Goal: Task Accomplishment & Management: Manage account settings

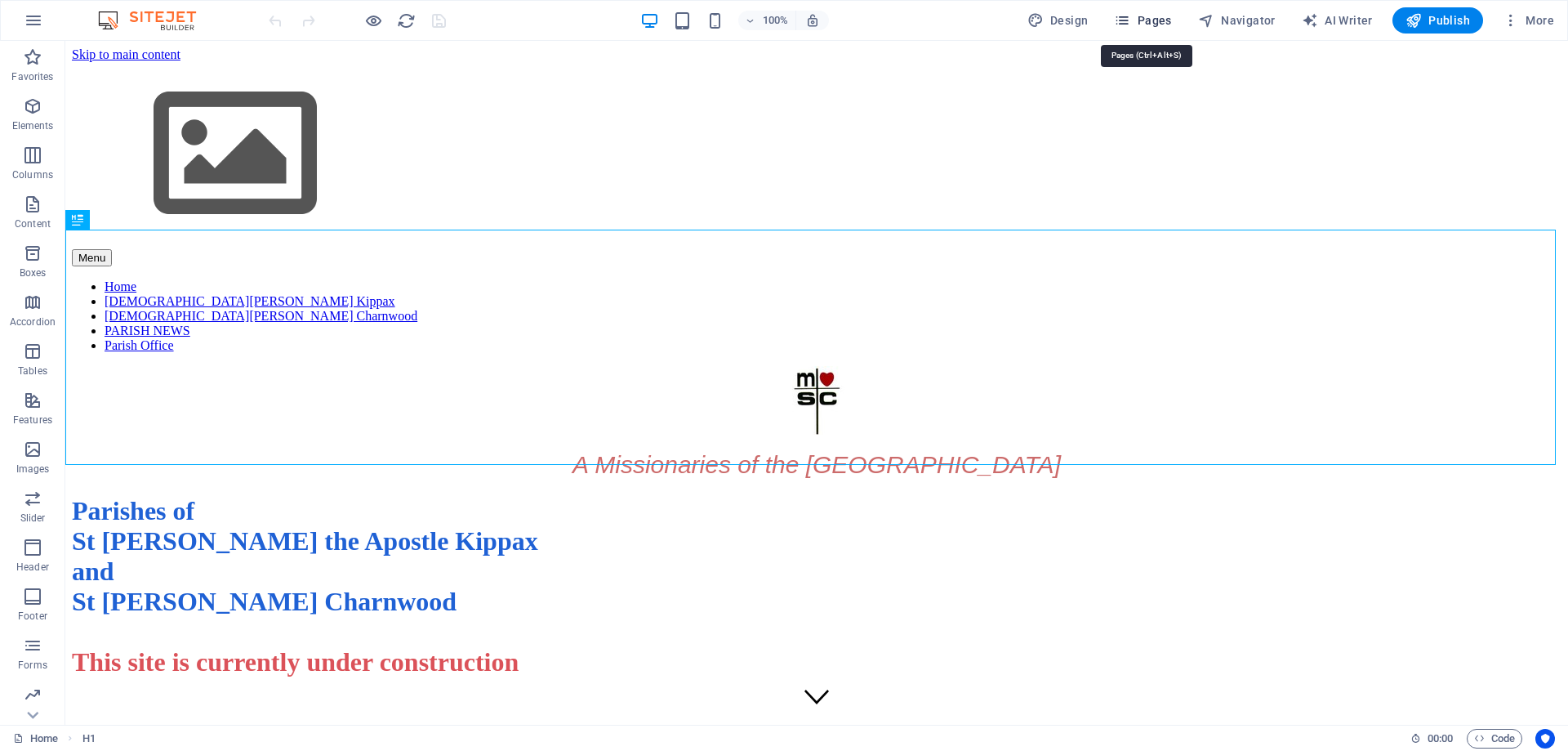
click at [1143, 19] on span "Pages" at bounding box center [1143, 20] width 57 height 17
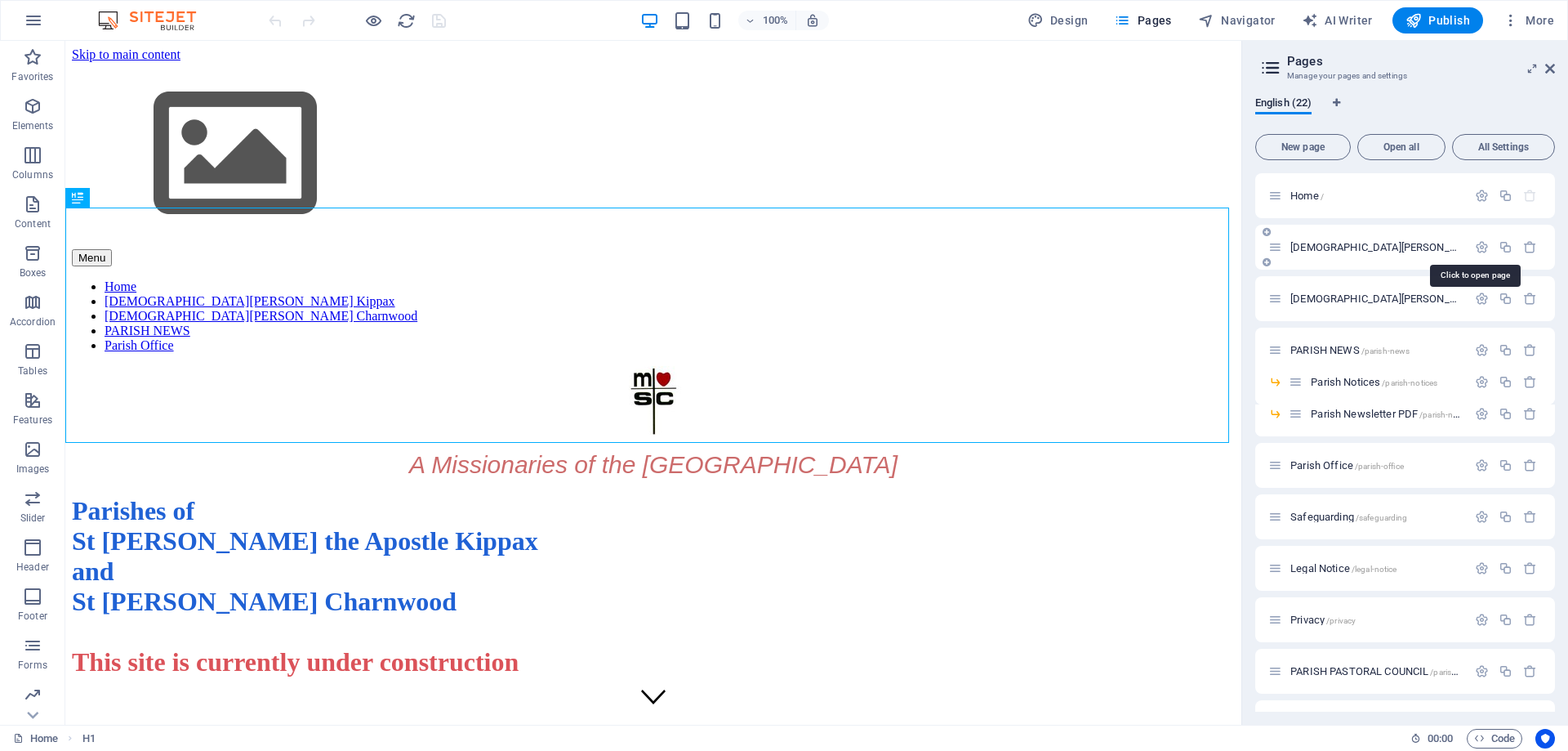
click at [1385, 249] on span "St John the Apostle Catholic Church Kippax /st-john-the-apostle-catholic-church…" at bounding box center [1540, 247] width 499 height 12
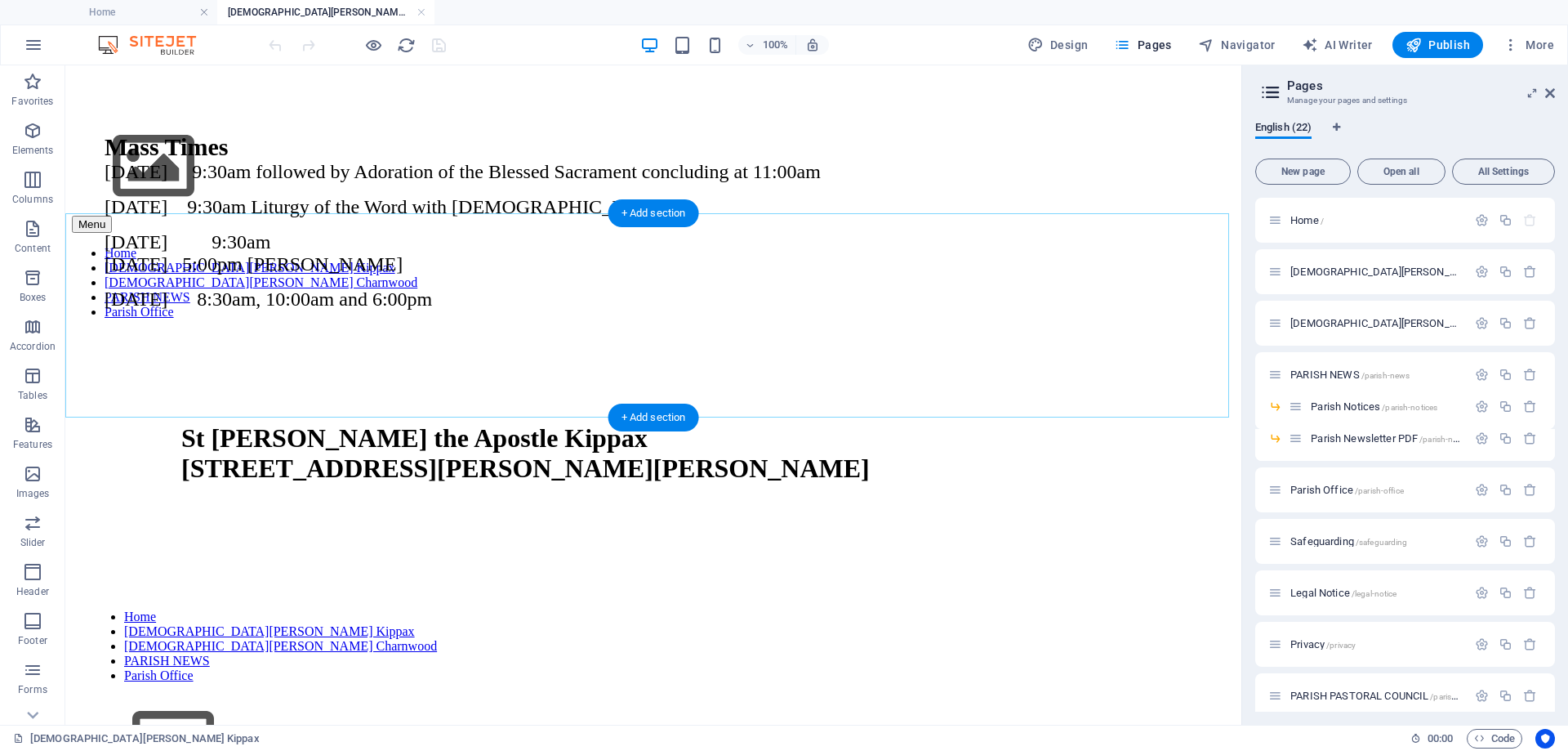
scroll to position [775, 0]
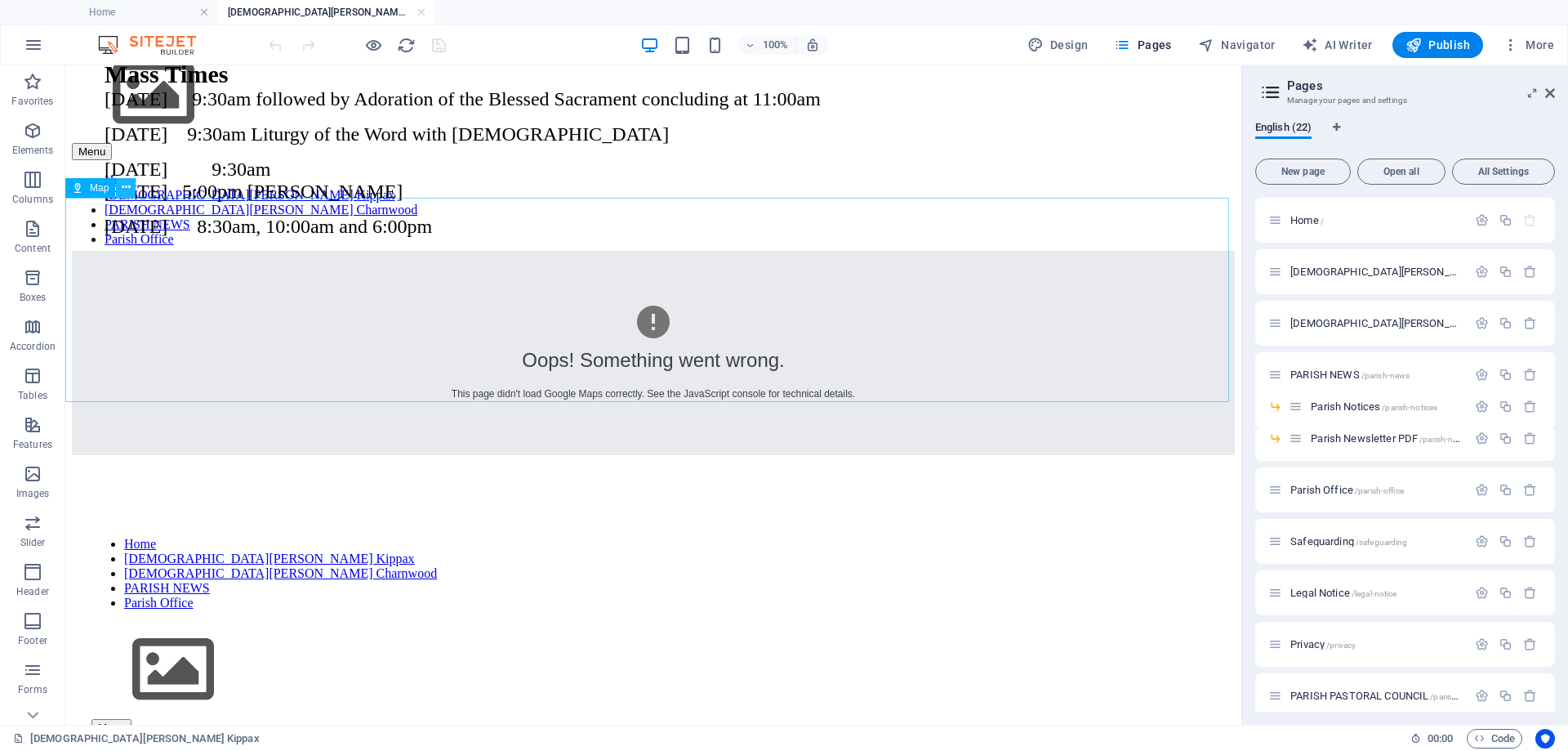
click at [128, 188] on icon at bounding box center [127, 188] width 9 height 18
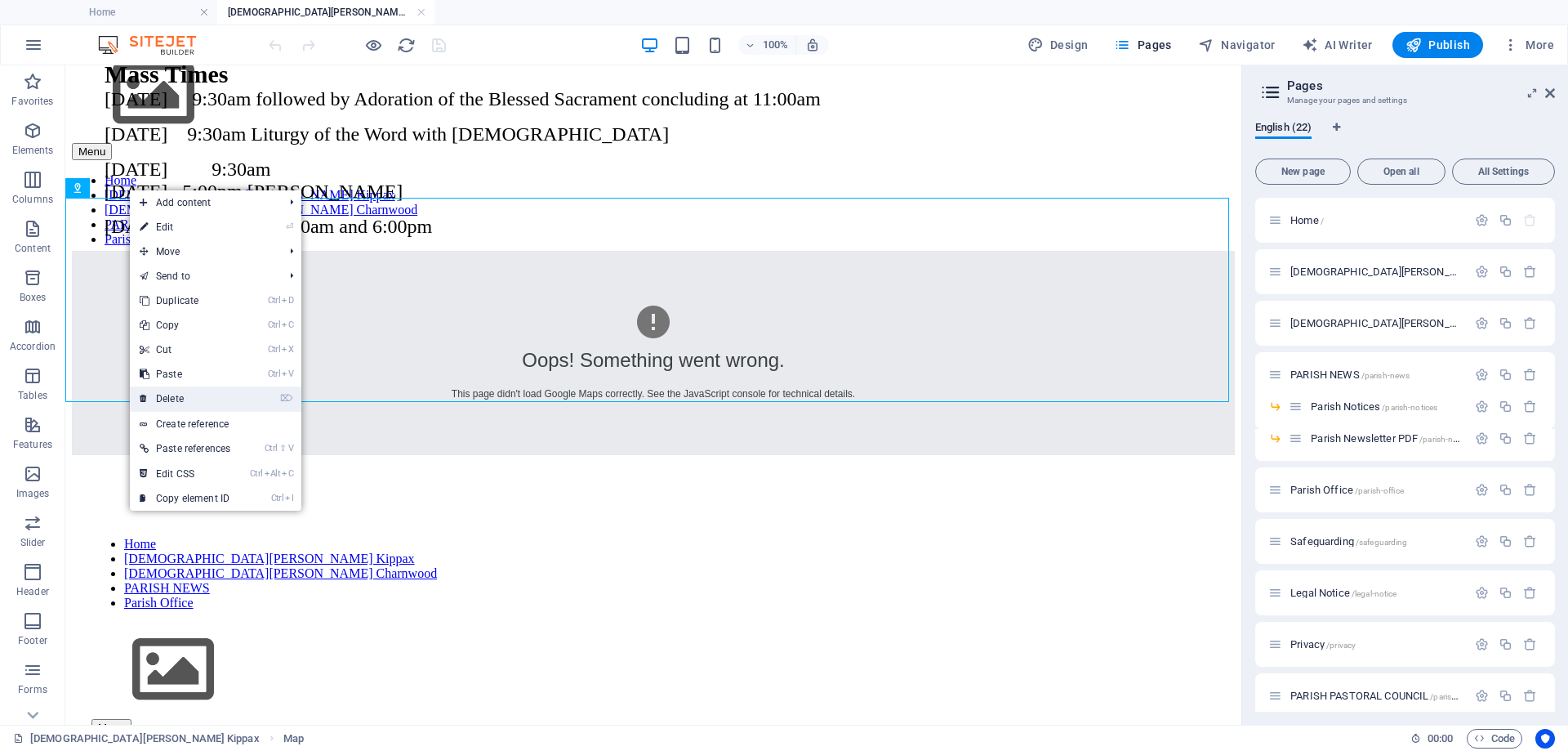
click at [208, 394] on link "⌦ Delete" at bounding box center [185, 398] width 110 height 25
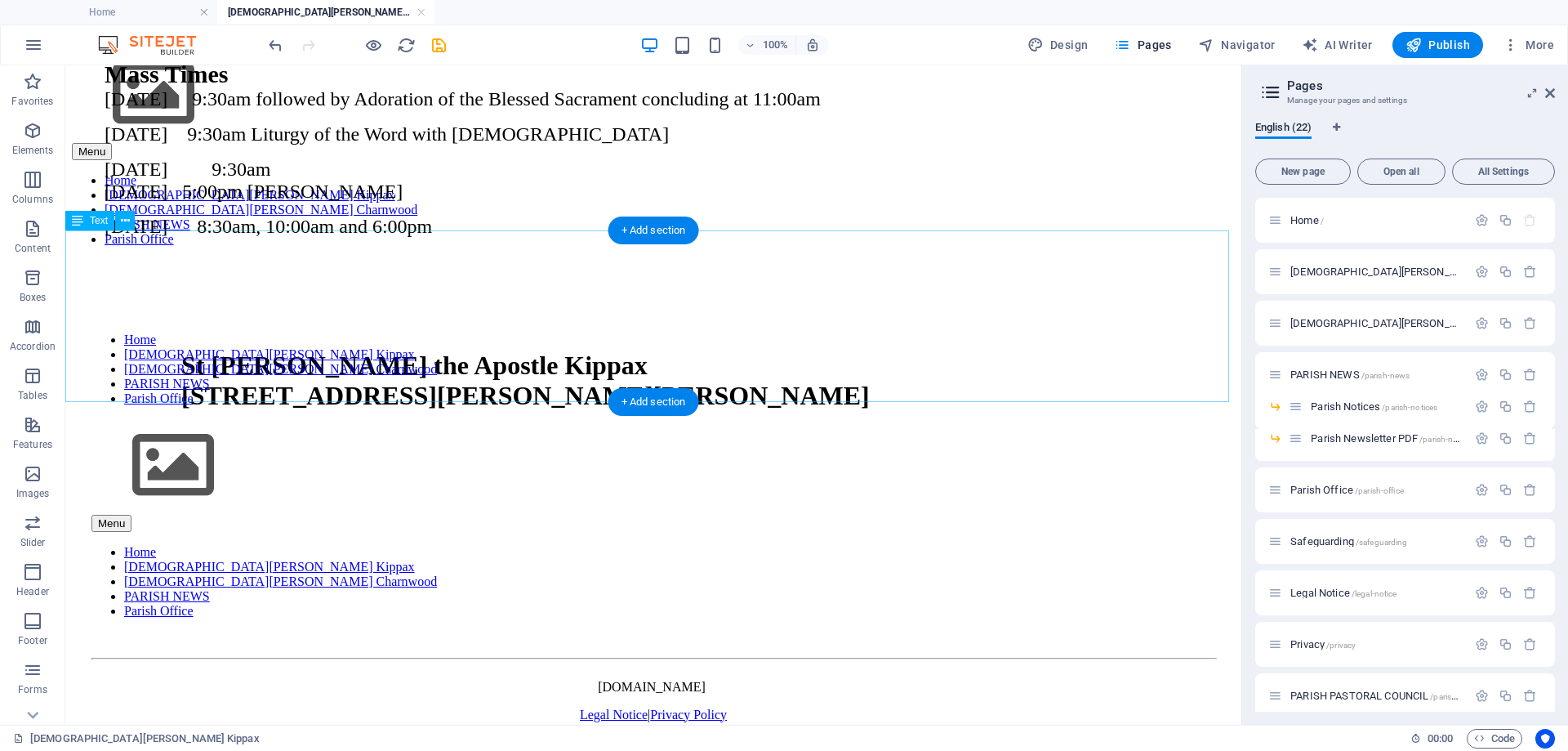
scroll to position [570, 0]
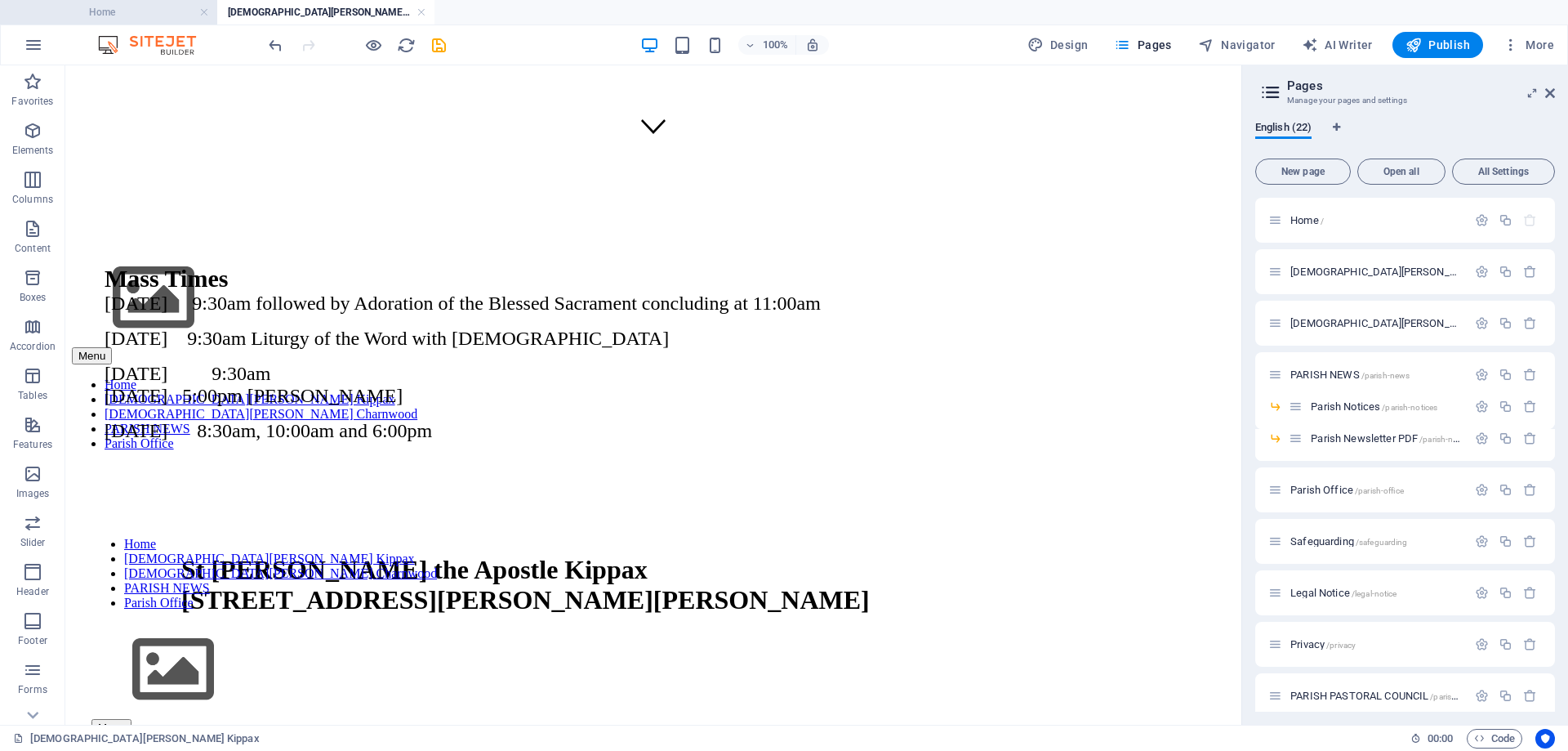
click at [151, 16] on h4 "Home" at bounding box center [108, 12] width 217 height 18
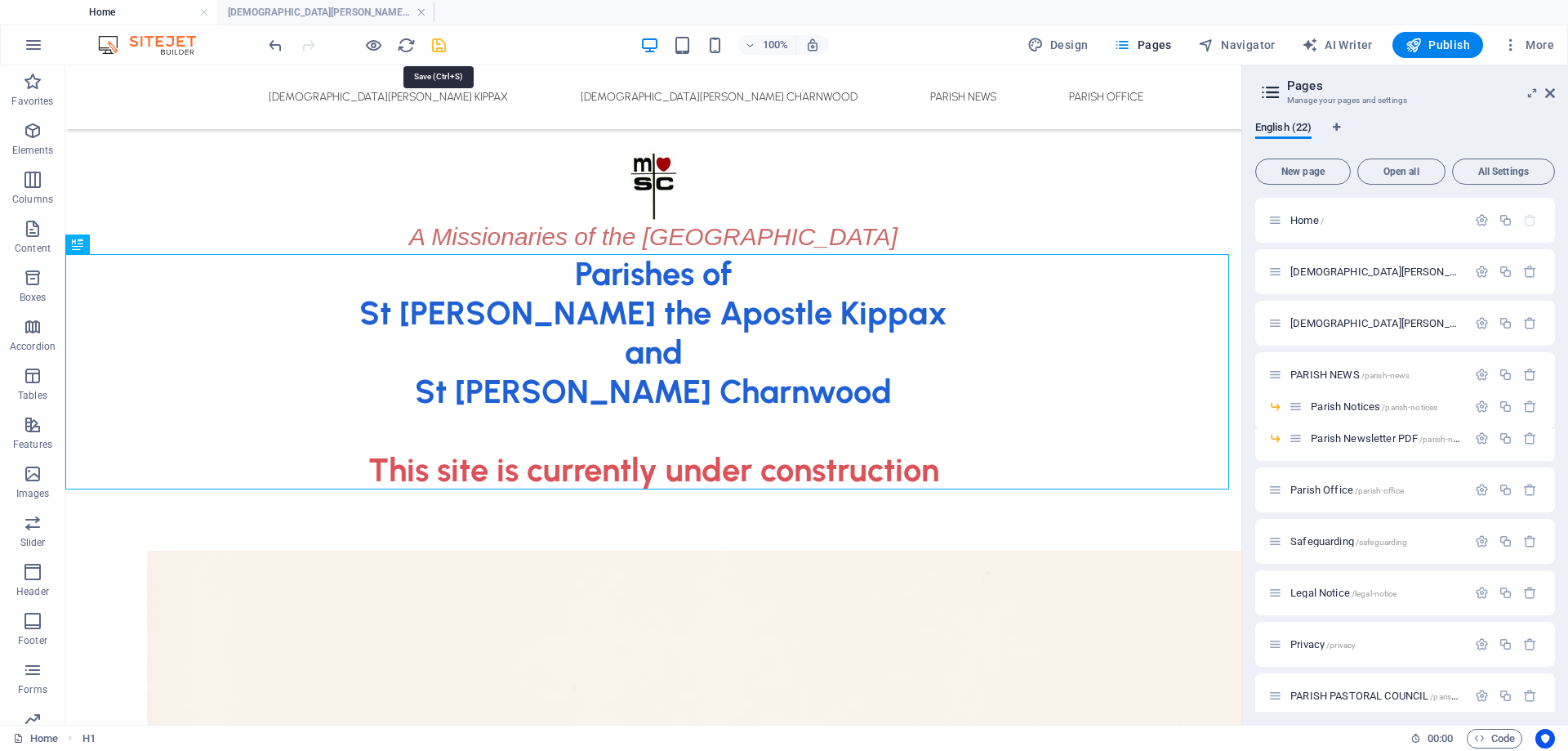
click at [443, 45] on icon "save" at bounding box center [439, 45] width 18 height 18
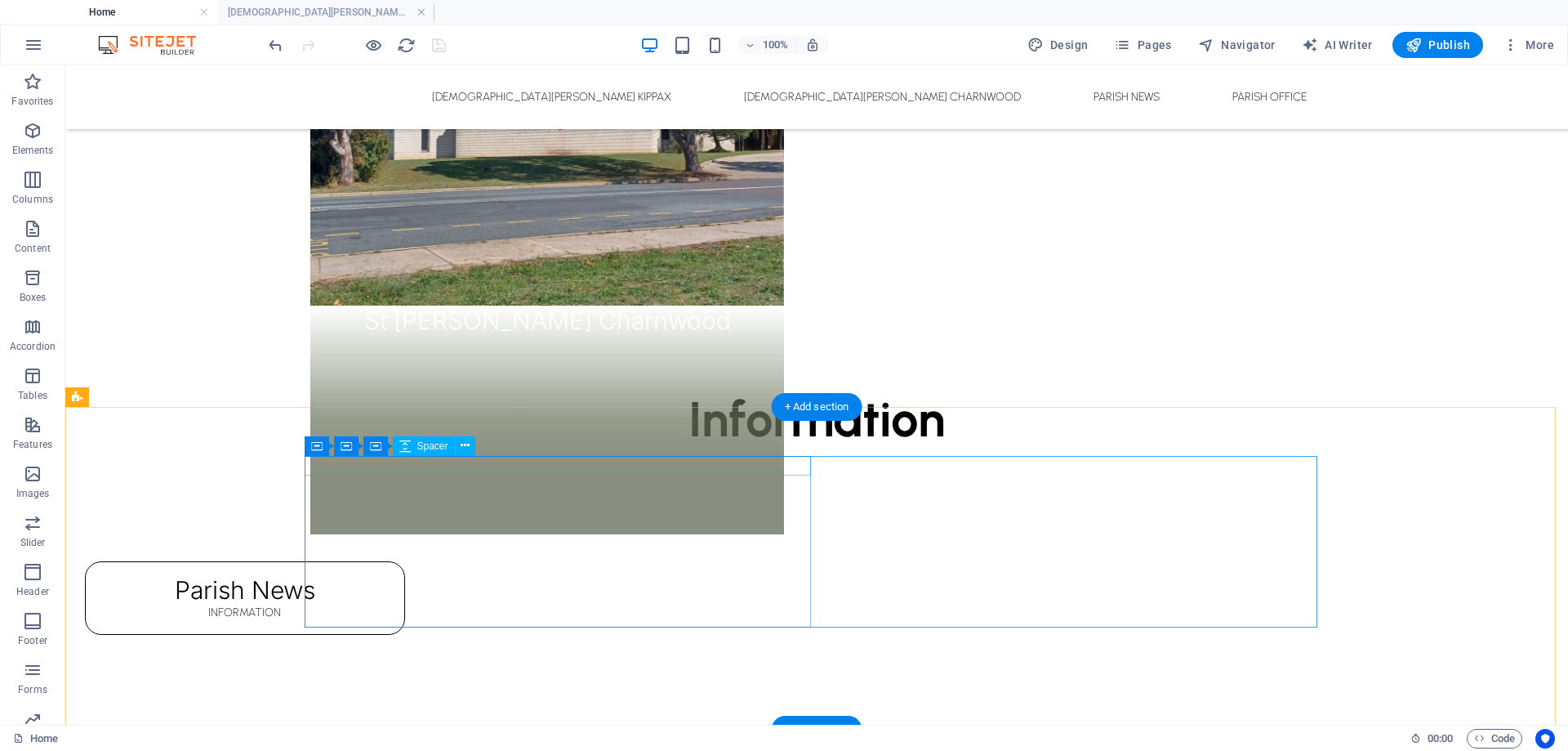
scroll to position [1324, 0]
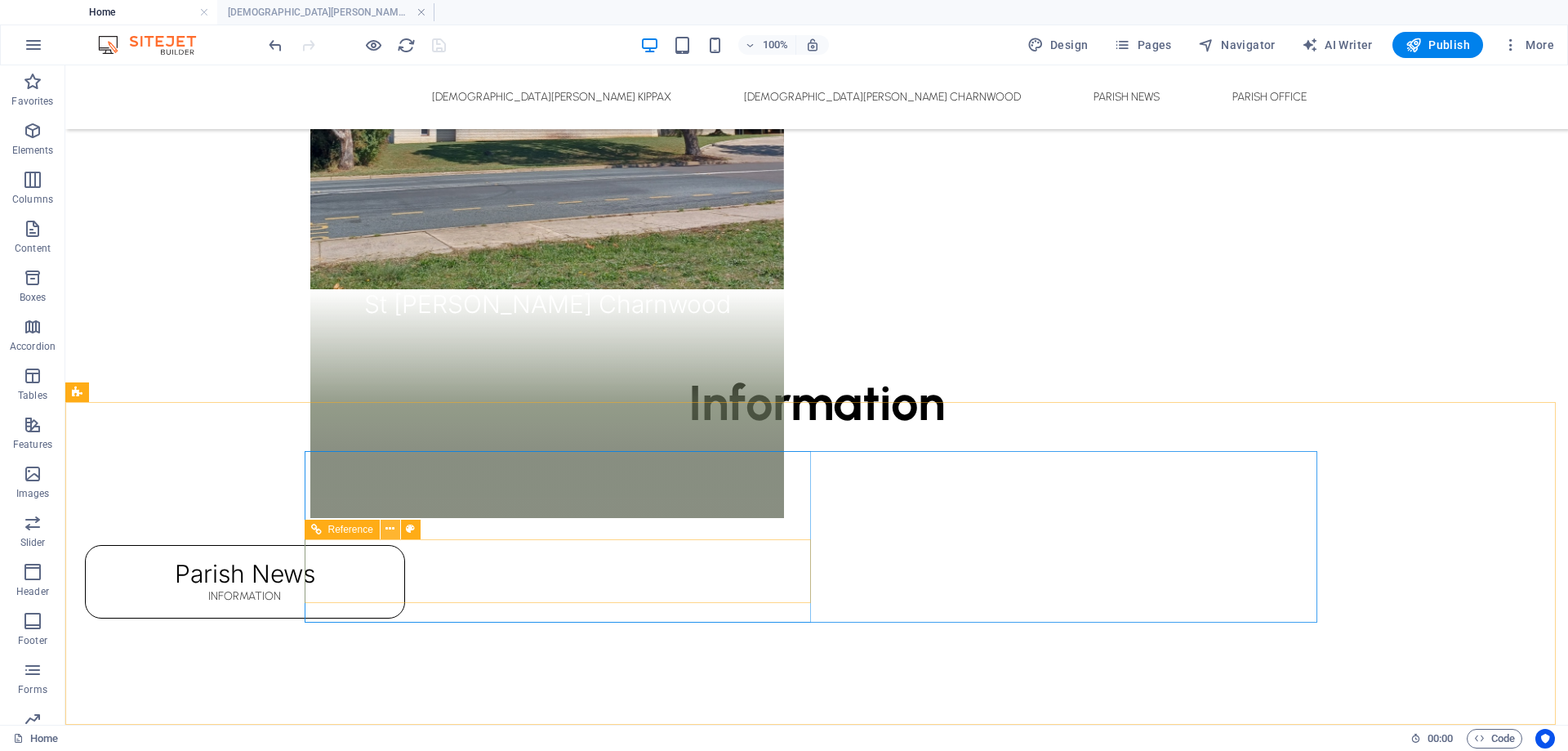
click at [392, 531] on icon at bounding box center [391, 528] width 9 height 18
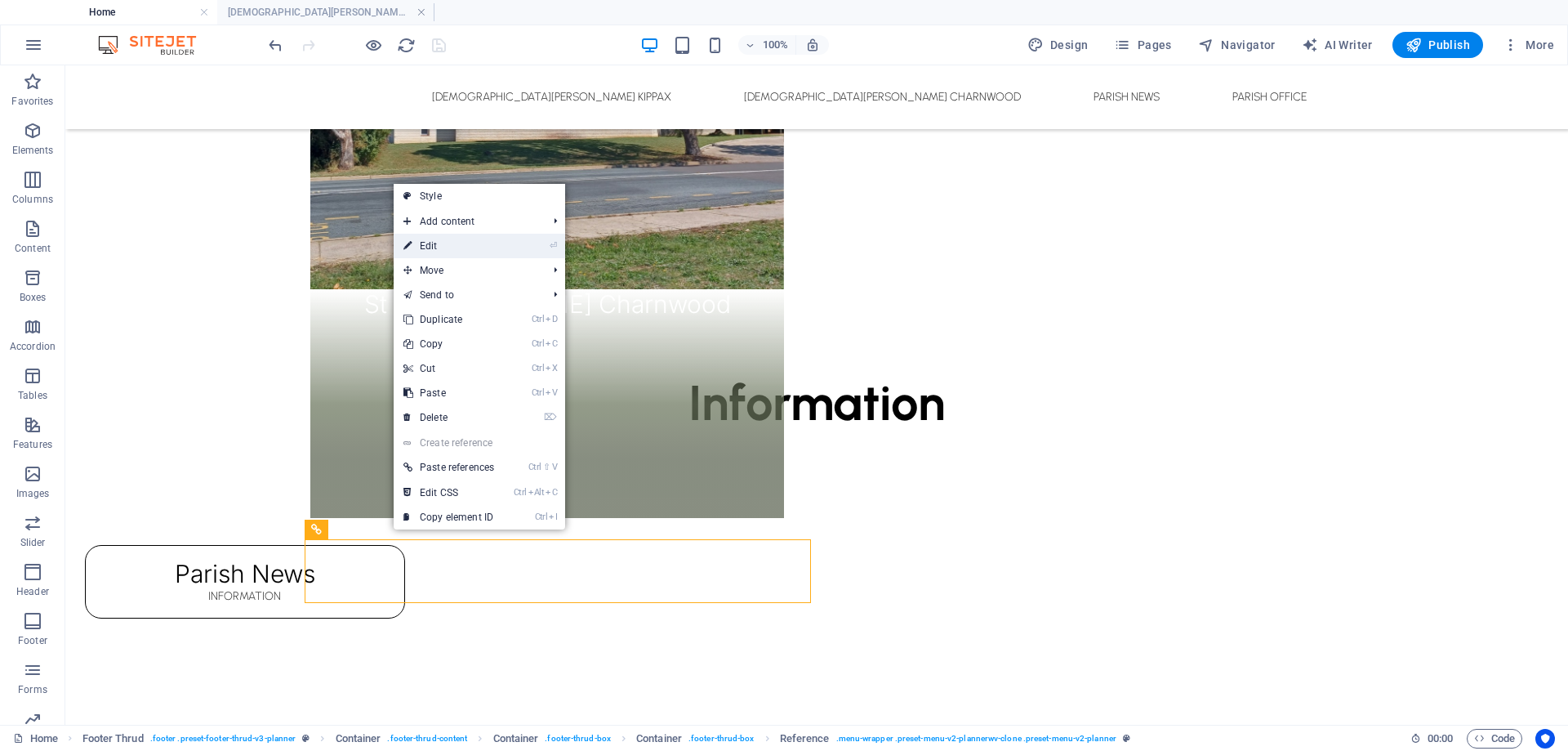
drag, startPoint x: 452, startPoint y: 241, endPoint x: 397, endPoint y: 520, distance: 284.4
click at [452, 241] on link "⏎ Edit" at bounding box center [448, 246] width 110 height 25
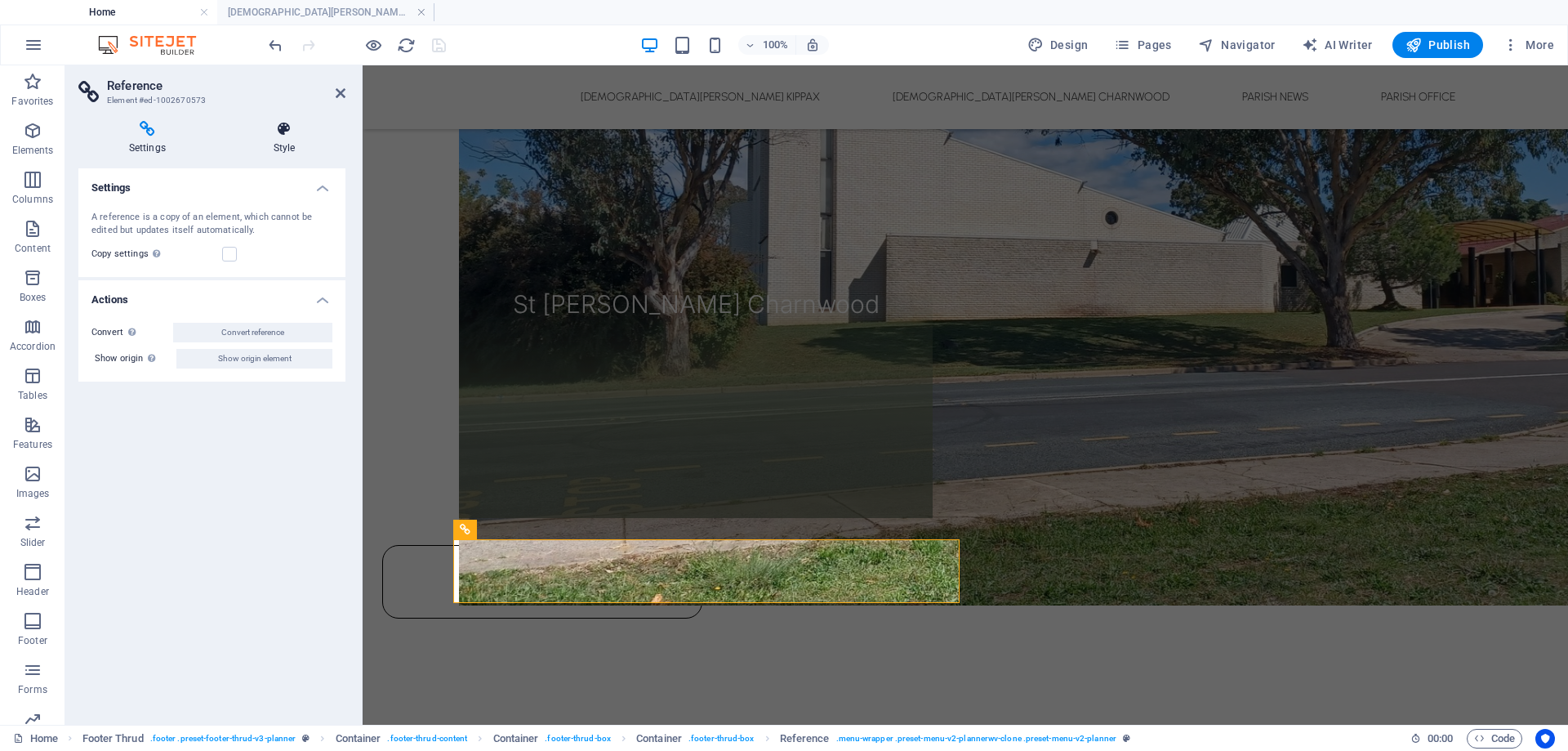
click at [280, 149] on h4 "Style" at bounding box center [283, 138] width 123 height 34
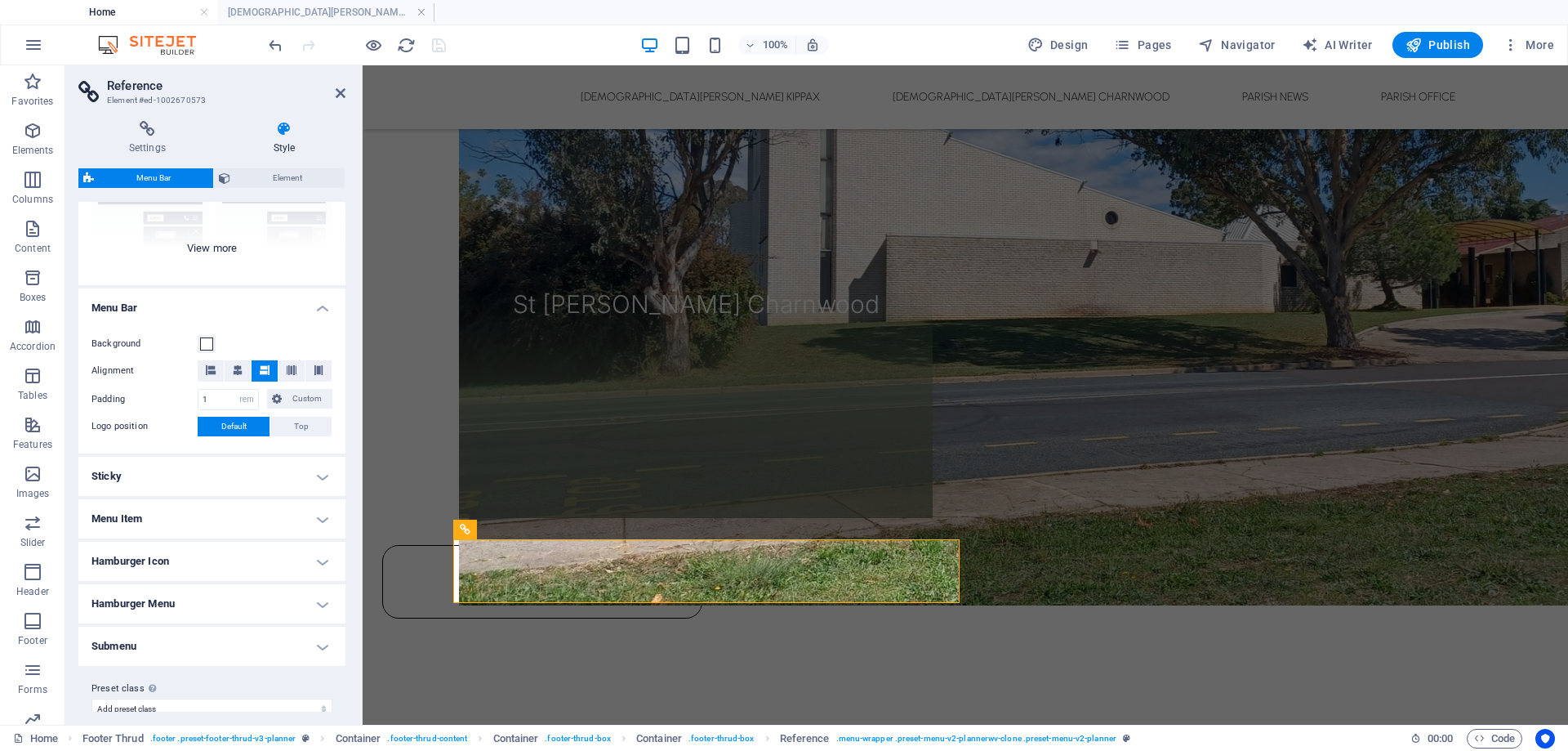
scroll to position [211, 0]
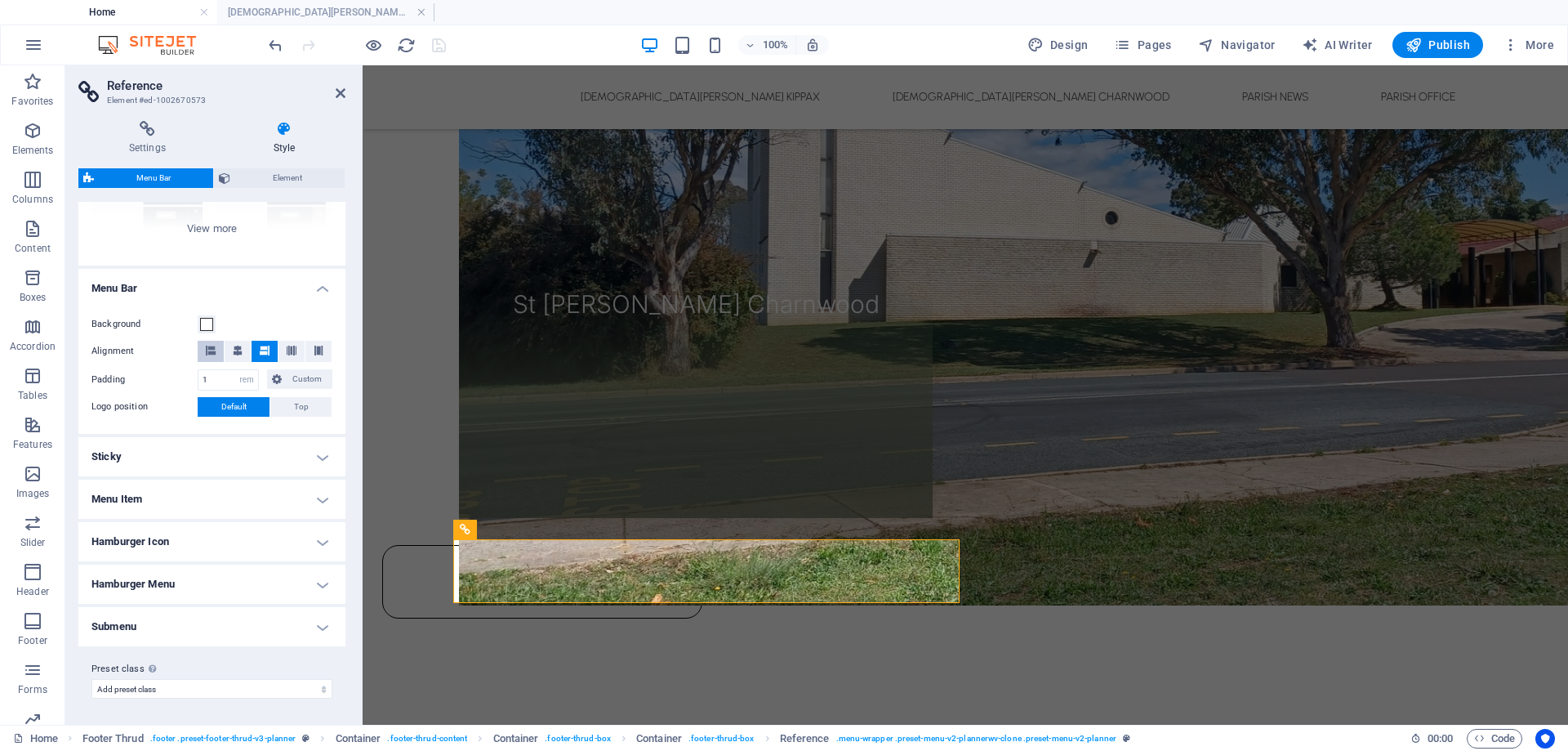
click at [212, 348] on icon at bounding box center [211, 350] width 10 height 10
click at [259, 349] on icon at bounding box center [264, 350] width 10 height 10
click at [214, 347] on icon at bounding box center [211, 350] width 10 height 10
click at [158, 501] on h4 "Menu Item" at bounding box center [211, 499] width 267 height 39
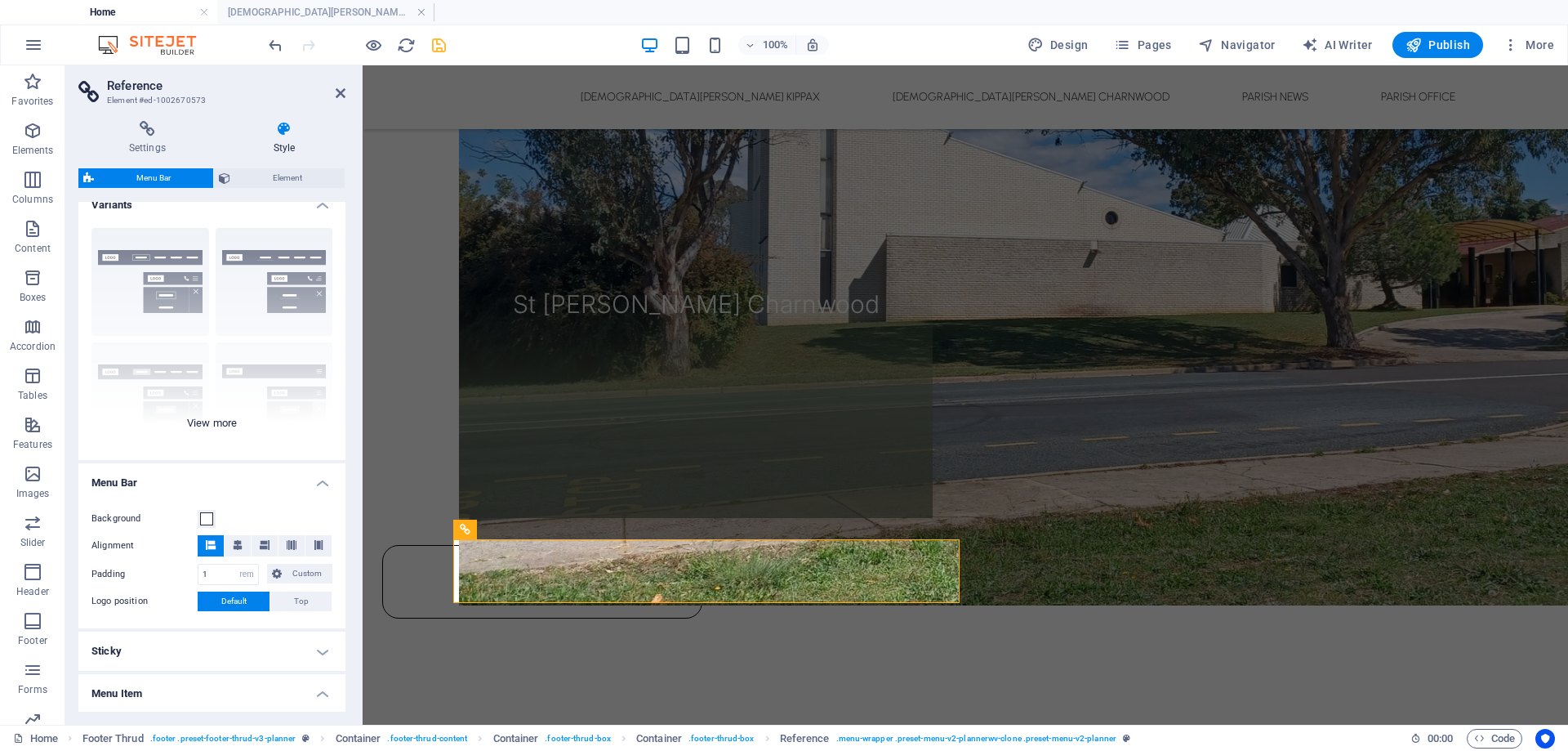
scroll to position [0, 0]
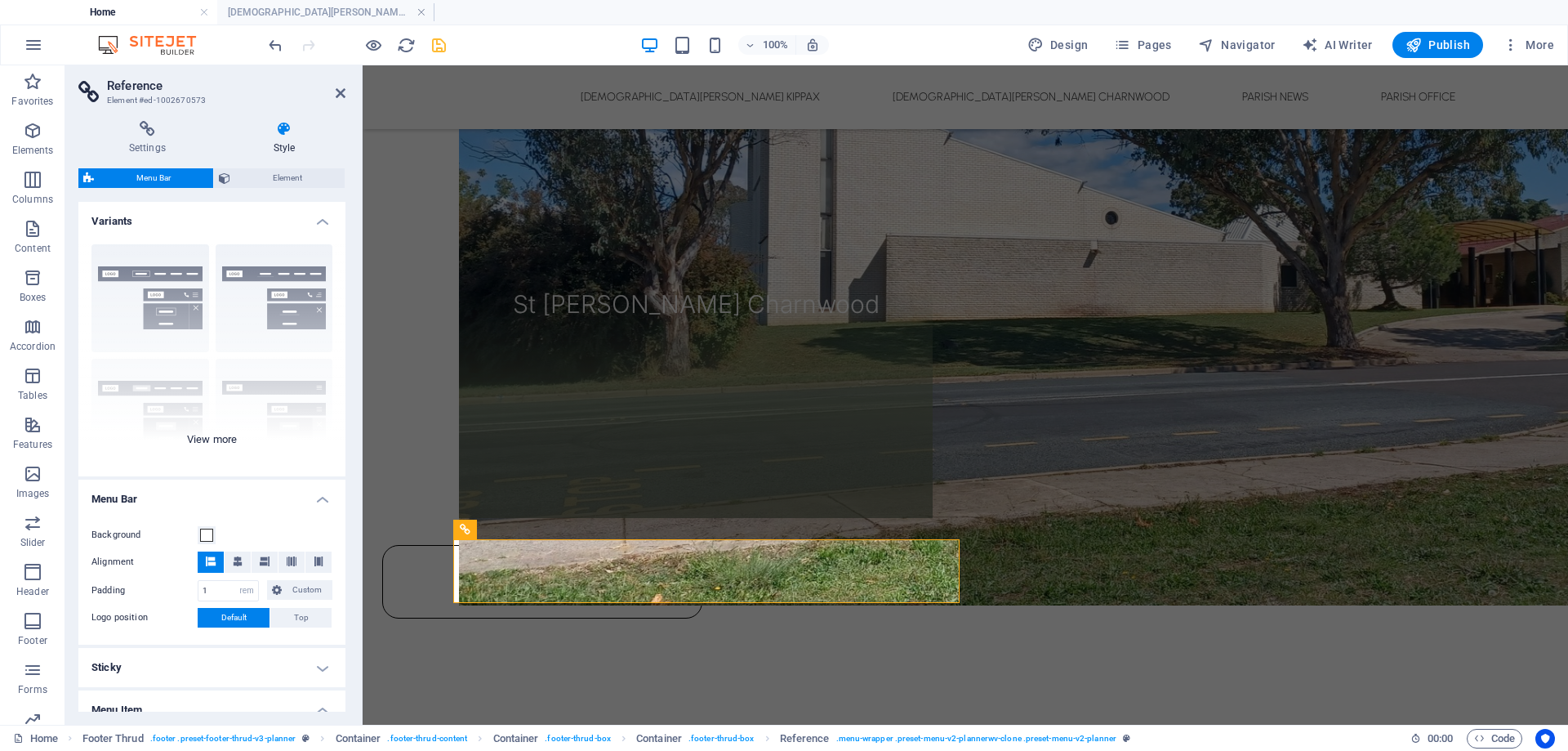
click at [232, 439] on div "Border Centered Default Fixed Loki Trigger Wide XXL" at bounding box center [211, 353] width 267 height 245
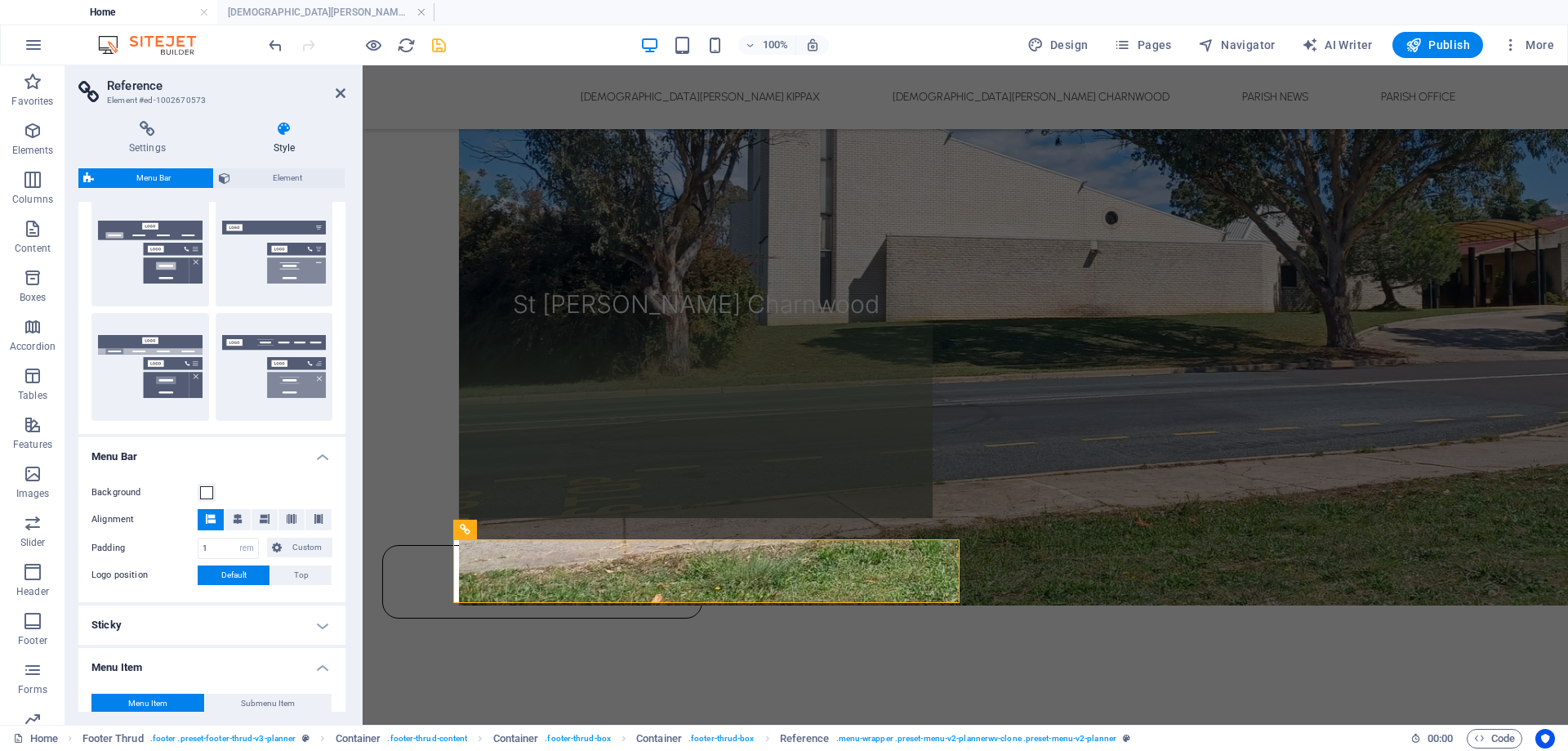
scroll to position [327, 0]
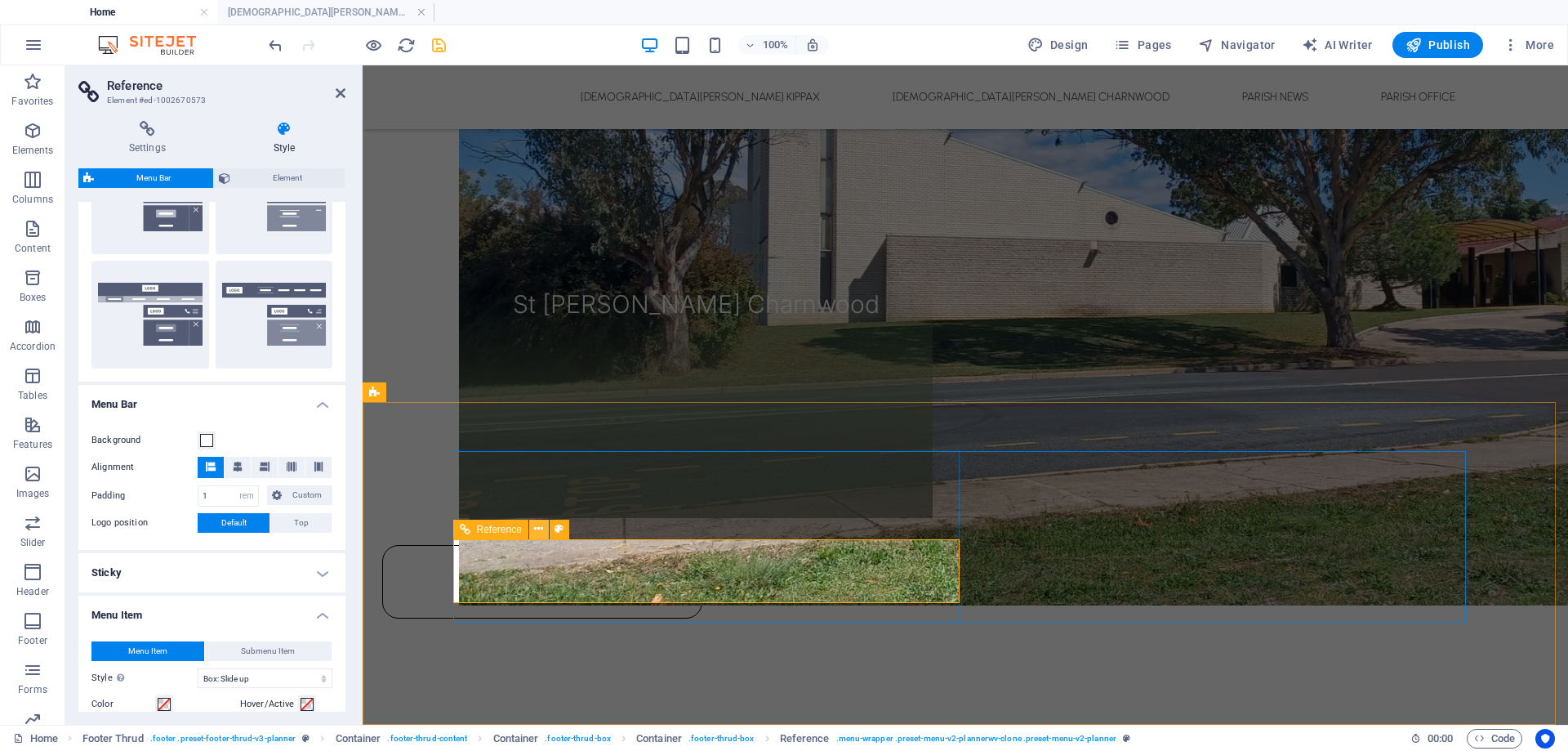
click at [542, 529] on icon at bounding box center [539, 528] width 9 height 18
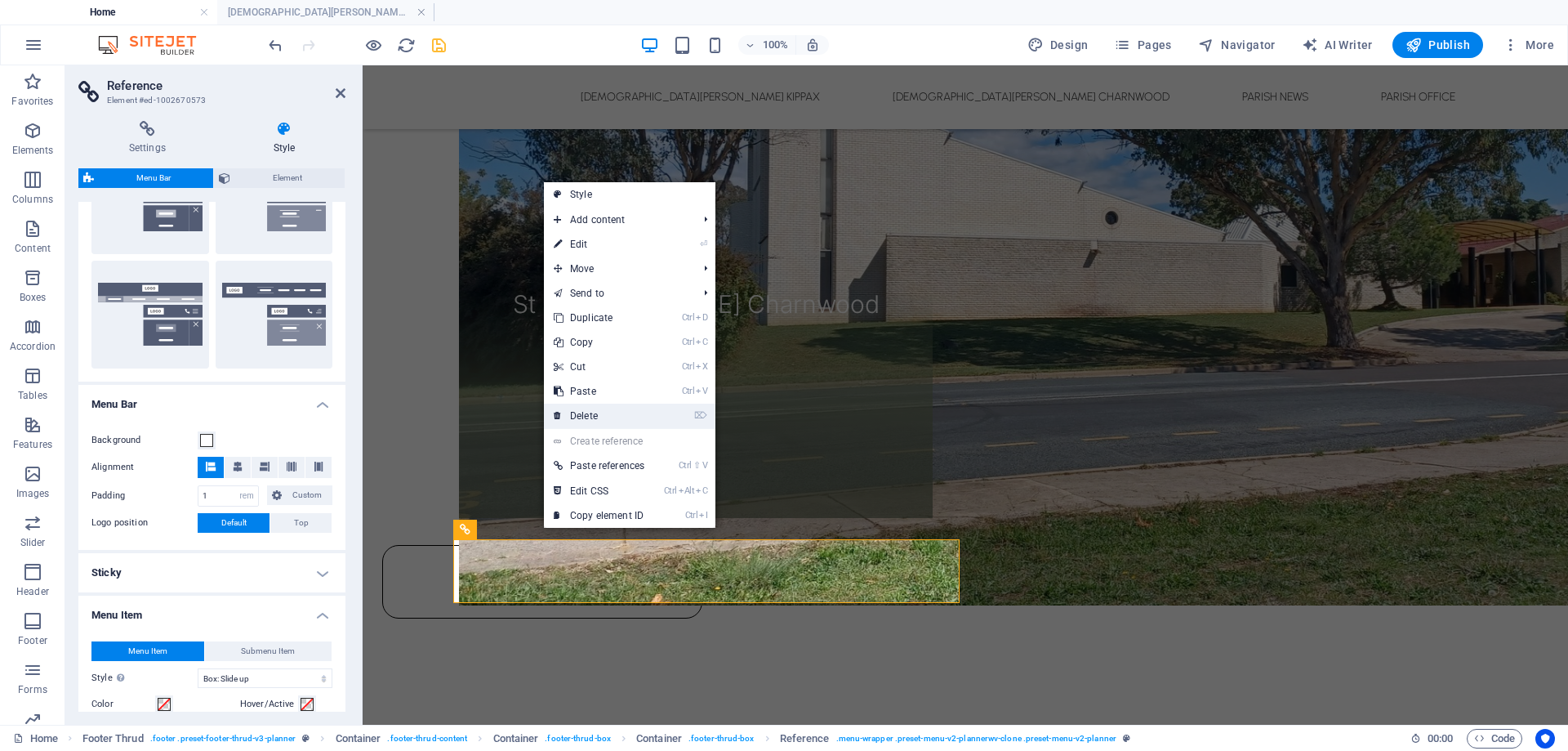
click at [618, 418] on link "⌦ Delete" at bounding box center [598, 416] width 110 height 25
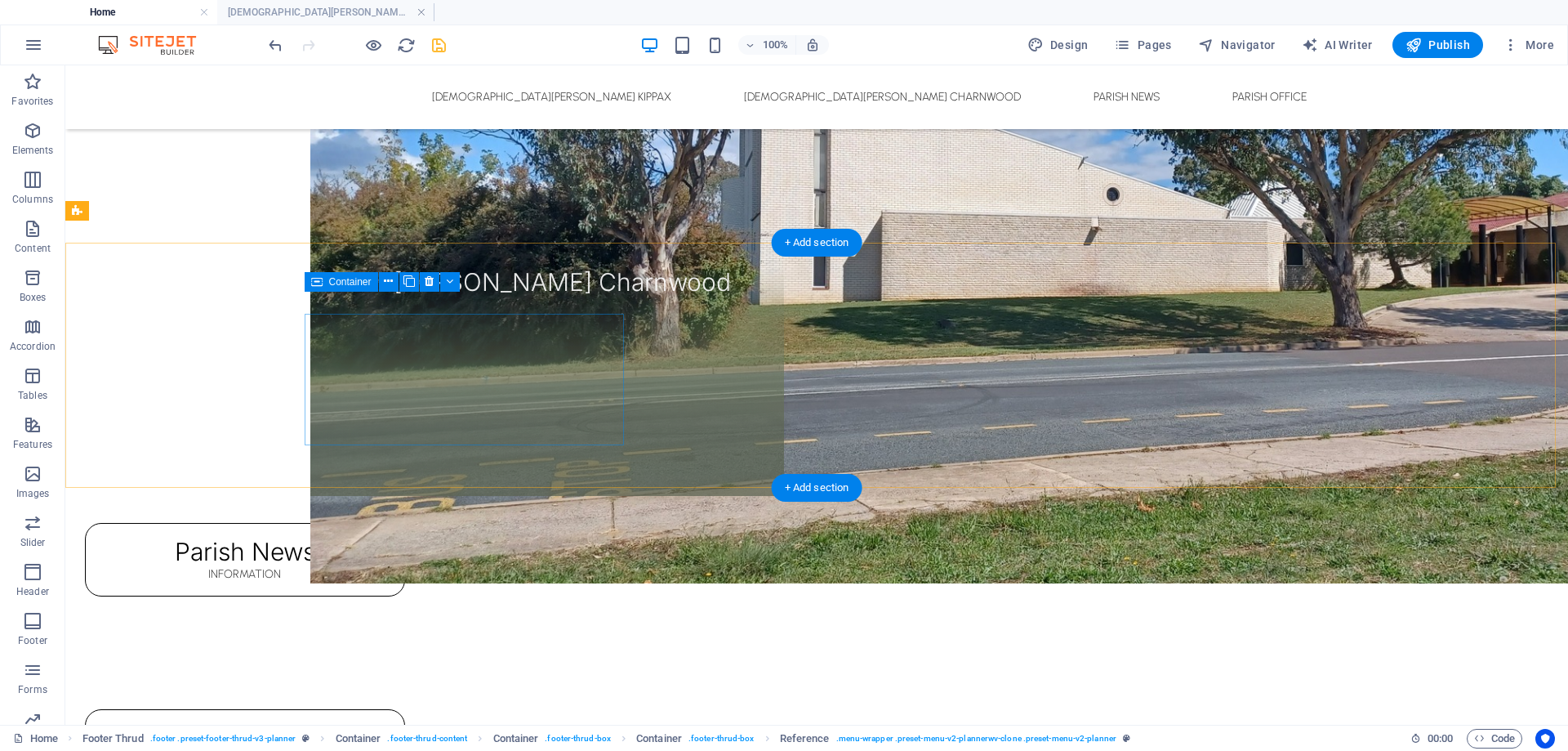
scroll to position [1238, 0]
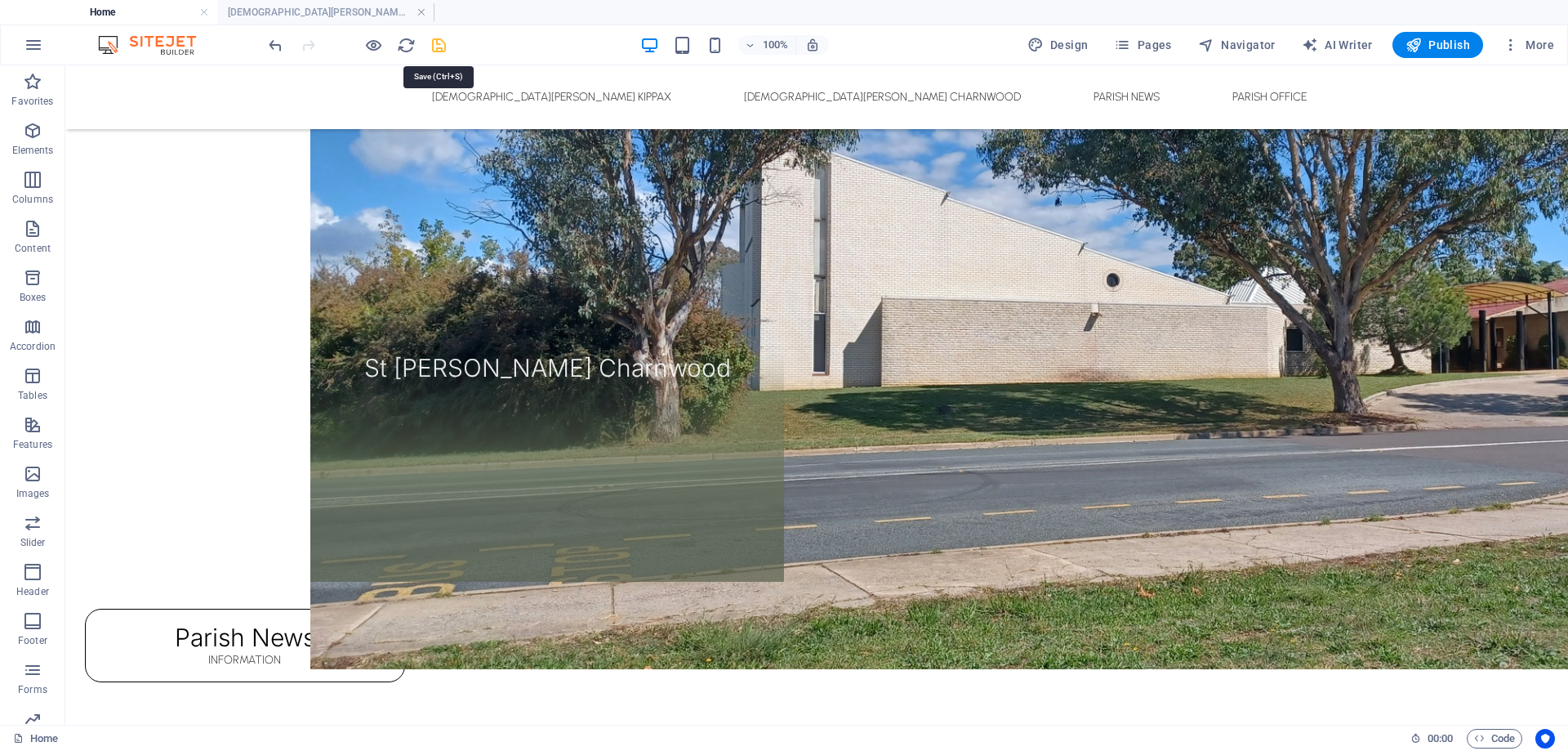
click at [442, 44] on icon "save" at bounding box center [439, 45] width 18 height 18
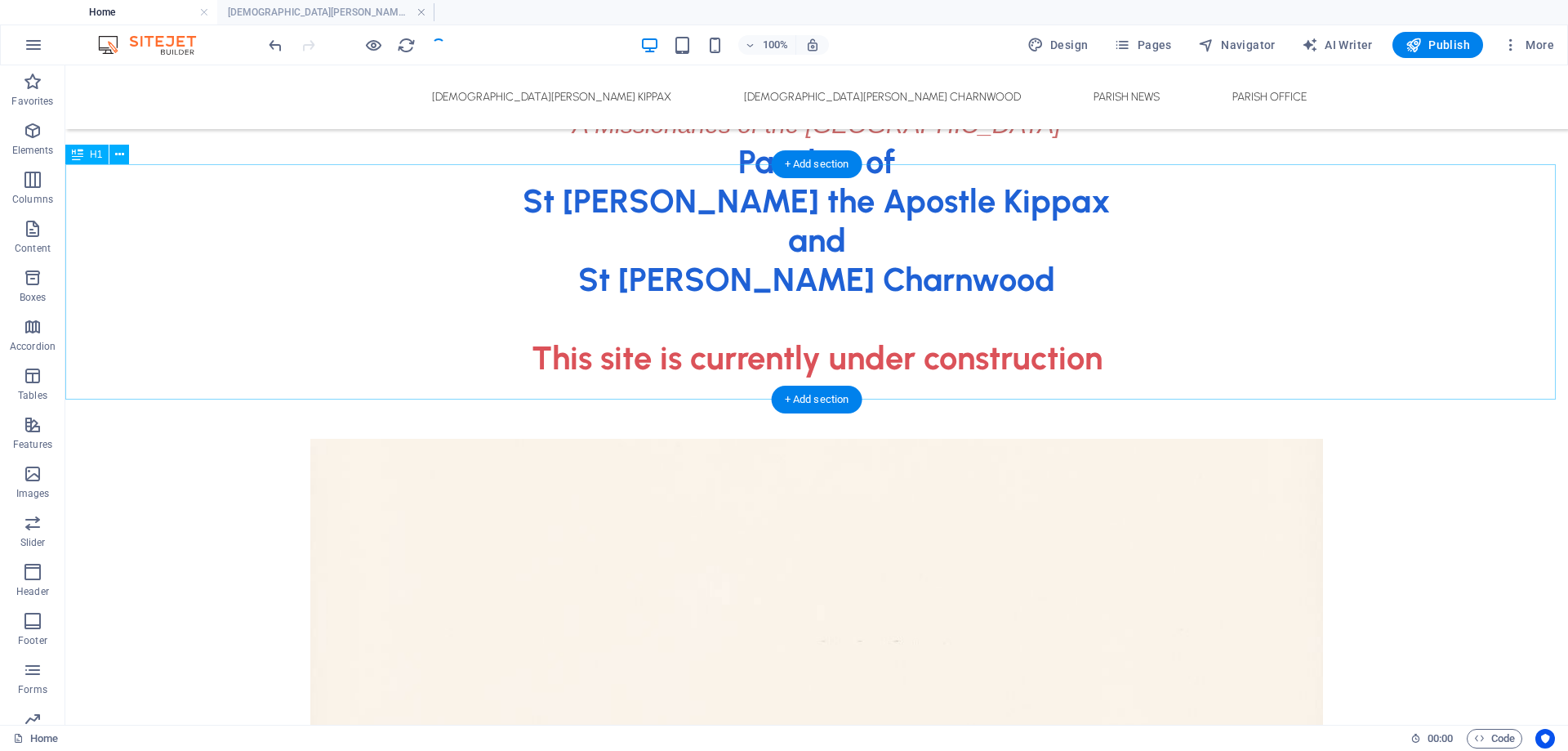
scroll to position [0, 0]
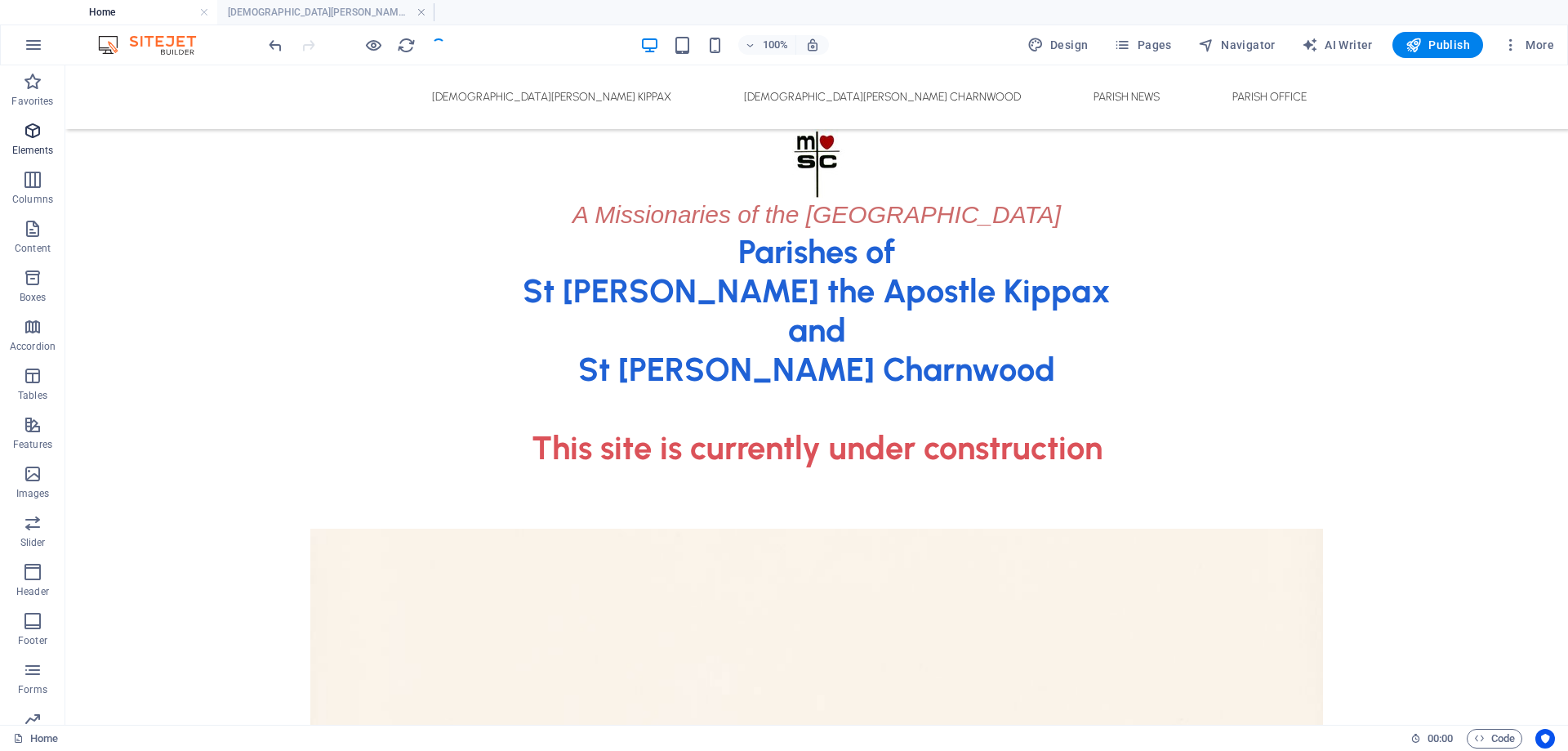
click at [40, 140] on span "Elements" at bounding box center [32, 140] width 66 height 39
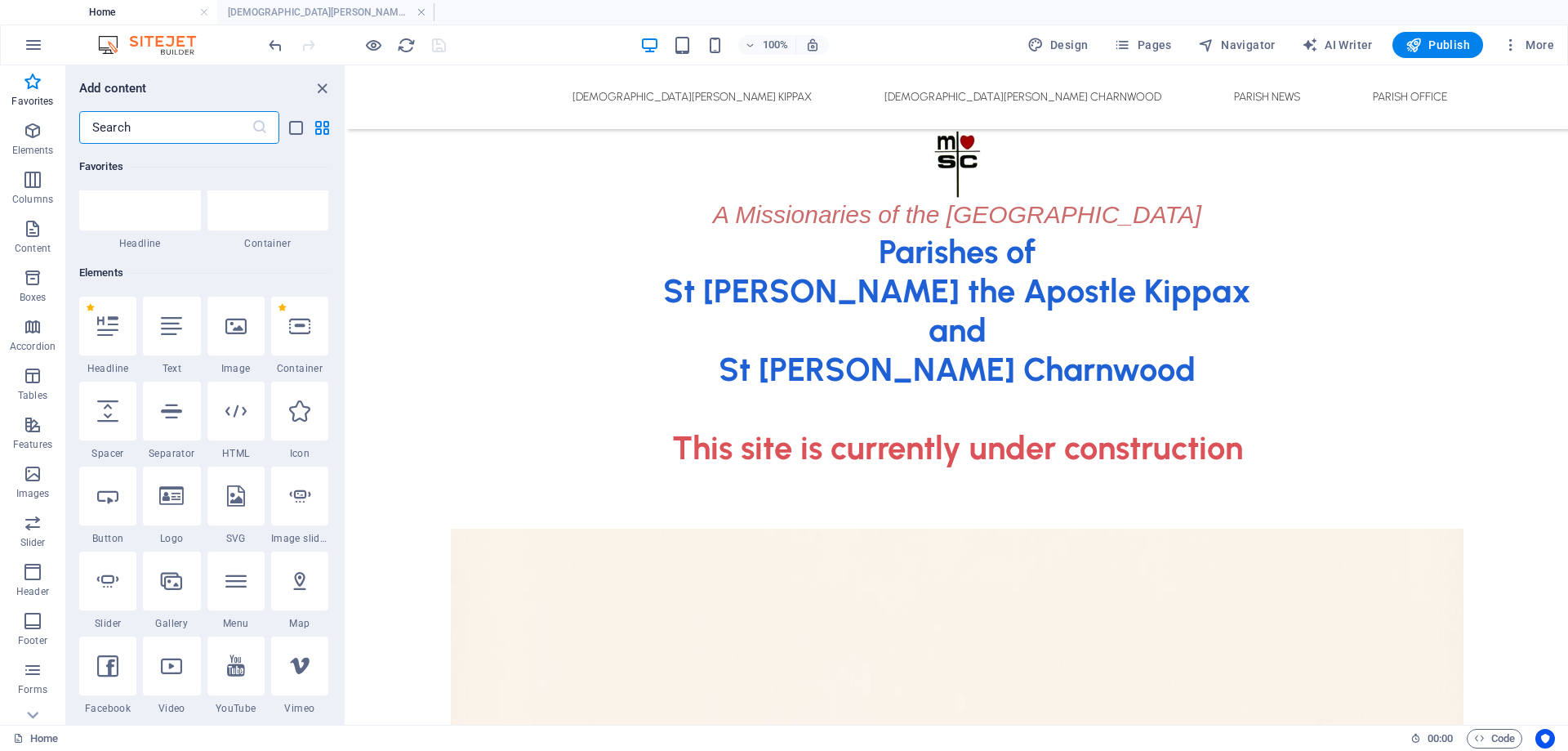
scroll to position [164, 0]
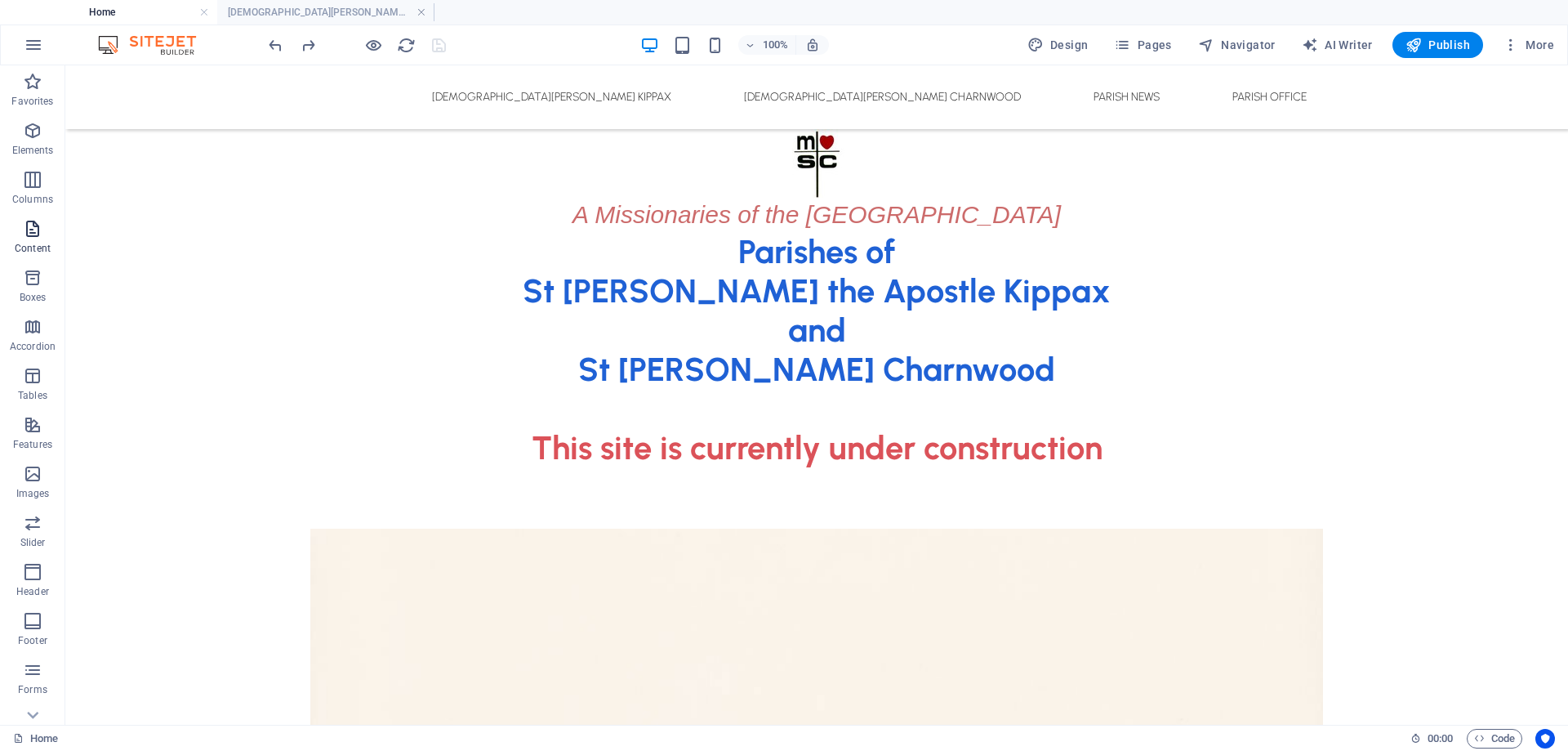
click at [31, 235] on icon "button" at bounding box center [32, 228] width 19 height 19
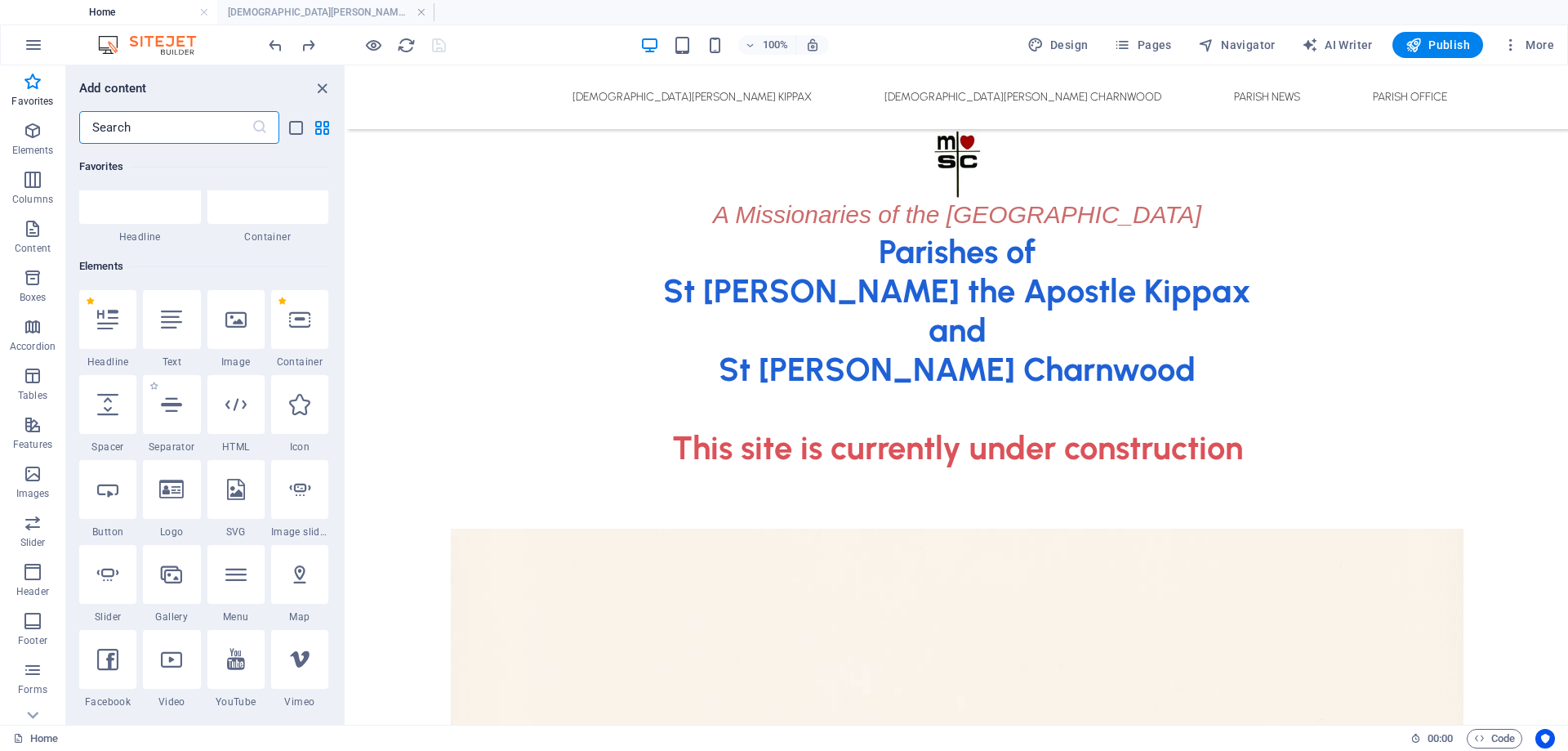
scroll to position [0, 0]
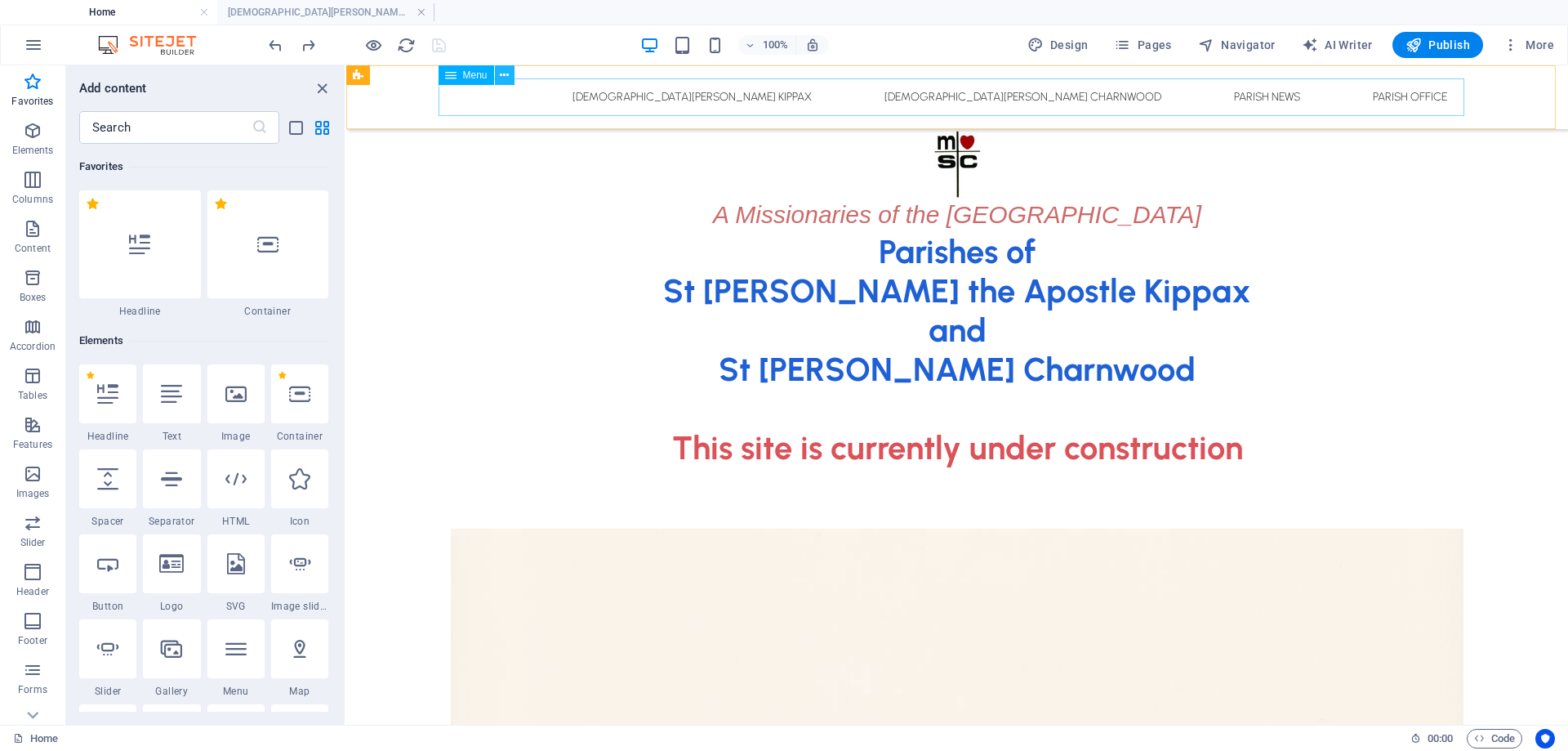
click at [504, 77] on icon at bounding box center [504, 76] width 9 height 18
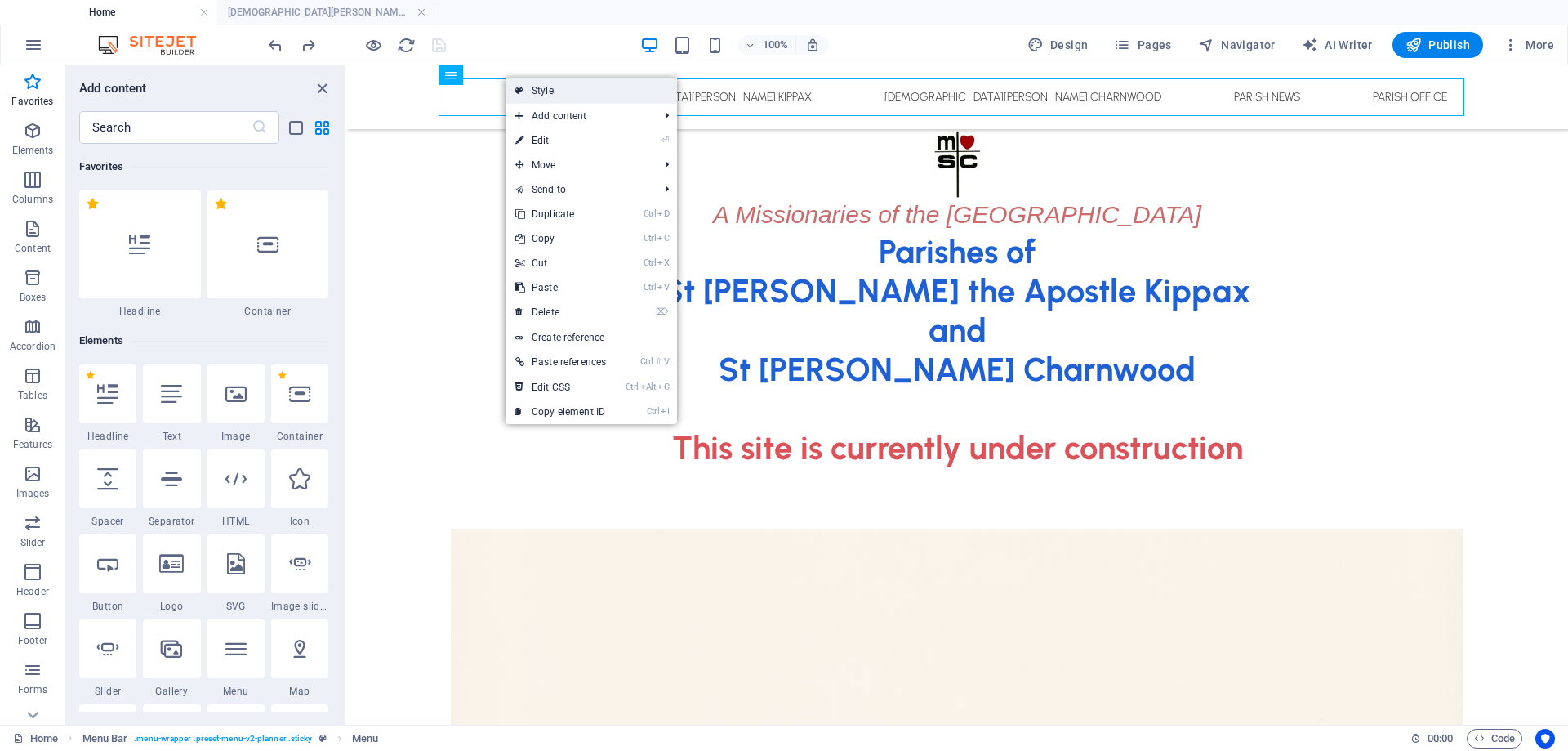
click at [548, 87] on link "Style" at bounding box center [592, 91] width 172 height 25
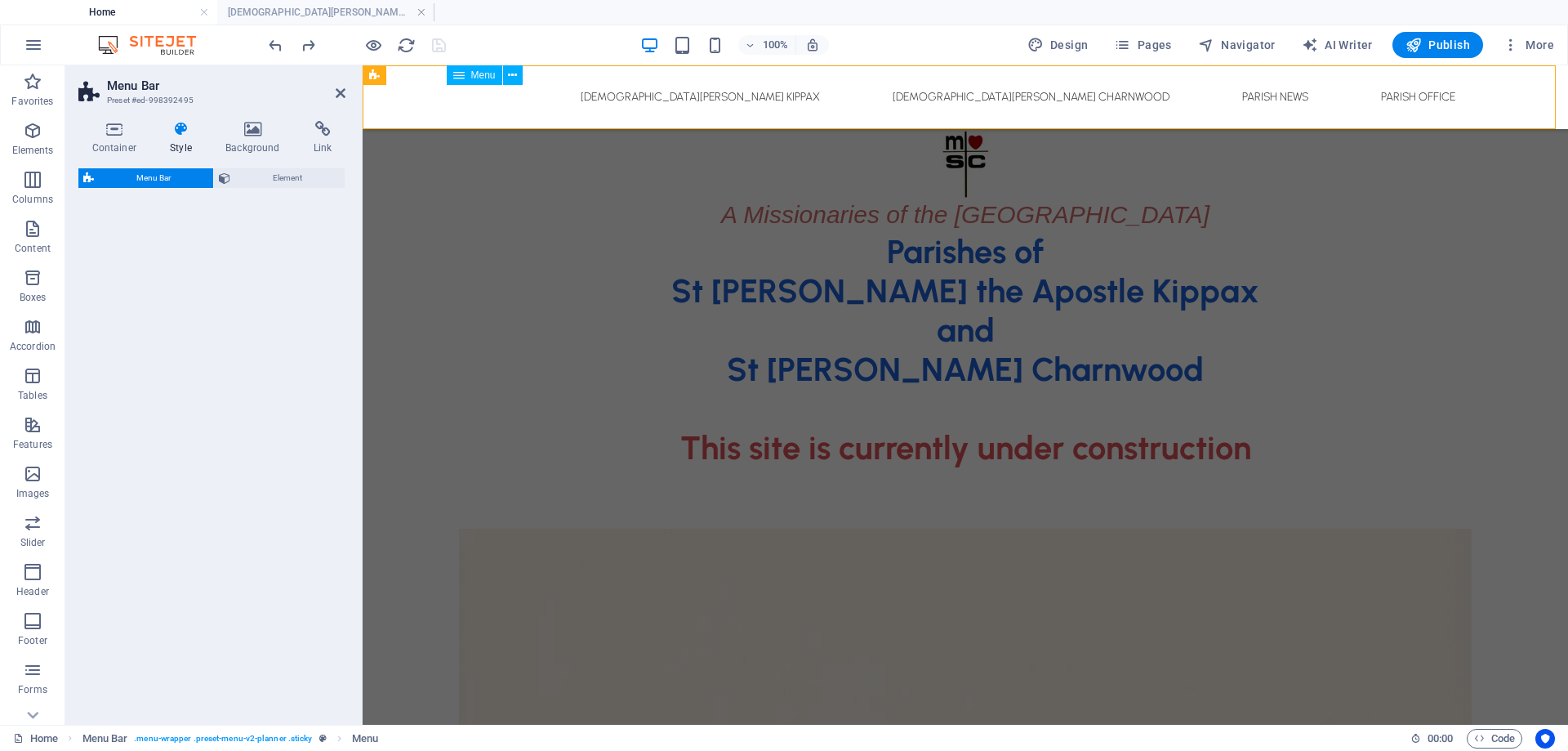
select select "rem"
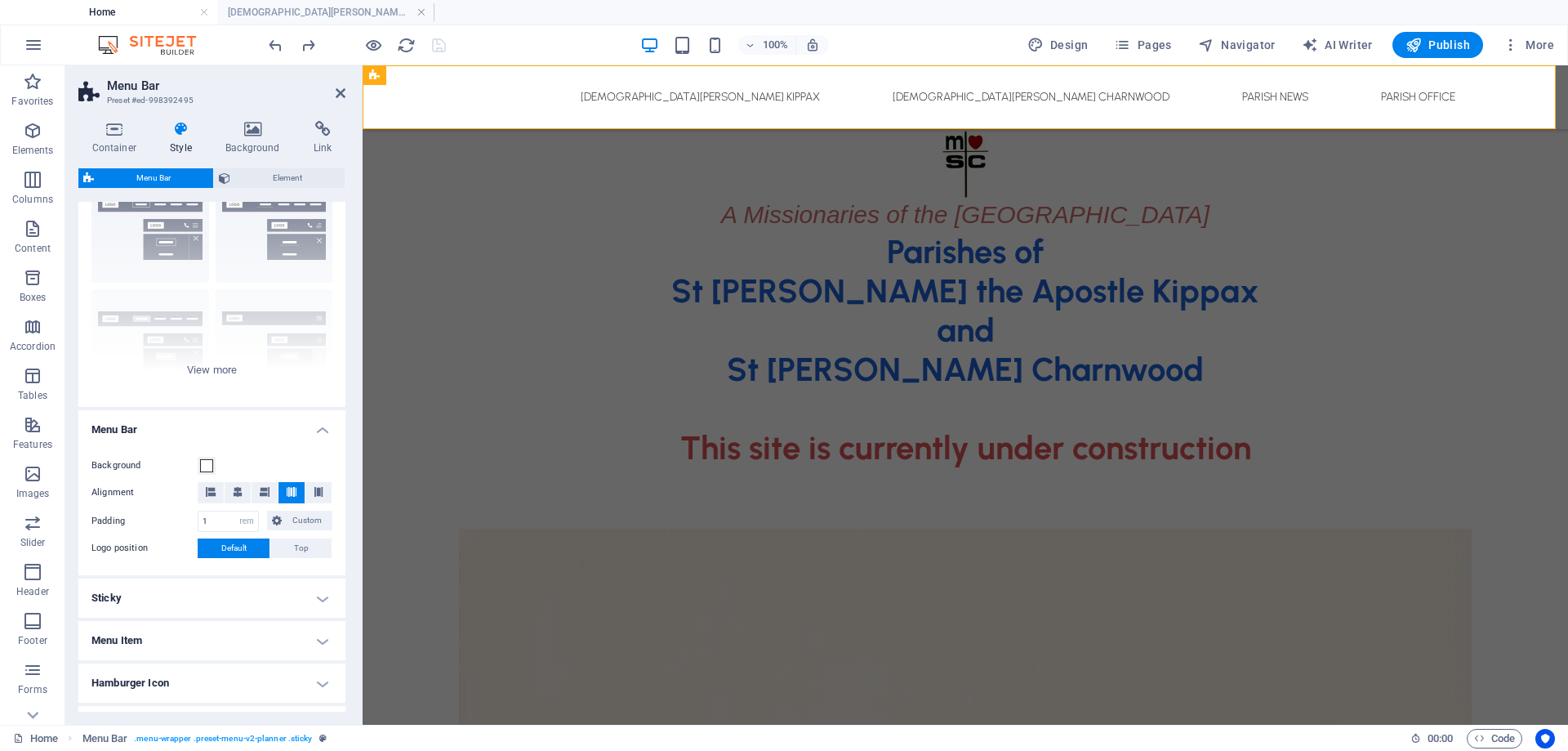
scroll to position [211, 0]
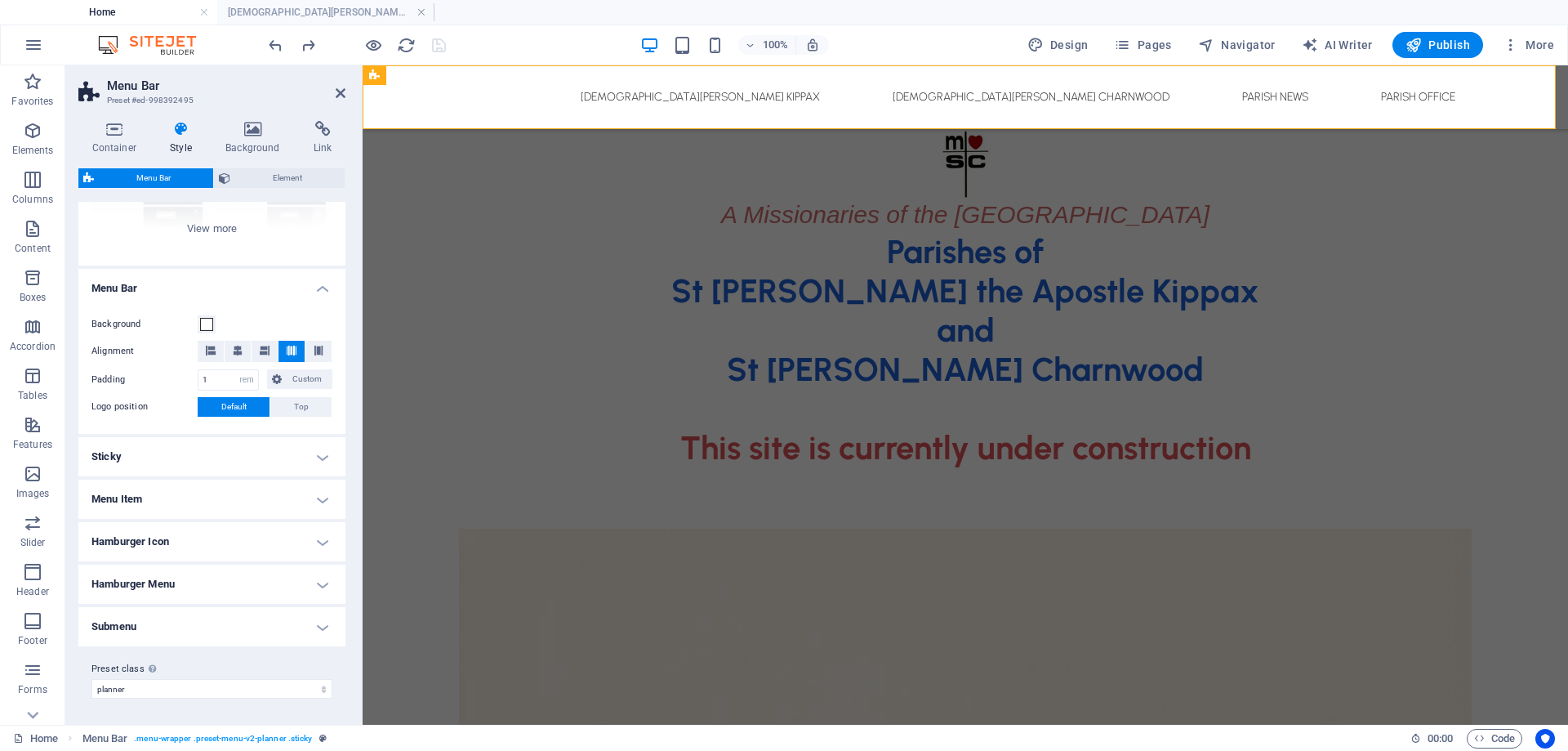
click at [152, 581] on h4 "Hamburger Menu" at bounding box center [211, 584] width 267 height 39
click at [151, 536] on h4 "Hamburger Icon" at bounding box center [211, 541] width 267 height 39
click at [126, 493] on h4 "Menu Item" at bounding box center [211, 499] width 267 height 39
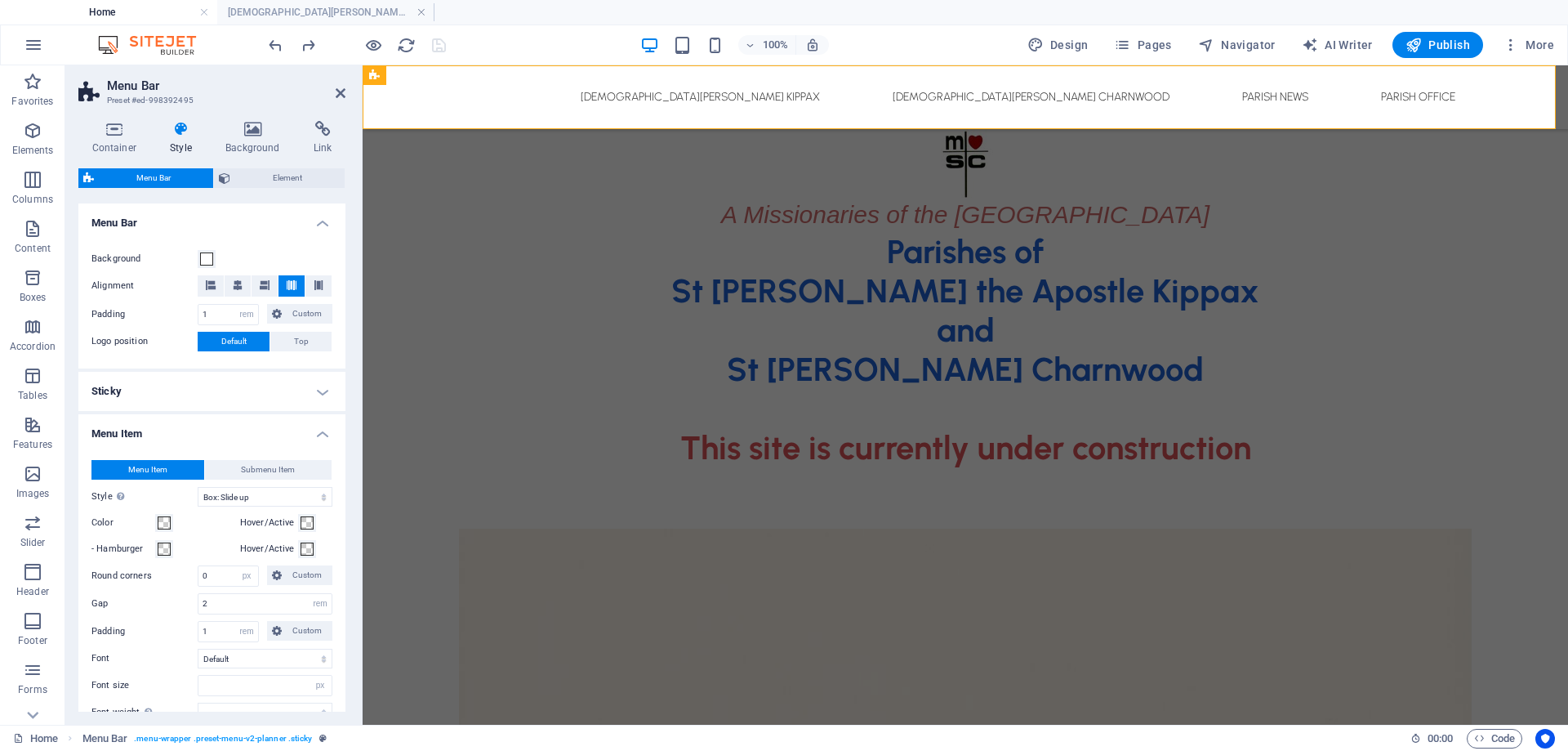
scroll to position [456, 0]
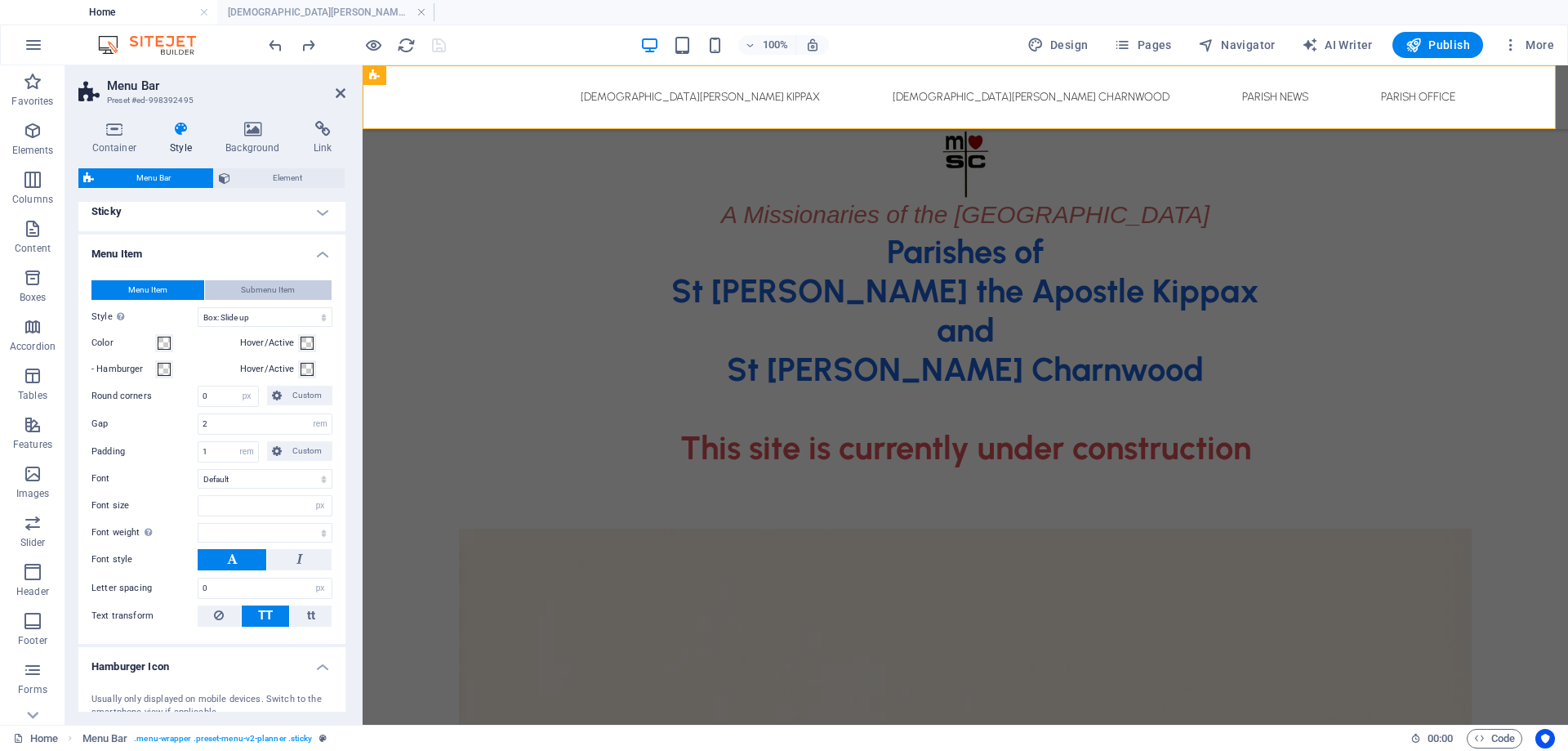
click at [275, 292] on span "Submenu Item" at bounding box center [268, 289] width 54 height 19
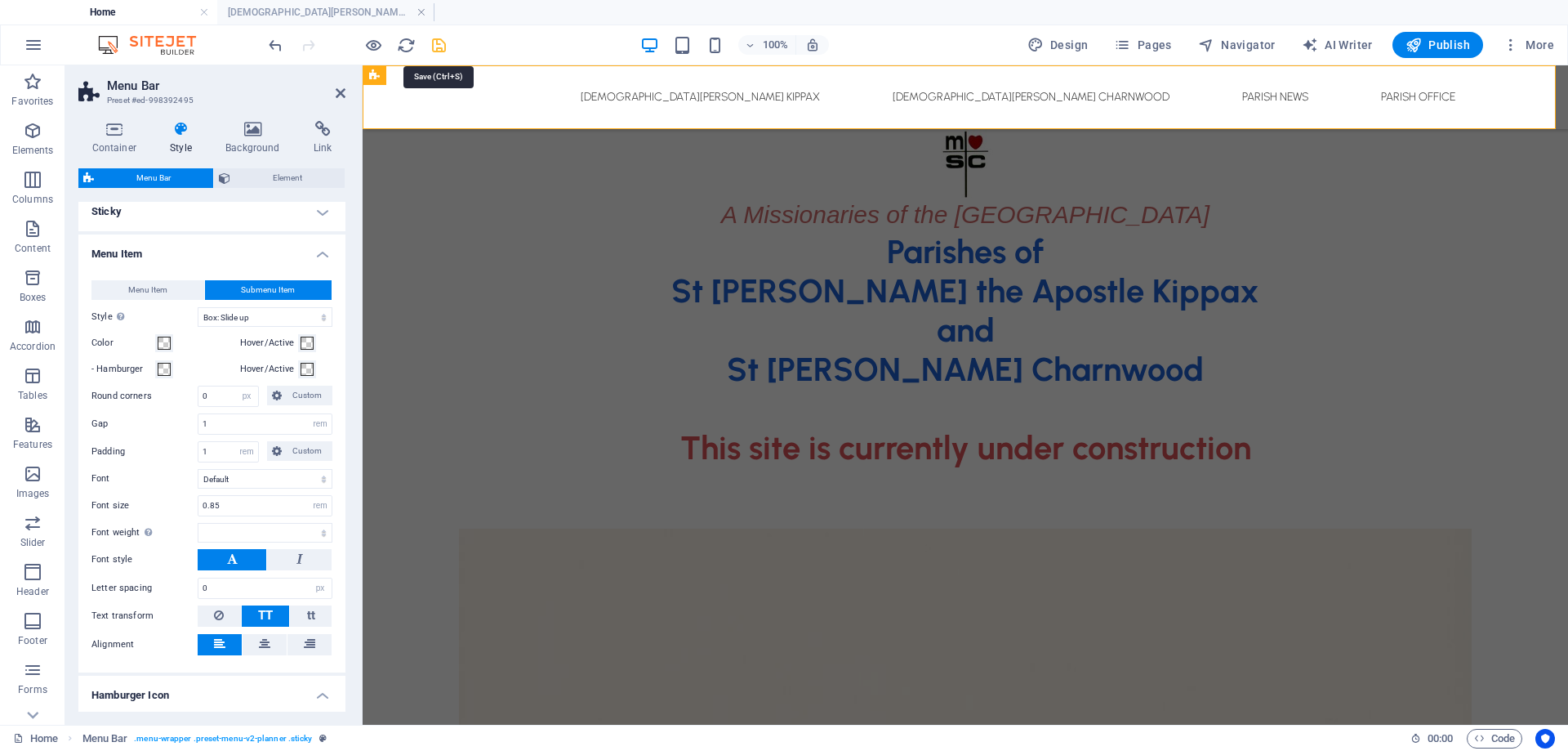
click at [442, 46] on icon "save" at bounding box center [439, 45] width 18 height 18
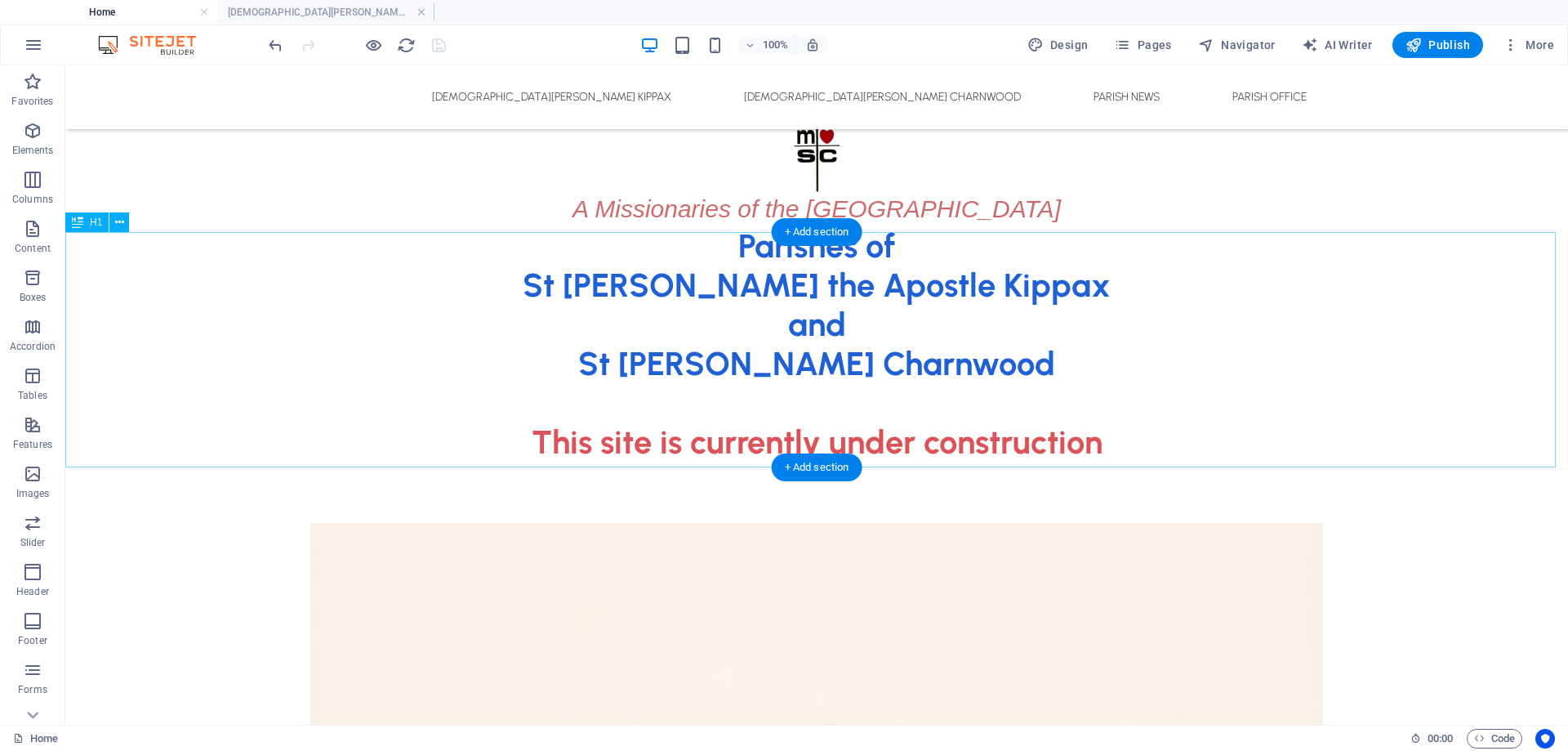
scroll to position [0, 0]
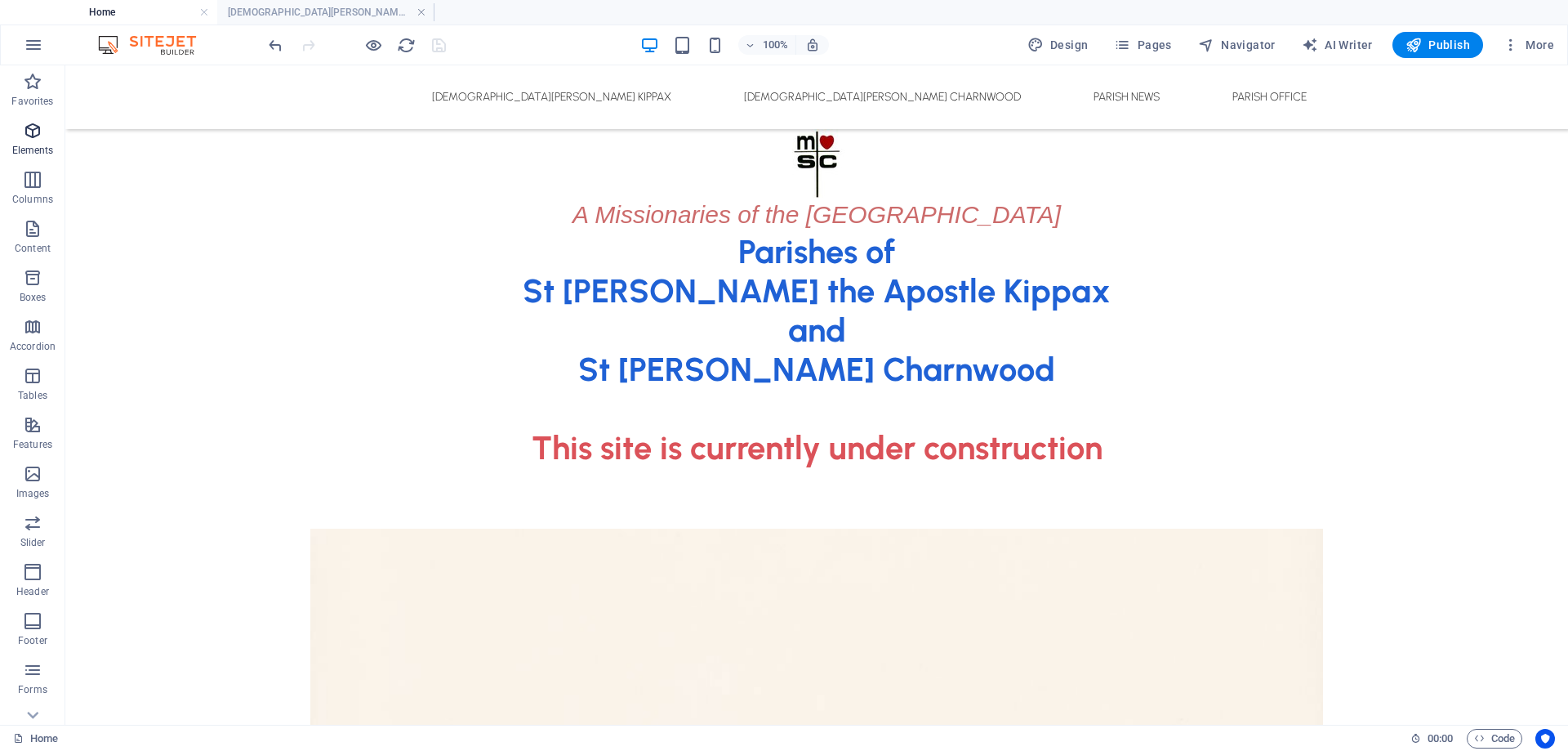
click at [39, 130] on icon "button" at bounding box center [32, 130] width 19 height 19
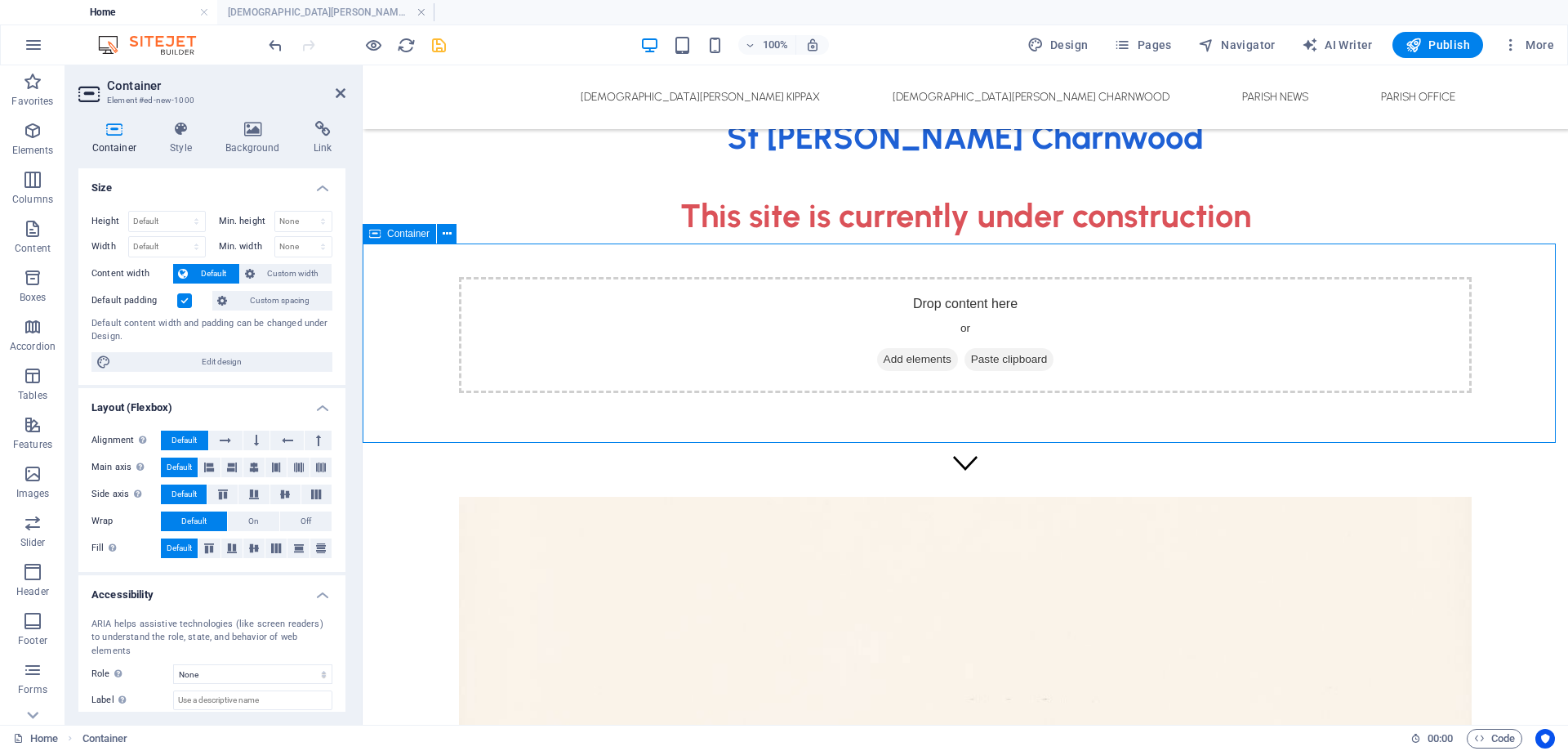
scroll to position [245, 0]
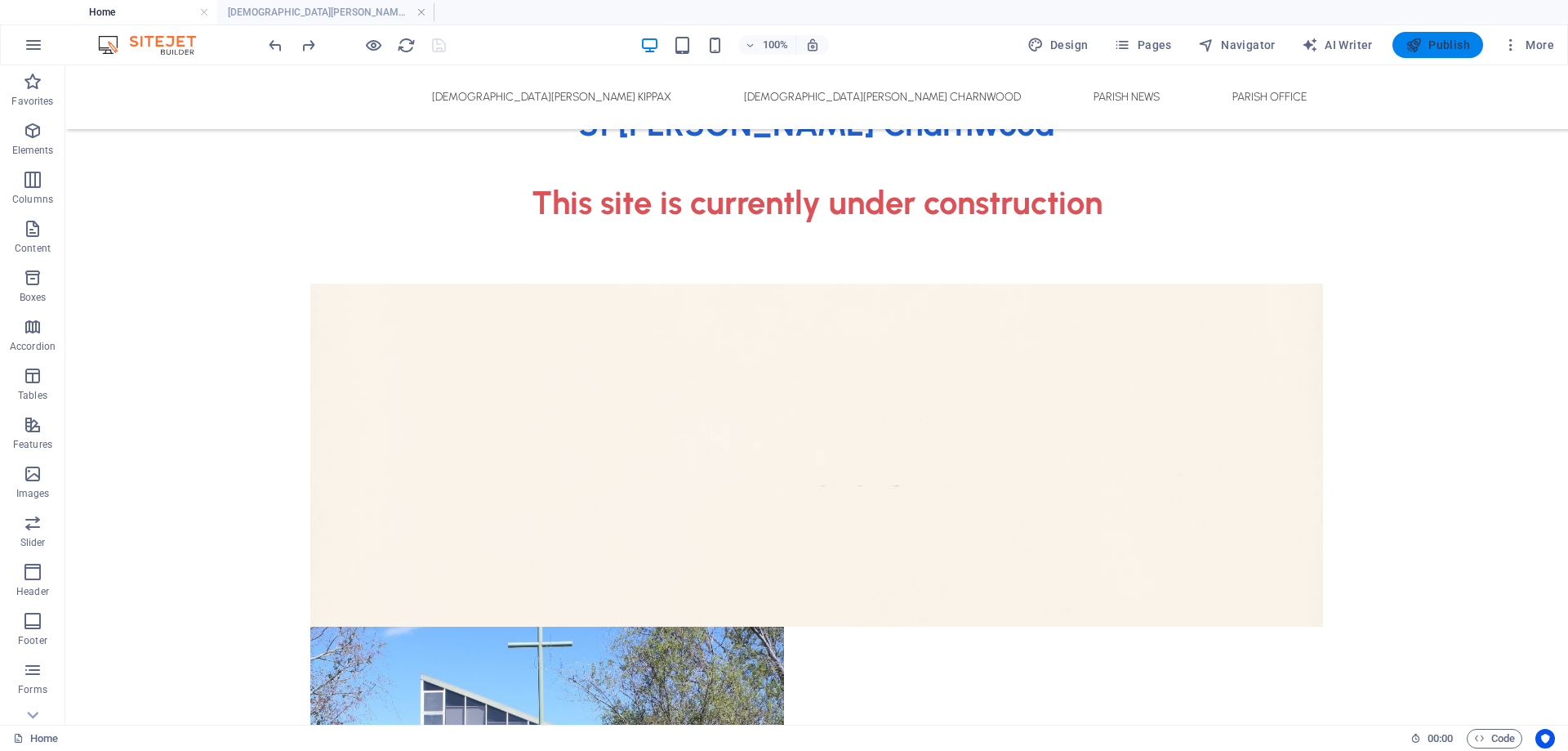
click at [1447, 33] on button "Publish" at bounding box center [1438, 44] width 90 height 26
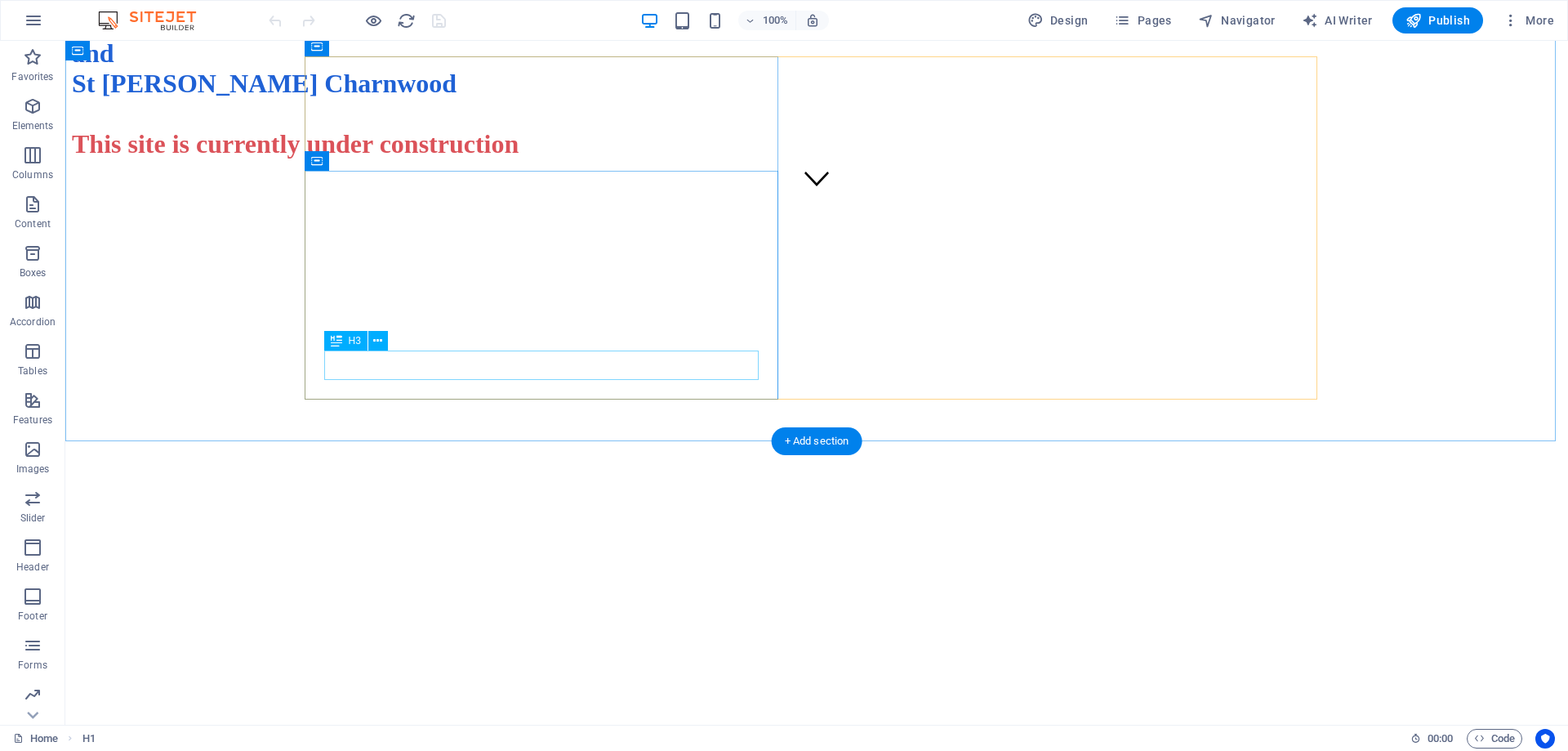
scroll to position [572, 0]
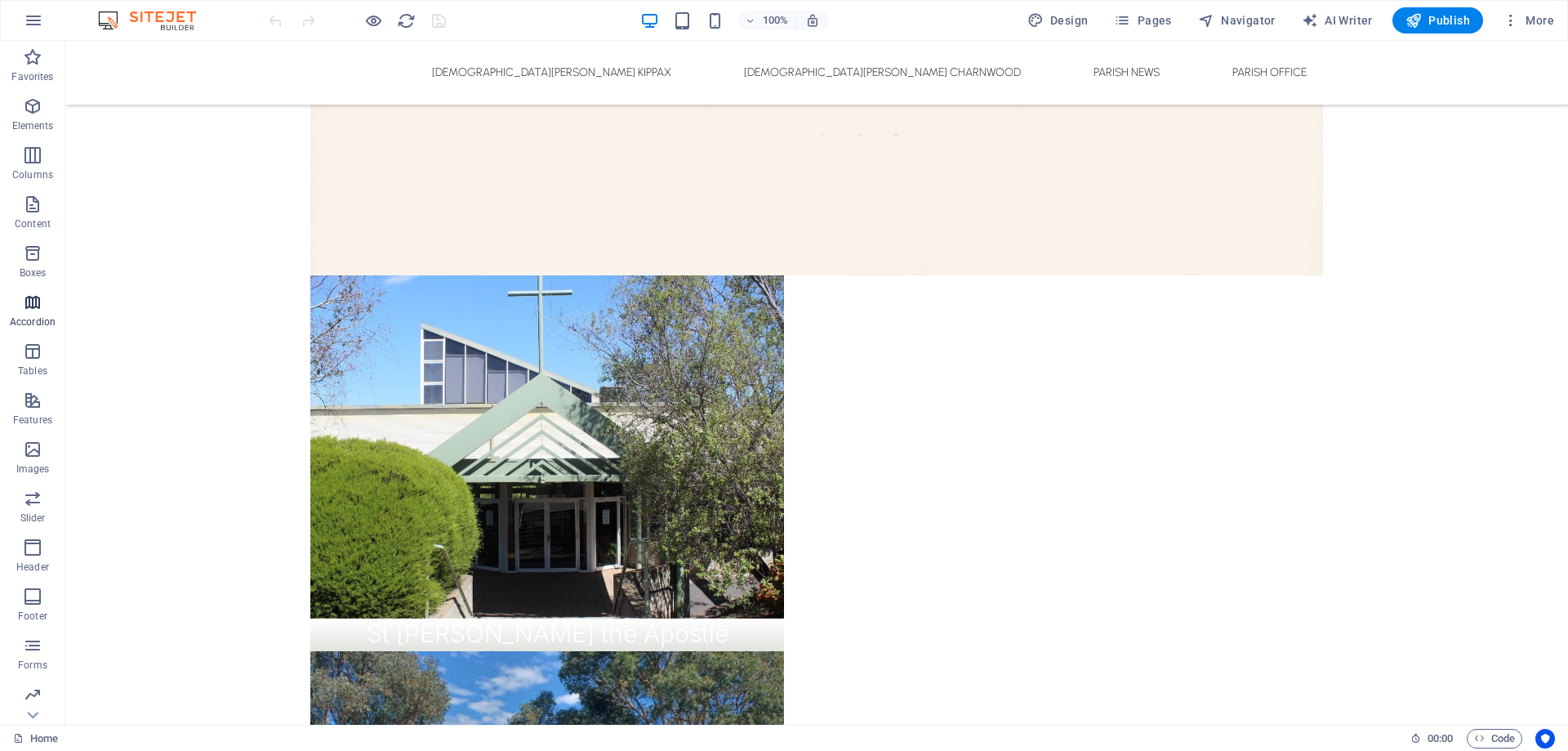
click at [36, 301] on icon "button" at bounding box center [32, 302] width 19 height 19
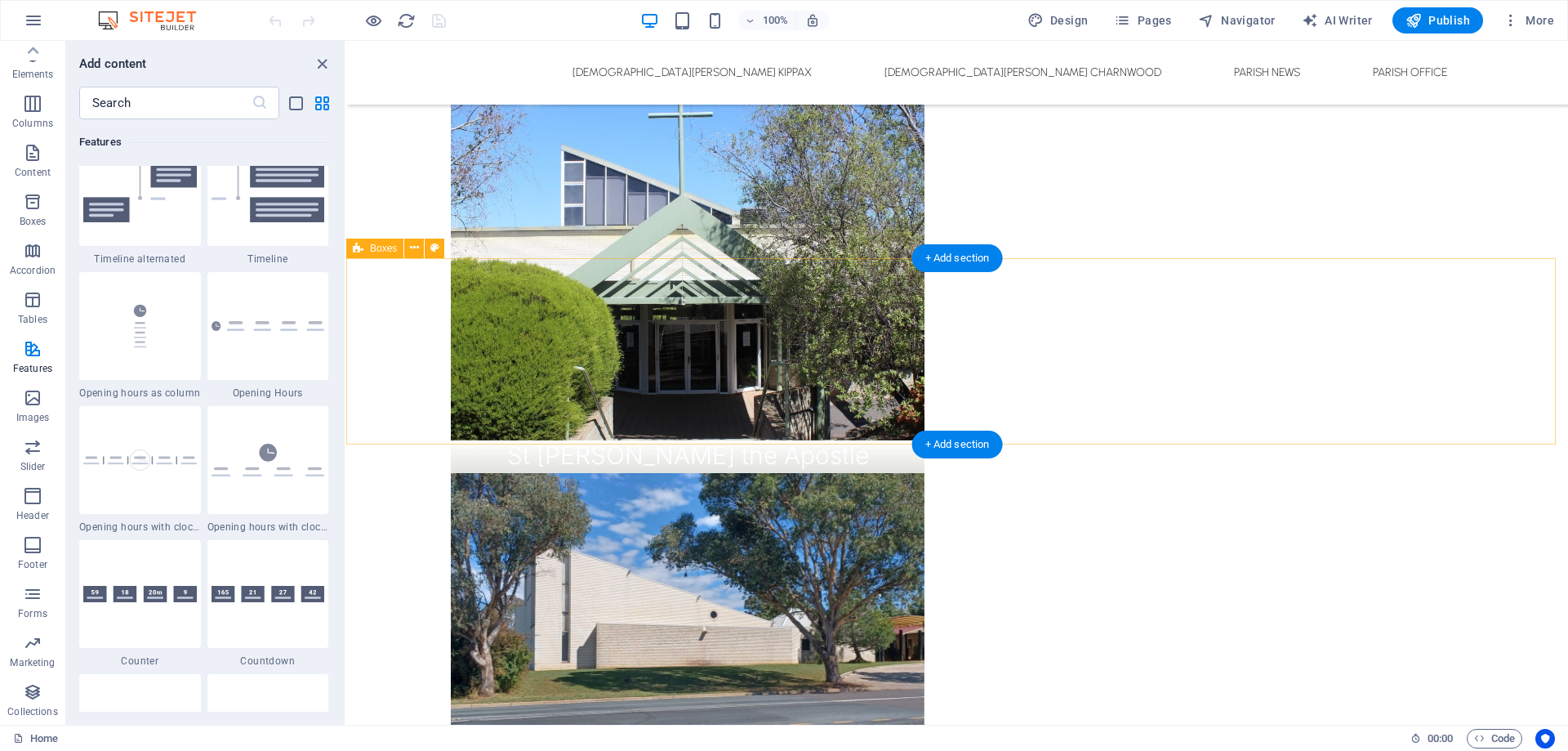
scroll to position [723, 0]
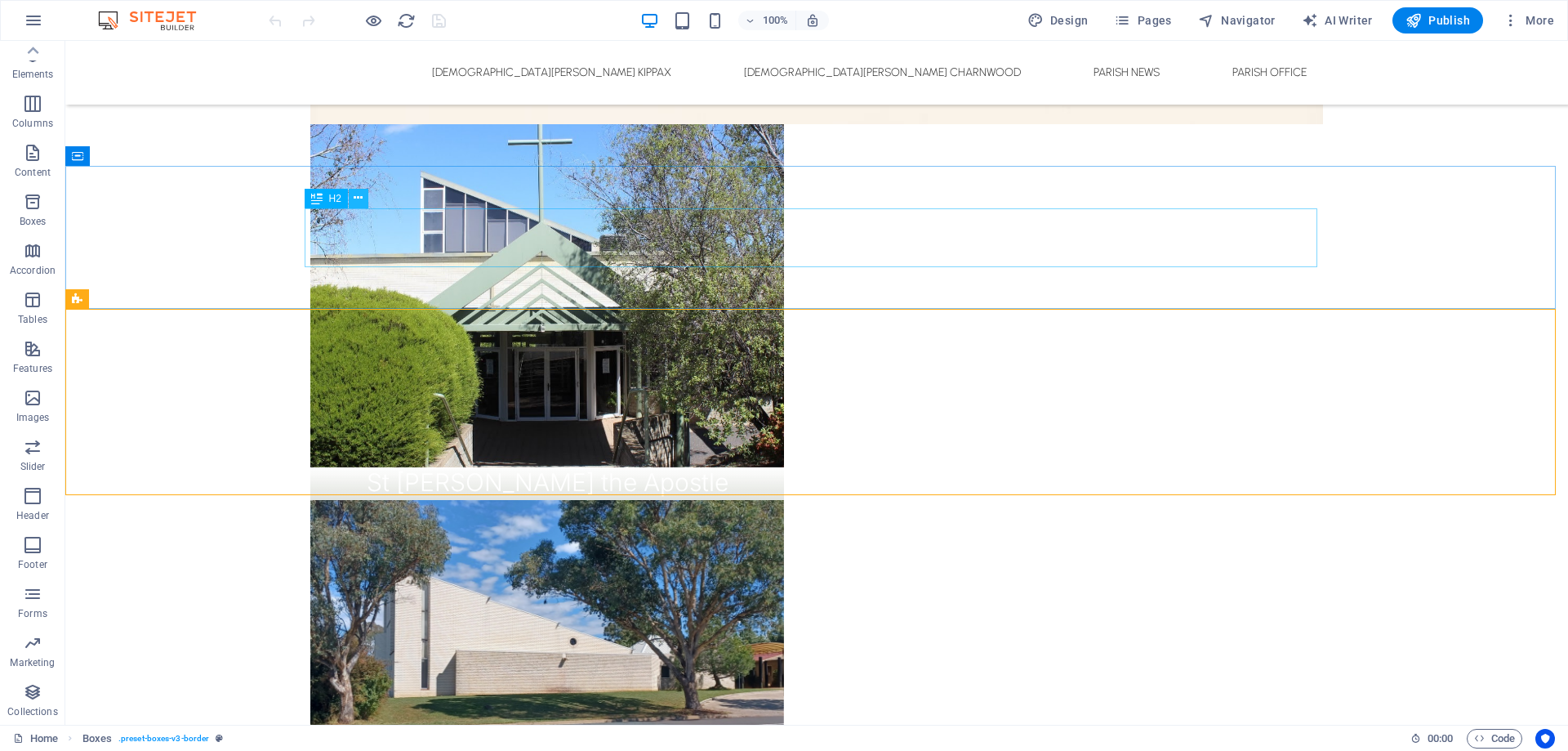
click at [364, 198] on button at bounding box center [358, 198] width 19 height 19
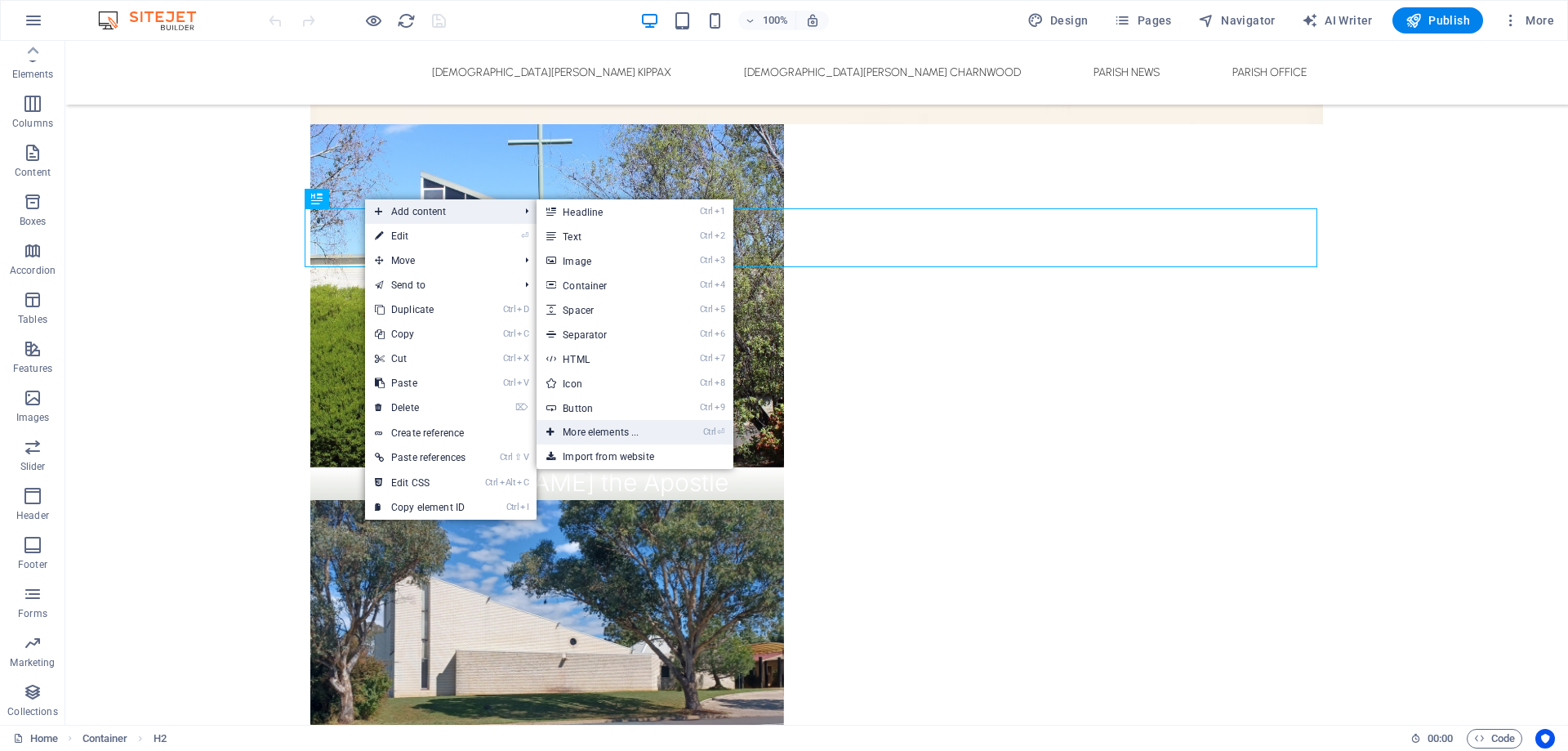
click at [631, 429] on link "Ctrl ⏎ More elements ..." at bounding box center [604, 432] width 135 height 25
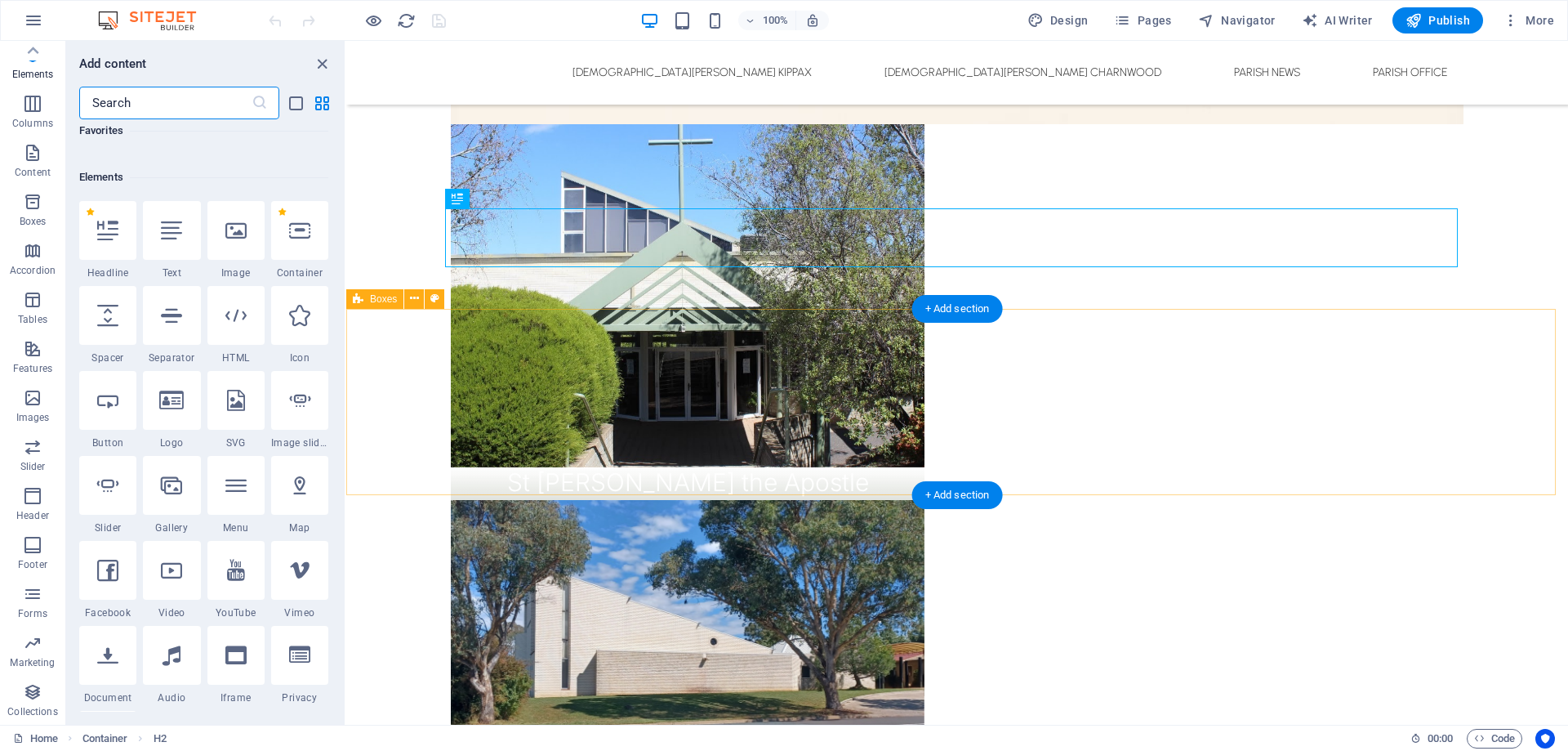
scroll to position [174, 0]
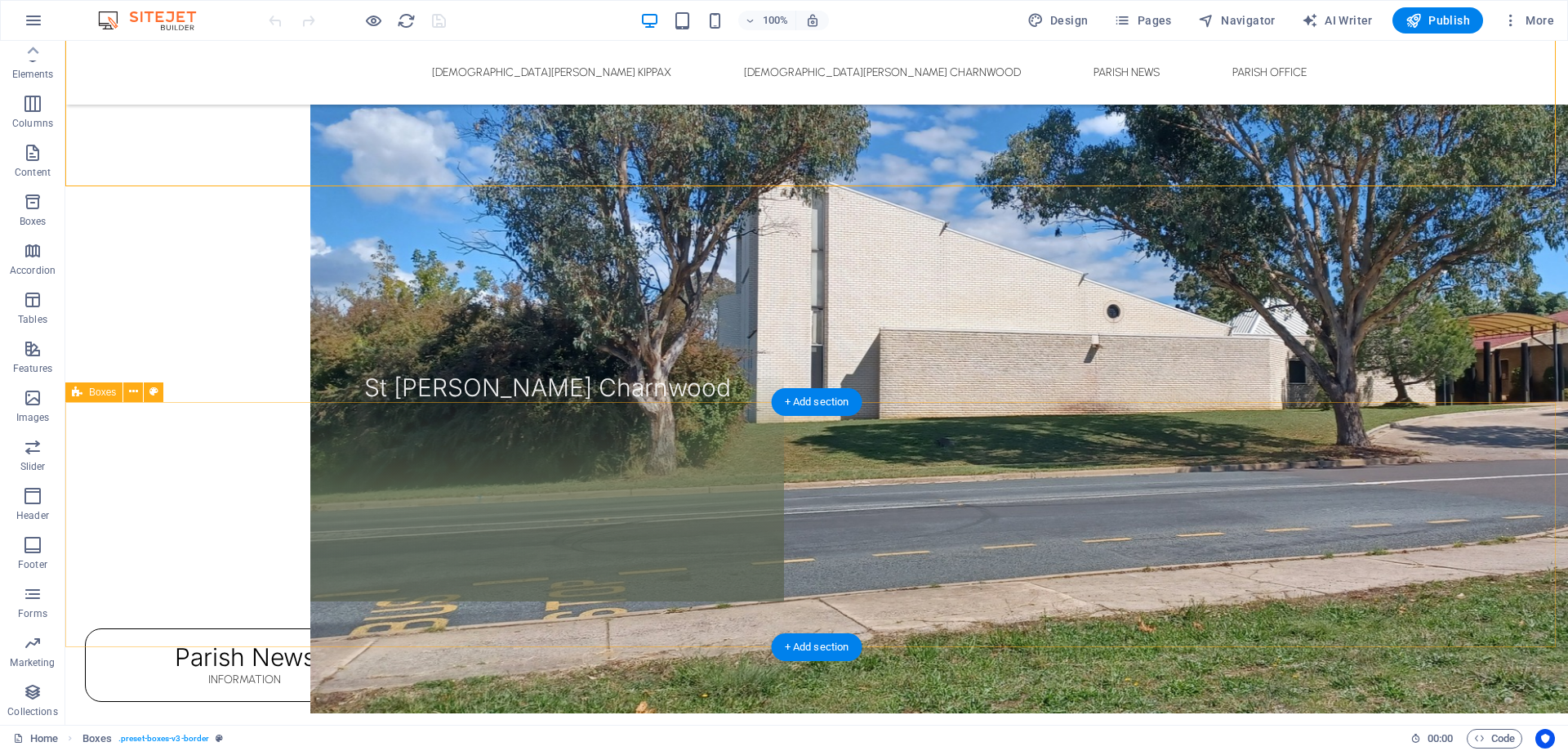
scroll to position [1214, 0]
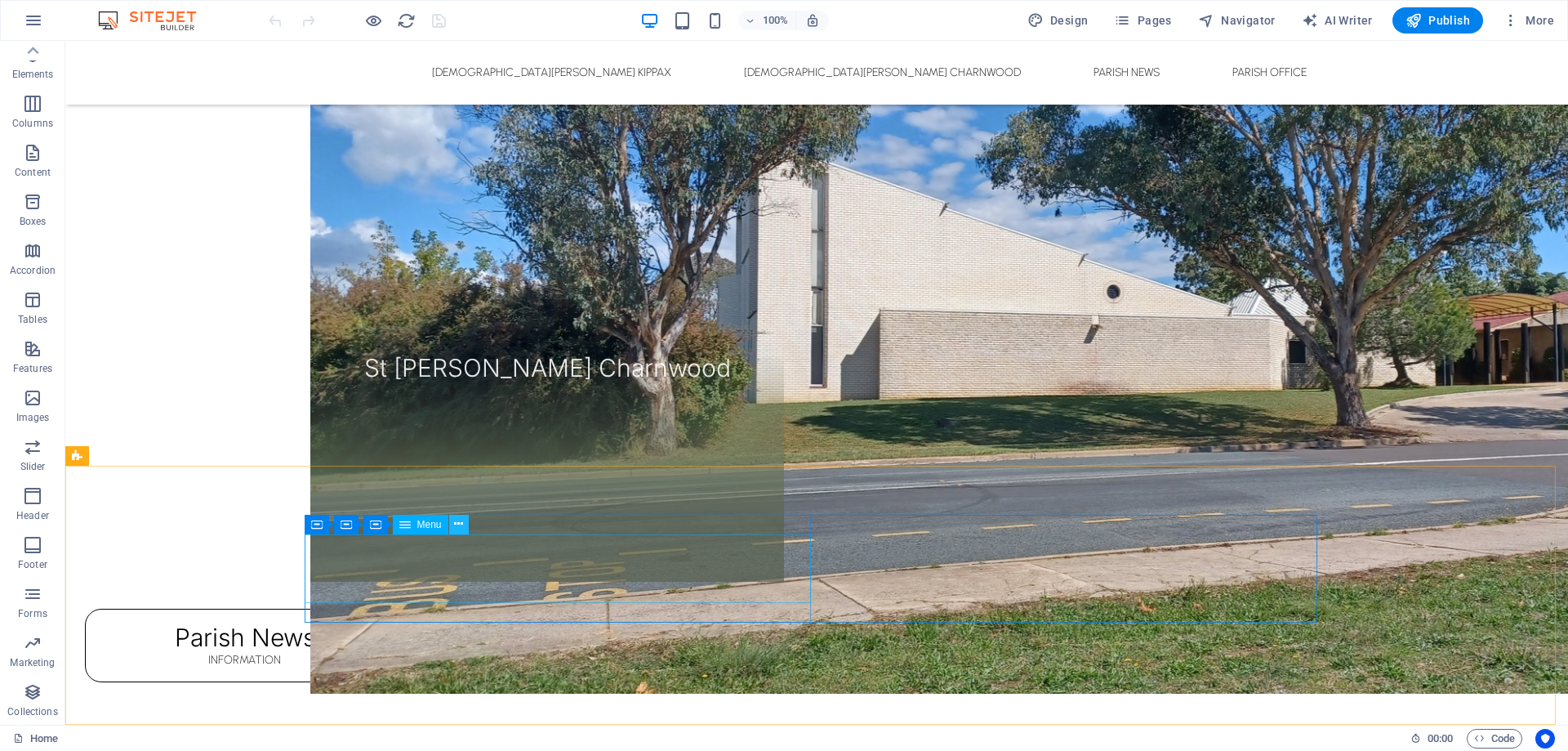
click at [464, 526] on button at bounding box center [459, 524] width 19 height 19
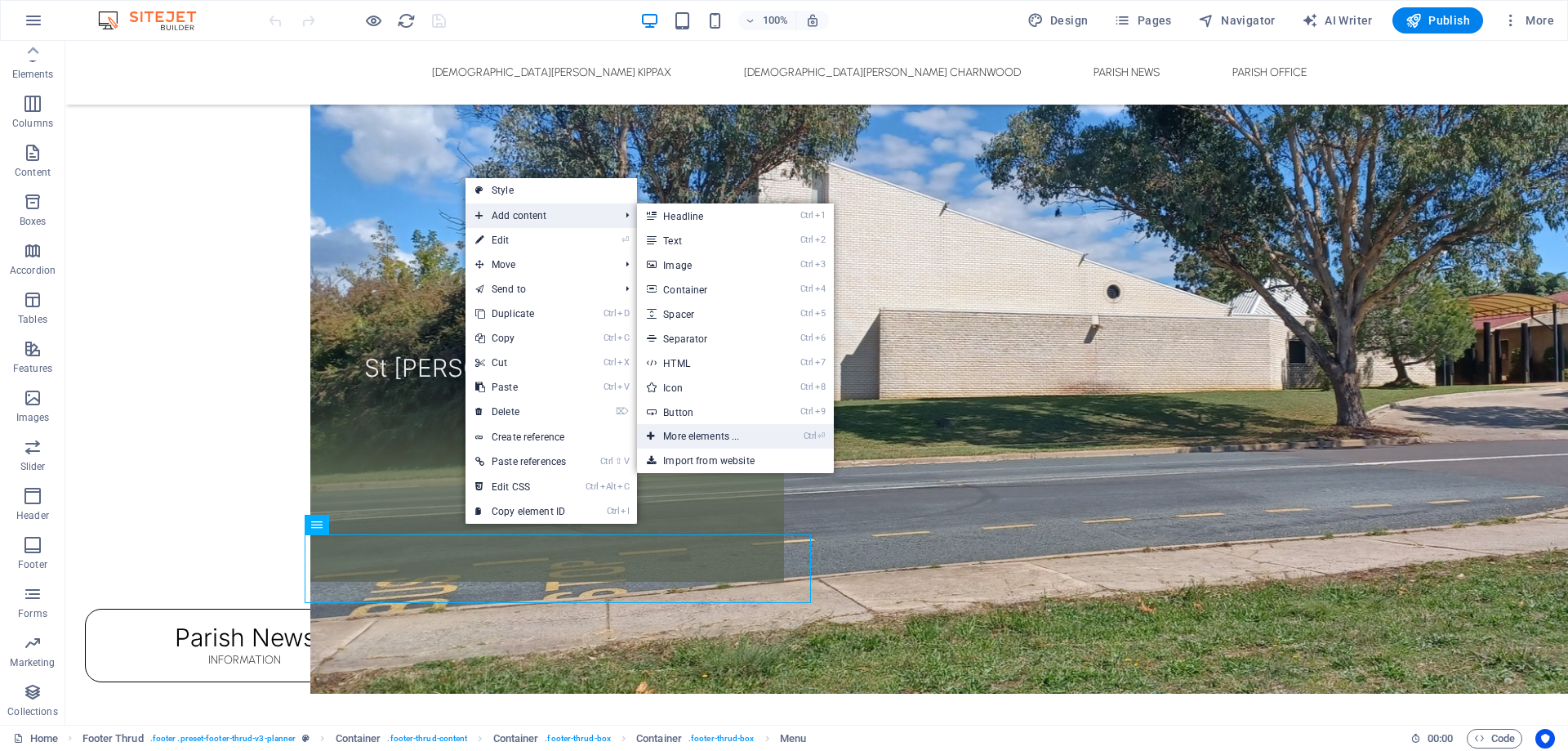
click at [693, 433] on link "Ctrl ⏎ More elements ..." at bounding box center [705, 436] width 135 height 25
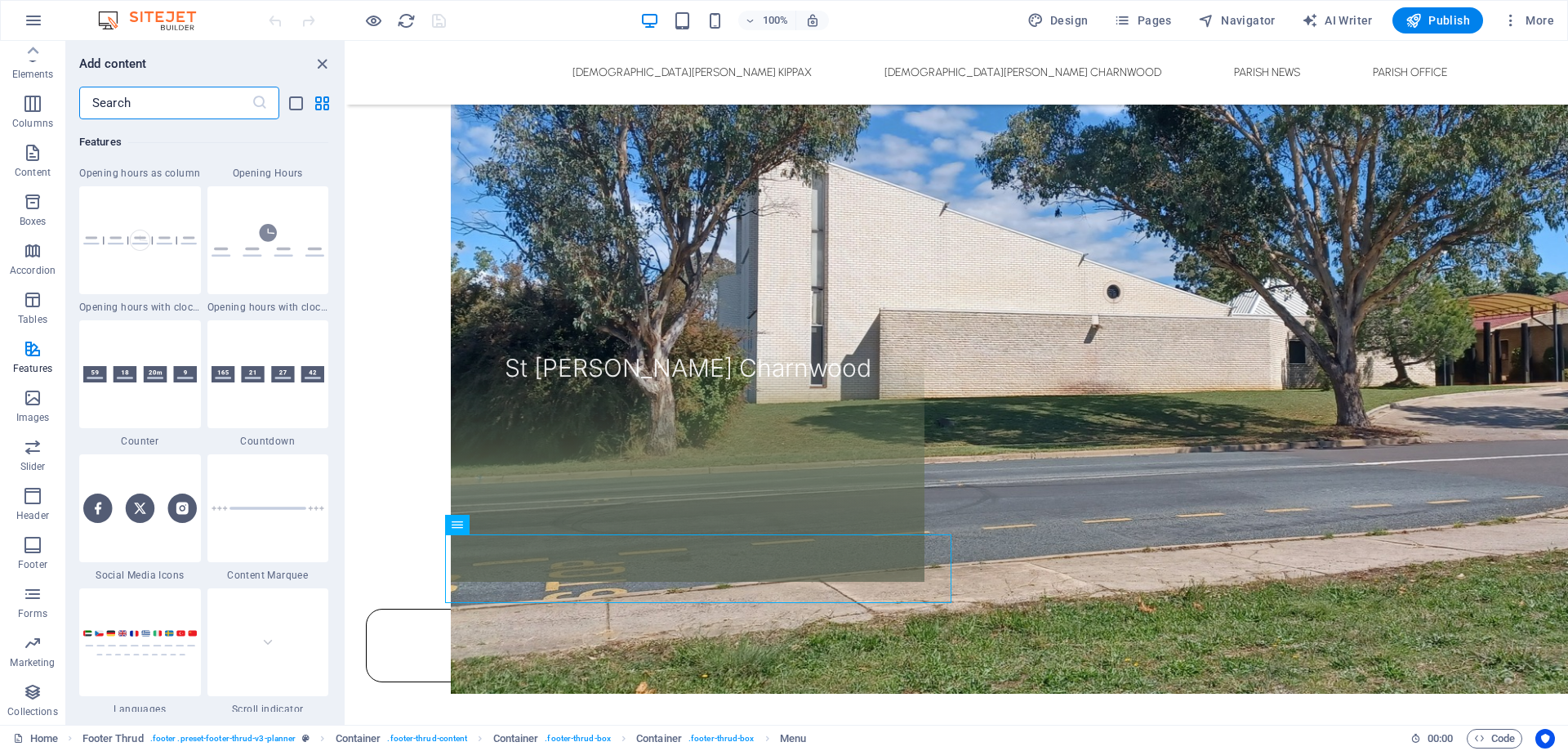
scroll to position [7119, 0]
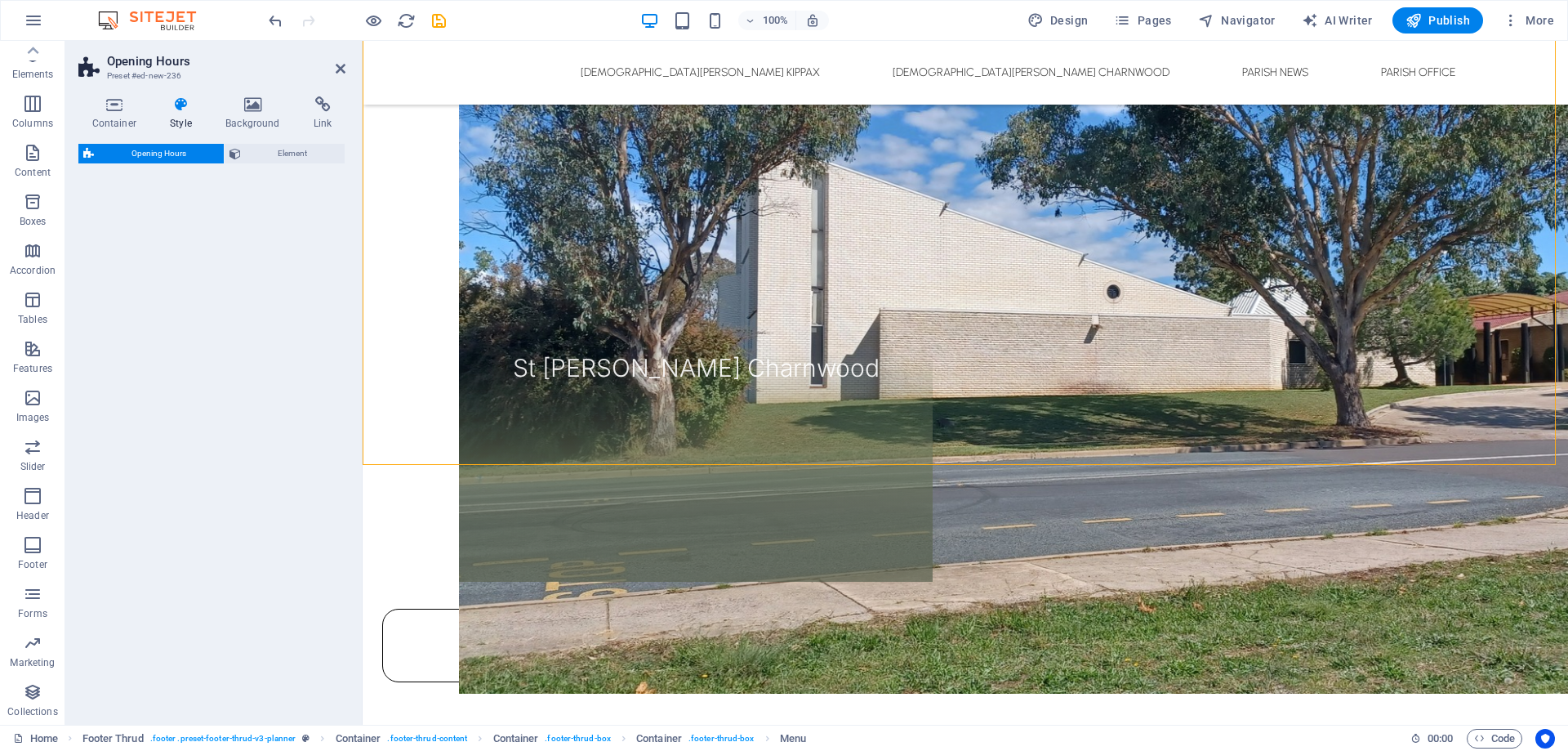
select select "rem"
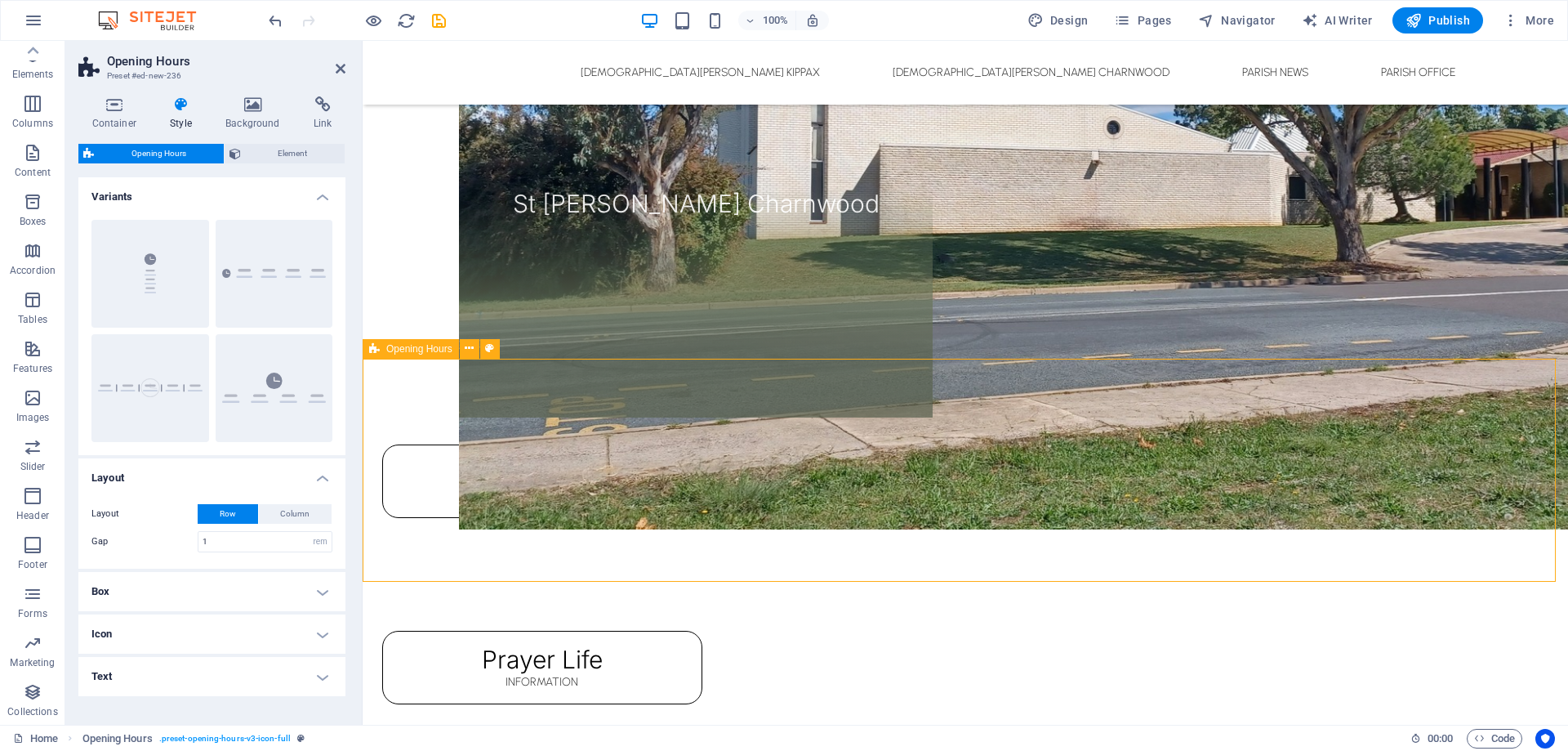
scroll to position [1436, 0]
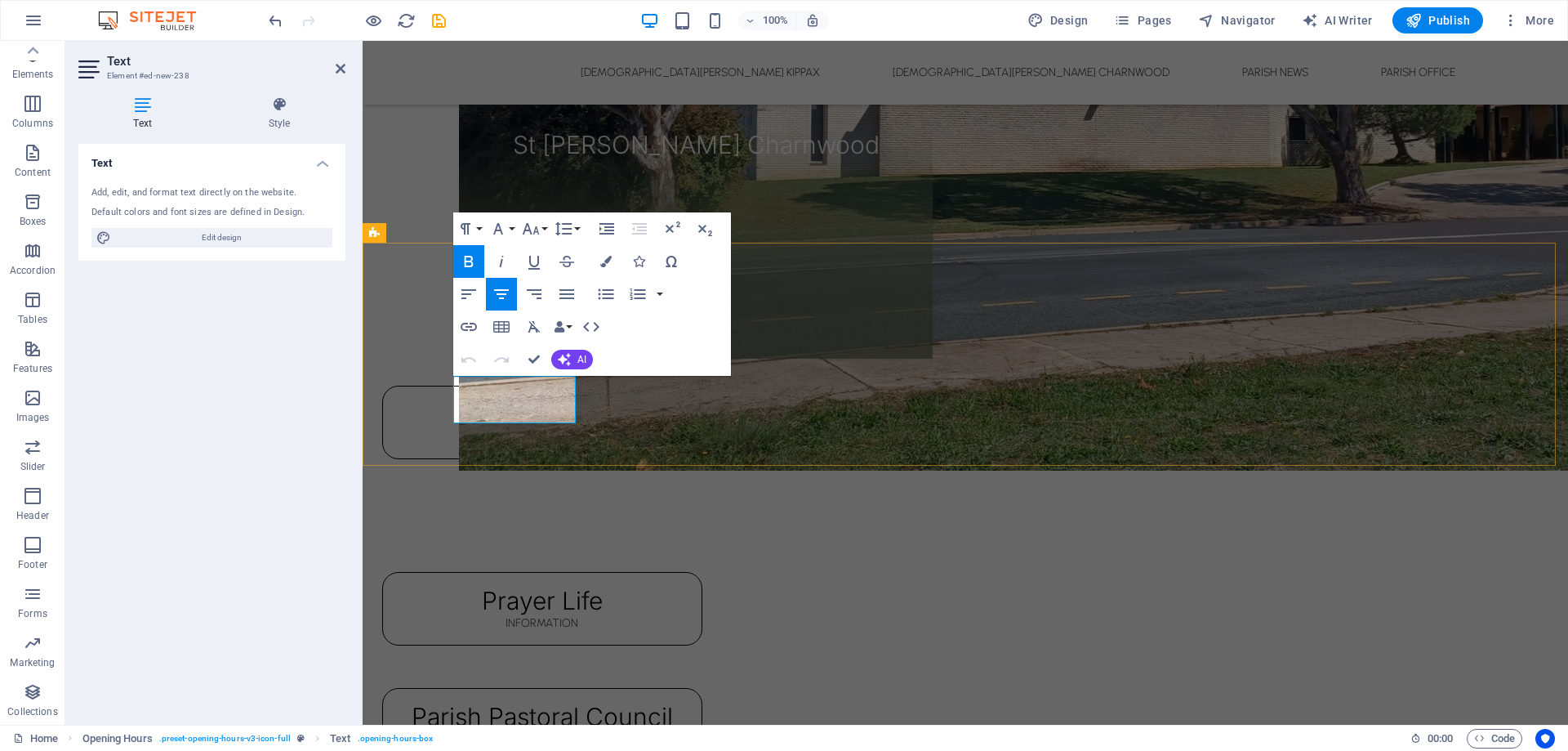
drag, startPoint x: 550, startPoint y: 409, endPoint x: 478, endPoint y: 421, distance: 73.0
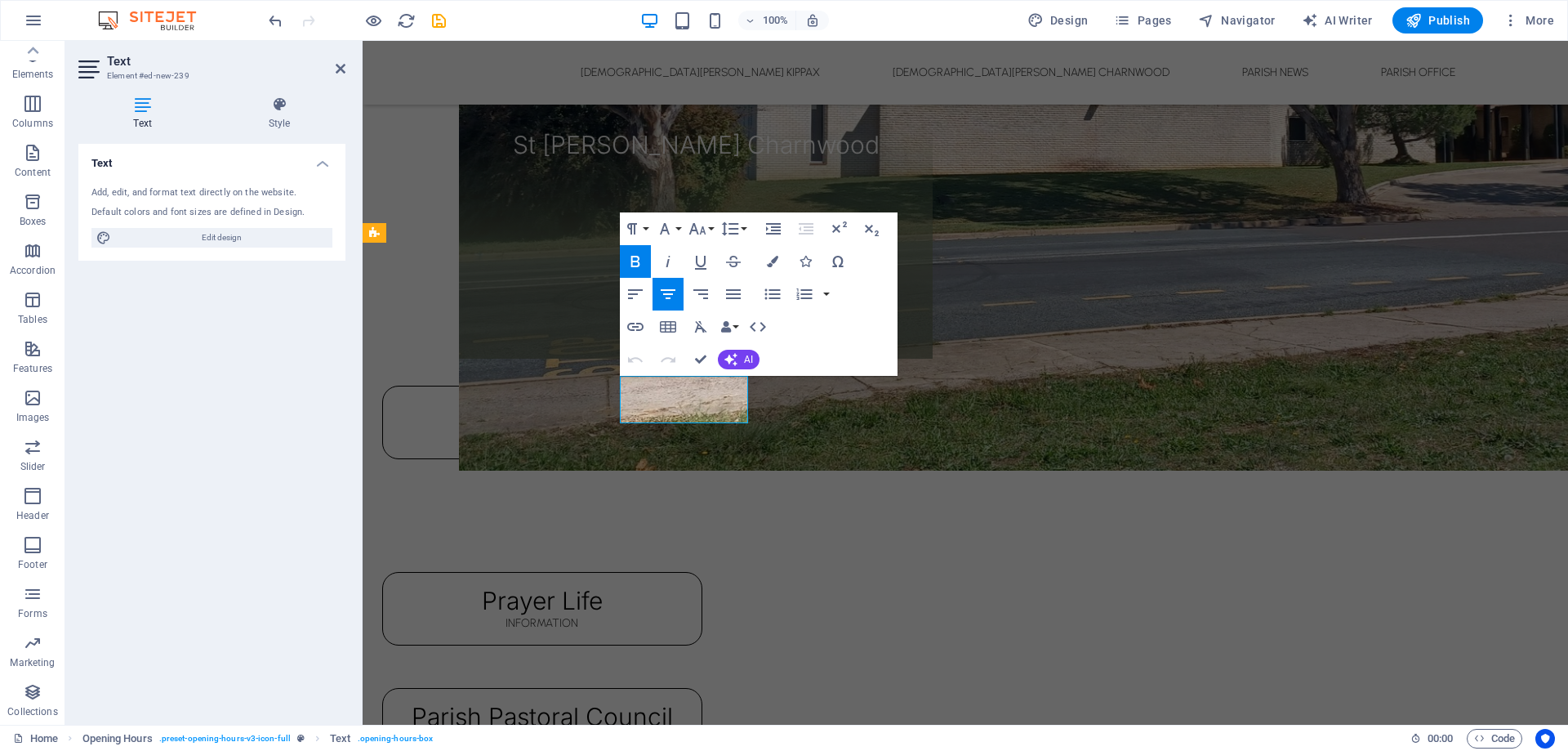
drag, startPoint x: 651, startPoint y: 406, endPoint x: 719, endPoint y: 413, distance: 68.4
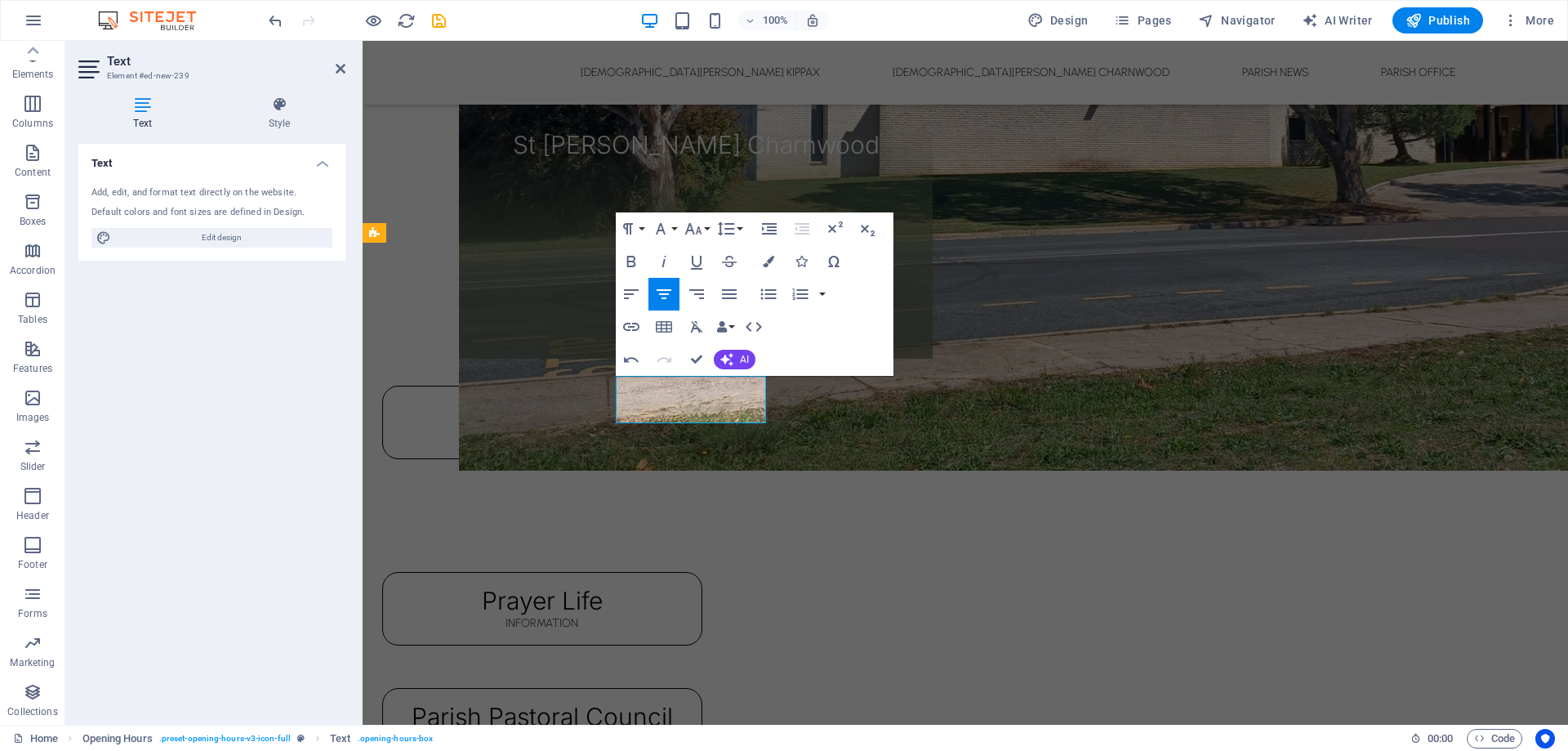
drag, startPoint x: 641, startPoint y: 408, endPoint x: 744, endPoint y: 411, distance: 103.0
copy span "9:00am - 3:00pm"
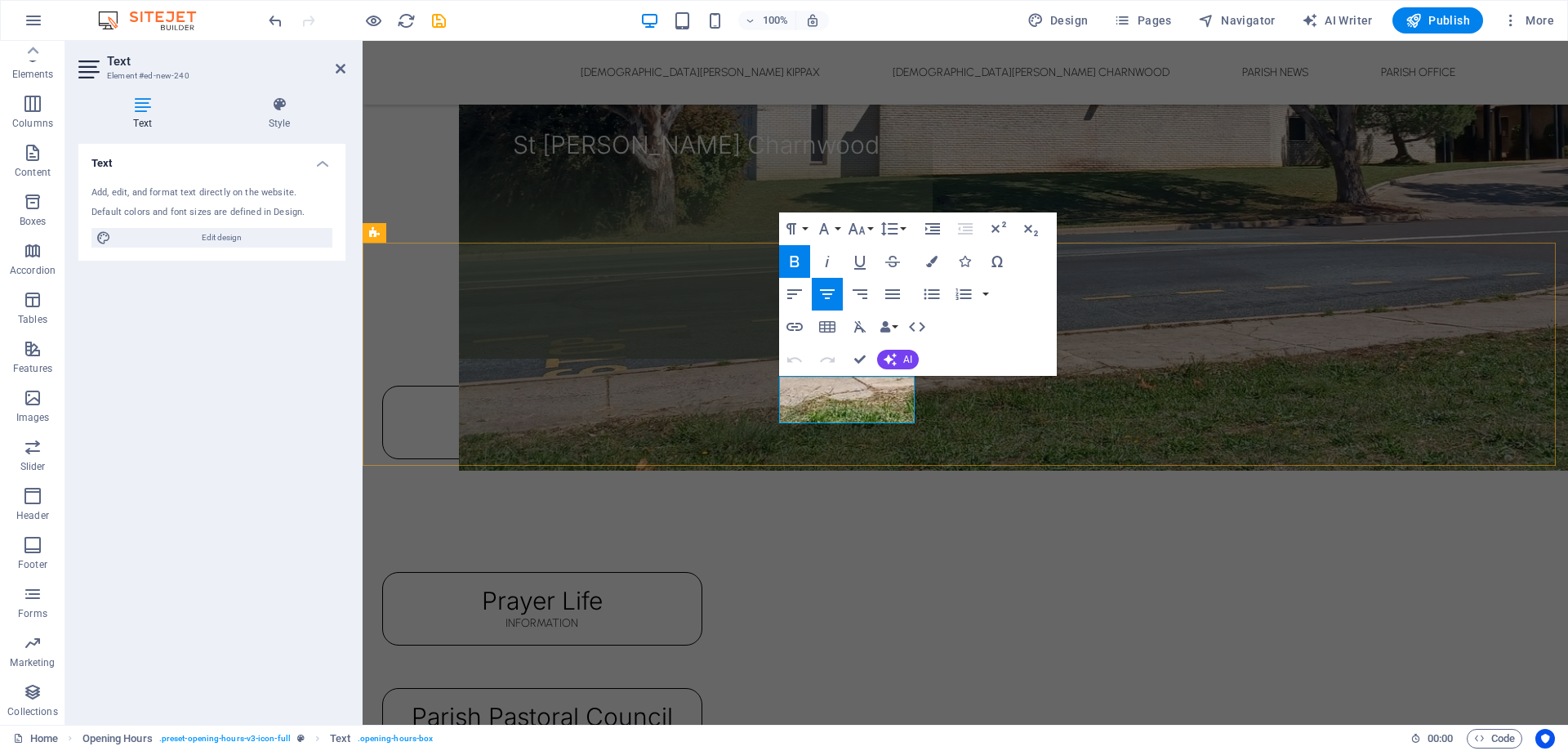
drag, startPoint x: 814, startPoint y: 411, endPoint x: 896, endPoint y: 400, distance: 82.7
drag, startPoint x: 815, startPoint y: 407, endPoint x: 882, endPoint y: 406, distance: 67.0
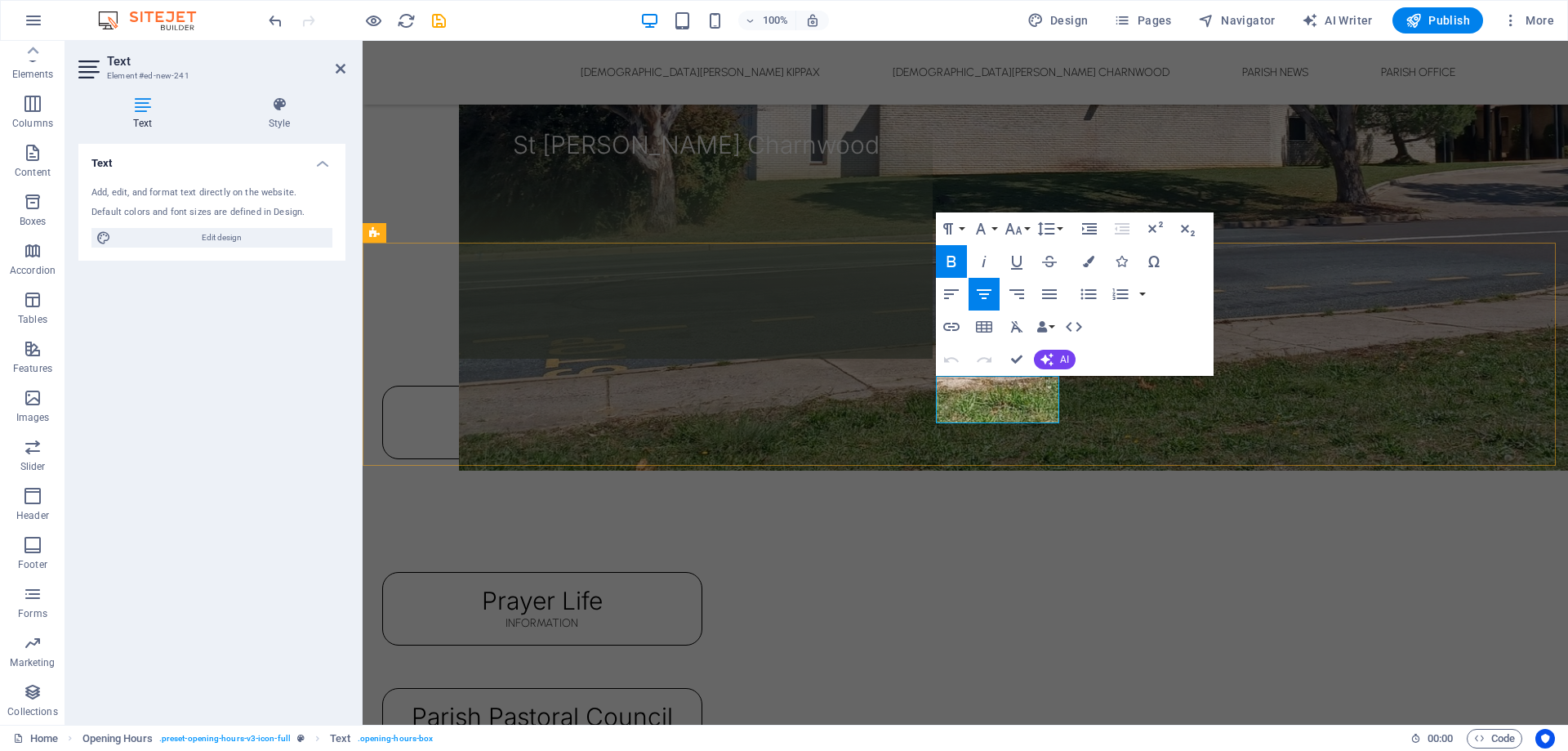
drag, startPoint x: 961, startPoint y: 411, endPoint x: 1037, endPoint y: 408, distance: 76.1
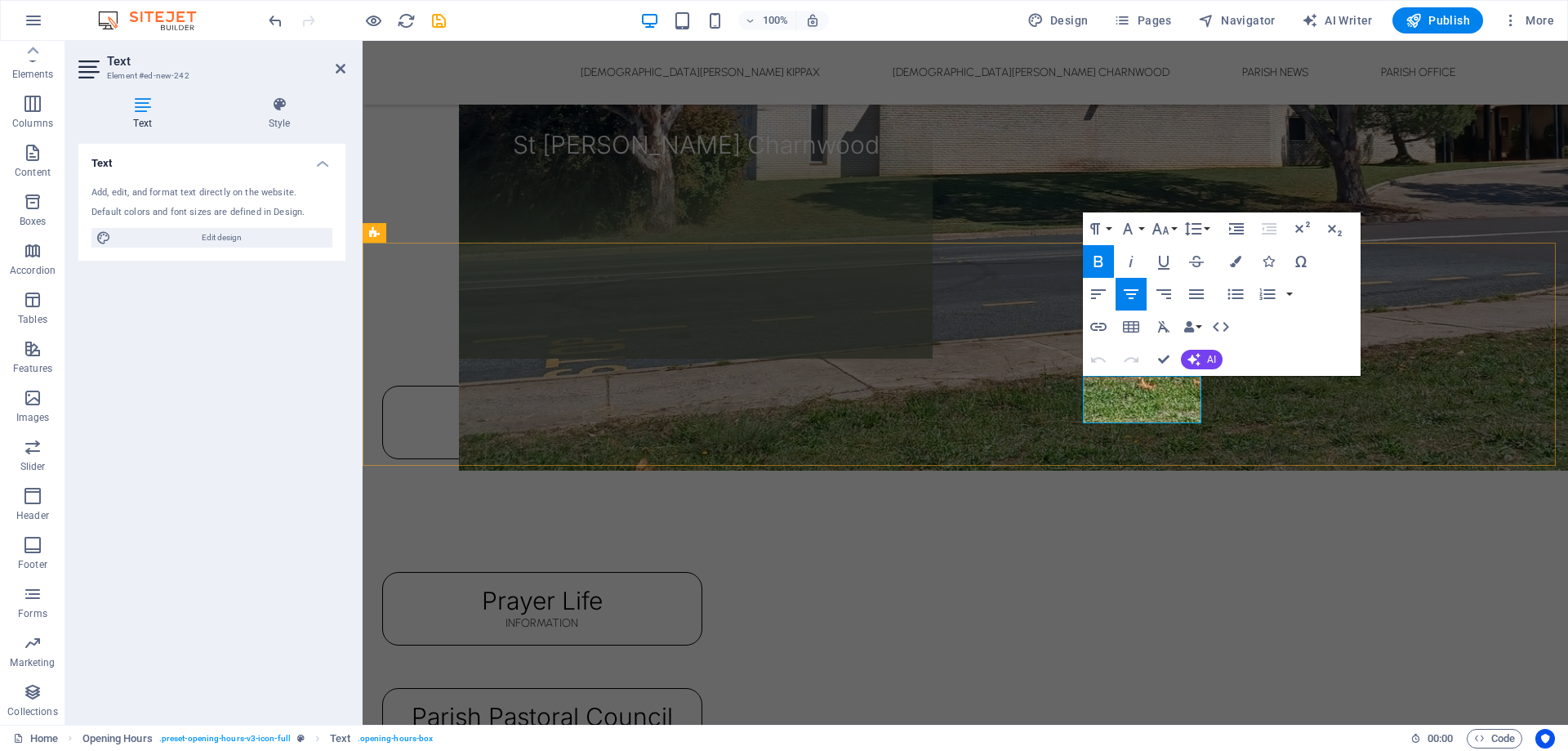
drag, startPoint x: 1107, startPoint y: 409, endPoint x: 1191, endPoint y: 402, distance: 84.3
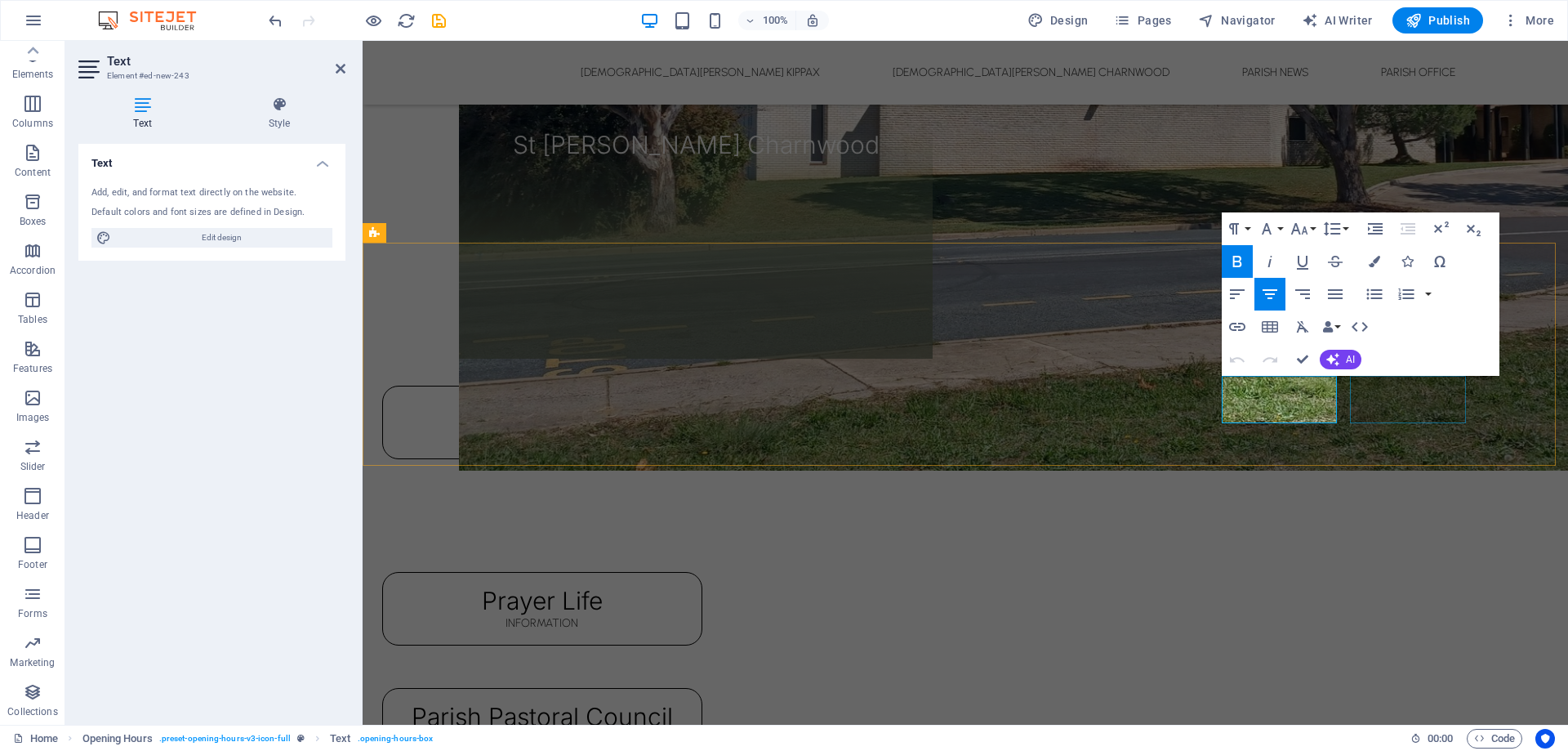
drag, startPoint x: 1242, startPoint y: 407, endPoint x: 1351, endPoint y: 408, distance: 109.0
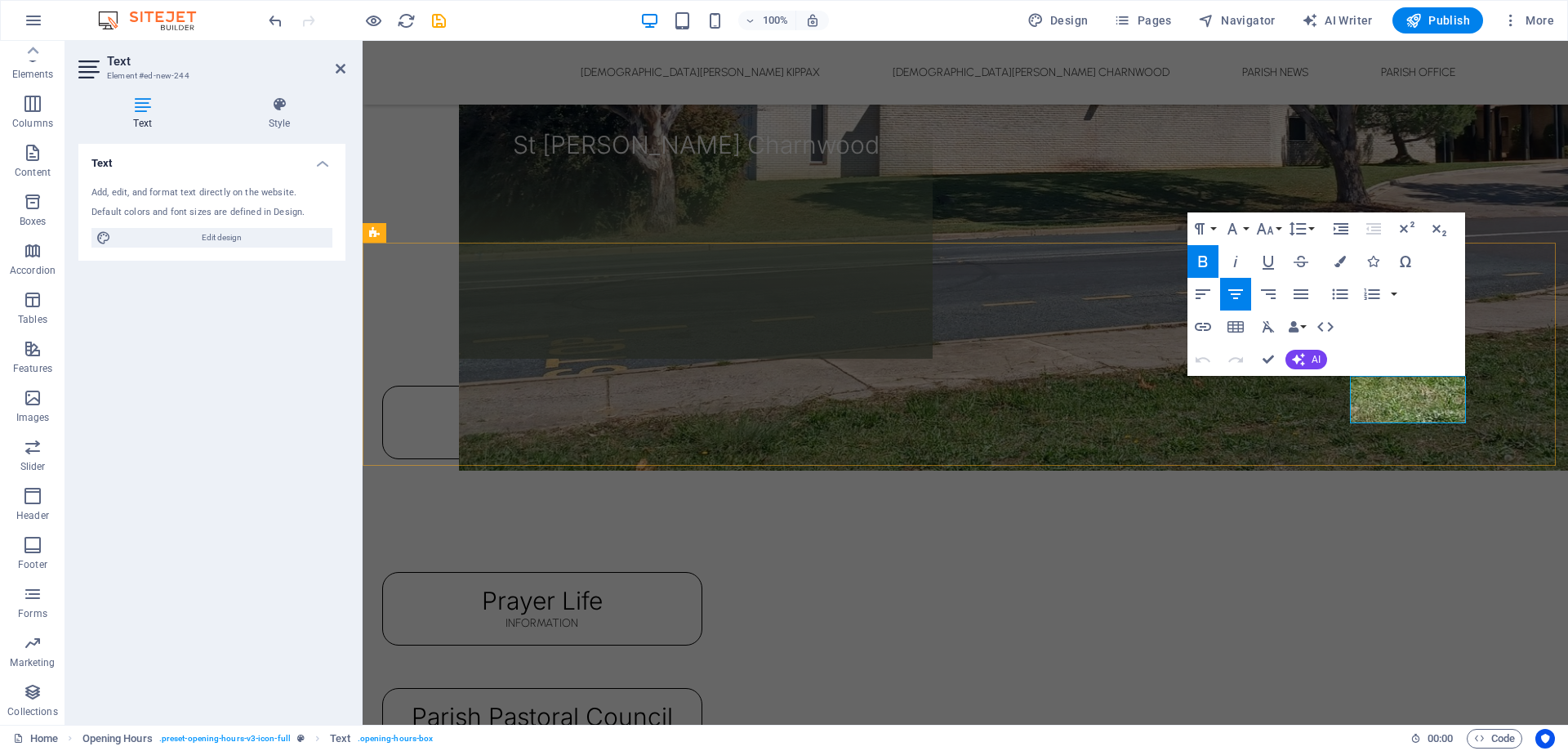
drag, startPoint x: 1369, startPoint y: 409, endPoint x: 1452, endPoint y: 407, distance: 83.0
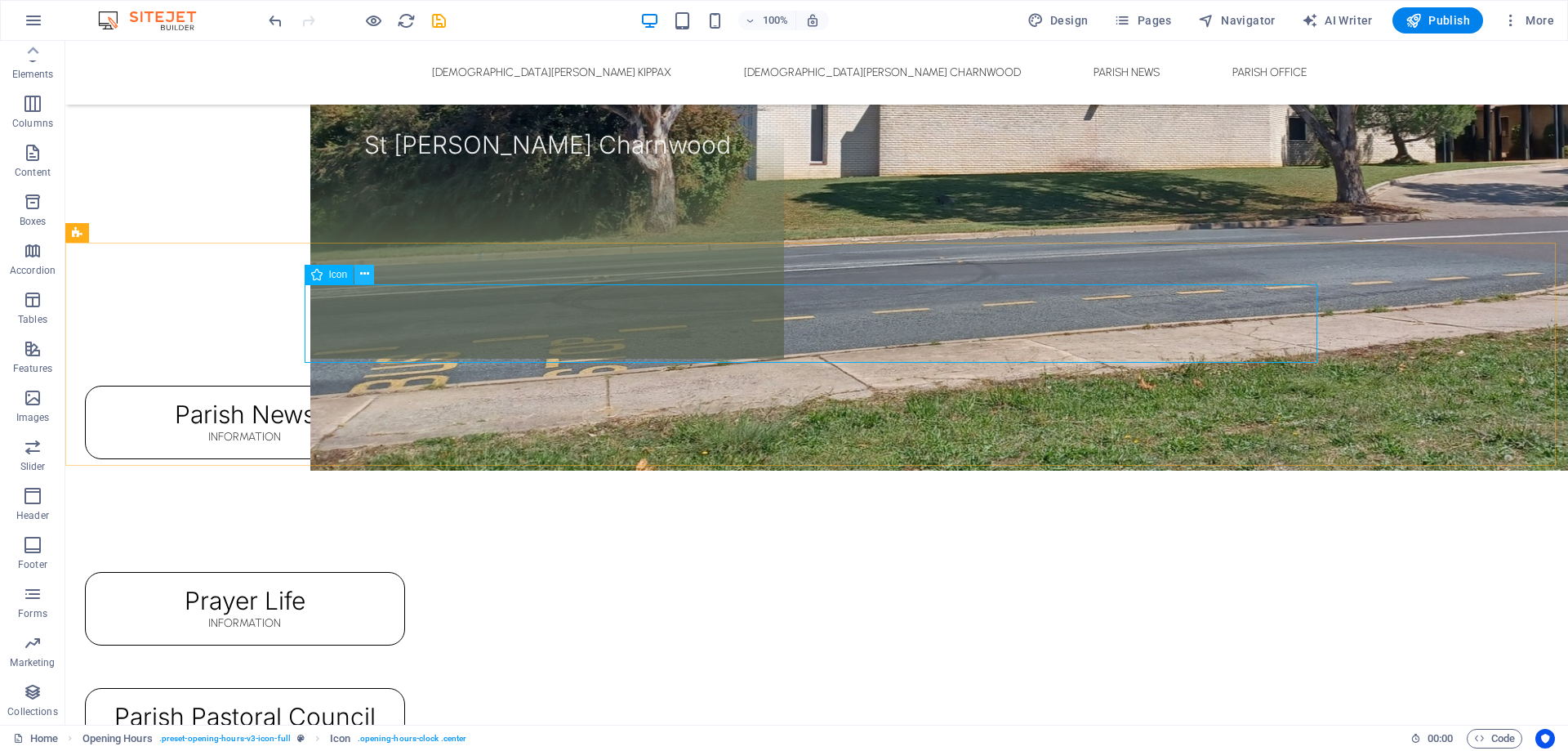
click at [358, 274] on button at bounding box center [364, 274] width 19 height 19
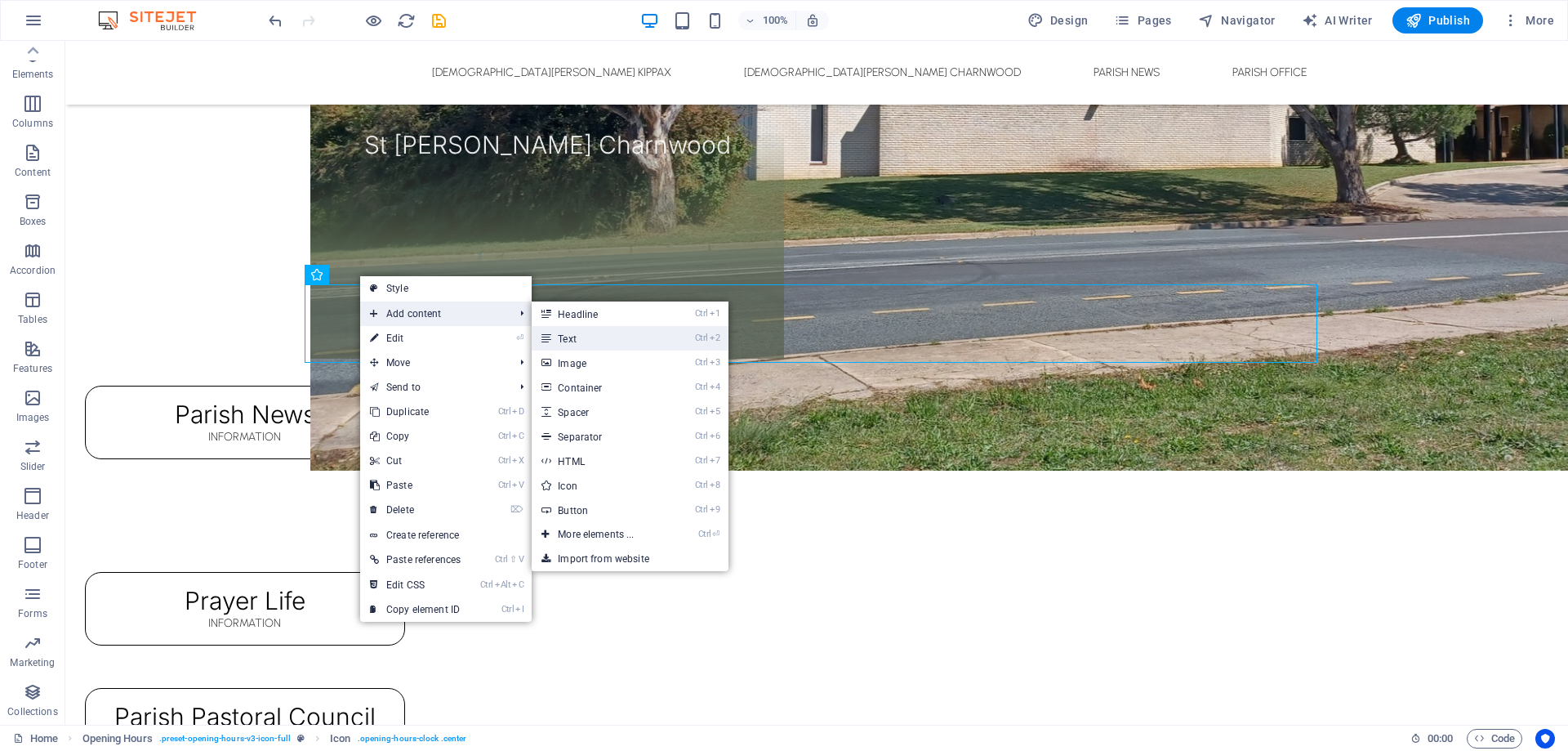
click at [568, 336] on link "Ctrl 2 Text" at bounding box center [599, 338] width 135 height 25
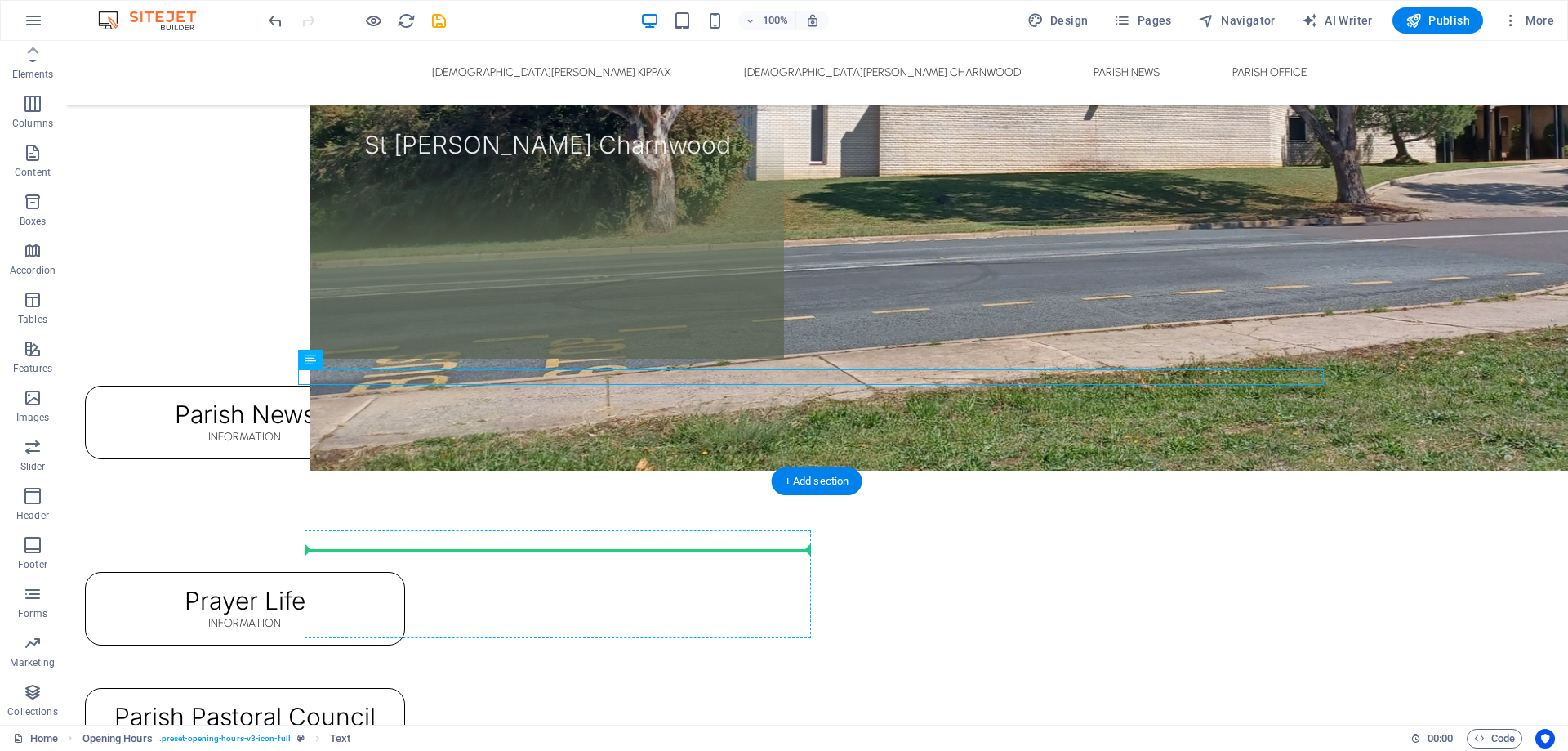
drag, startPoint x: 382, startPoint y: 400, endPoint x: 386, endPoint y: 571, distance: 171.0
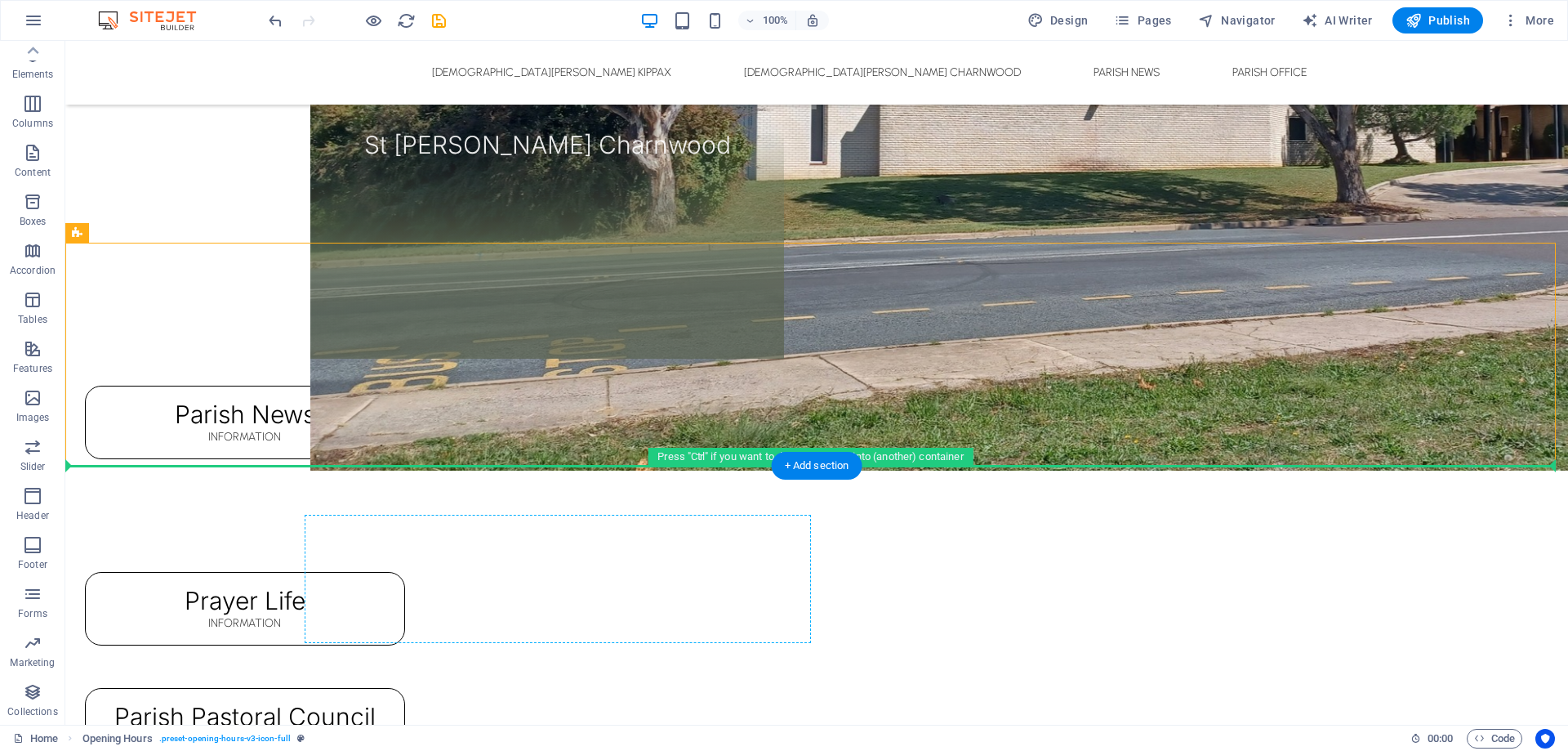
drag, startPoint x: 191, startPoint y: 271, endPoint x: 392, endPoint y: 572, distance: 361.9
drag, startPoint x: 179, startPoint y: 273, endPoint x: 1047, endPoint y: 582, distance: 921.4
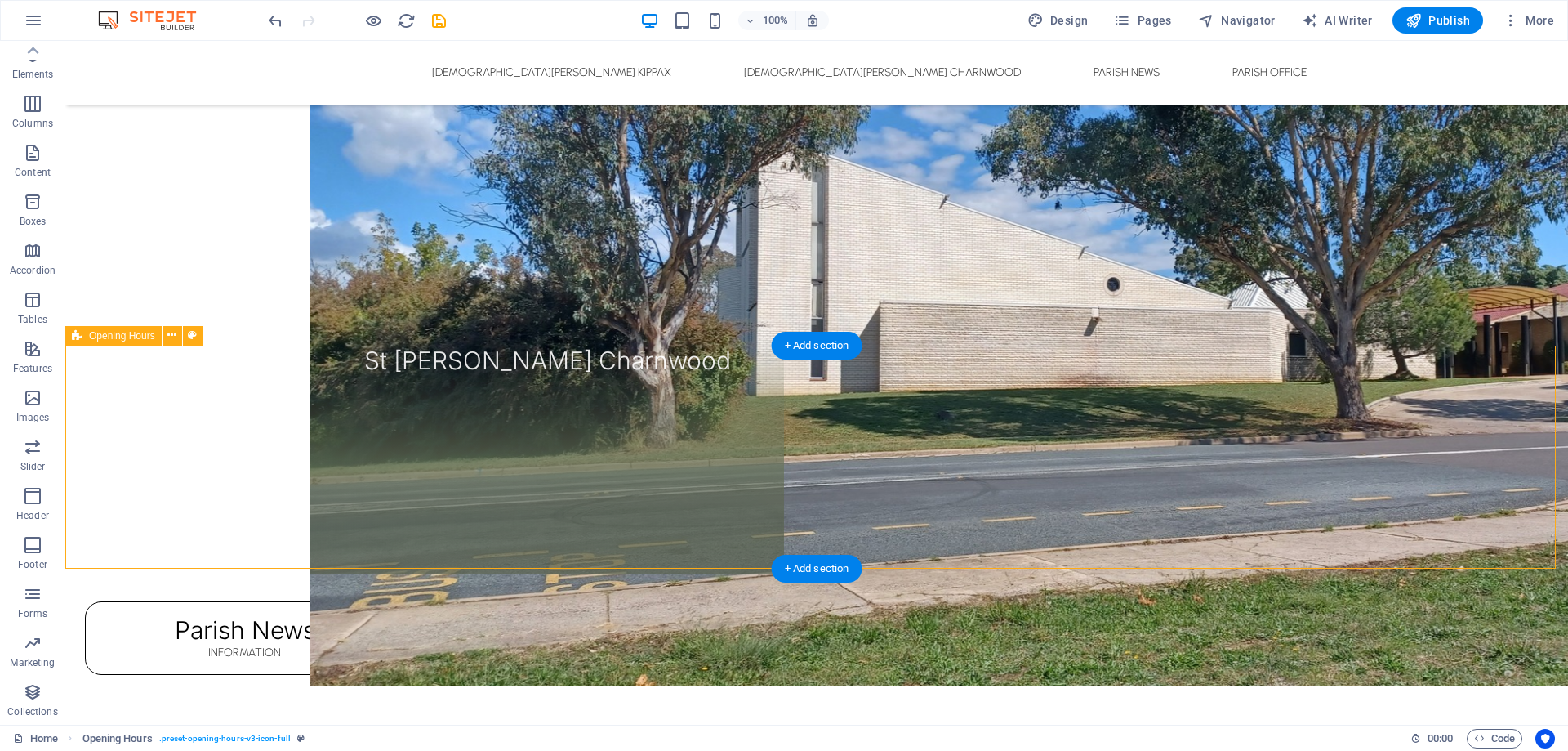
scroll to position [1457, 0]
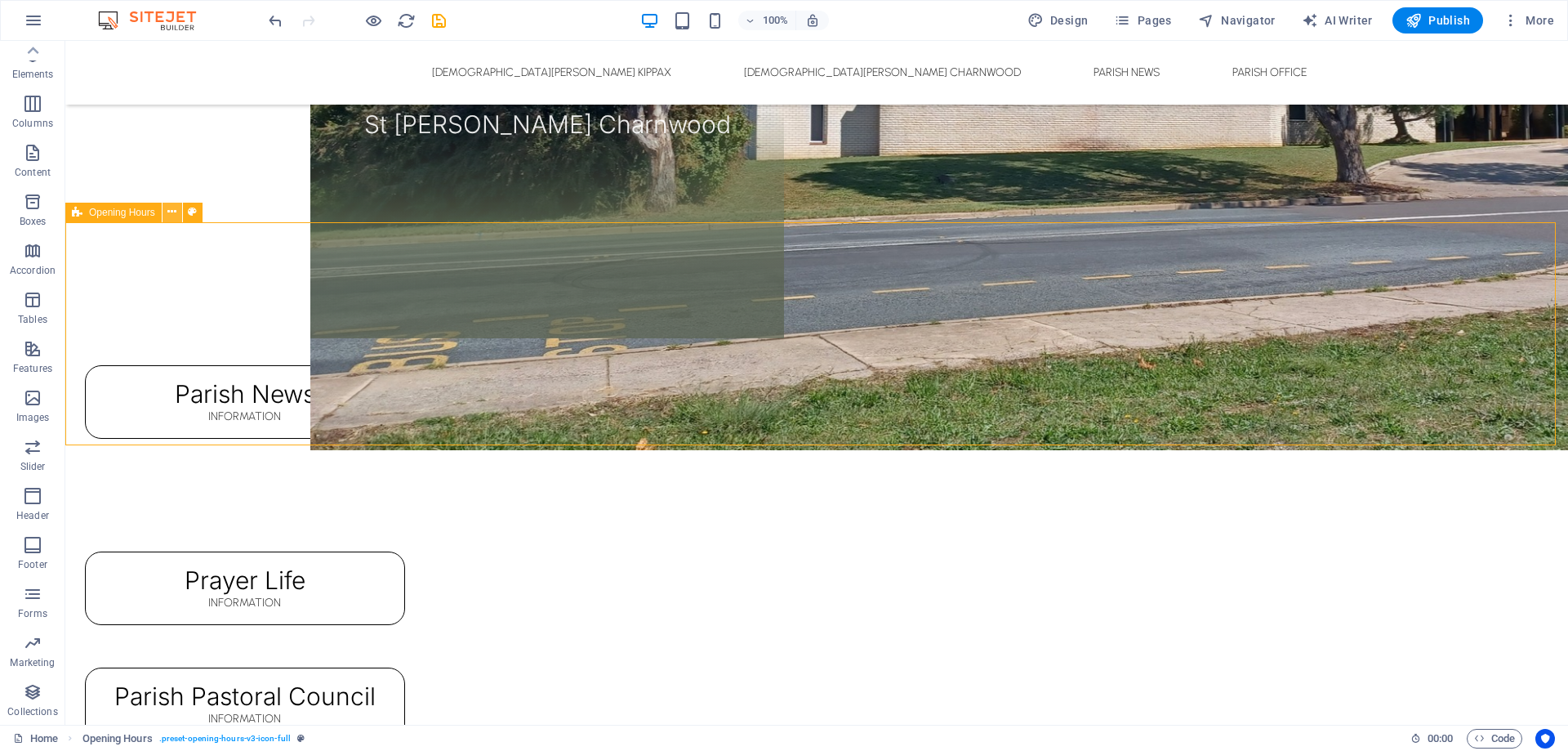
click at [174, 215] on icon at bounding box center [172, 212] width 9 height 18
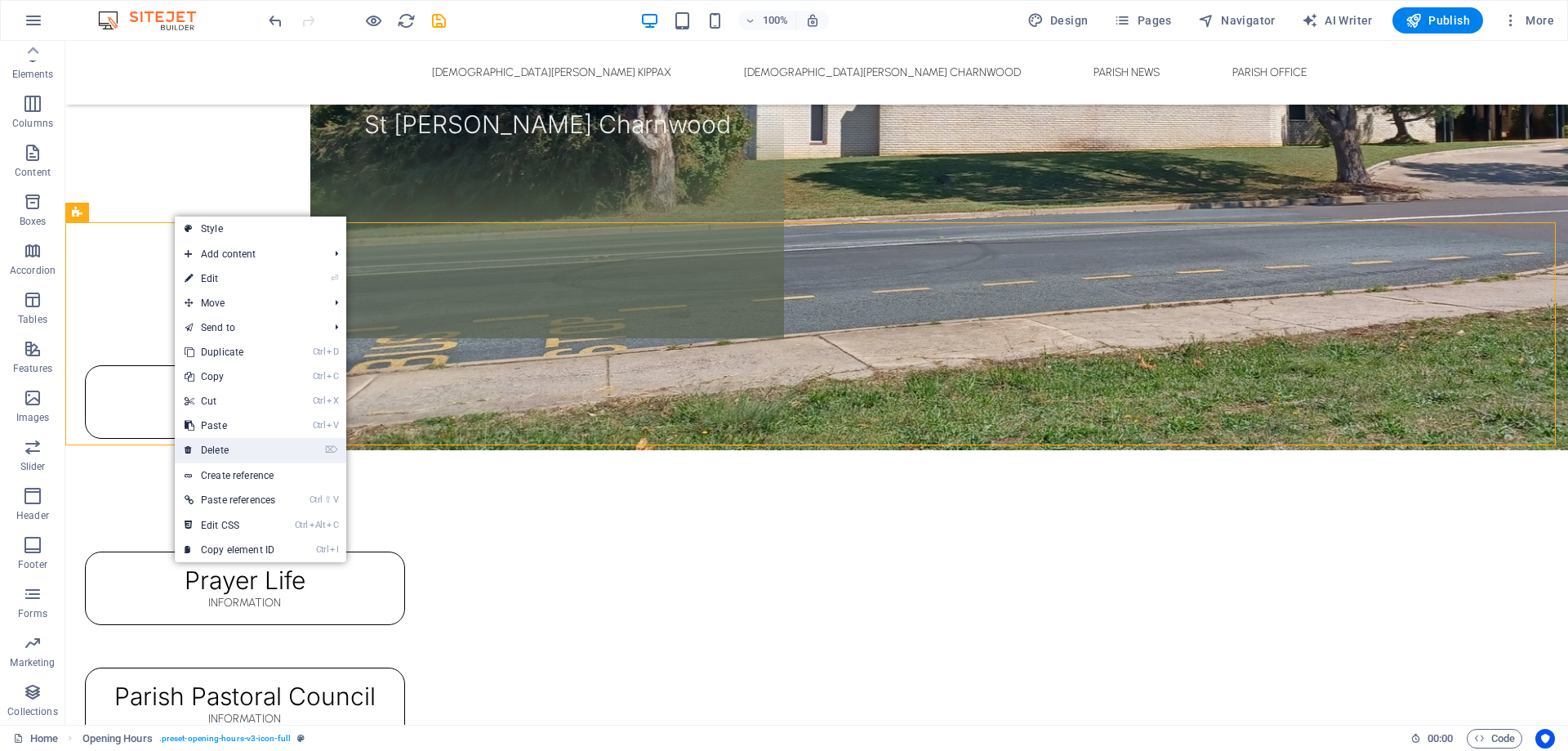
click at [233, 450] on link "⌦ Delete" at bounding box center [229, 450] width 110 height 25
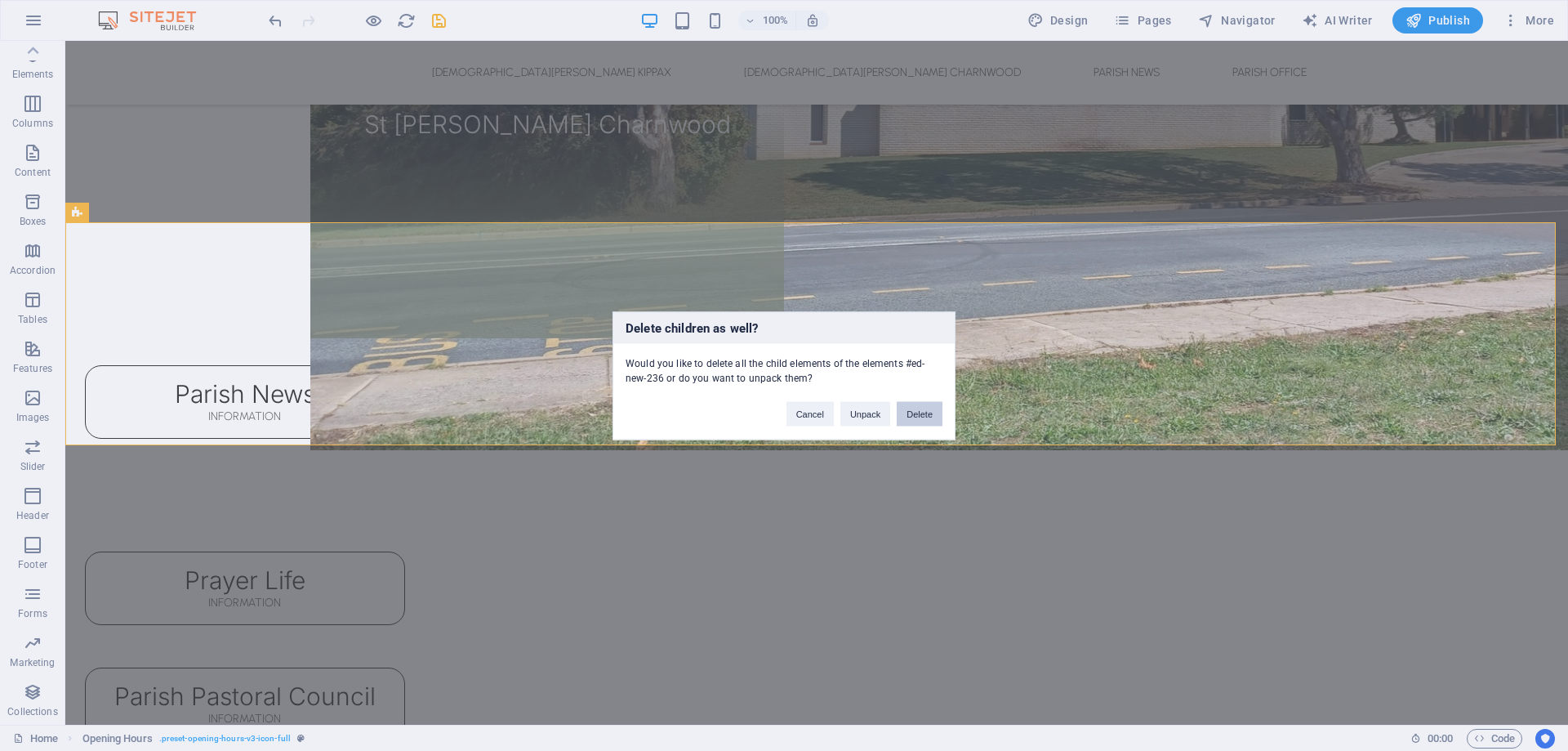
click at [924, 416] on button "Delete" at bounding box center [920, 413] width 46 height 25
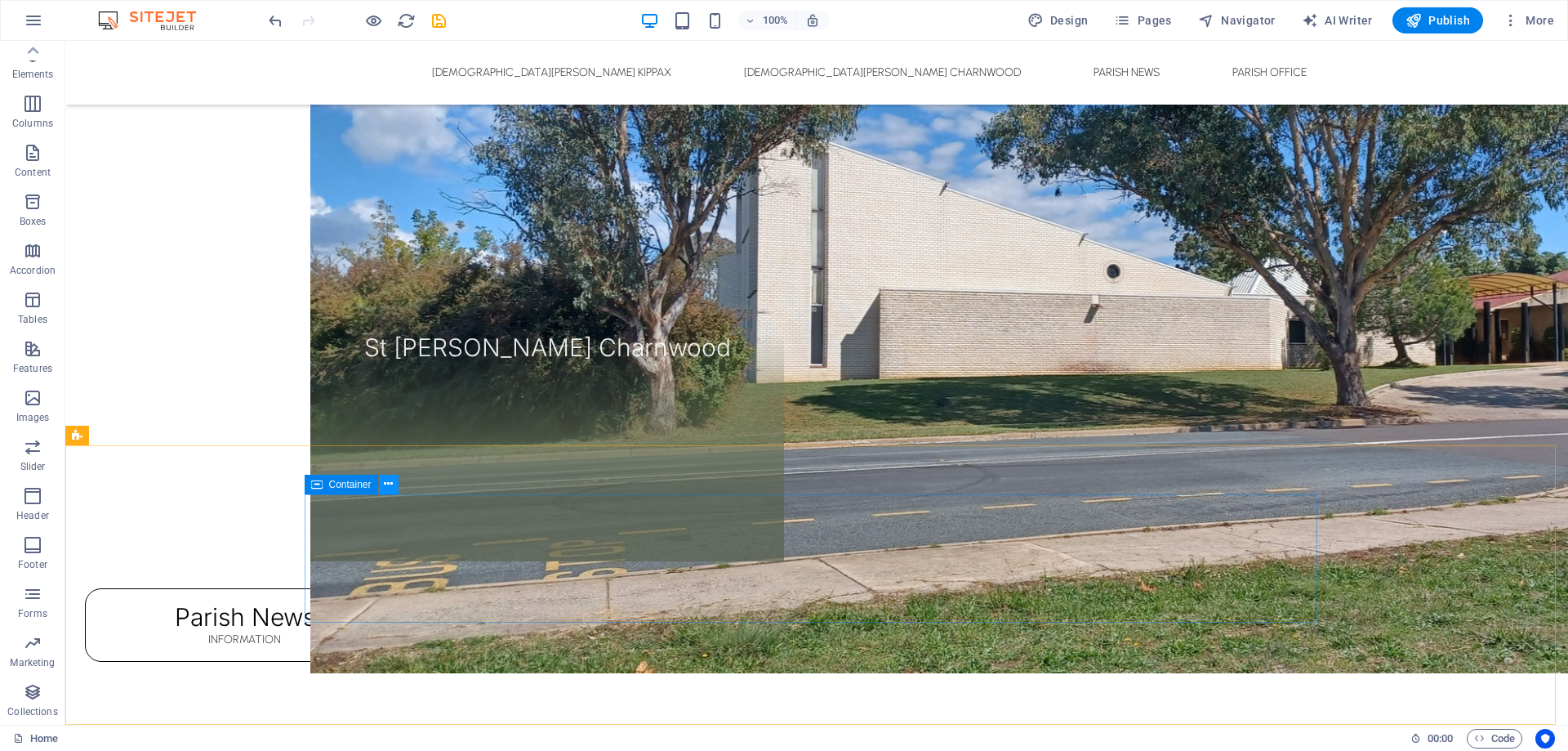
click at [390, 481] on icon at bounding box center [389, 484] width 9 height 18
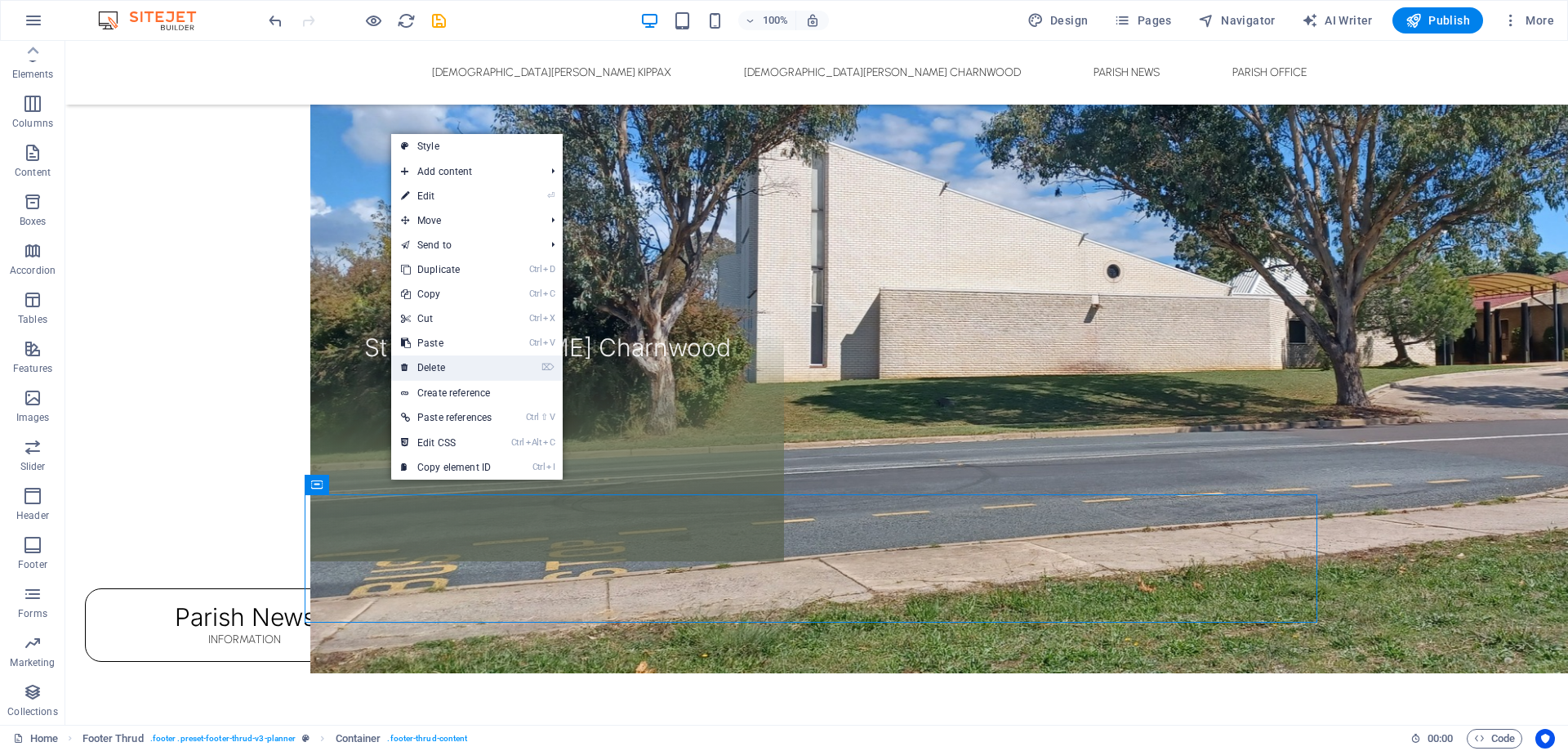
click at [456, 365] on link "⌦ Delete" at bounding box center [446, 368] width 110 height 25
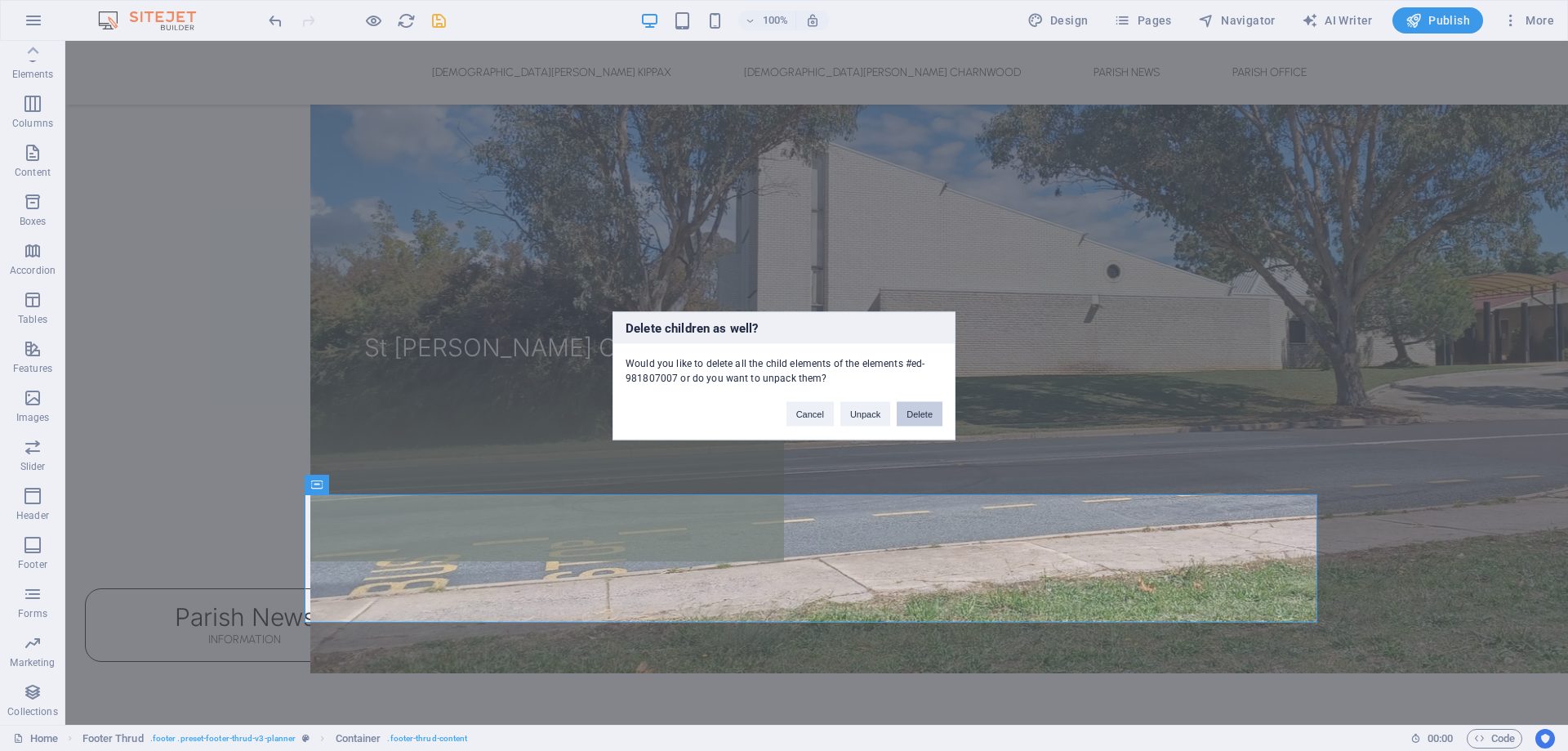
drag, startPoint x: 931, startPoint y: 408, endPoint x: 864, endPoint y: 369, distance: 77.5
click at [931, 408] on button "Delete" at bounding box center [920, 413] width 46 height 25
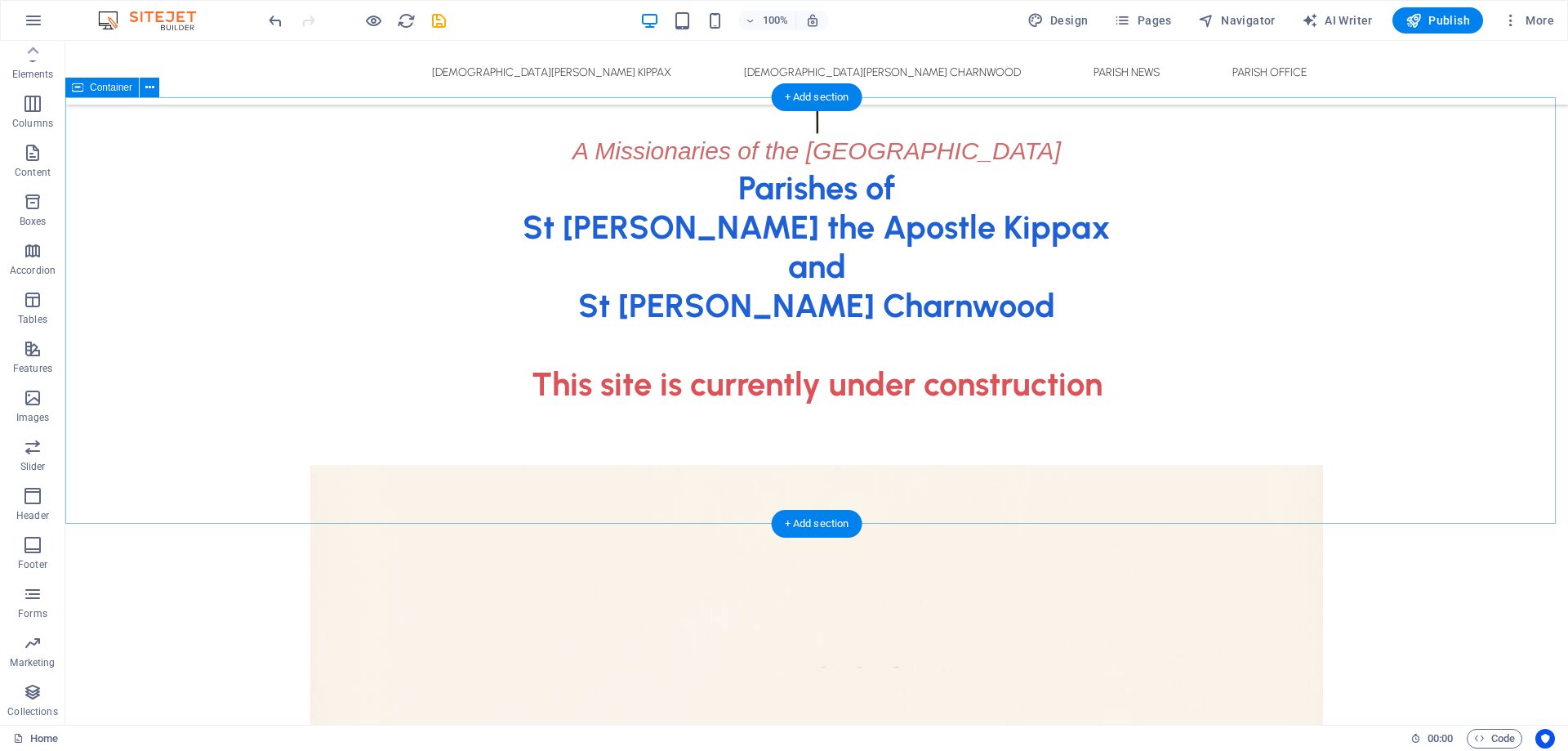
scroll to position [0, 0]
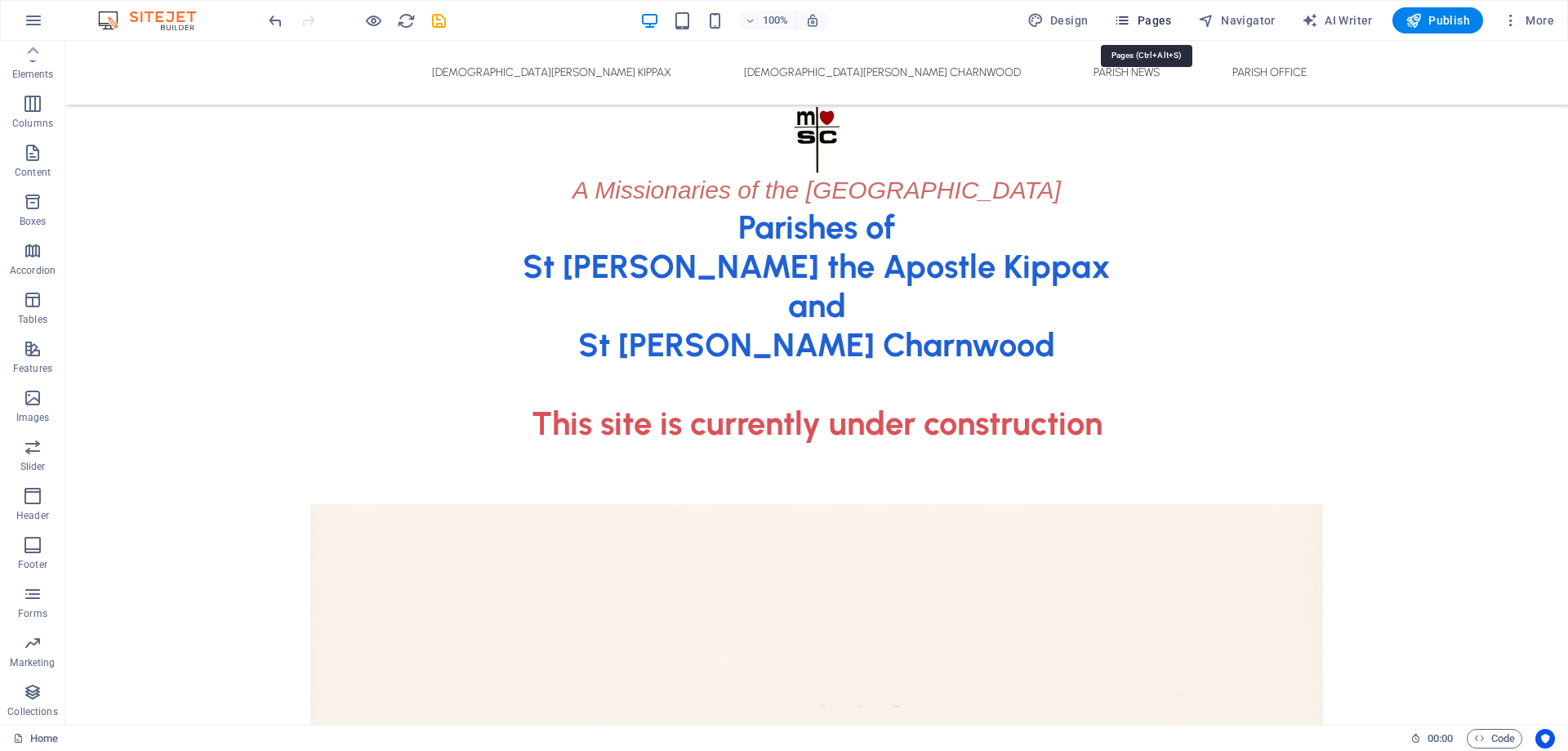
click at [1140, 18] on span "Pages" at bounding box center [1143, 20] width 57 height 17
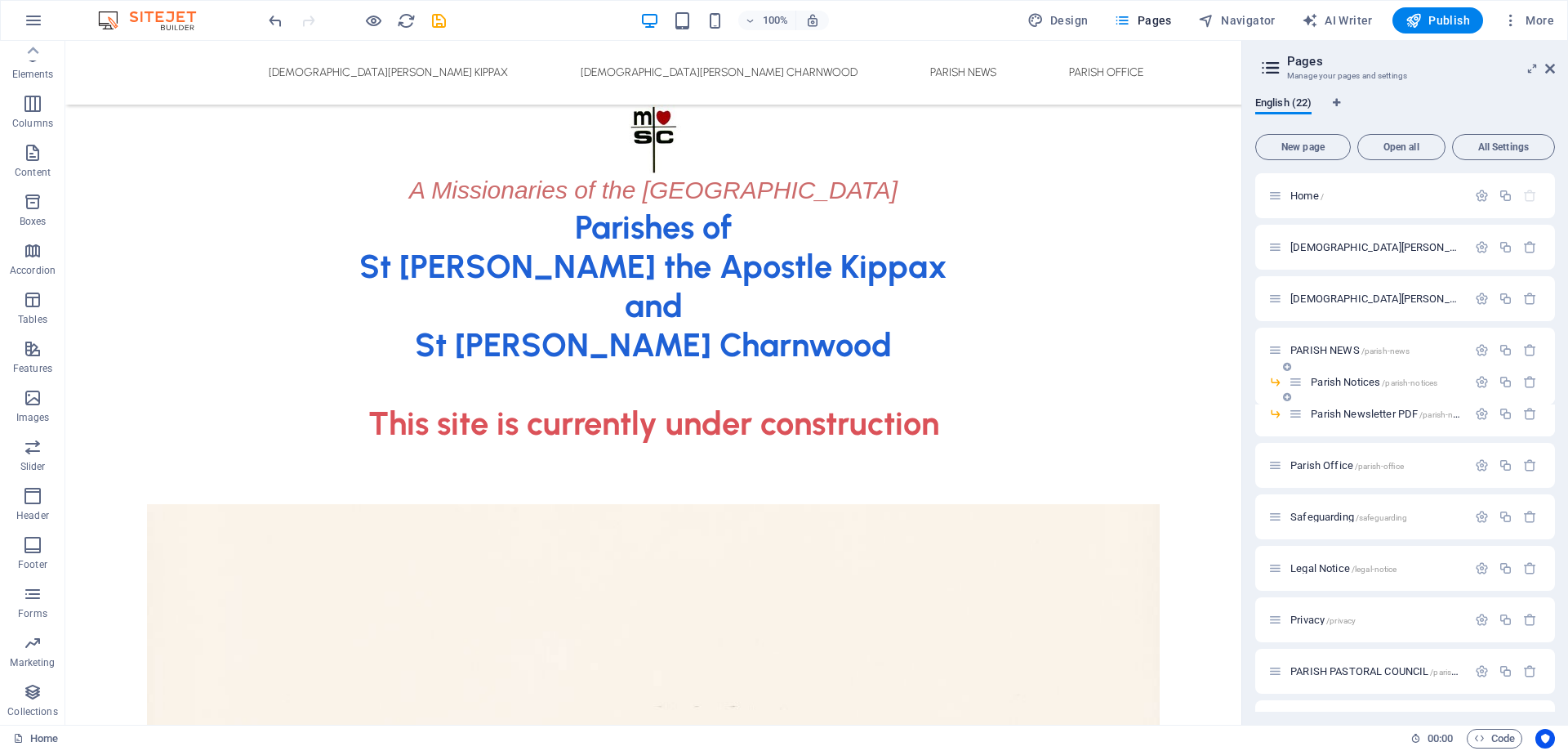
click at [1354, 379] on span "Parish Notices /parish-notices" at bounding box center [1374, 382] width 127 height 12
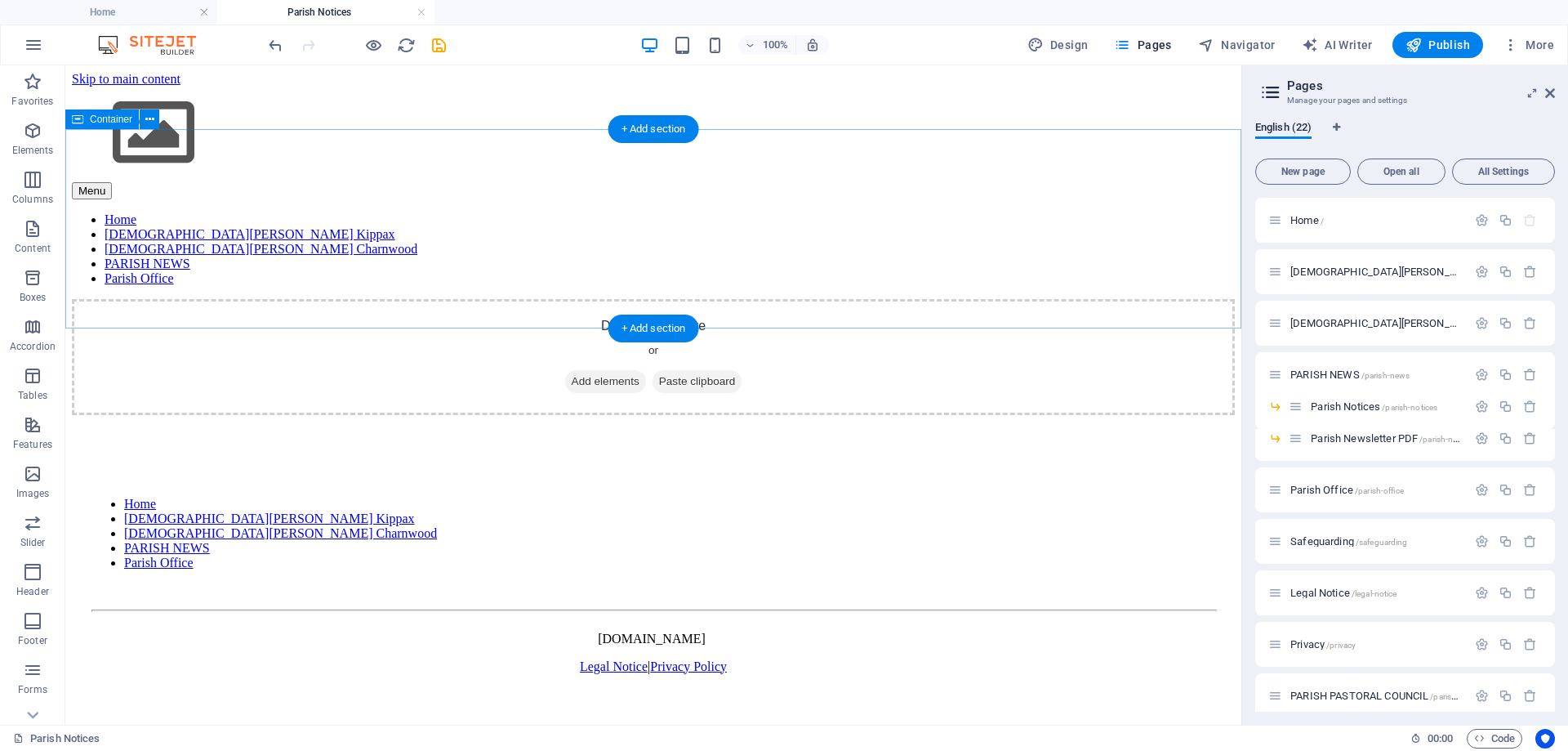
click at [469, 299] on div "Drop content here or Add elements Paste clipboard" at bounding box center [654, 357] width 1164 height 116
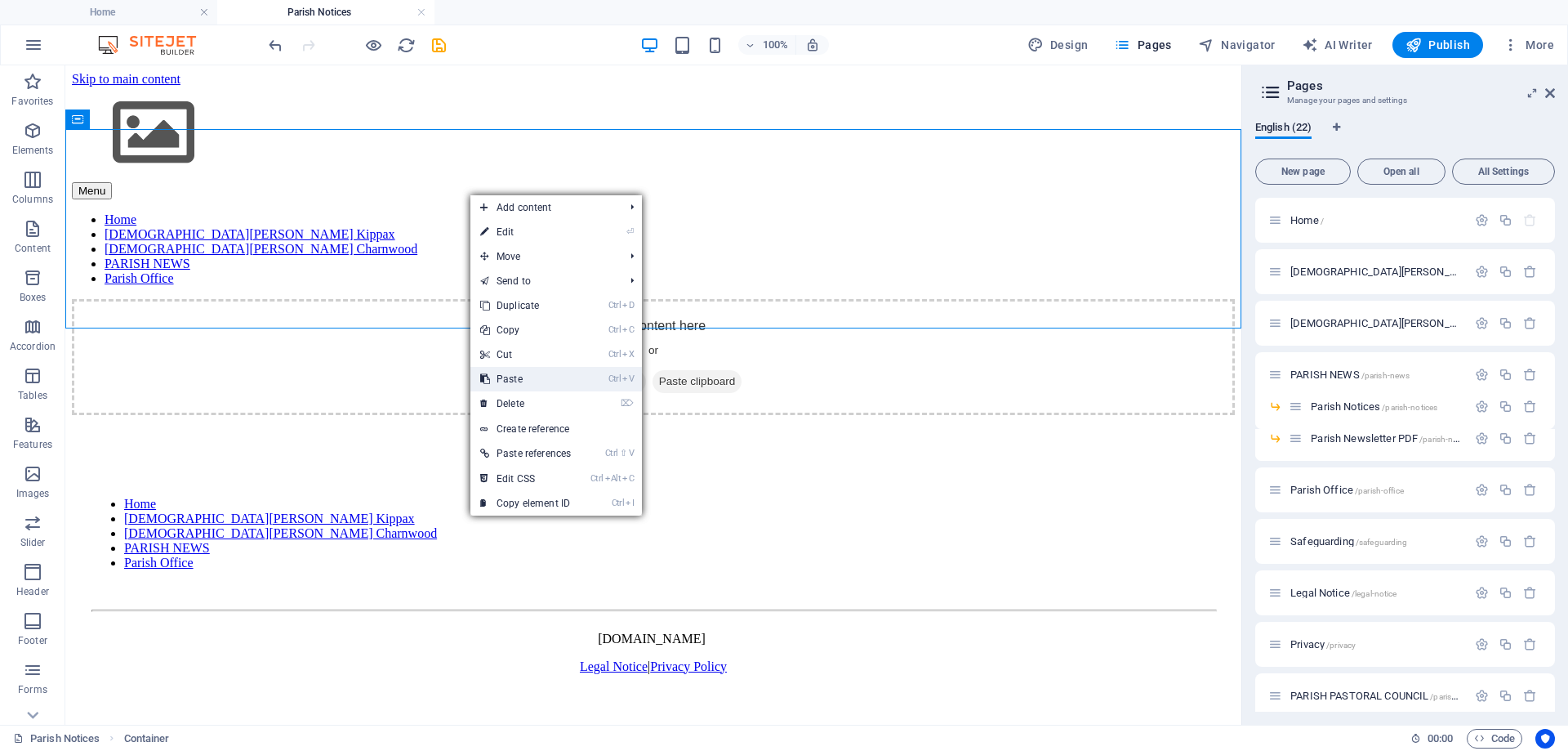
click at [516, 380] on link "Ctrl V Paste" at bounding box center [525, 379] width 110 height 25
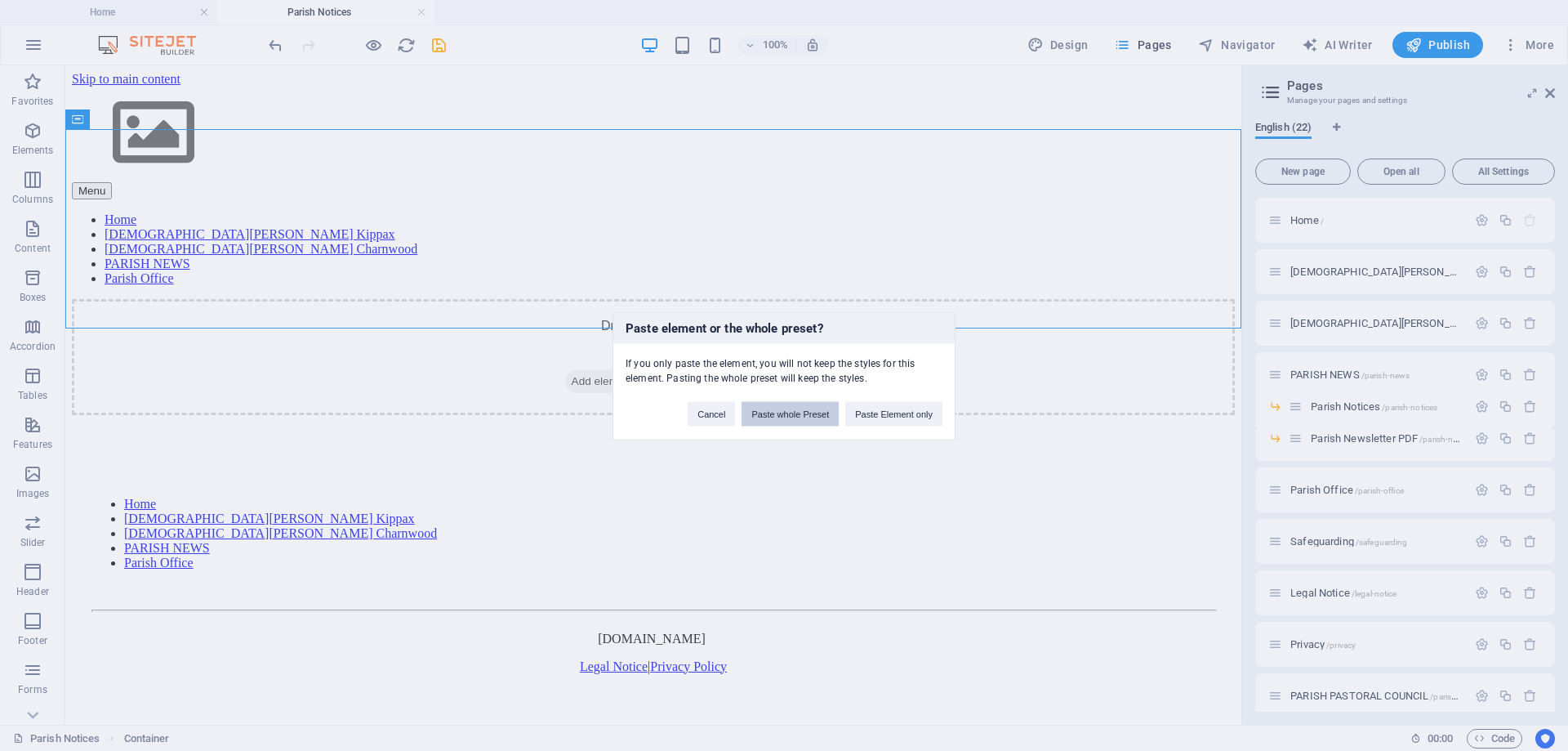
click at [811, 414] on button "Paste whole Preset" at bounding box center [790, 413] width 97 height 25
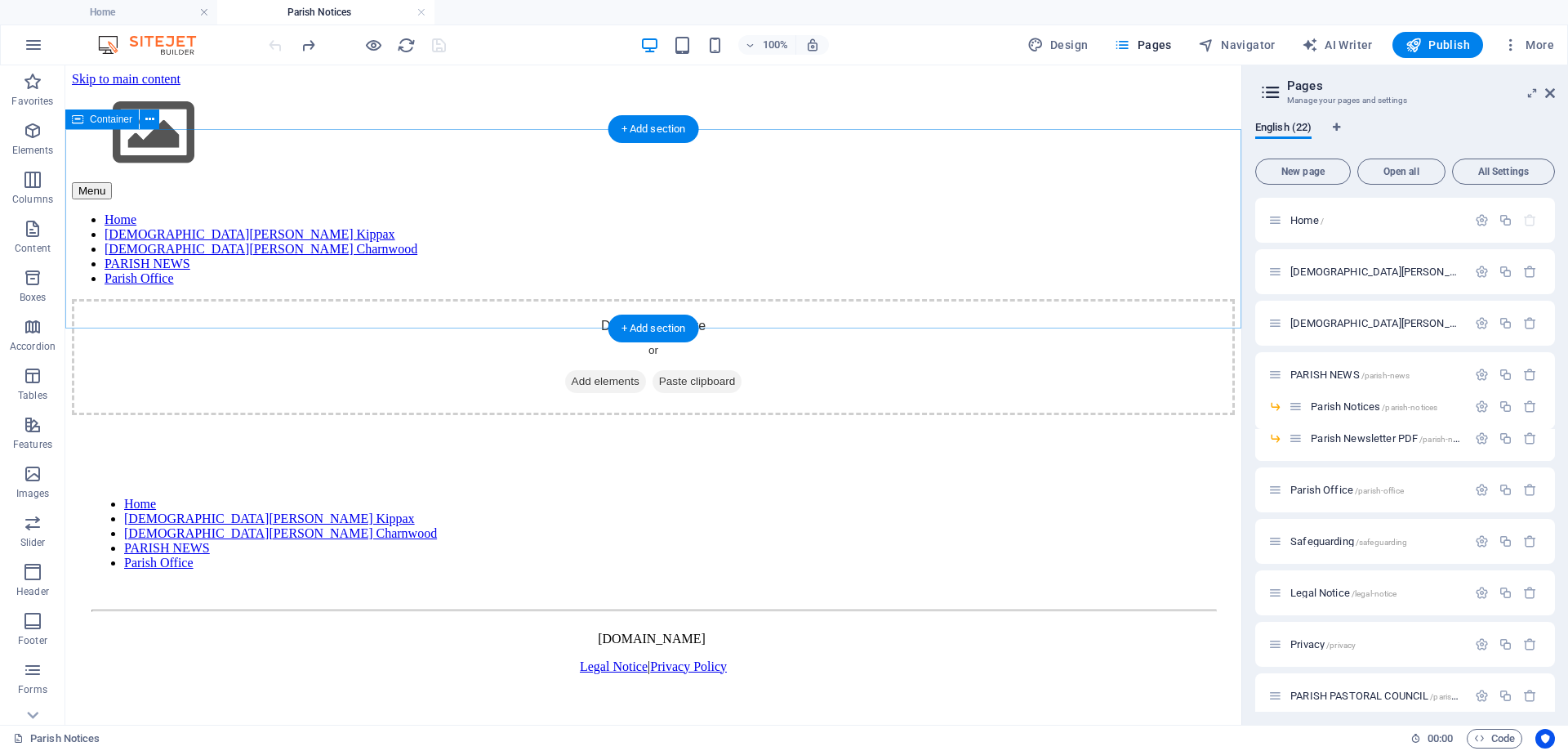
click at [701, 370] on span "Paste clipboard" at bounding box center [697, 382] width 90 height 23
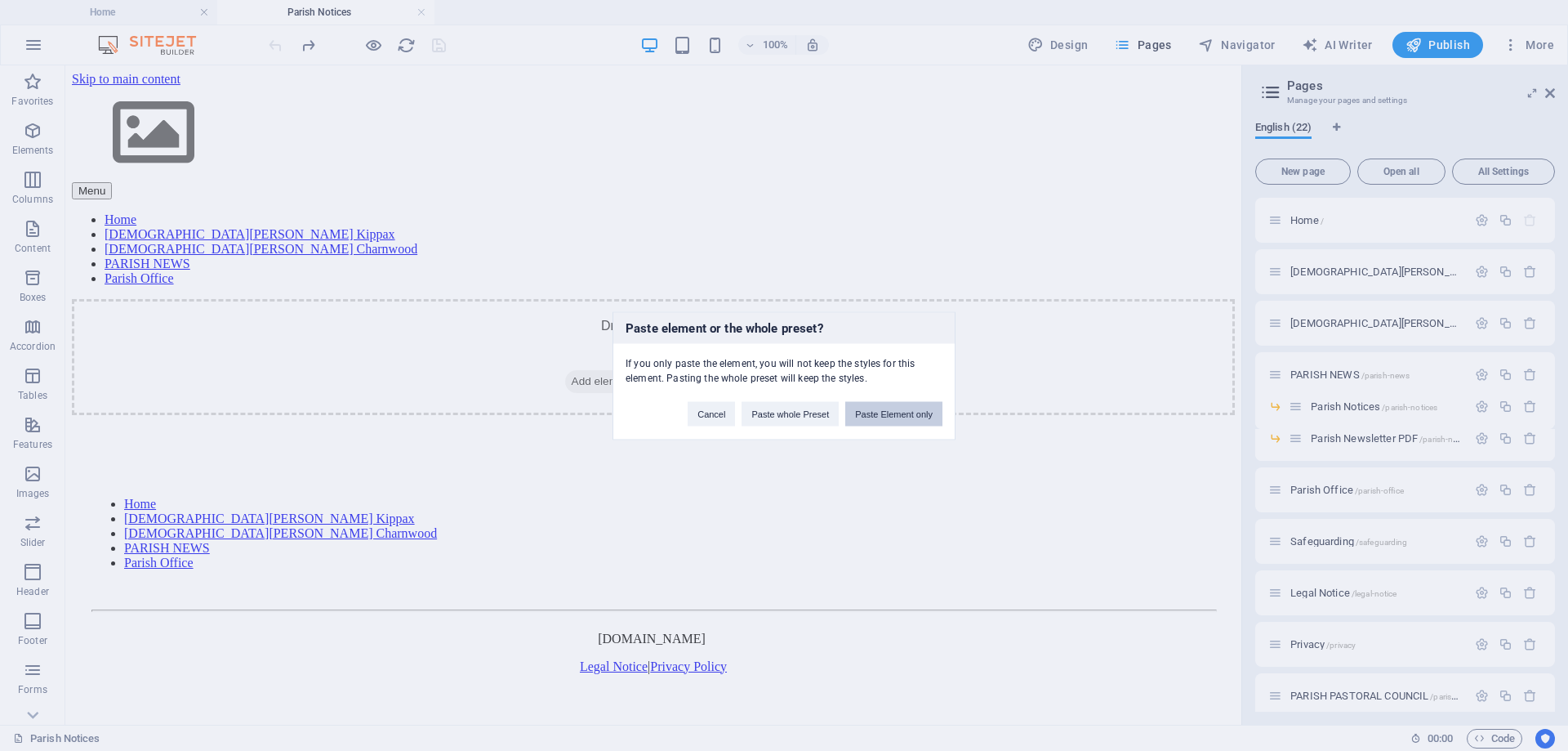
click at [902, 414] on button "Paste Element only" at bounding box center [894, 413] width 97 height 25
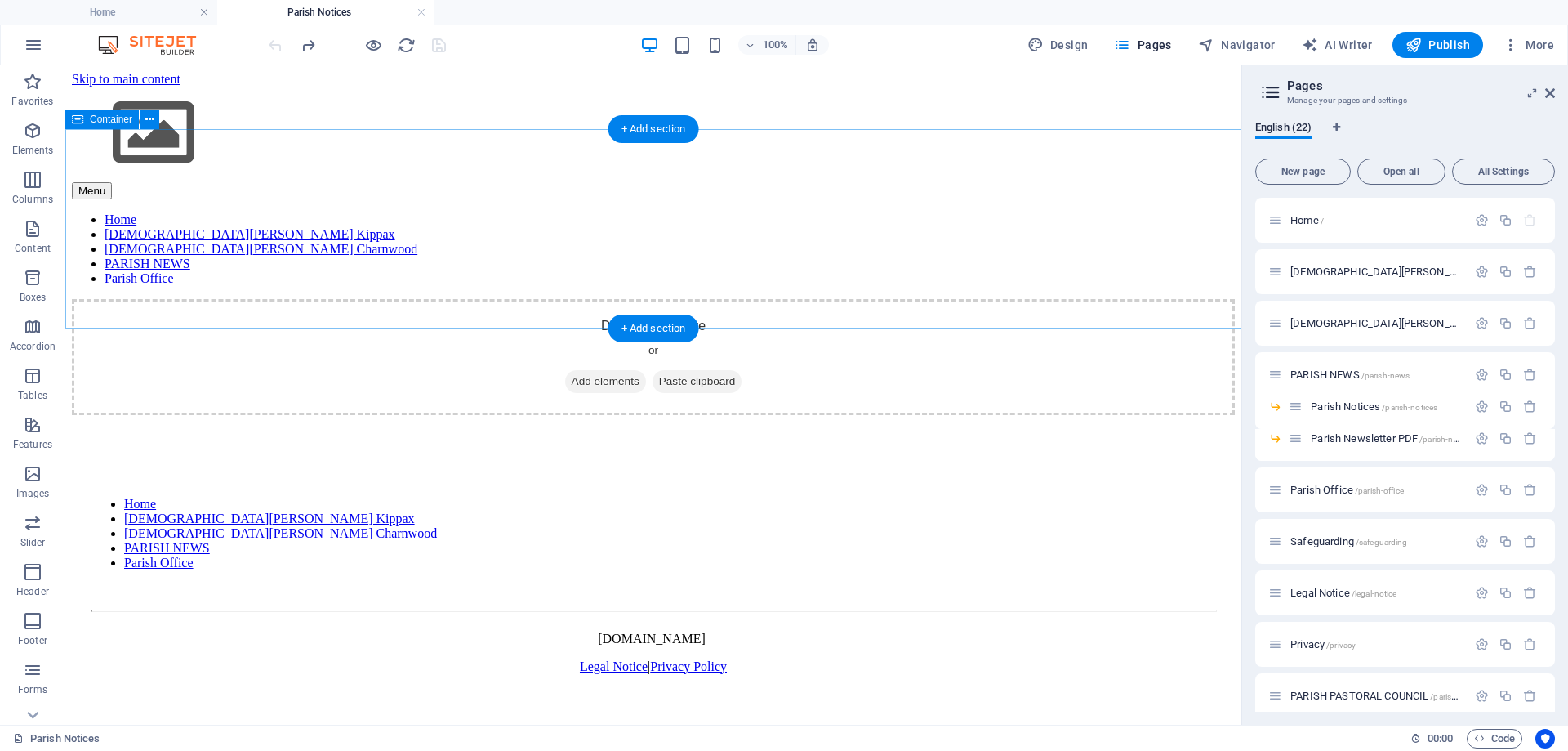
drag, startPoint x: 514, startPoint y: 186, endPoint x: 508, endPoint y: 194, distance: 10.0
click at [514, 299] on div "Drop content here or Add elements Paste clipboard" at bounding box center [654, 357] width 1164 height 116
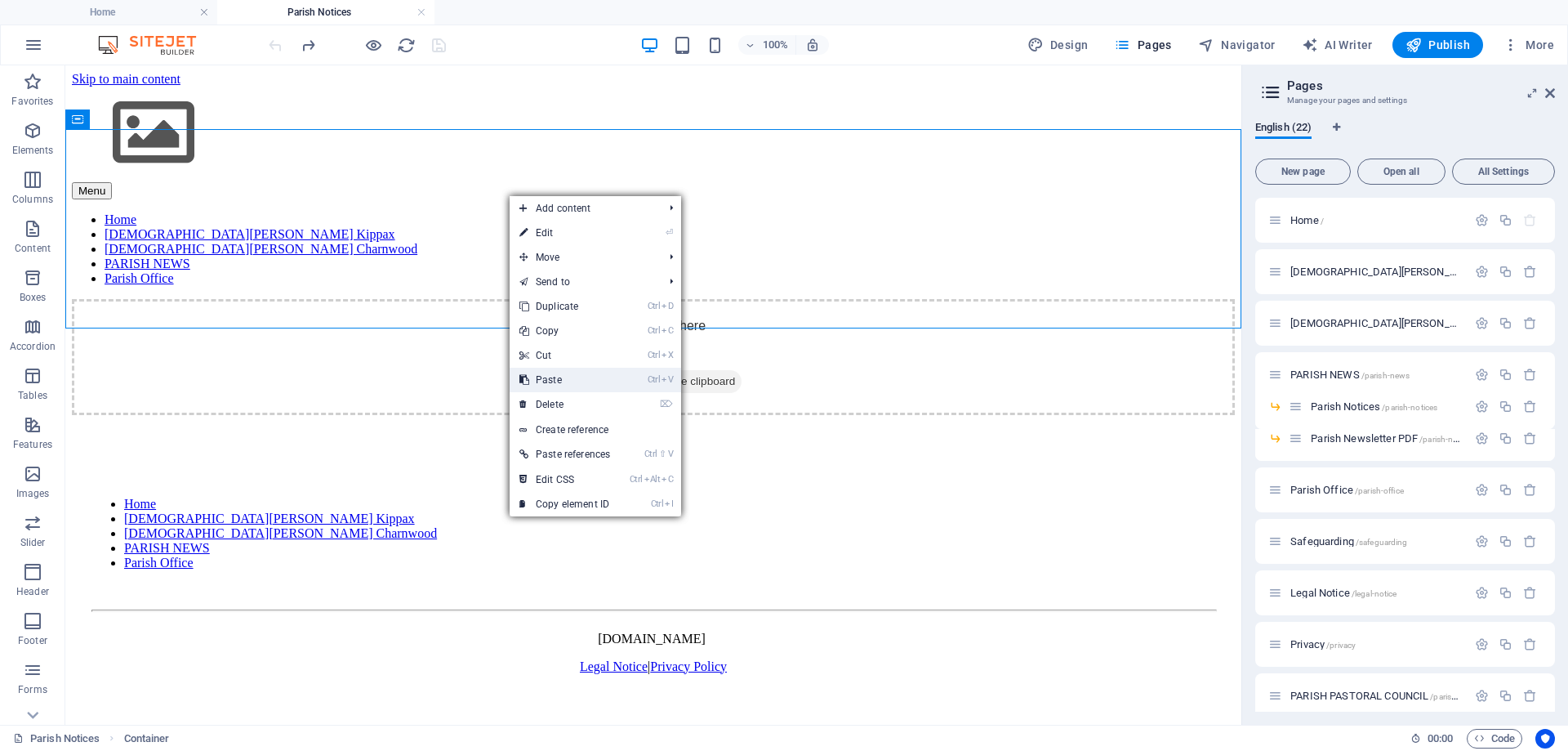
click at [573, 374] on link "Ctrl V Paste" at bounding box center [564, 380] width 110 height 25
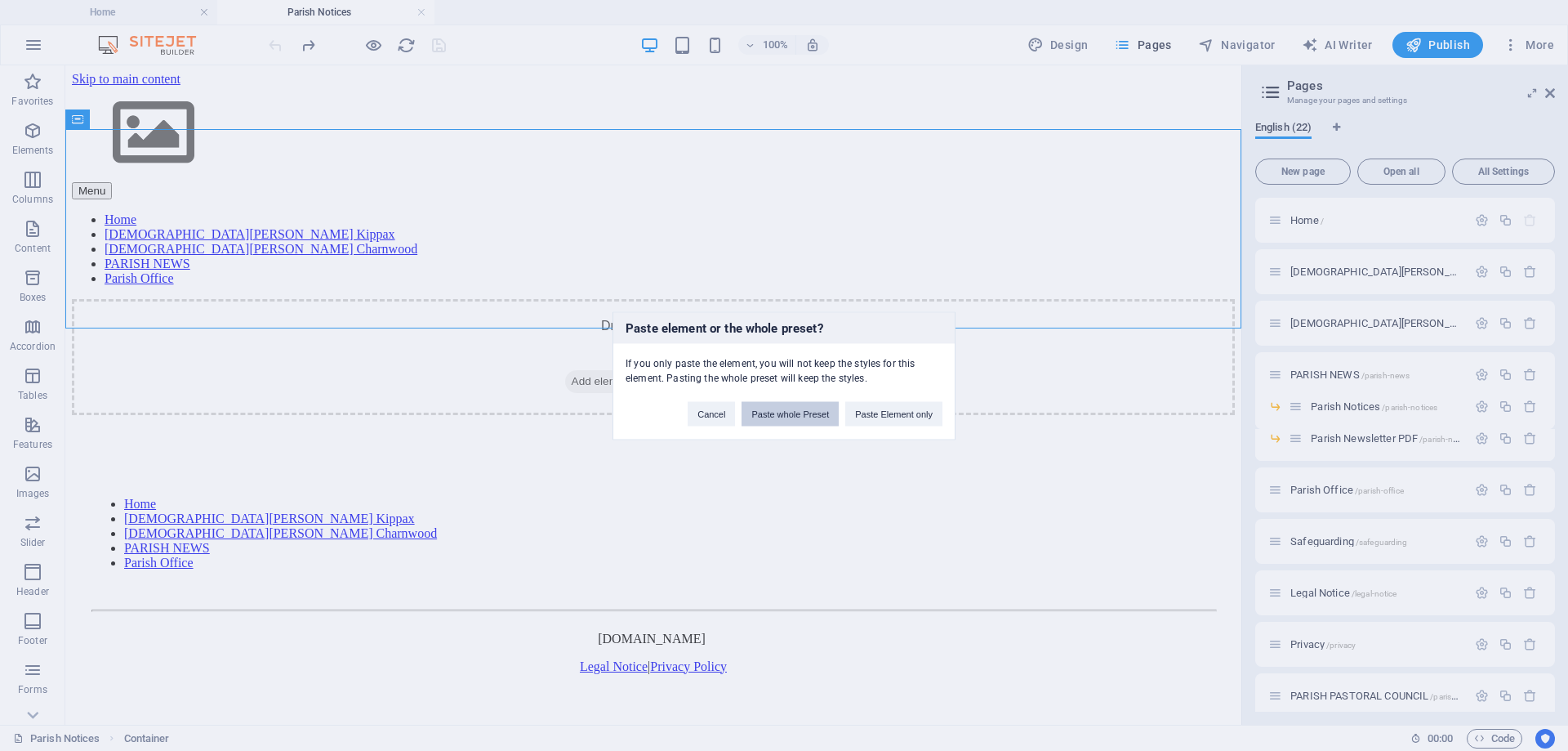
click at [811, 414] on button "Paste whole Preset" at bounding box center [790, 413] width 97 height 25
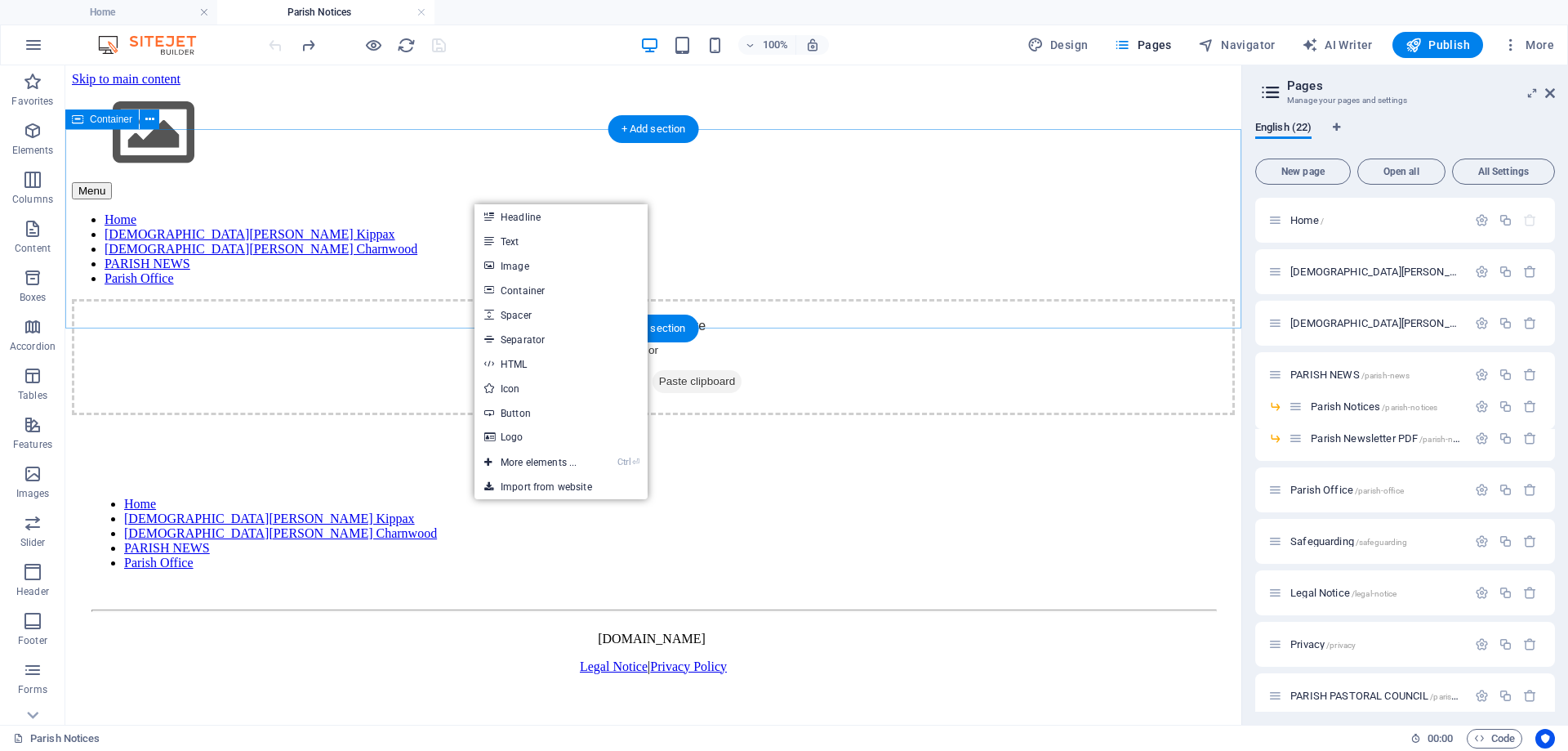
click at [429, 299] on div "Drop content here or Add elements Paste clipboard" at bounding box center [654, 357] width 1164 height 116
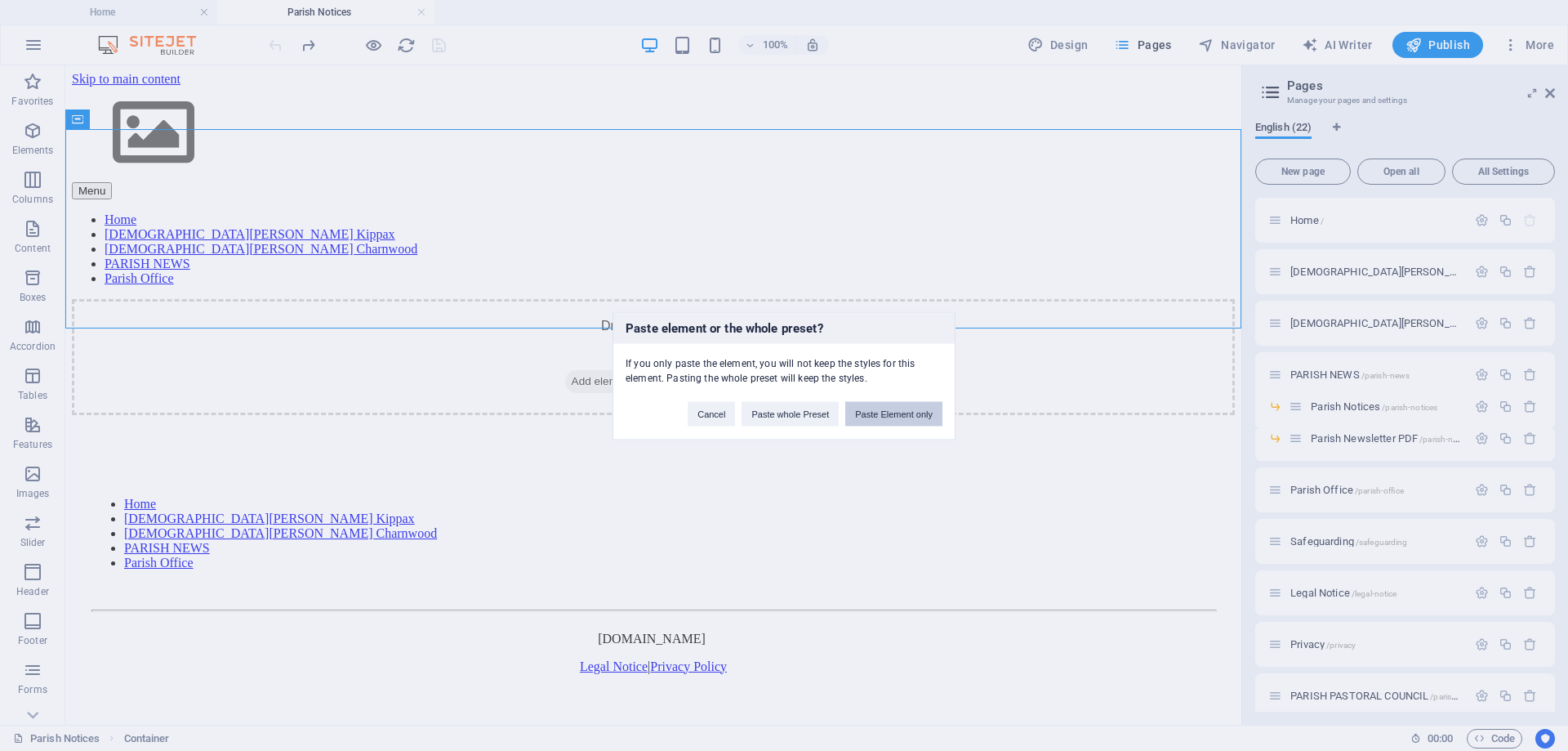
click at [892, 407] on button "Paste Element only" at bounding box center [894, 413] width 97 height 25
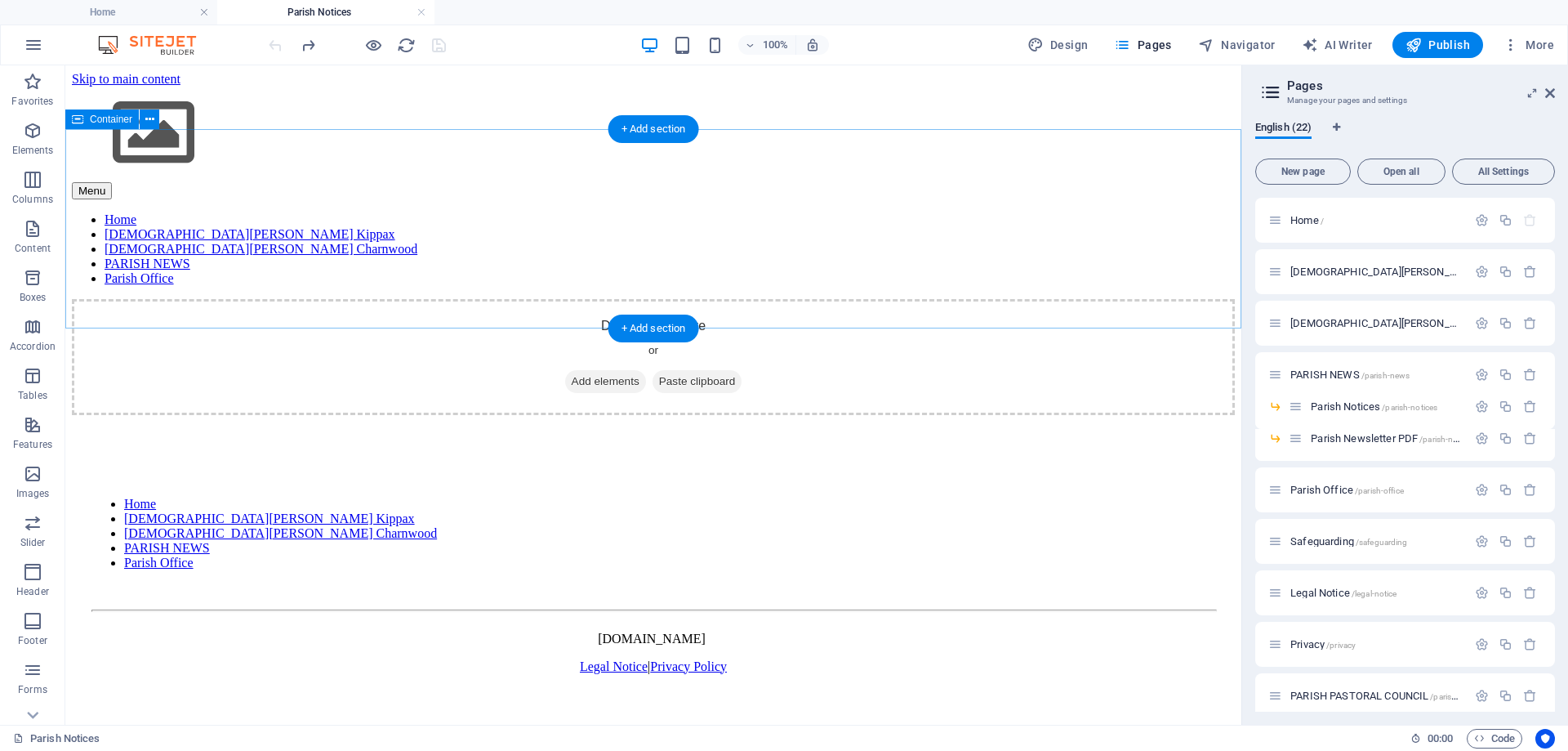
click at [624, 370] on span "Add elements" at bounding box center [606, 382] width 81 height 23
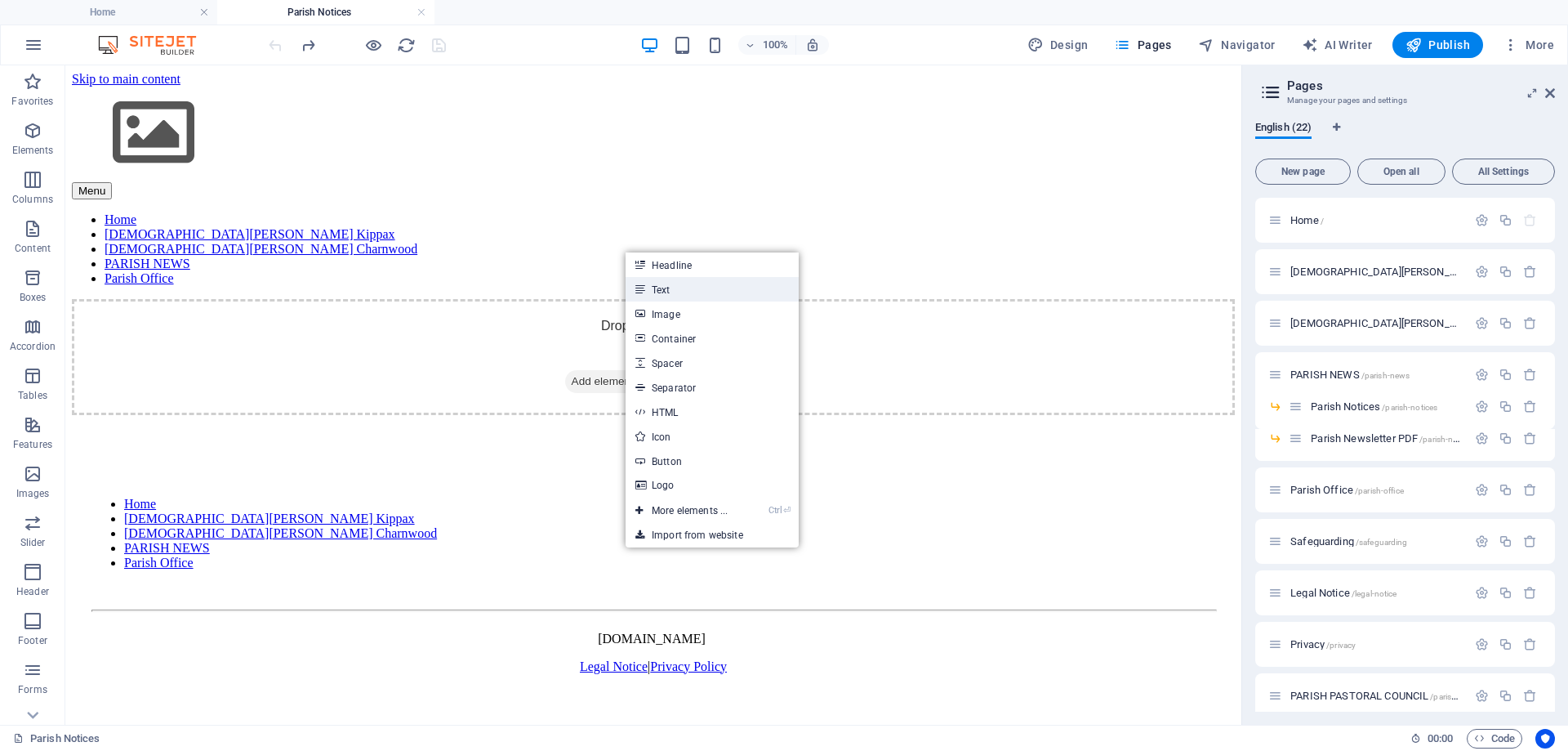
click at [655, 286] on link "Text" at bounding box center [713, 289] width 174 height 25
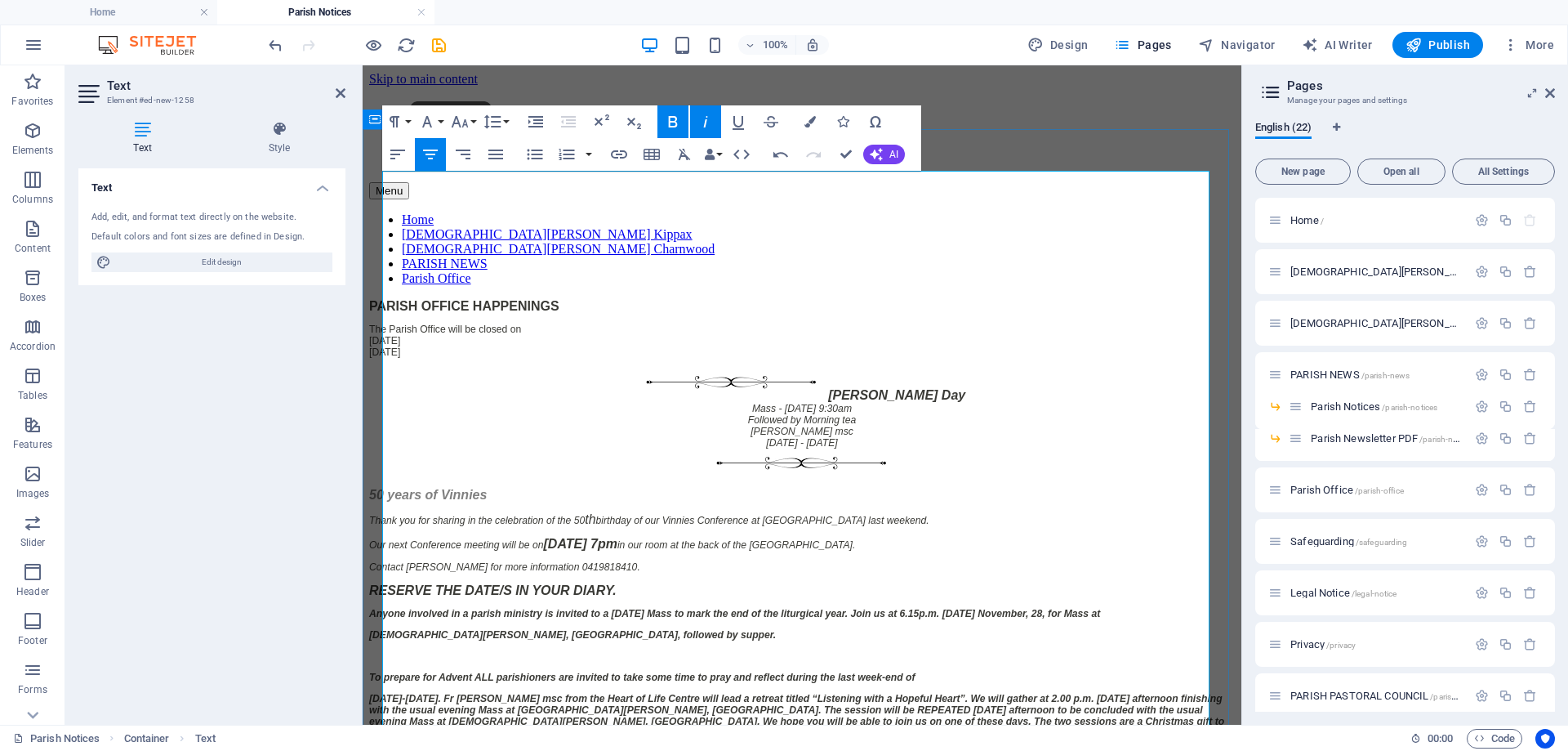
click at [578, 368] on div "[PERSON_NAME] Day Mass - [DATE] 9:30am Followed by Morning tea [PERSON_NAME] msc" at bounding box center [802, 402] width 866 height 69
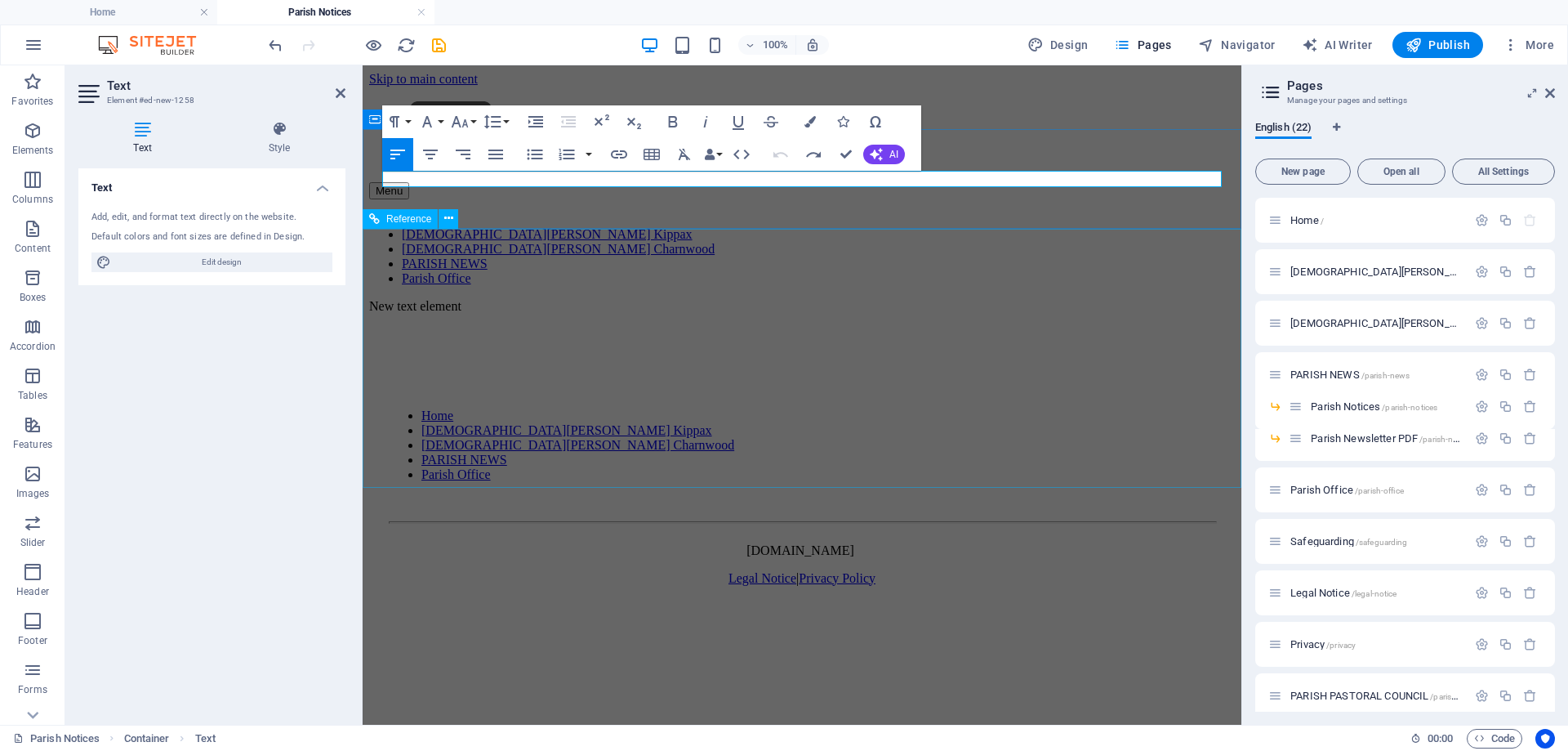
click at [747, 376] on div at bounding box center [802, 385] width 826 height 19
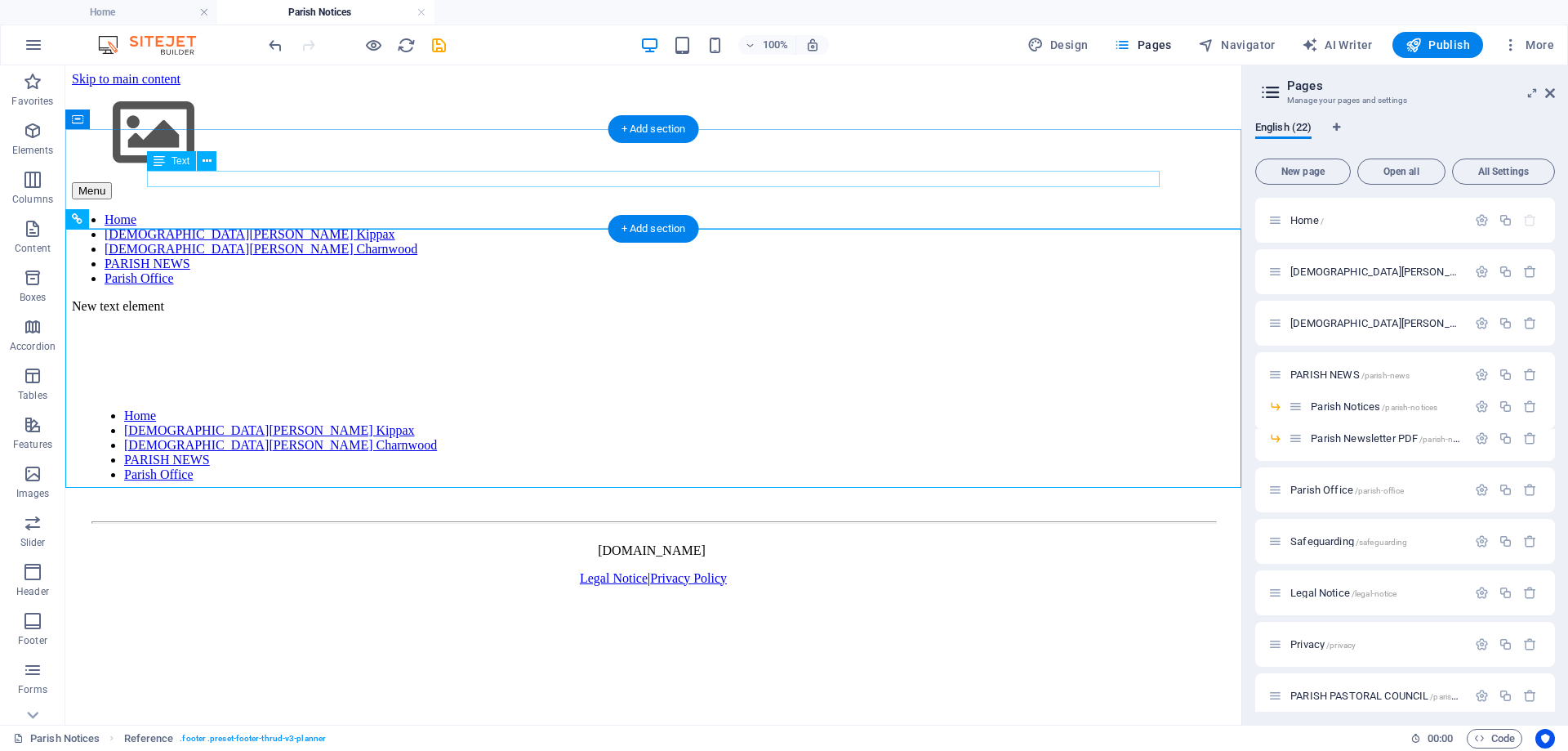
click at [221, 299] on div "New text element" at bounding box center [654, 307] width 1164 height 15
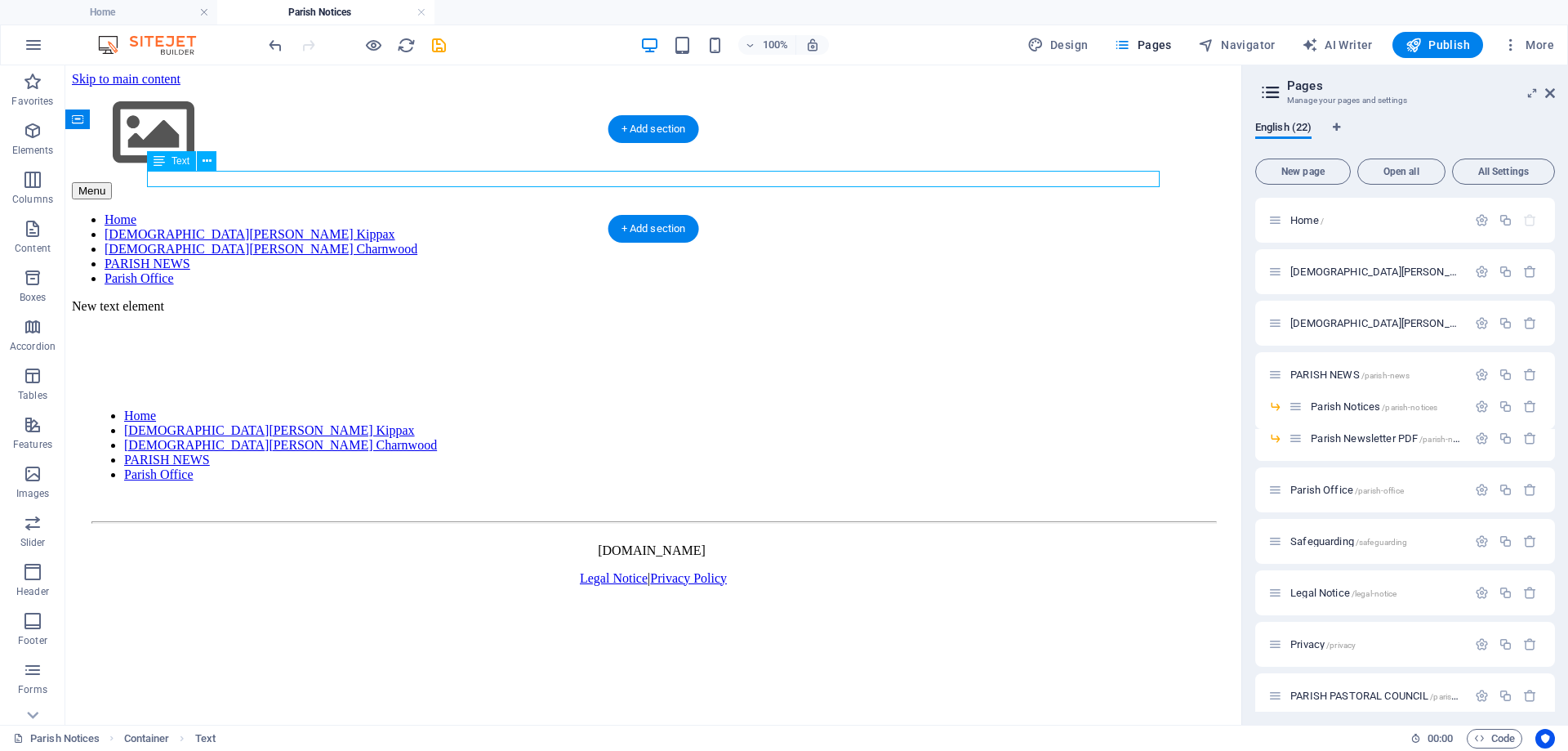
click at [221, 299] on div "New text element" at bounding box center [654, 307] width 1164 height 15
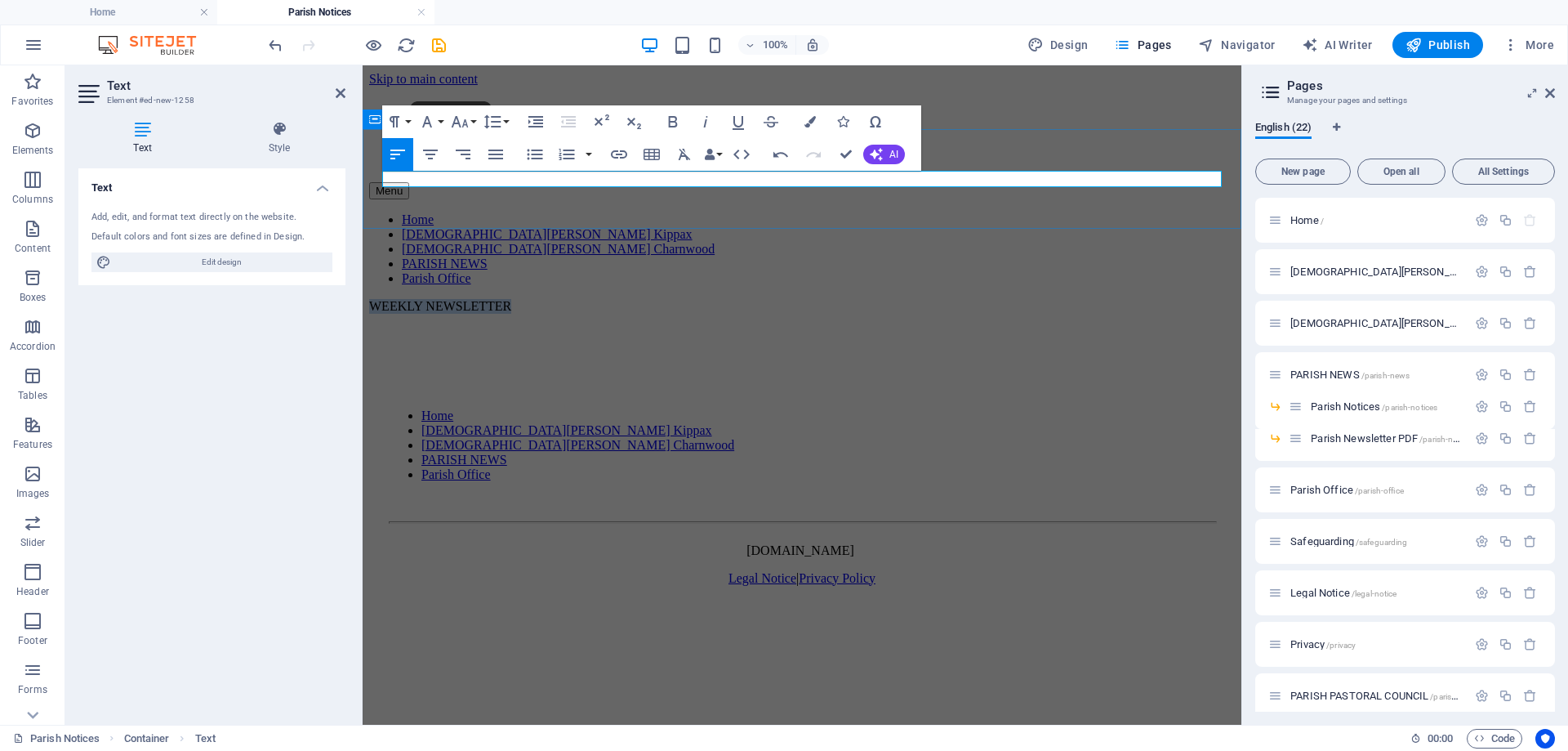
drag, startPoint x: 501, startPoint y: 176, endPoint x: 365, endPoint y: 180, distance: 136.1
click at [369, 299] on div "​WEEKLY NEWSLETTER" at bounding box center [802, 307] width 866 height 15
click at [467, 117] on icon "button" at bounding box center [459, 121] width 19 height 19
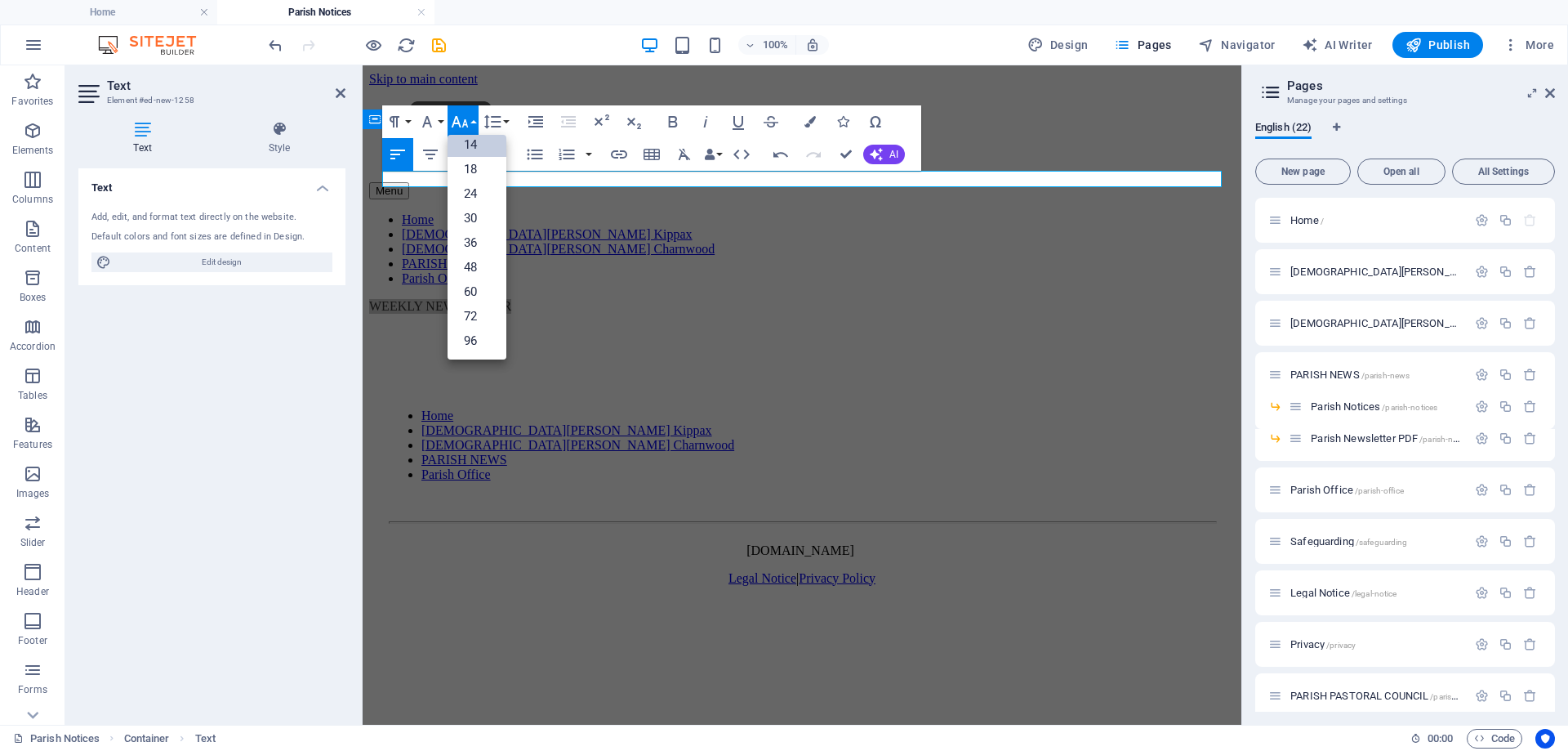
scroll to position [131, 0]
click at [485, 261] on link "48" at bounding box center [477, 267] width 59 height 25
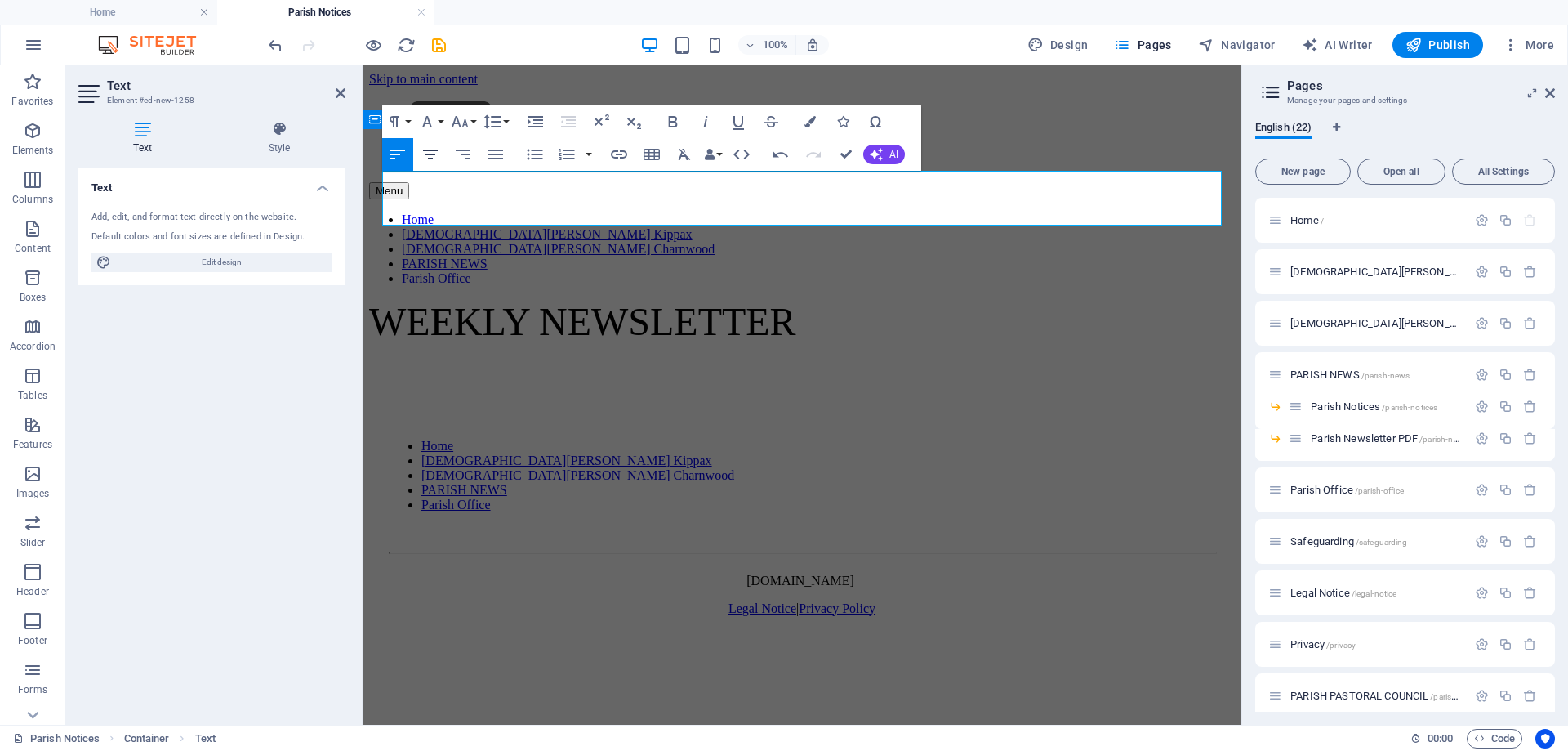
click at [435, 153] on icon "button" at bounding box center [430, 154] width 19 height 19
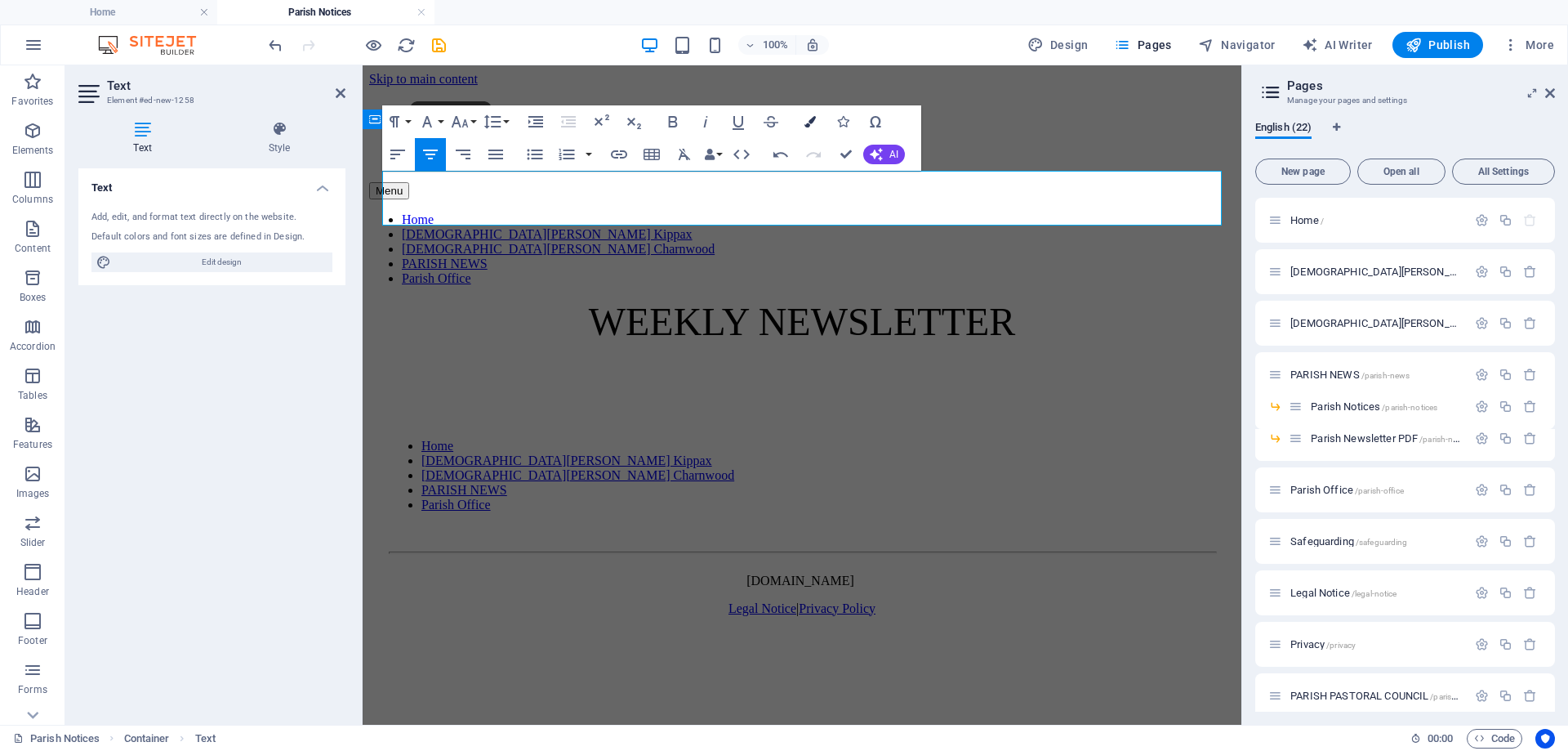
click at [812, 115] on button "Colors" at bounding box center [811, 121] width 31 height 32
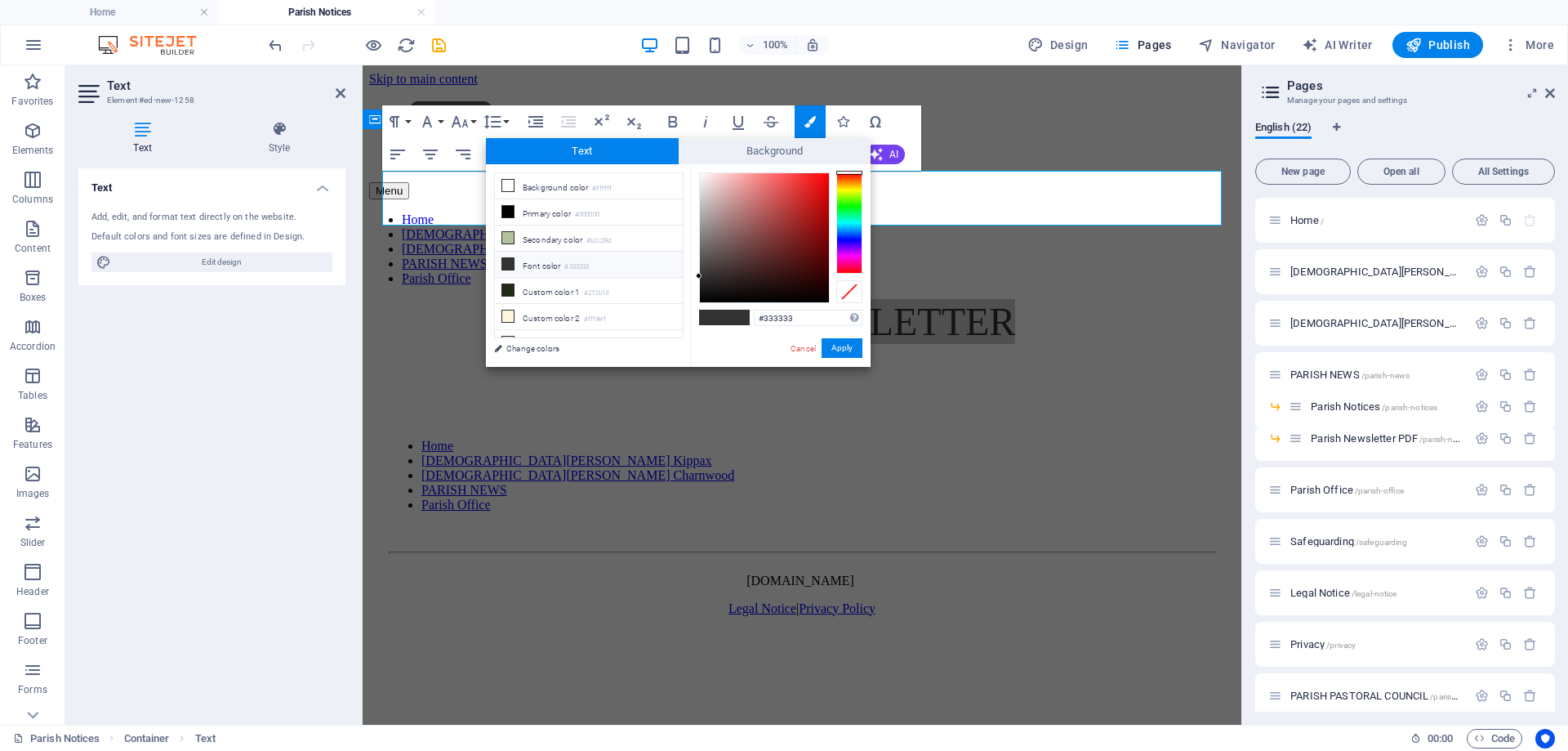
click at [854, 237] on div at bounding box center [850, 224] width 26 height 102
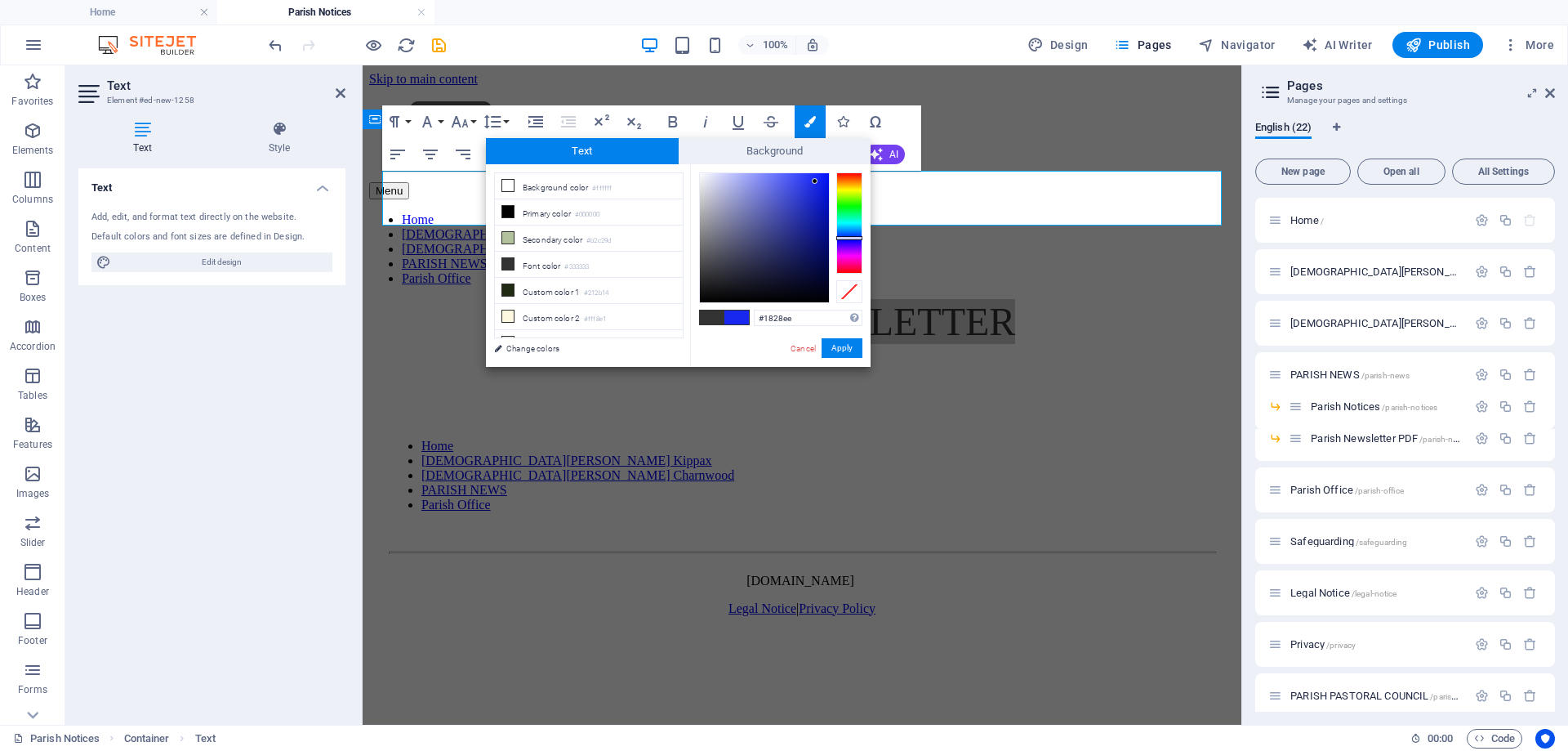
click at [815, 181] on div at bounding box center [765, 238] width 129 height 129
type input "#4451ea"
drag, startPoint x: 816, startPoint y: 183, endPoint x: 790, endPoint y: 183, distance: 26.0
click at [790, 183] on div at bounding box center [790, 183] width 6 height 6
click at [847, 346] on button "Apply" at bounding box center [842, 347] width 41 height 19
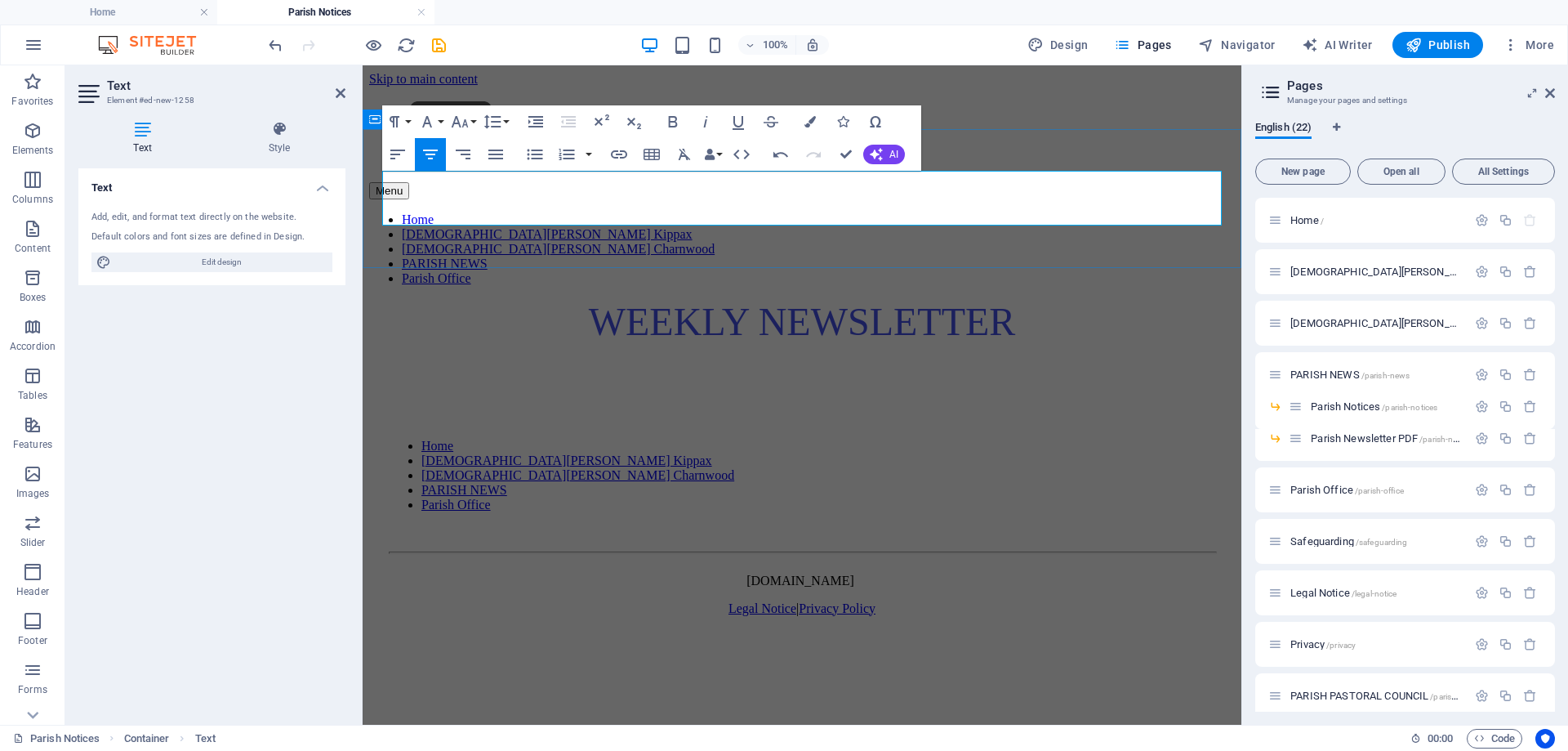
click at [1017, 299] on p "​WEEKLY NEWSLETTER" at bounding box center [802, 321] width 866 height 45
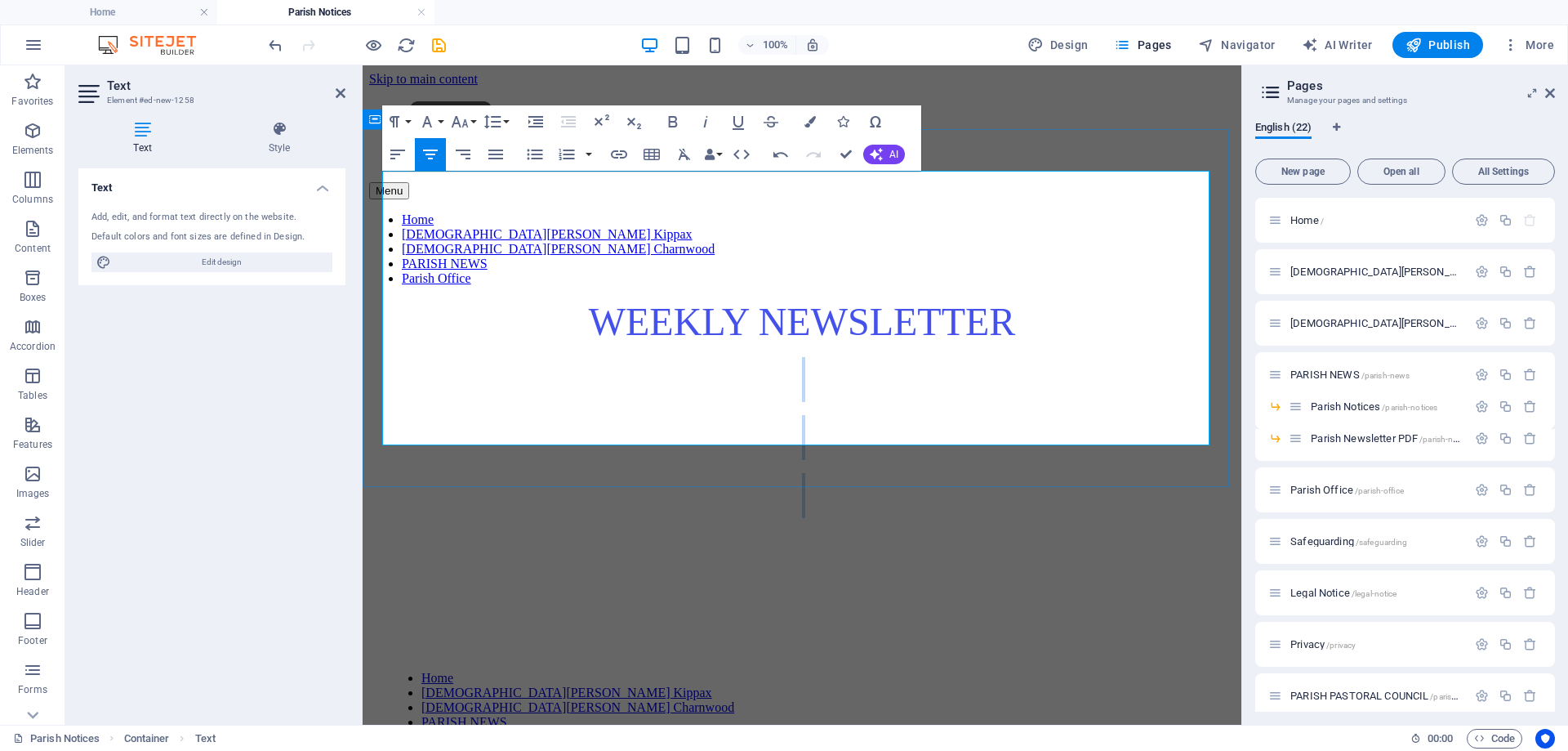
drag, startPoint x: 832, startPoint y: 251, endPoint x: 814, endPoint y: 410, distance: 160.0
click at [814, 410] on div "​WEEKLY NEWSLETTER ​ ​ ​ ​" at bounding box center [802, 438] width 866 height 277
click at [470, 125] on button "Font Size" at bounding box center [464, 121] width 31 height 32
click at [485, 193] on link "24" at bounding box center [477, 193] width 59 height 25
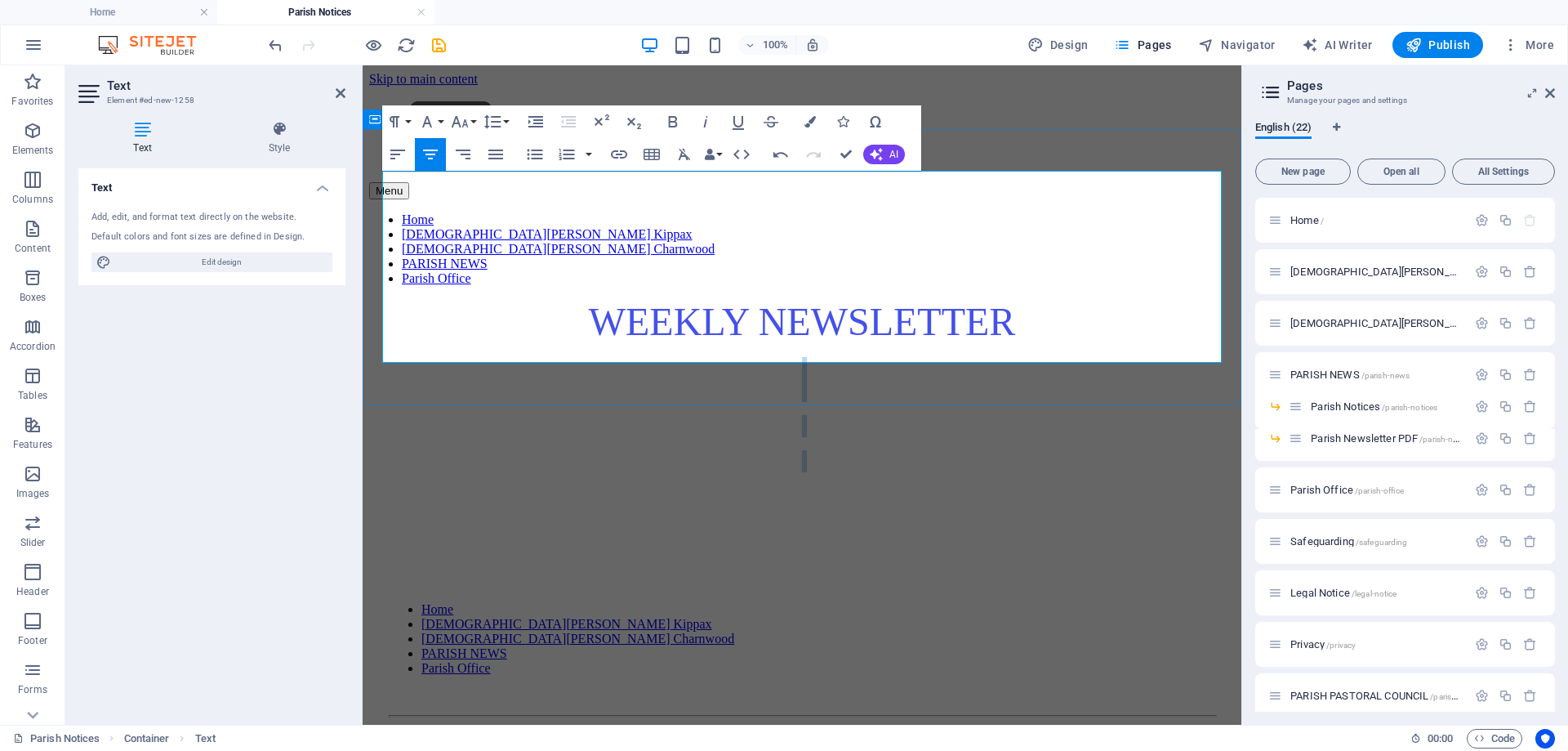
click at [848, 415] on p "​" at bounding box center [802, 426] width 866 height 22
click at [846, 357] on p "​" at bounding box center [802, 380] width 866 height 45
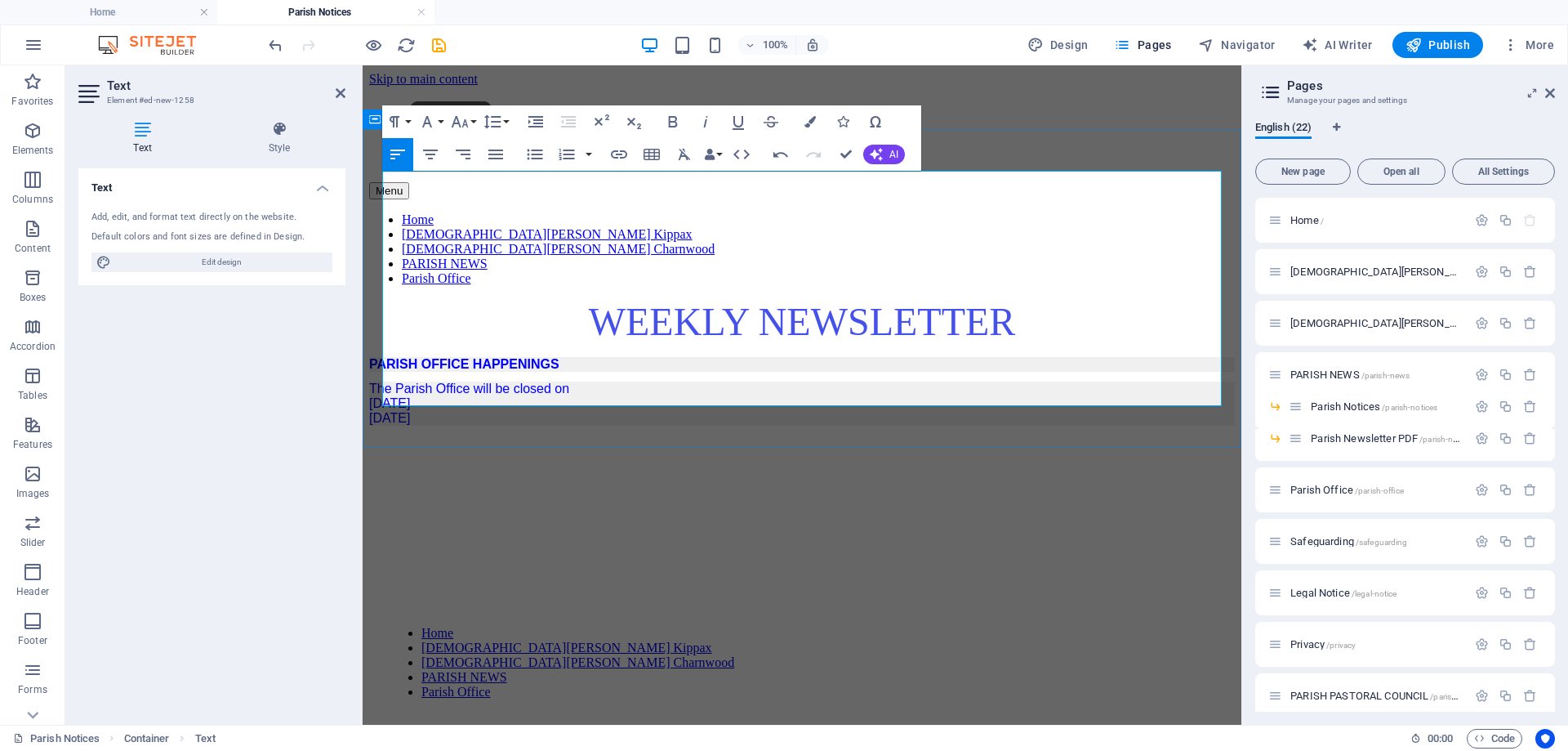
drag, startPoint x: 463, startPoint y: 304, endPoint x: 476, endPoint y: 259, distance: 46.8
click at [384, 299] on div "​WEEKLY NEWSLETTER PARISH OFFICE HAPPENINGS The Parish Office will be closed [D…" at bounding box center [802, 415] width 866 height 232
click at [595, 382] on p "The Parish Office will be closed [DATE][DATE] [DATE]" at bounding box center [802, 404] width 866 height 44
click at [567, 439] on p "​" at bounding box center [802, 450] width 866 height 22
drag, startPoint x: 501, startPoint y: 303, endPoint x: 380, endPoint y: 221, distance: 146.2
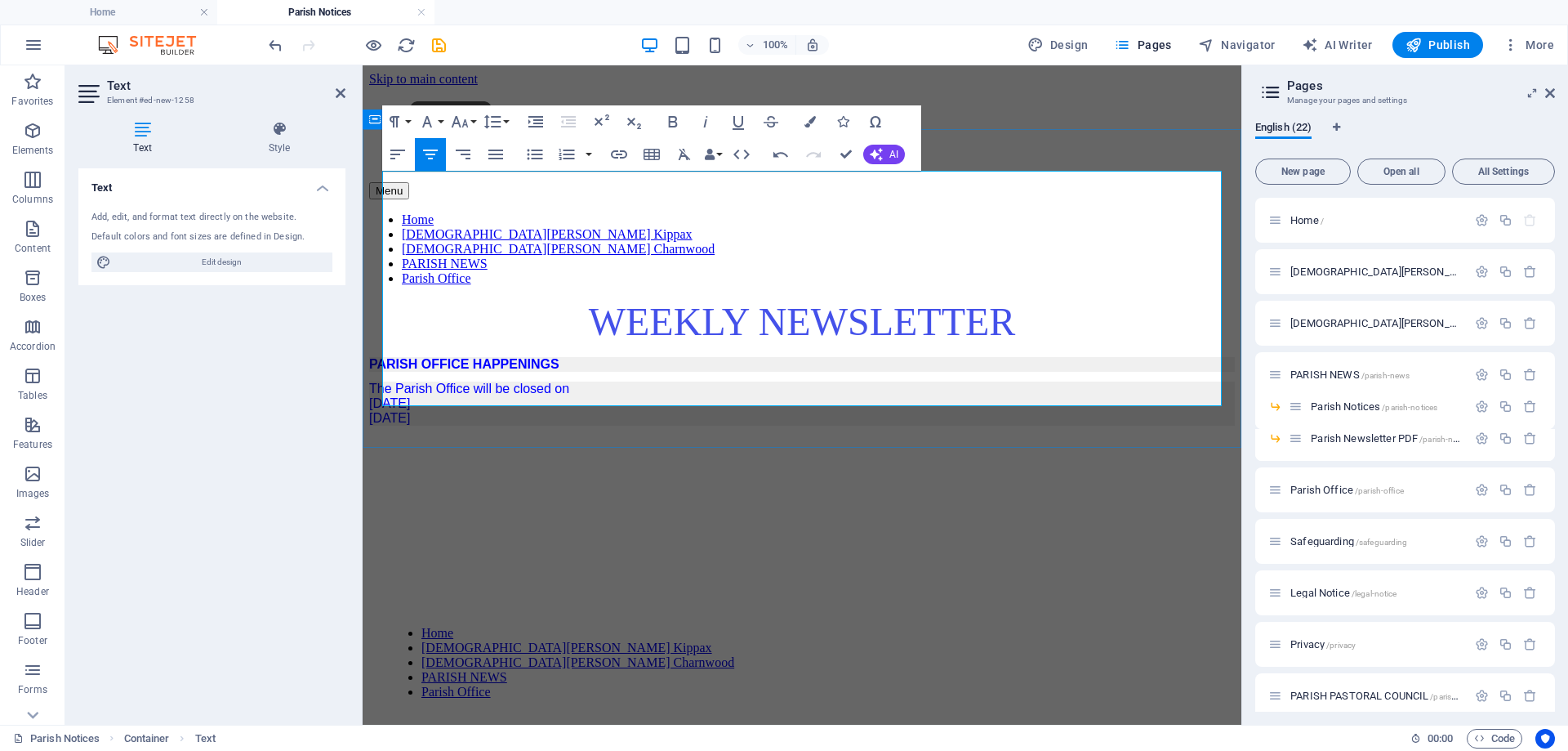
click at [380, 299] on div "​WEEKLY NEWSLETTER PARISH OFFICE HAPPENINGS The Parish Office will be closed [D…" at bounding box center [802, 415] width 866 height 232
click at [683, 152] on icon "button" at bounding box center [684, 154] width 19 height 19
click at [587, 382] on p "The Parish Office will be closed [DATE][DATE] [DATE]" at bounding box center [802, 404] width 866 height 44
drag, startPoint x: 382, startPoint y: 239, endPoint x: 471, endPoint y: 308, distance: 112.6
click at [471, 308] on div "​WEEKLY NEWSLETTER PARISH OFFICE HAPPENINGS The Parish Office will be closed [D…" at bounding box center [802, 415] width 866 height 232
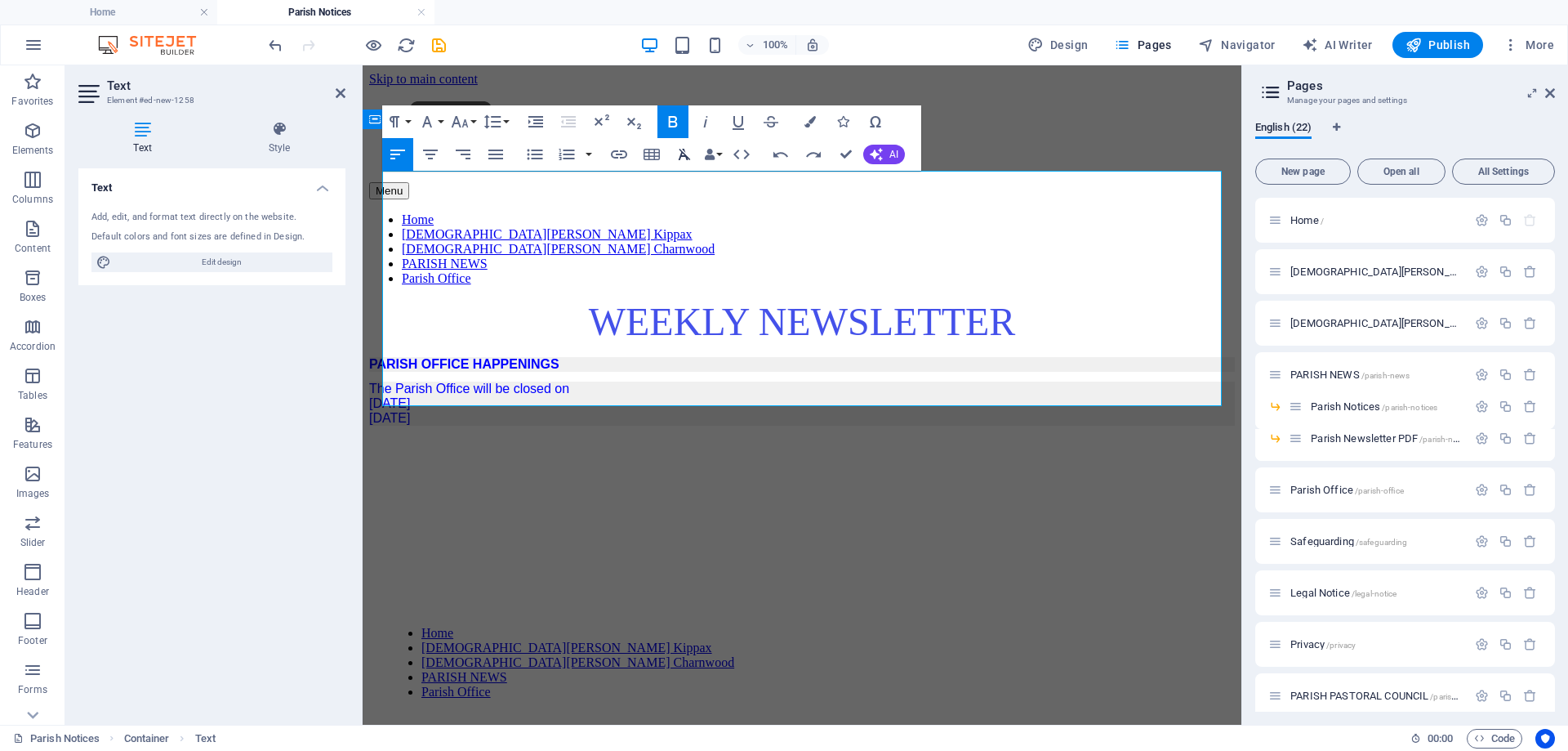
click at [678, 152] on icon "button" at bounding box center [684, 154] width 19 height 19
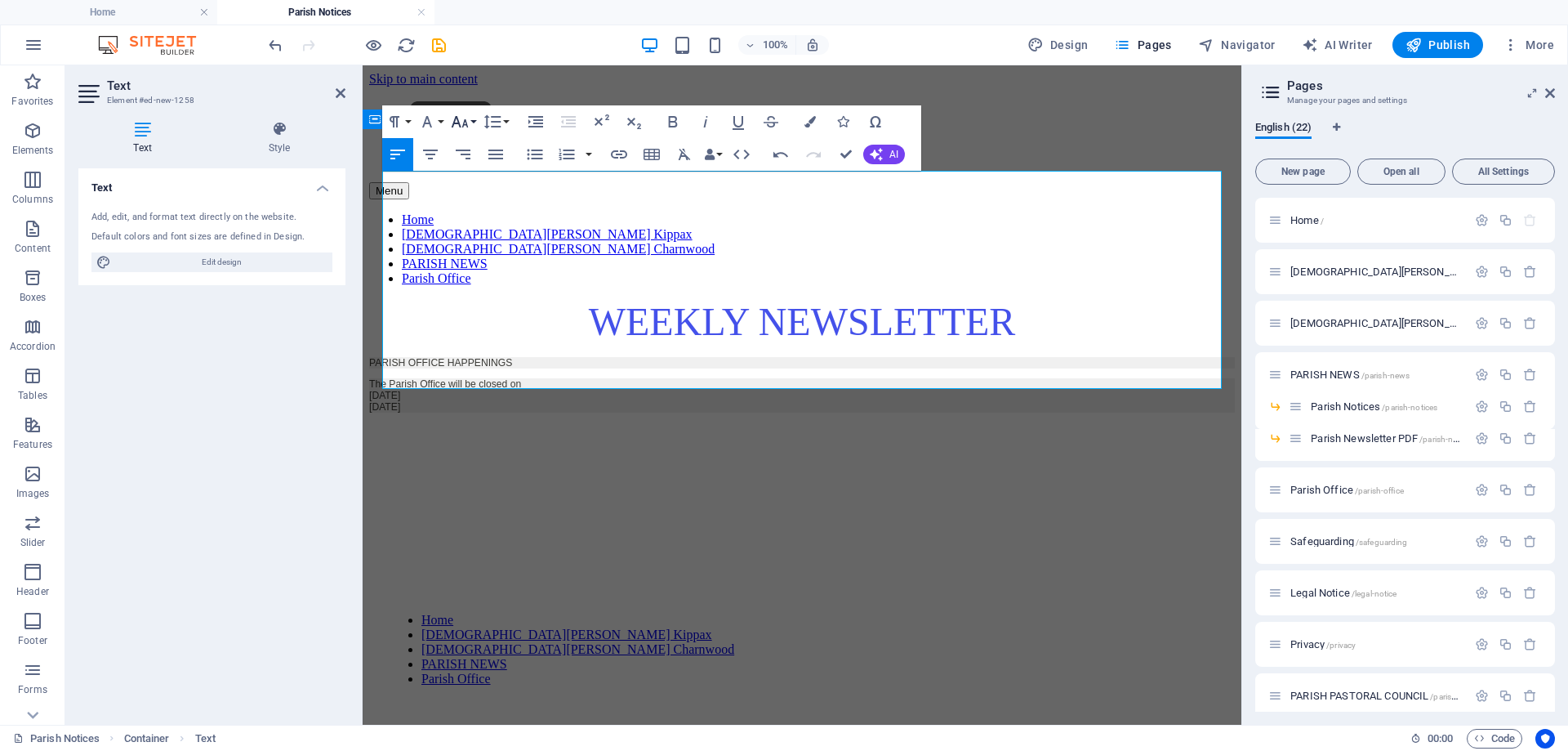
click at [465, 125] on icon "button" at bounding box center [460, 122] width 18 height 11
click at [478, 189] on link "24" at bounding box center [477, 193] width 59 height 25
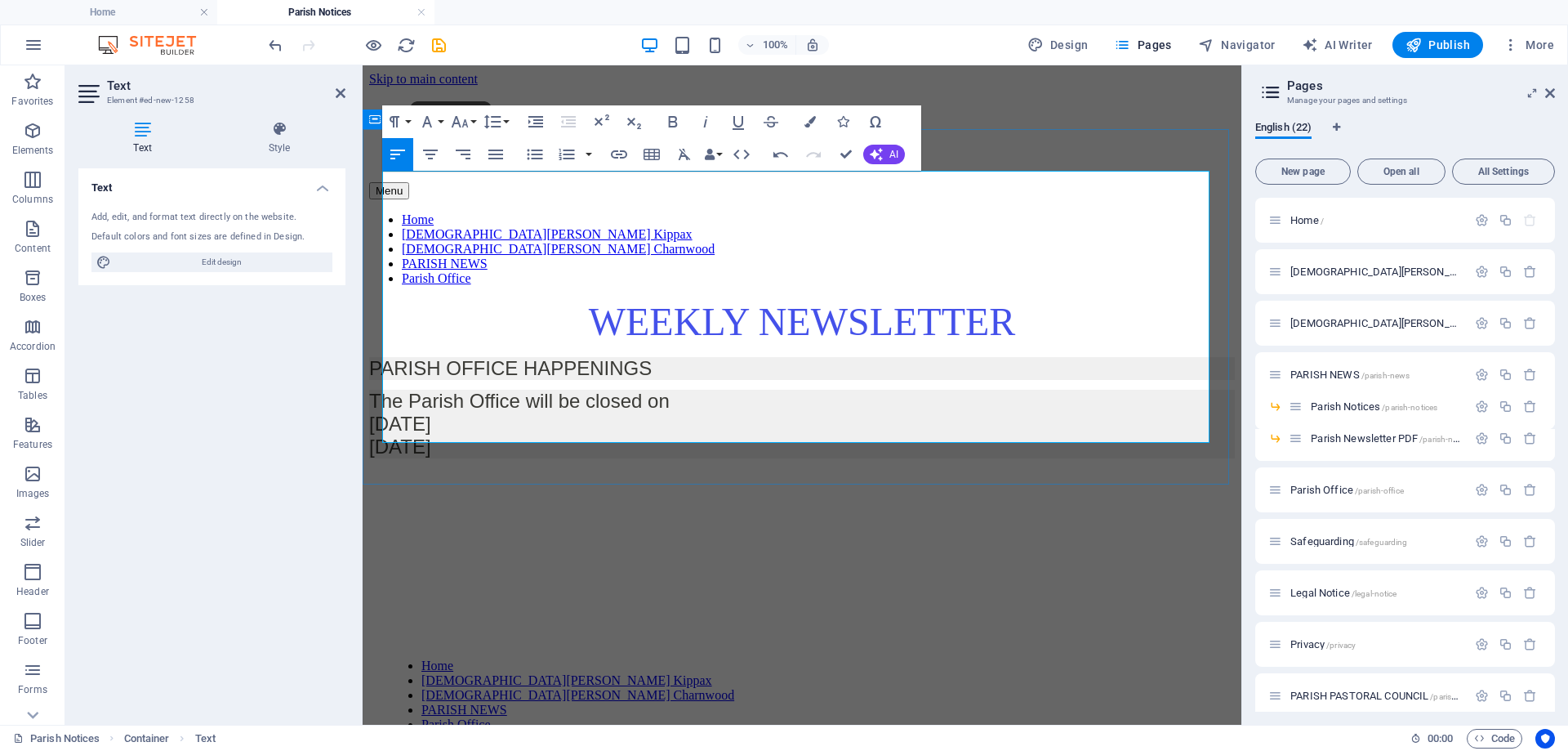
click at [513, 390] on span "The Parish Office will be closed [DATE][DATE] [DATE]" at bounding box center [520, 423] width 301 height 67
drag, startPoint x: 502, startPoint y: 328, endPoint x: 522, endPoint y: 331, distance: 20.2
click at [492, 390] on p "The Parish Office will be closed [DATE][DATE] [DATE]" at bounding box center [802, 424] width 866 height 68
drag, startPoint x: 491, startPoint y: 336, endPoint x: 382, endPoint y: 244, distance: 142.6
click at [382, 299] on div "​WEEKLY NEWSLETTER PARISH OFFICE HAPPENINGS The Parish Office will be closed [D…" at bounding box center [802, 431] width 866 height 265
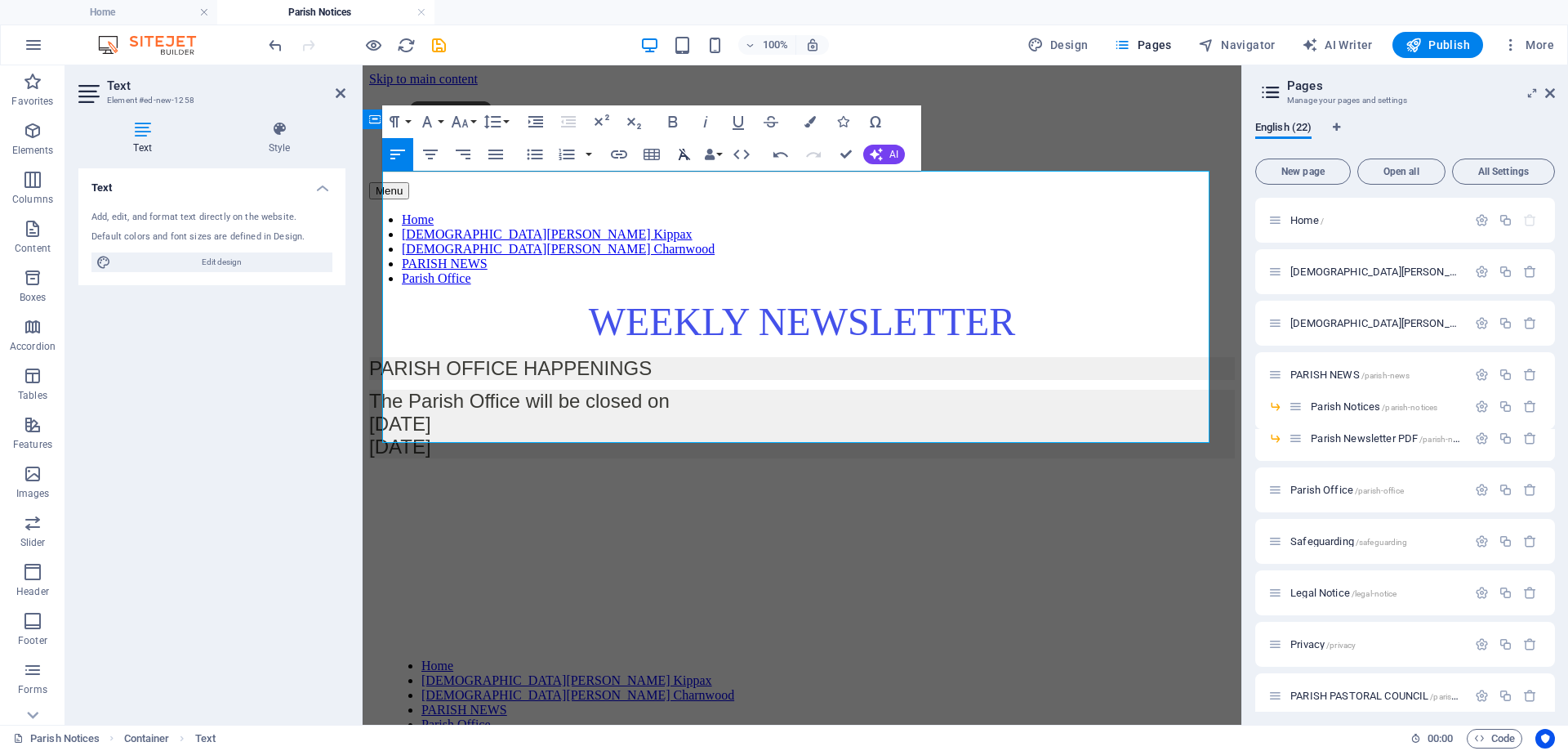
click at [683, 151] on icon "button" at bounding box center [684, 154] width 19 height 19
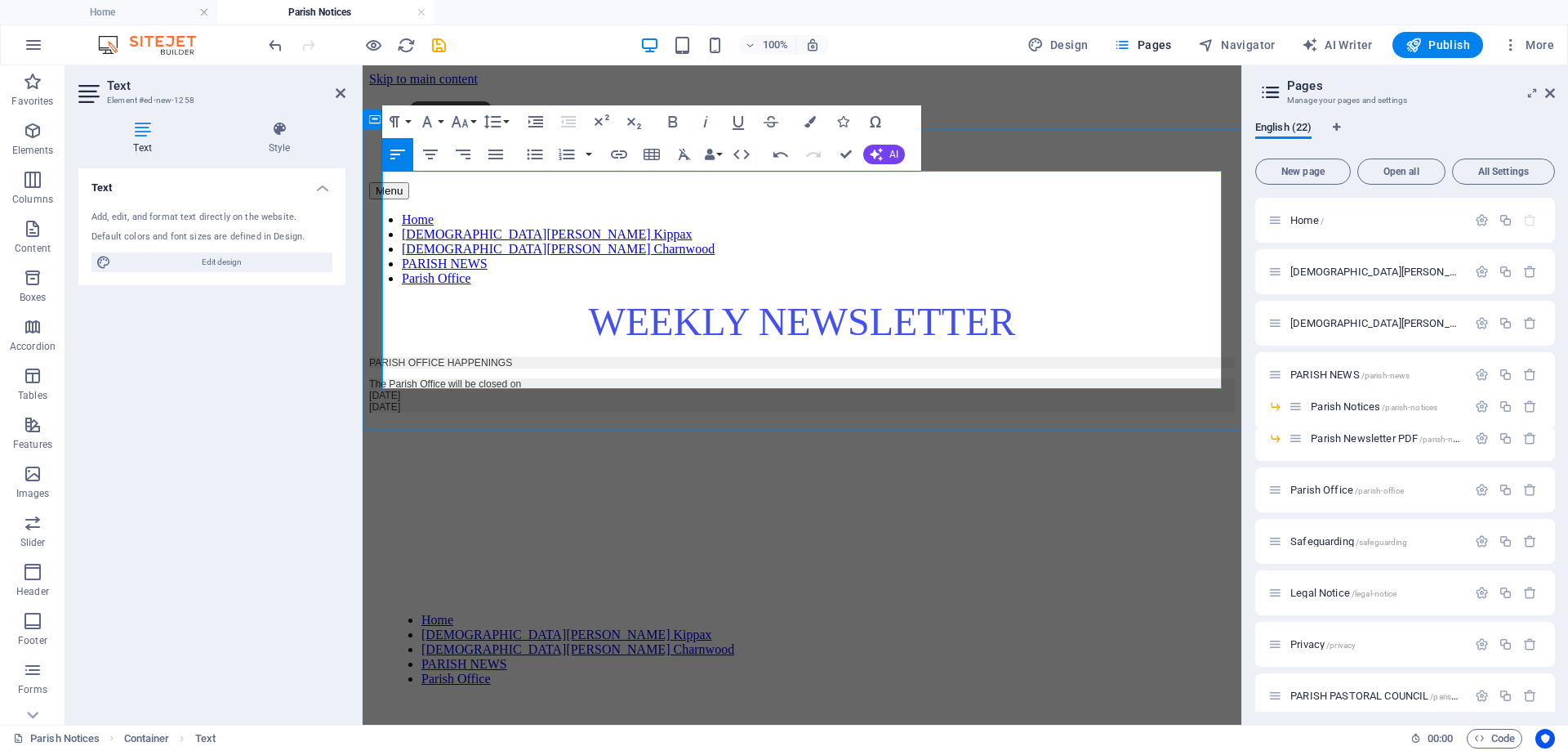
click at [717, 461] on p "​" at bounding box center [802, 472] width 866 height 22
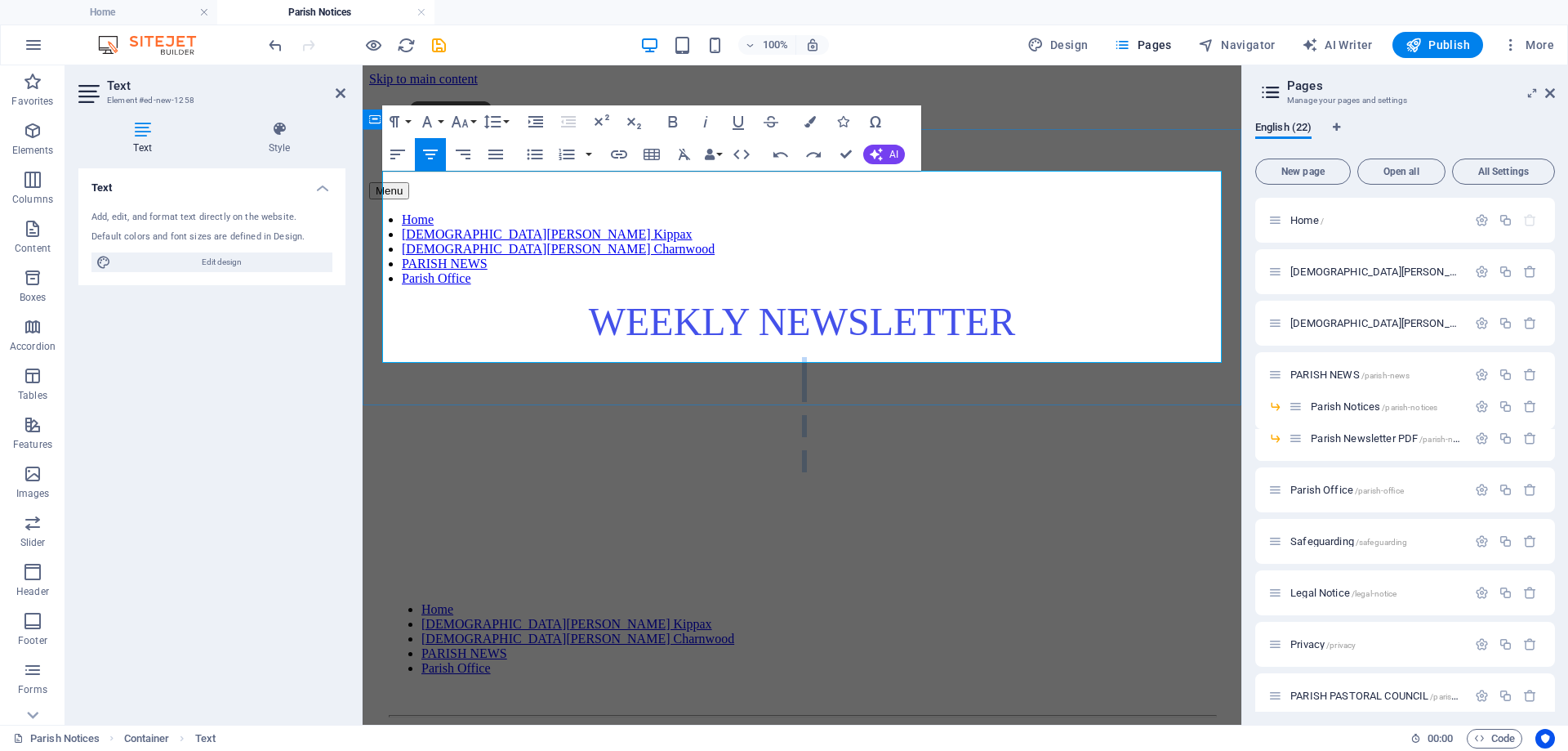
drag, startPoint x: 862, startPoint y: 264, endPoint x: 865, endPoint y: 345, distance: 81.1
click at [865, 345] on div "​WEEKLY NEWSLETTER ​ ​ ​ ​" at bounding box center [802, 404] width 866 height 209
click at [469, 124] on icon "button" at bounding box center [459, 121] width 19 height 19
drag, startPoint x: 859, startPoint y: 299, endPoint x: 825, endPoint y: 282, distance: 38.0
click at [857, 415] on p "​" at bounding box center [802, 426] width 866 height 22
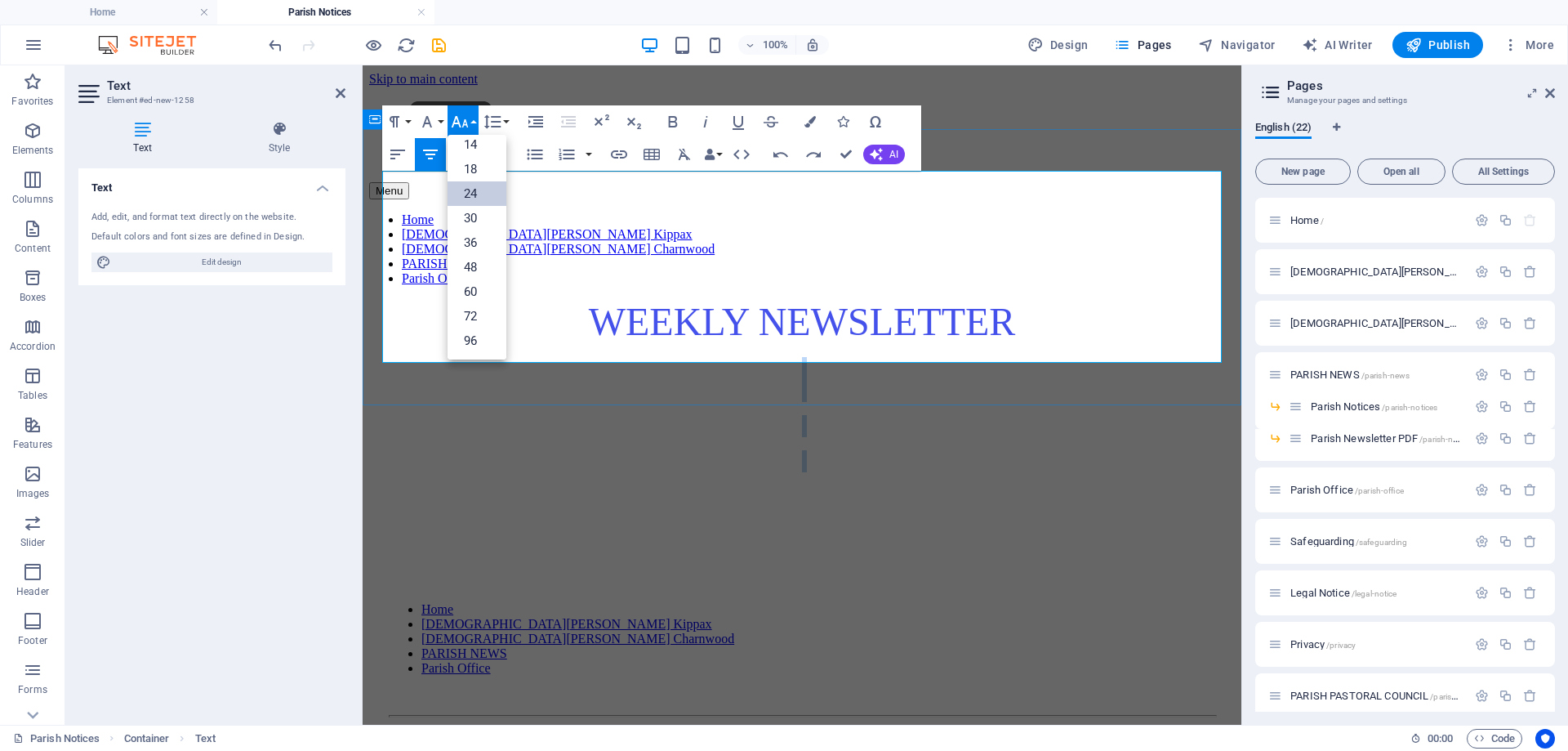
click at [828, 415] on p "​" at bounding box center [802, 426] width 866 height 22
click at [620, 300] on span "​WEEKLY NEWSLETTER" at bounding box center [802, 321] width 428 height 43
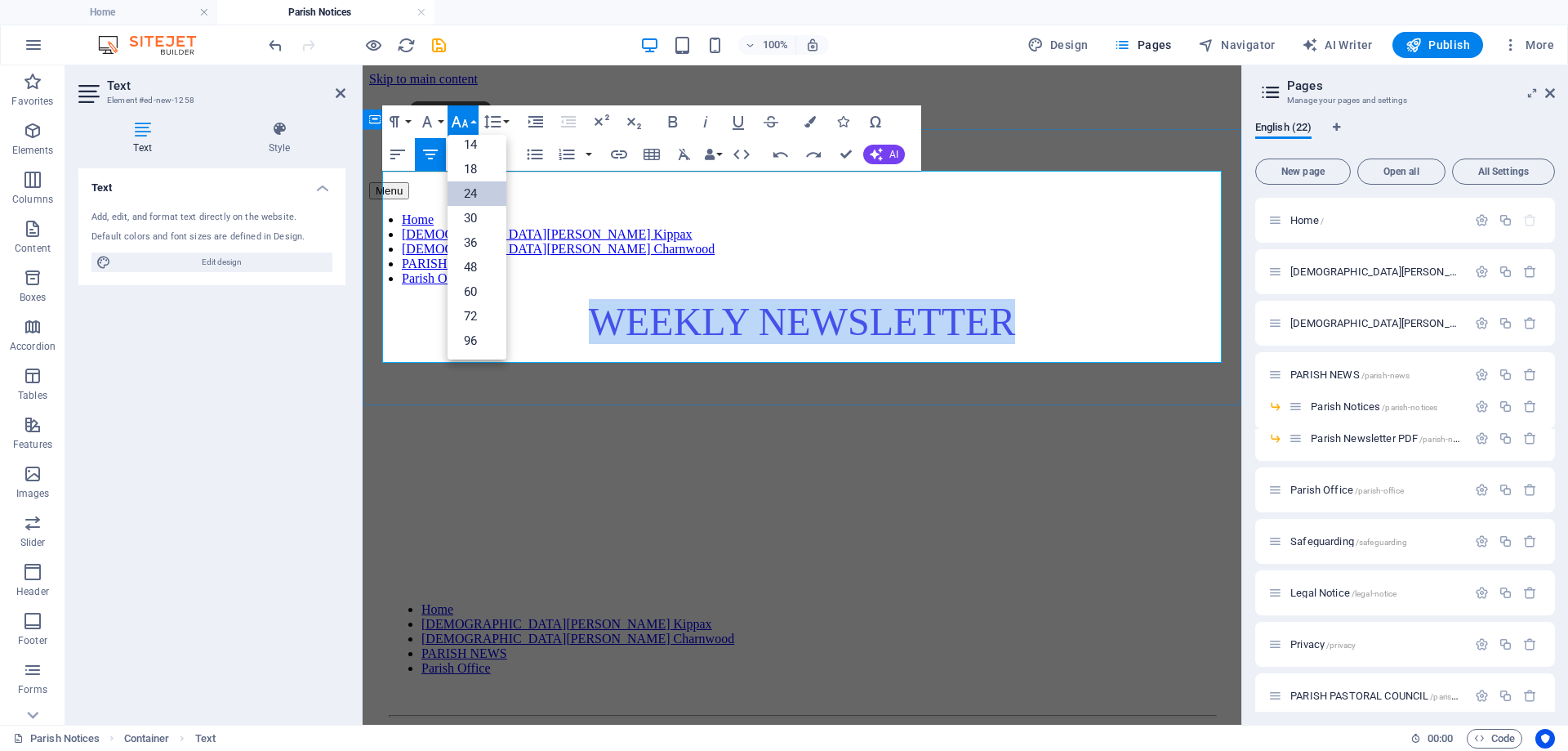
drag, startPoint x: 618, startPoint y: 191, endPoint x: 1001, endPoint y: 195, distance: 383.0
click at [1001, 299] on p "​WEEKLY NEWSLETTER" at bounding box center [802, 321] width 866 height 45
click at [672, 300] on span "​WEEKLY NEWSLETTER" at bounding box center [802, 321] width 428 height 43
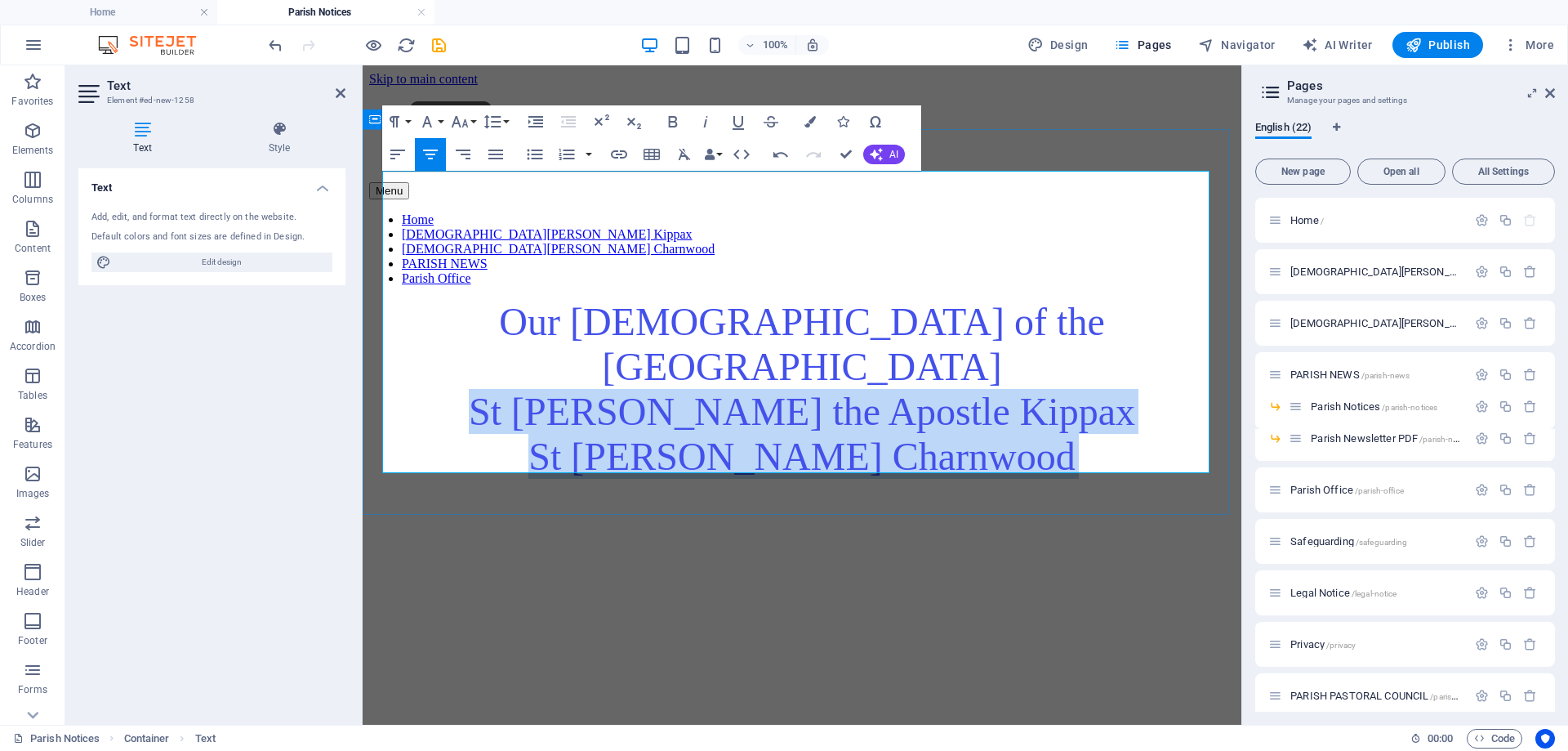
drag, startPoint x: 563, startPoint y: 245, endPoint x: 1169, endPoint y: 335, distance: 612.6
click at [1169, 335] on div "Our [DEMOGRAPHIC_DATA] of the Sacred Heart Parish St [PERSON_NAME] the Apostle …" at bounding box center [802, 471] width 866 height 344
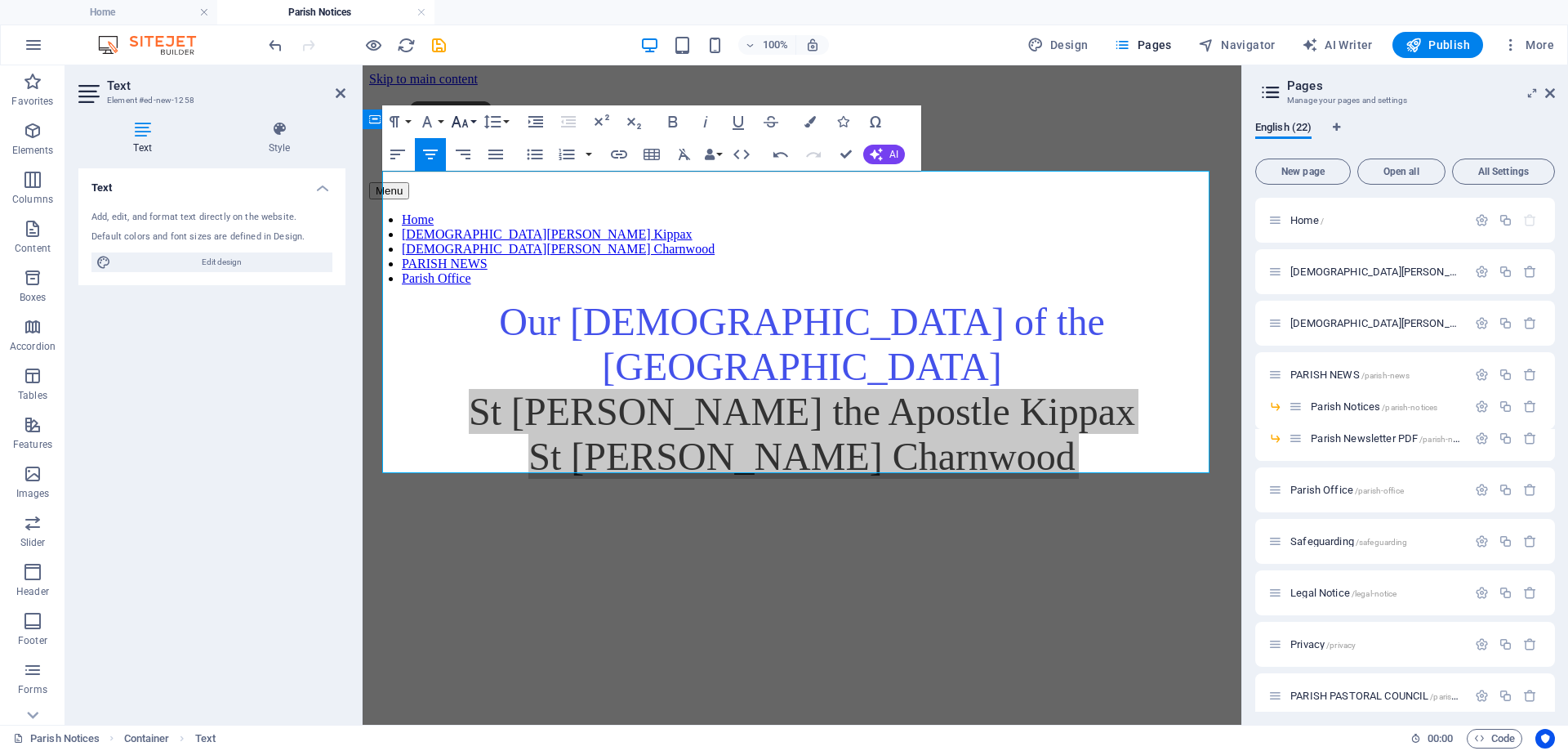
click at [462, 118] on icon "button" at bounding box center [459, 121] width 19 height 19
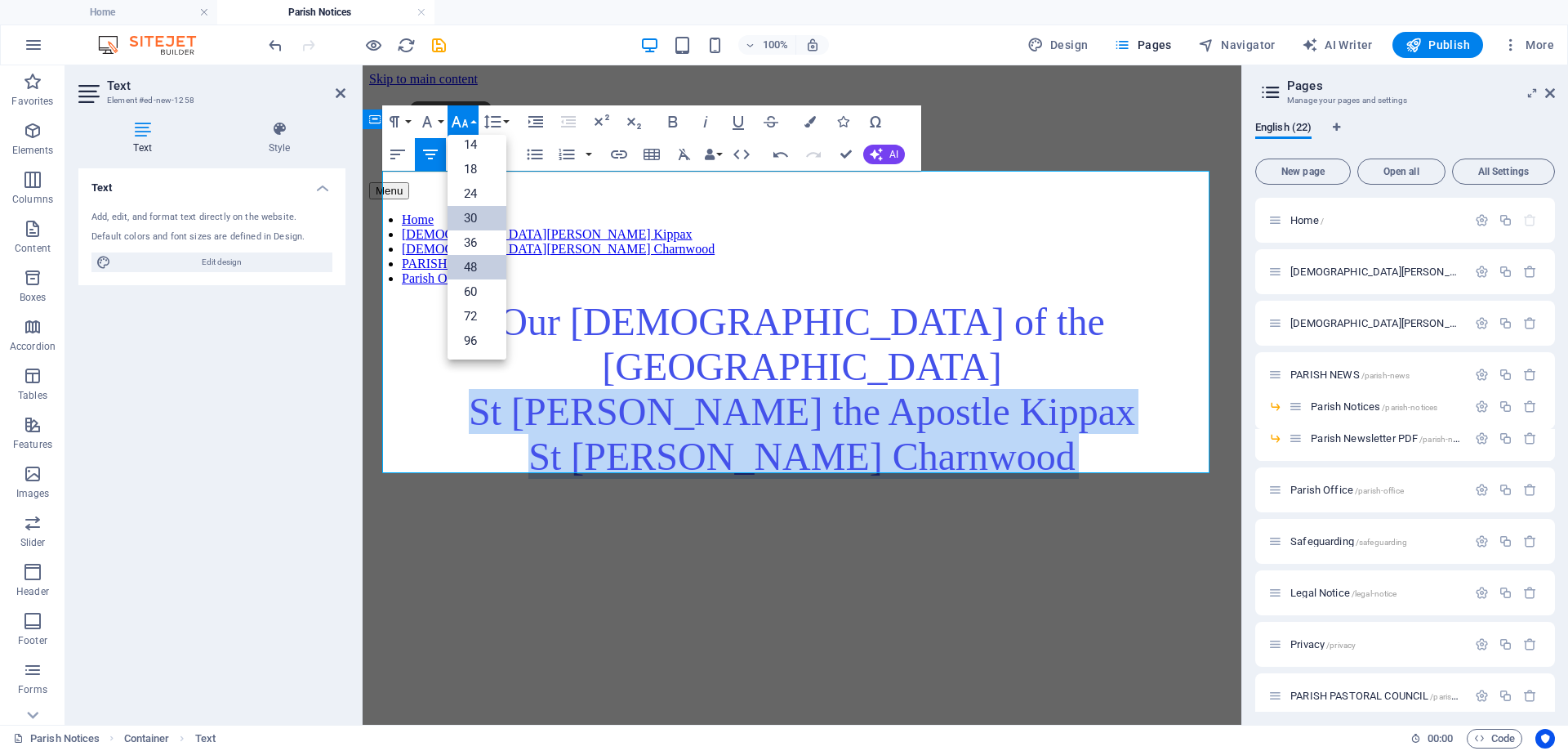
click at [474, 214] on link "30" at bounding box center [477, 218] width 59 height 25
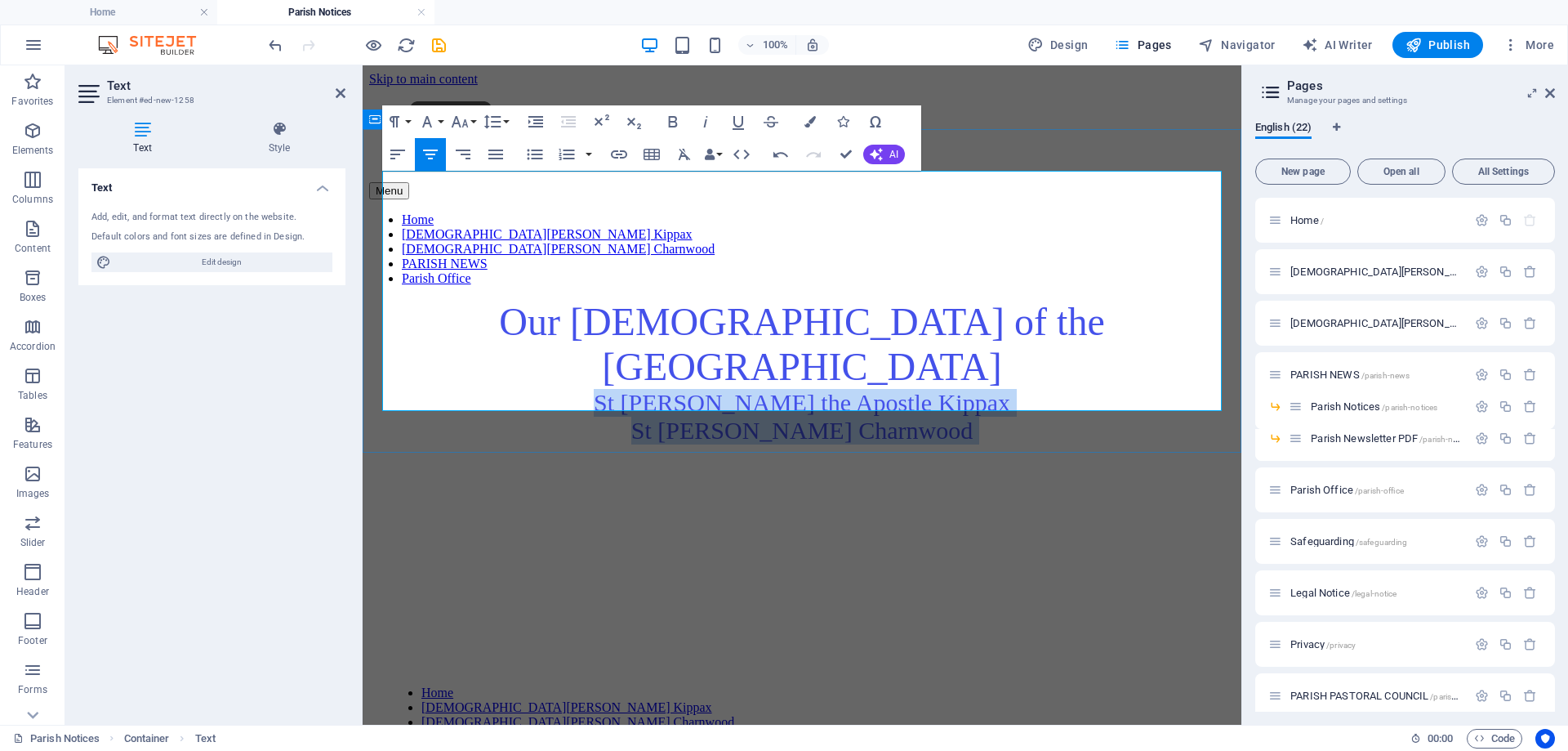
drag, startPoint x: 738, startPoint y: 254, endPoint x: 731, endPoint y: 247, distance: 9.9
click at [739, 389] on span "St [PERSON_NAME] the Apostle Kippax" at bounding box center [802, 402] width 416 height 27
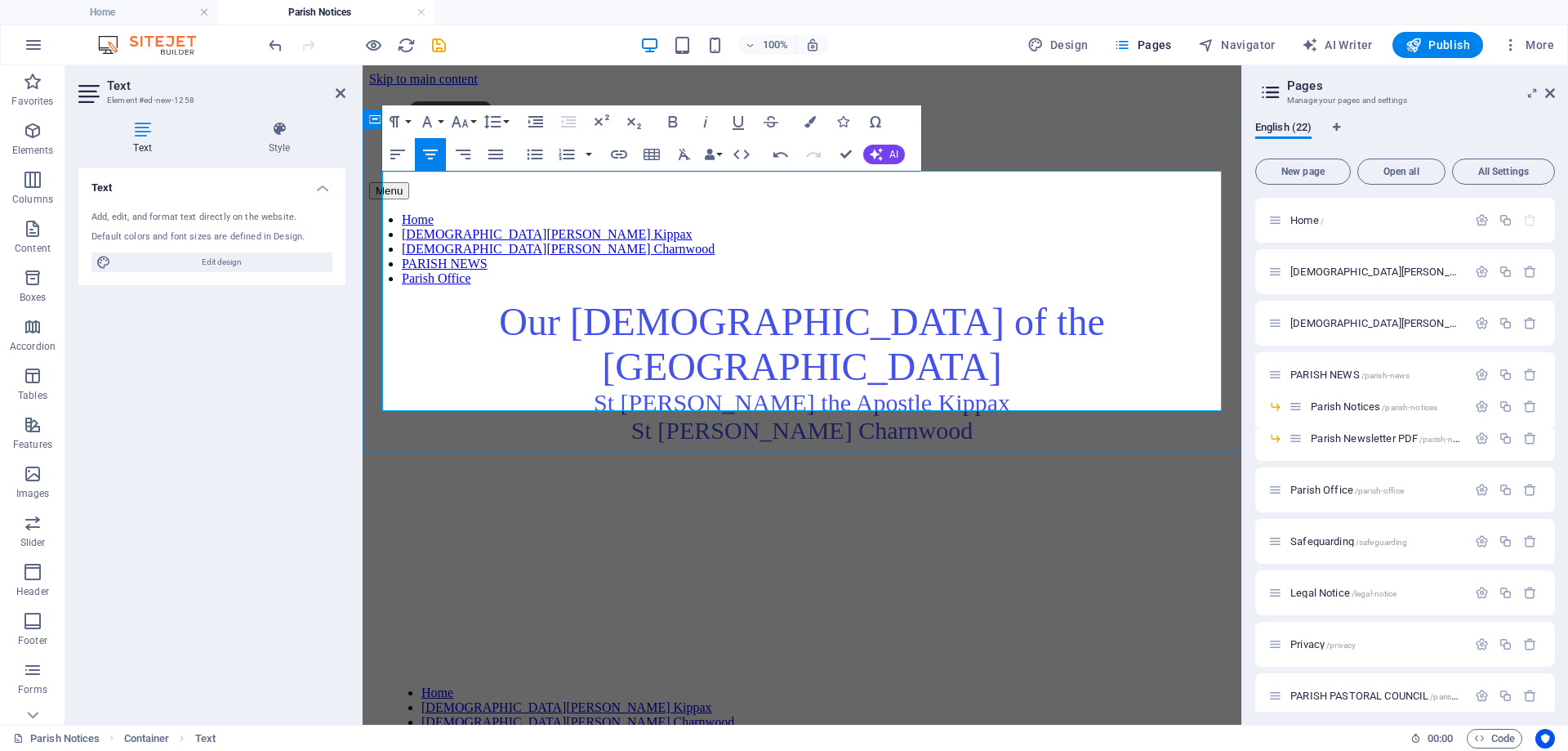
click at [725, 300] on span "Our [DEMOGRAPHIC_DATA] of the [GEOGRAPHIC_DATA]" at bounding box center [801, 345] width 605 height 89
click at [896, 417] on span "St [PERSON_NAME] Charnwood" at bounding box center [802, 430] width 342 height 27
click at [289, 132] on icon at bounding box center [279, 129] width 132 height 17
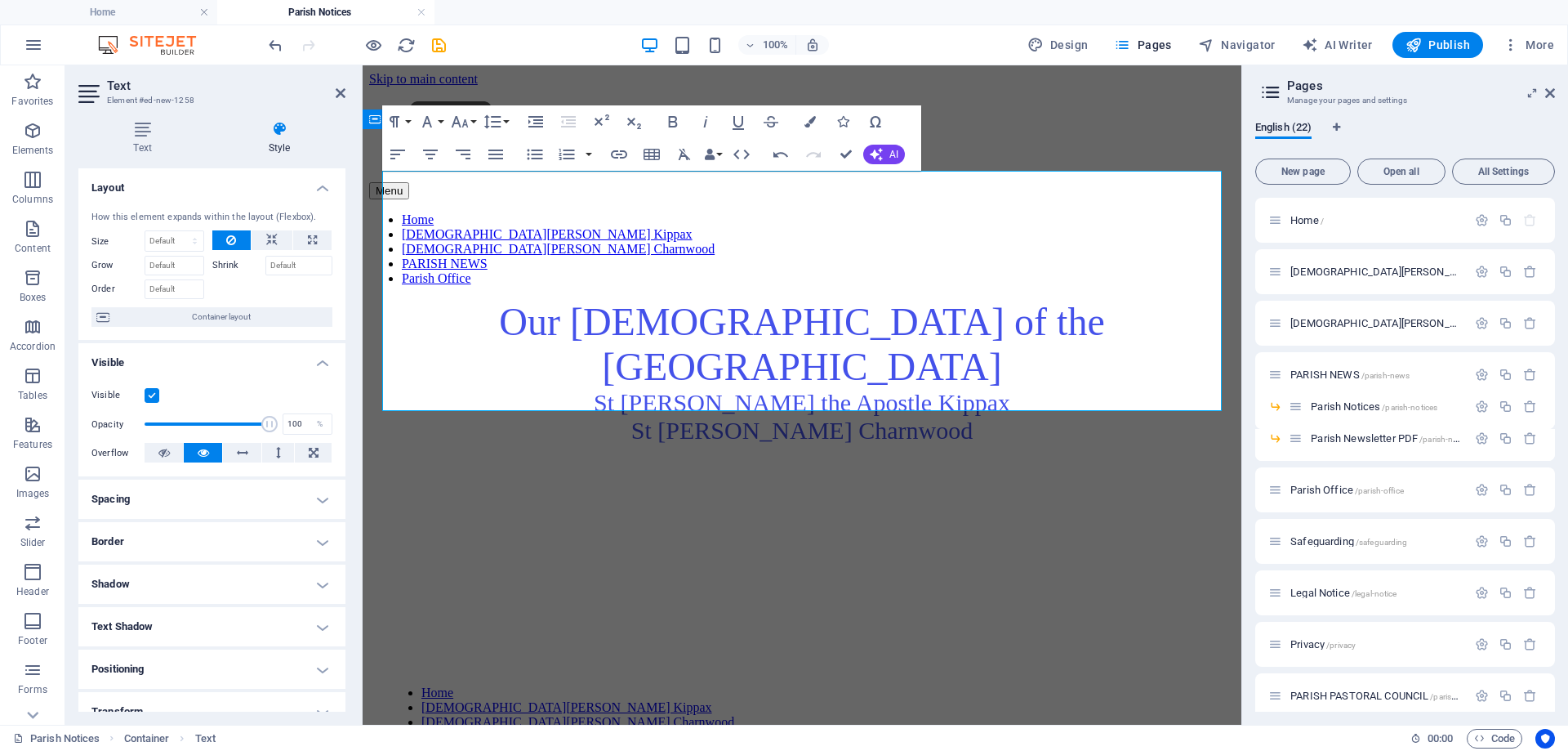
click at [209, 119] on div "Text Style Text Add, edit, and format text directly on the website. Default col…" at bounding box center [212, 417] width 294 height 617
click at [573, 300] on span "Our [DEMOGRAPHIC_DATA] of the [GEOGRAPHIC_DATA]" at bounding box center [801, 345] width 605 height 89
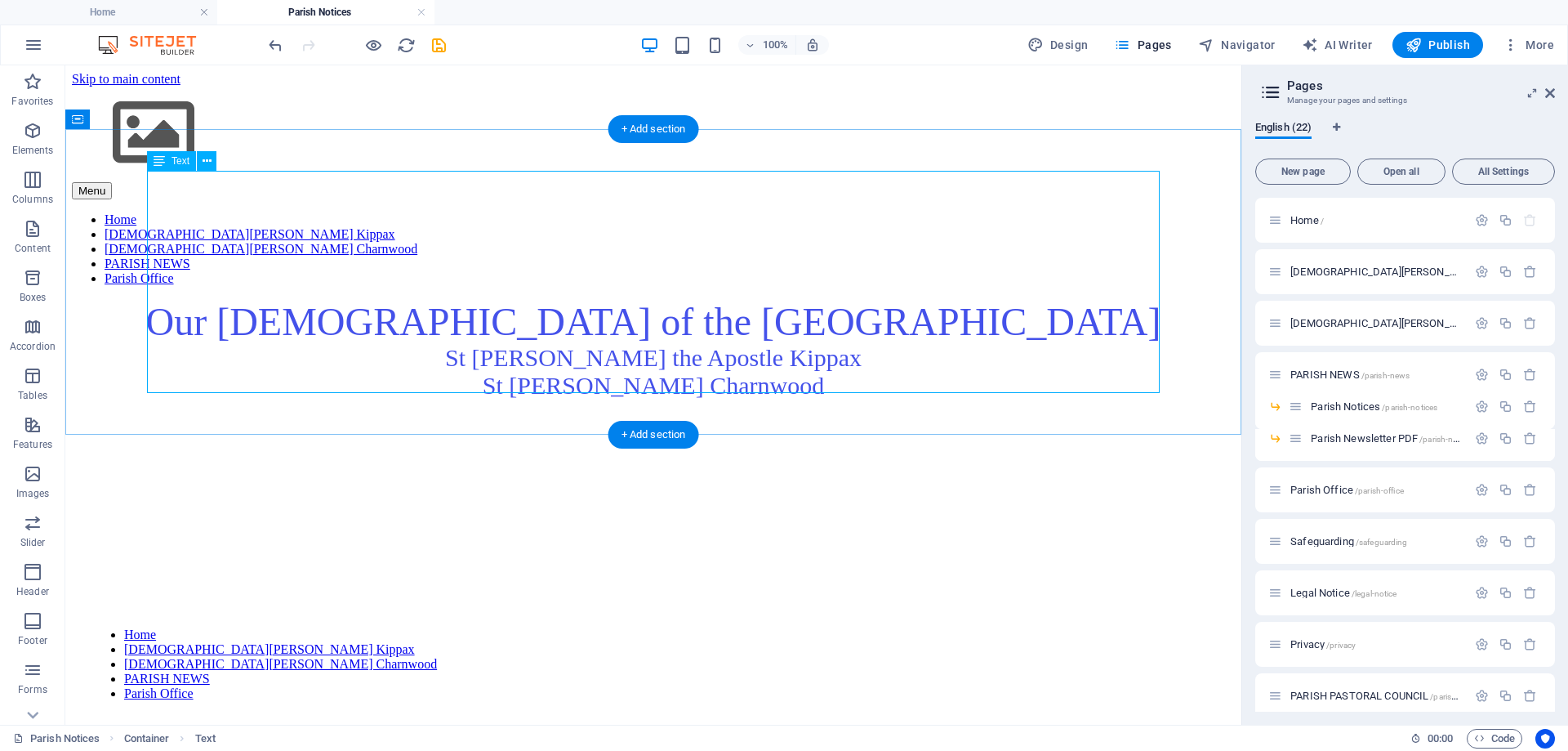
click at [358, 299] on div "Our [DEMOGRAPHIC_DATA] of the Sacred Heart Parish [GEOGRAPHIC_DATA][PERSON_NAME…" at bounding box center [654, 416] width 1164 height 234
click at [329, 299] on div "Our [DEMOGRAPHIC_DATA] of the Sacred Heart Parish [GEOGRAPHIC_DATA][PERSON_NAME…" at bounding box center [654, 416] width 1164 height 234
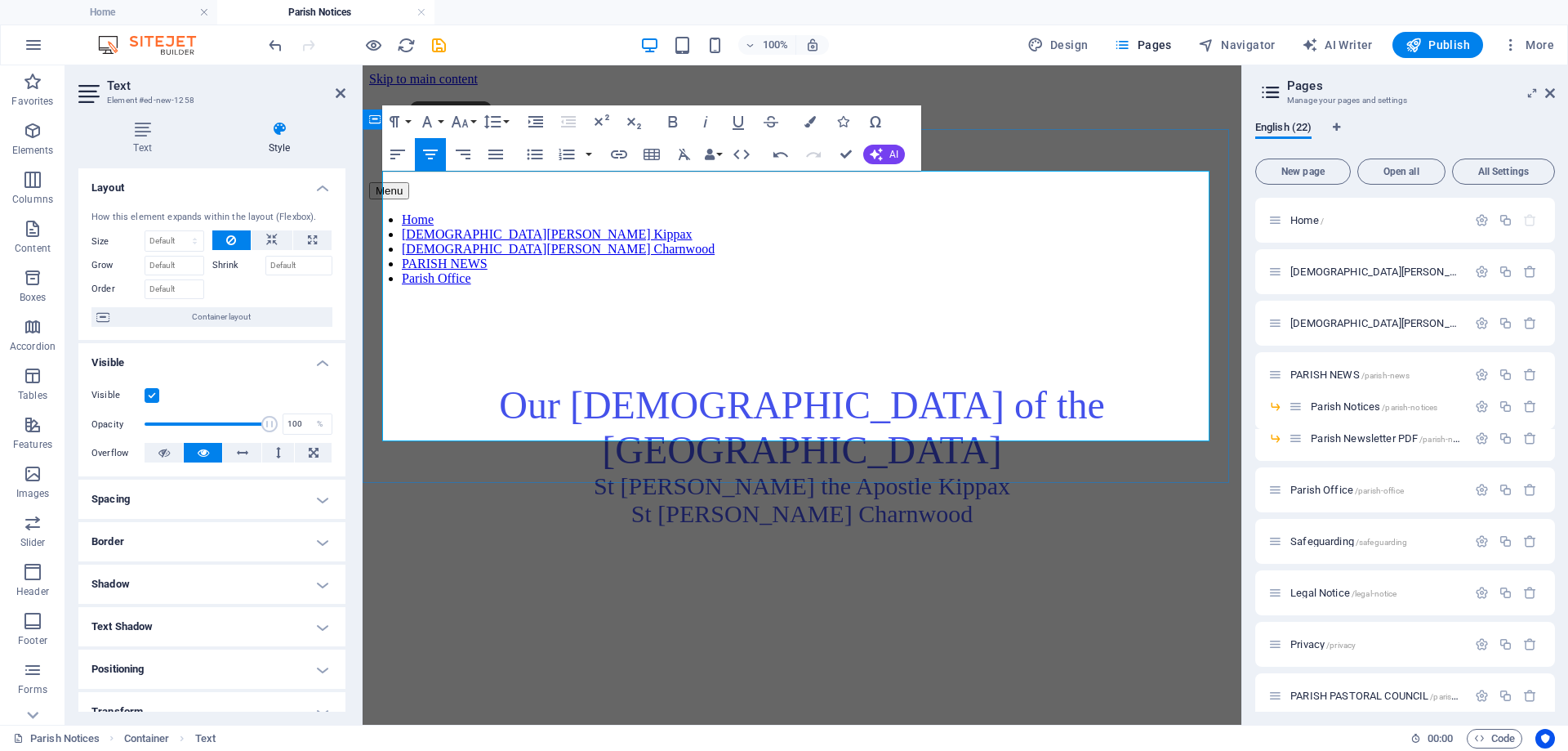
drag, startPoint x: 473, startPoint y: 184, endPoint x: 488, endPoint y: 189, distance: 15.8
click at [474, 299] on p at bounding box center [802, 307] width 866 height 15
click at [398, 154] on icon "button" at bounding box center [398, 154] width 15 height 10
drag, startPoint x: 453, startPoint y: 181, endPoint x: 383, endPoint y: 184, distance: 70.1
click at [383, 299] on p "Weekly Bulletin" at bounding box center [802, 307] width 866 height 15
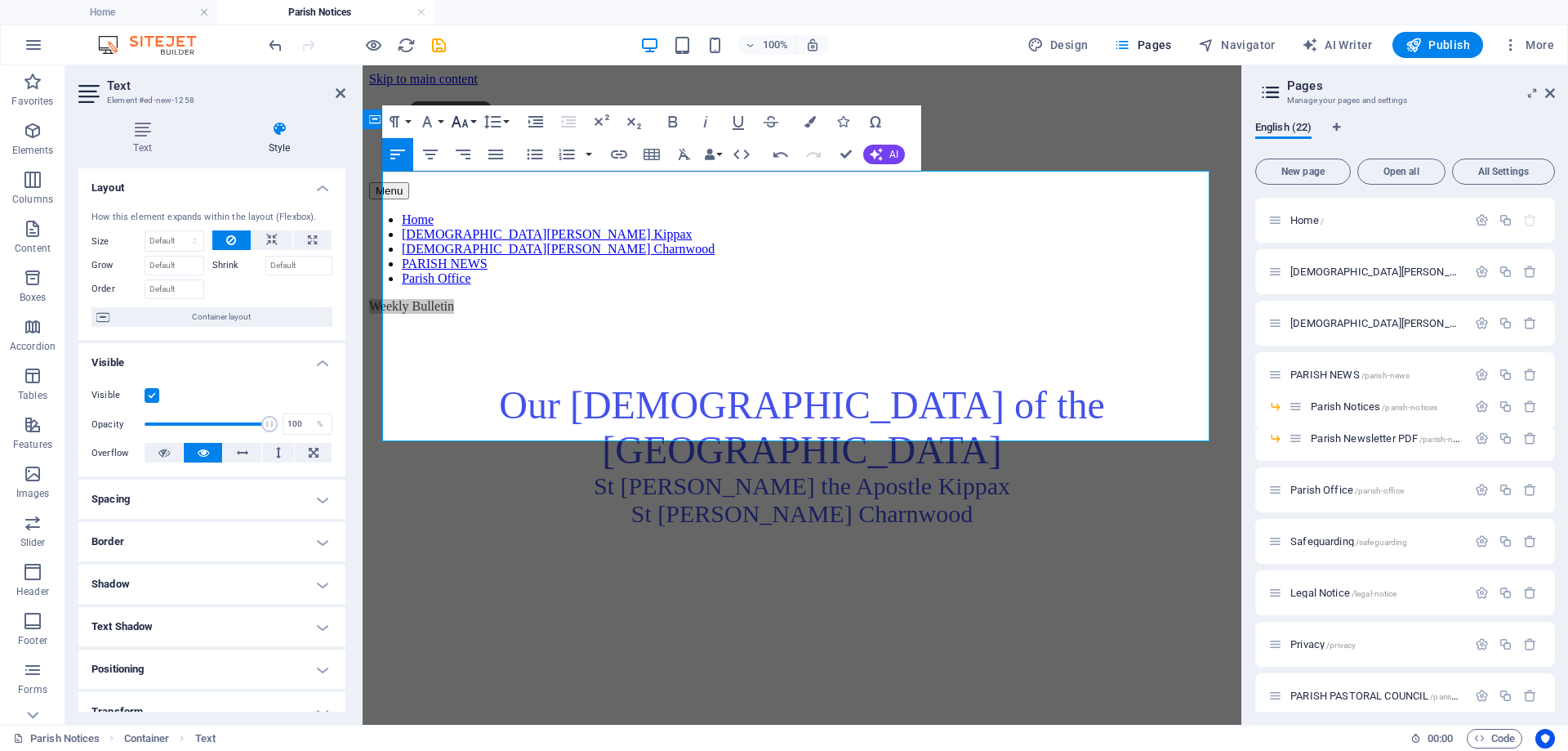
click at [461, 127] on icon "button" at bounding box center [460, 122] width 18 height 11
click at [484, 212] on link "30" at bounding box center [477, 218] width 59 height 25
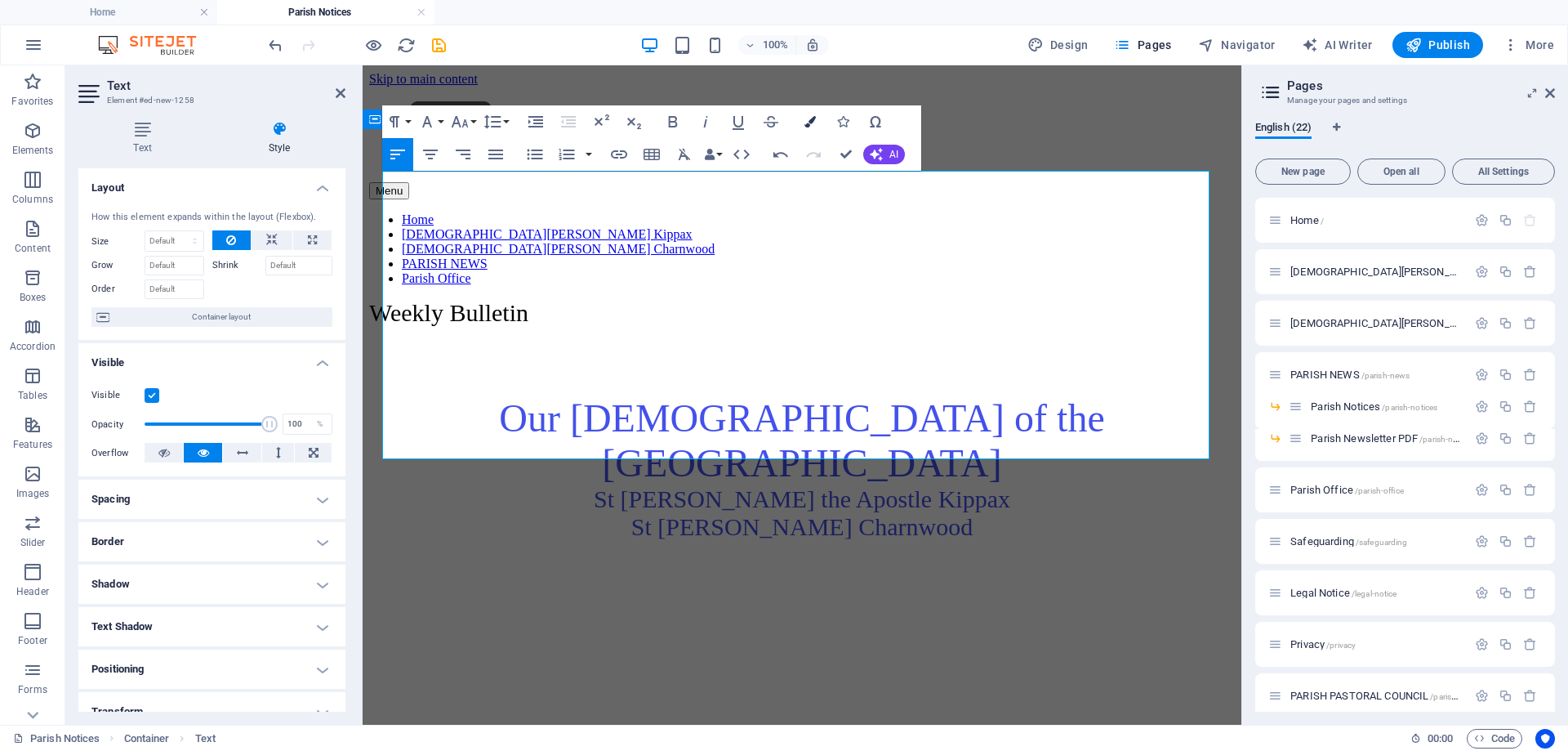
click at [814, 116] on icon "button" at bounding box center [810, 122] width 11 height 11
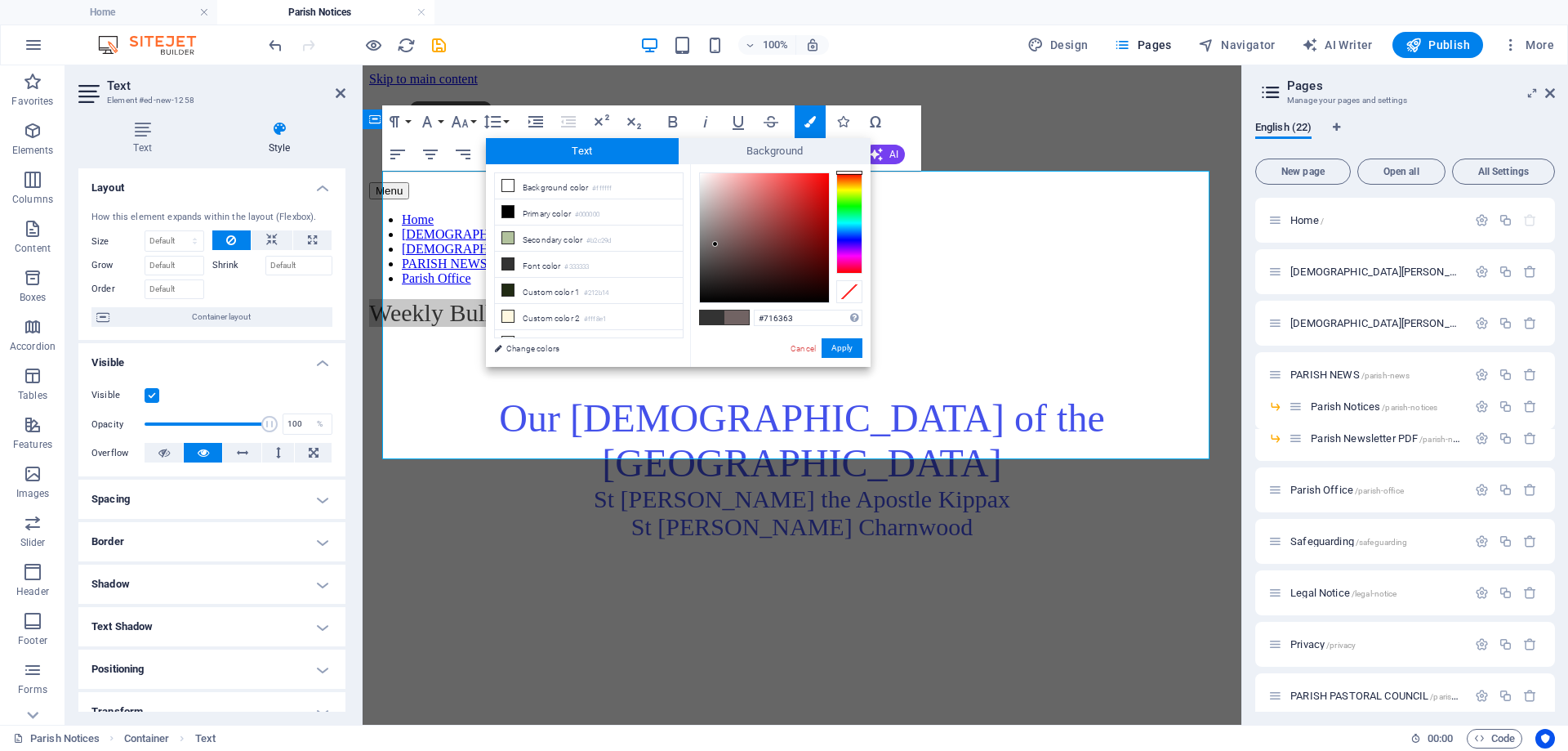
drag, startPoint x: 701, startPoint y: 273, endPoint x: 716, endPoint y: 244, distance: 32.6
click at [716, 244] on div at bounding box center [715, 244] width 6 height 6
click at [846, 348] on button "Apply" at bounding box center [842, 347] width 41 height 19
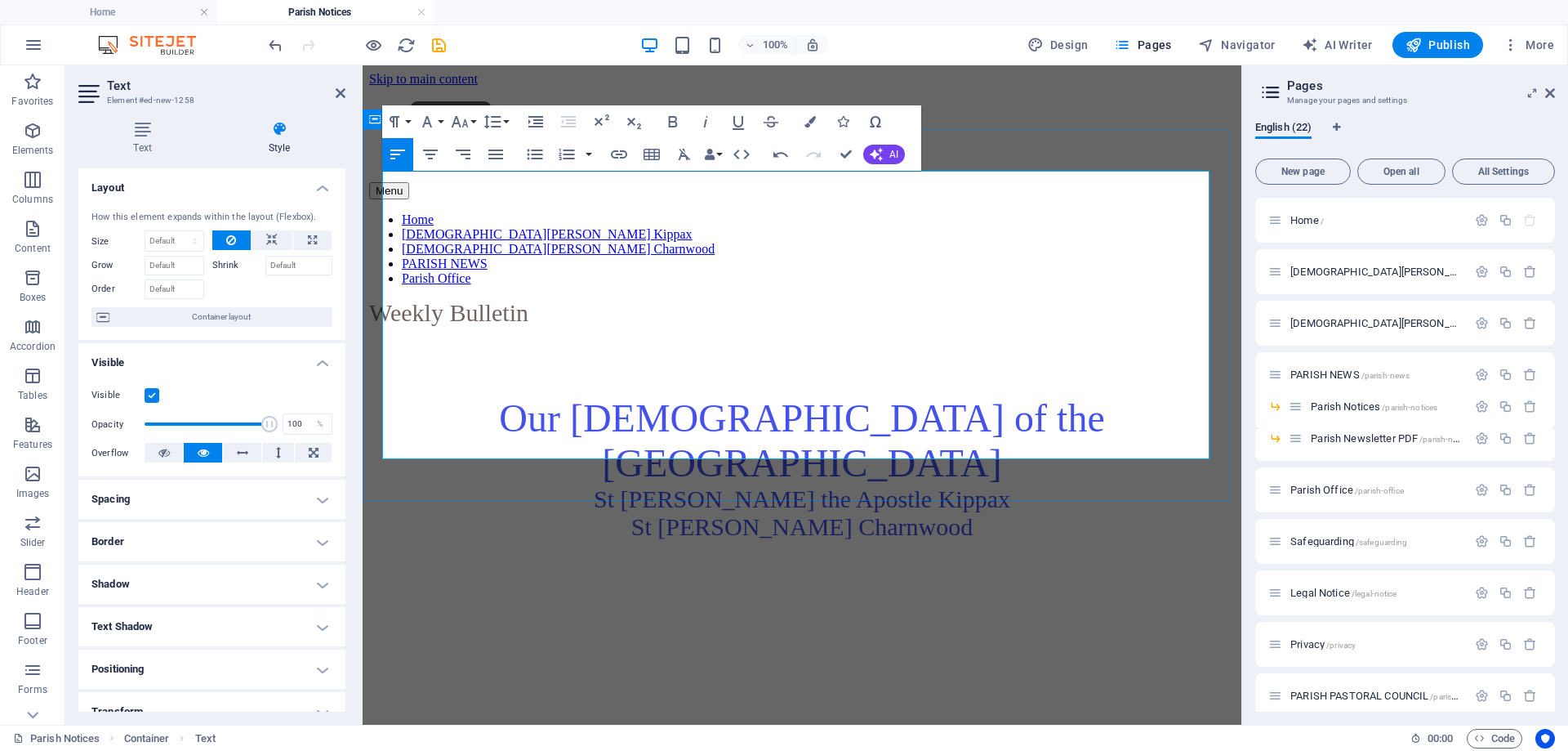
click at [825, 396] on span "Our [DEMOGRAPHIC_DATA] of the [GEOGRAPHIC_DATA]" at bounding box center [801, 441] width 605 height 89
click at [1106, 395] on p "Our [DEMOGRAPHIC_DATA] of the Sacred Heart Parish [GEOGRAPHIC_DATA][PERSON_NAME…" at bounding box center [802, 467] width 866 height 145
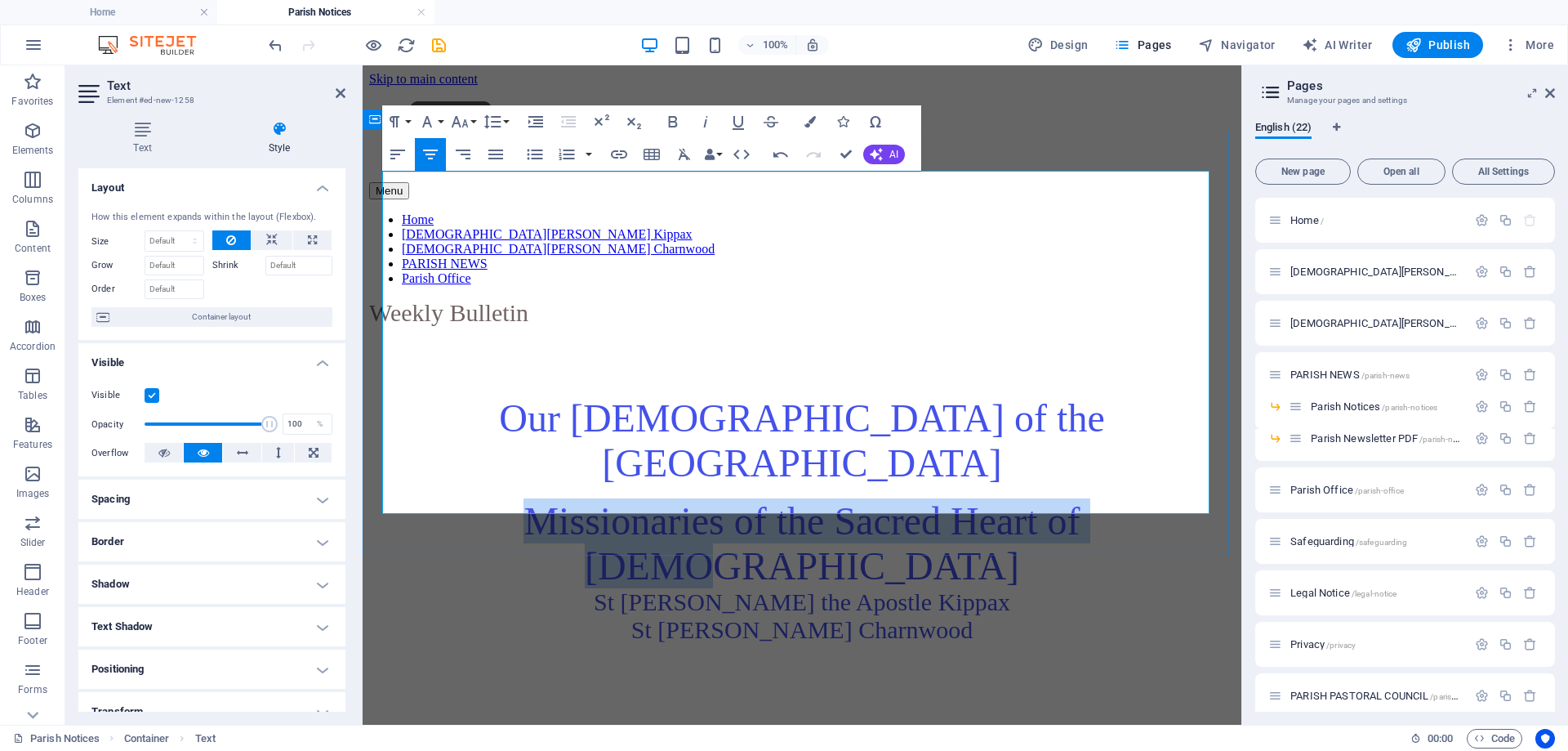
drag, startPoint x: 459, startPoint y: 321, endPoint x: 1083, endPoint y: 290, distance: 624.8
click at [1163, 499] on p "Missionaries of the Sacred Heart of [PERSON_NAME][DEMOGRAPHIC_DATA][PERSON_NAME…" at bounding box center [802, 571] width 866 height 145
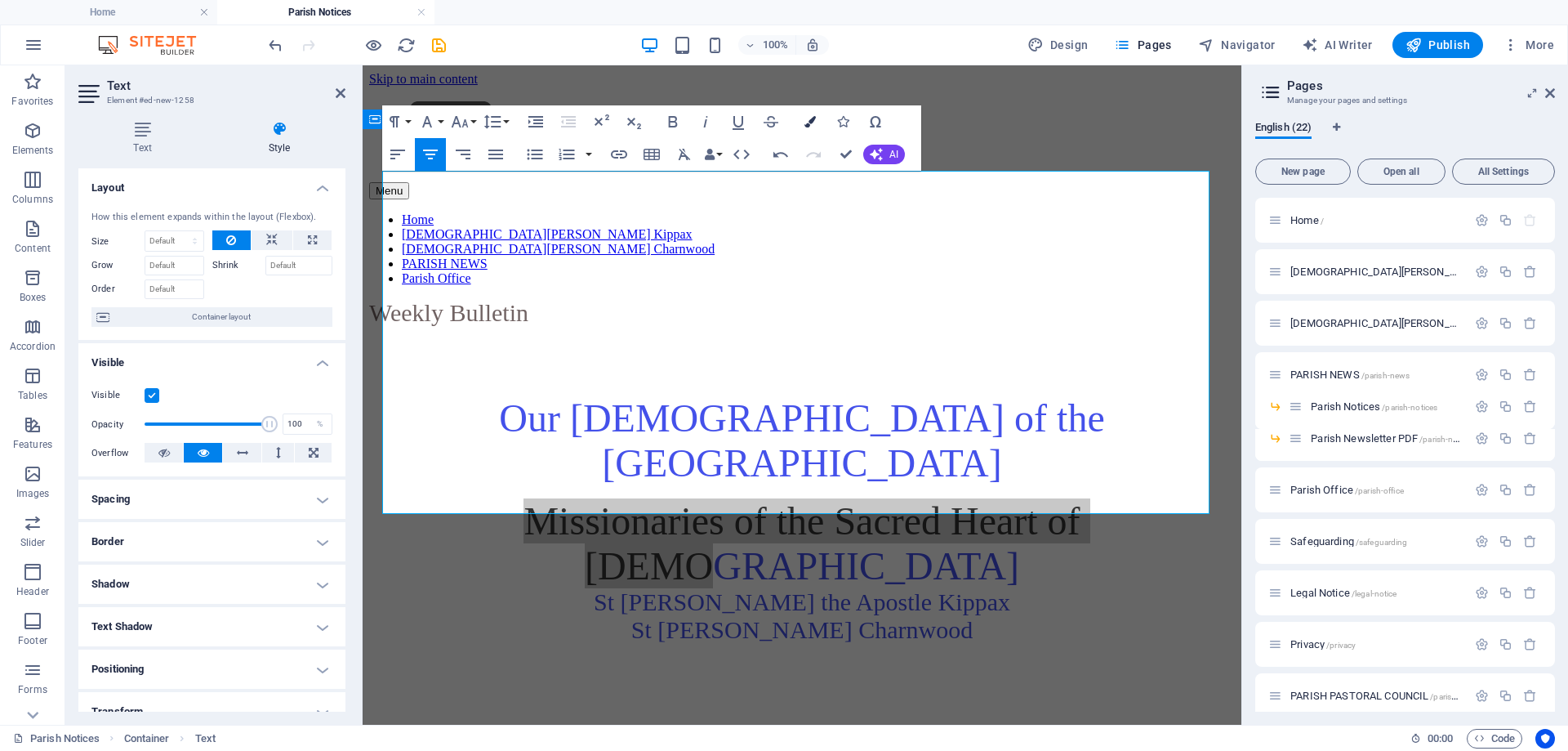
click at [813, 117] on icon "button" at bounding box center [810, 122] width 11 height 11
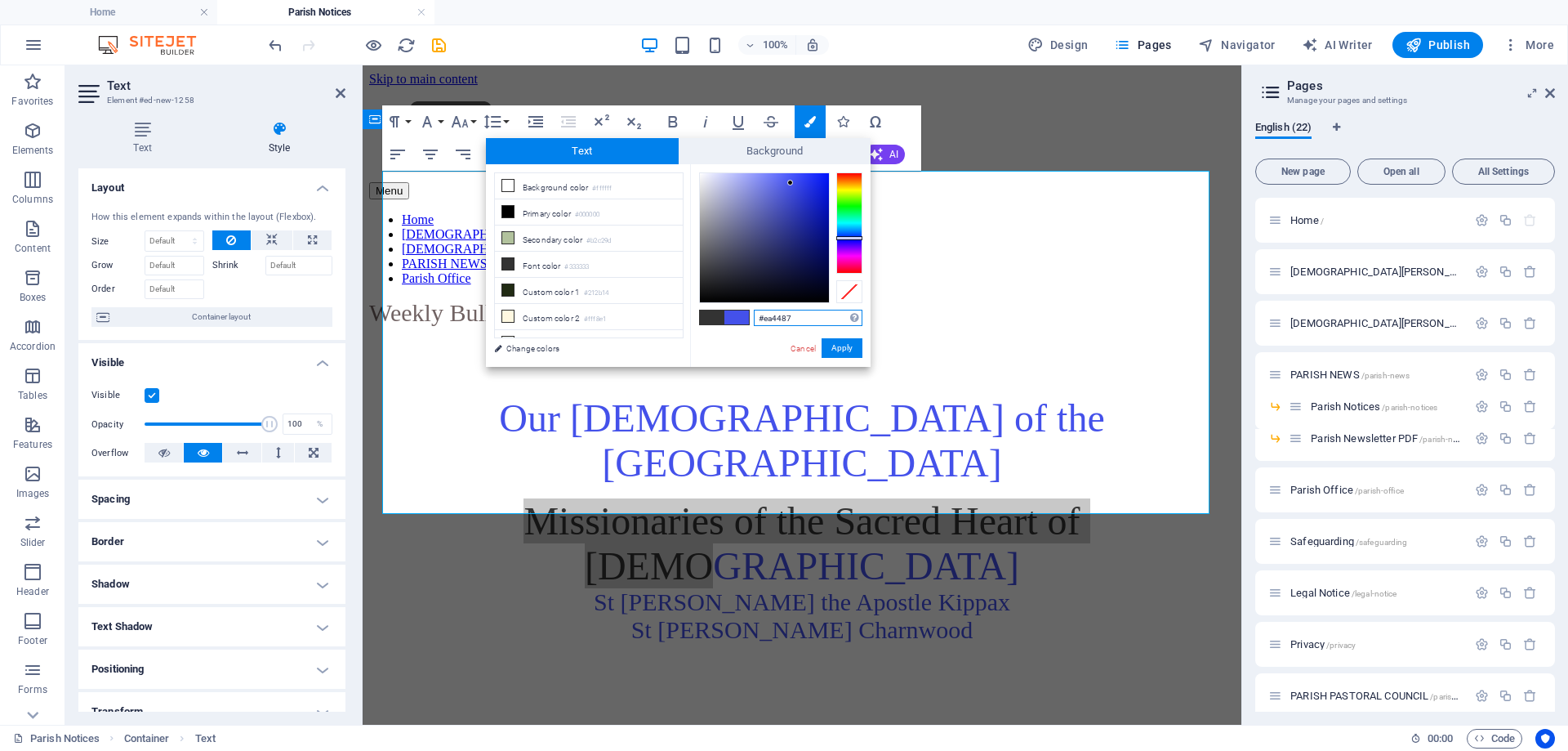
click at [853, 265] on div at bounding box center [850, 224] width 26 height 102
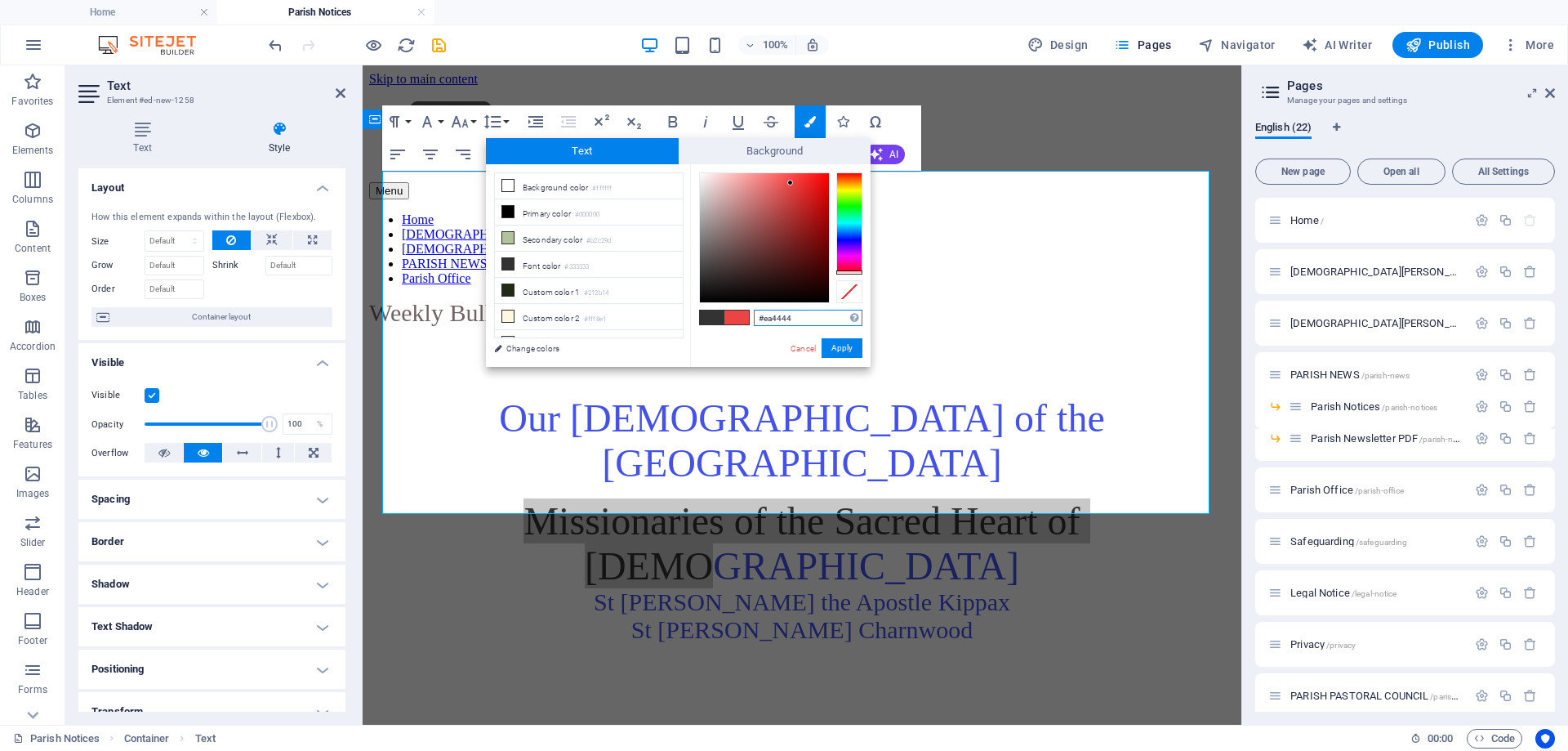
drag, startPoint x: 853, startPoint y: 265, endPoint x: 853, endPoint y: 277, distance: 12.0
click at [853, 277] on div at bounding box center [780, 238] width 163 height 131
type input "#ea4444"
click at [859, 273] on div at bounding box center [850, 273] width 26 height 4
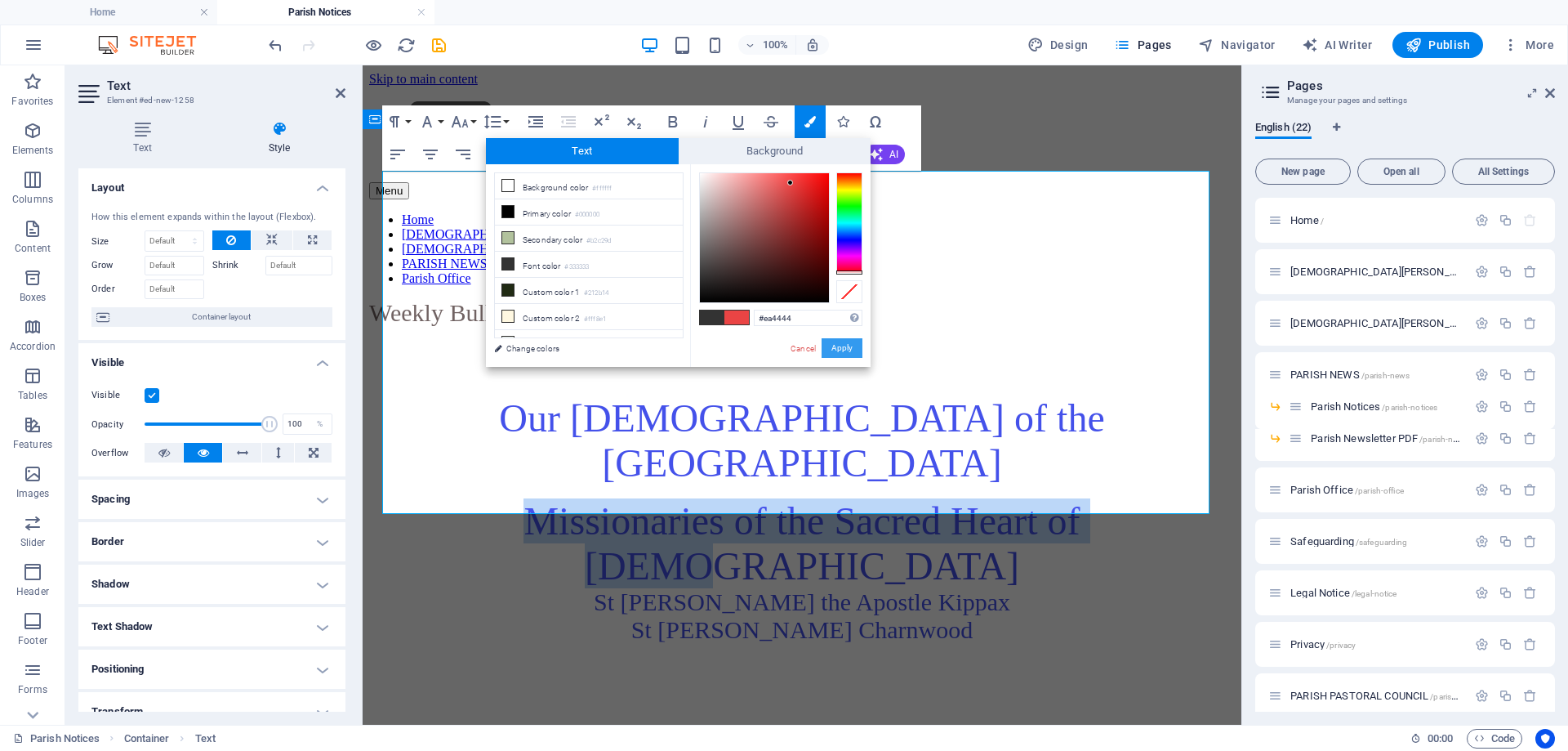
click at [850, 348] on button "Apply" at bounding box center [842, 347] width 41 height 19
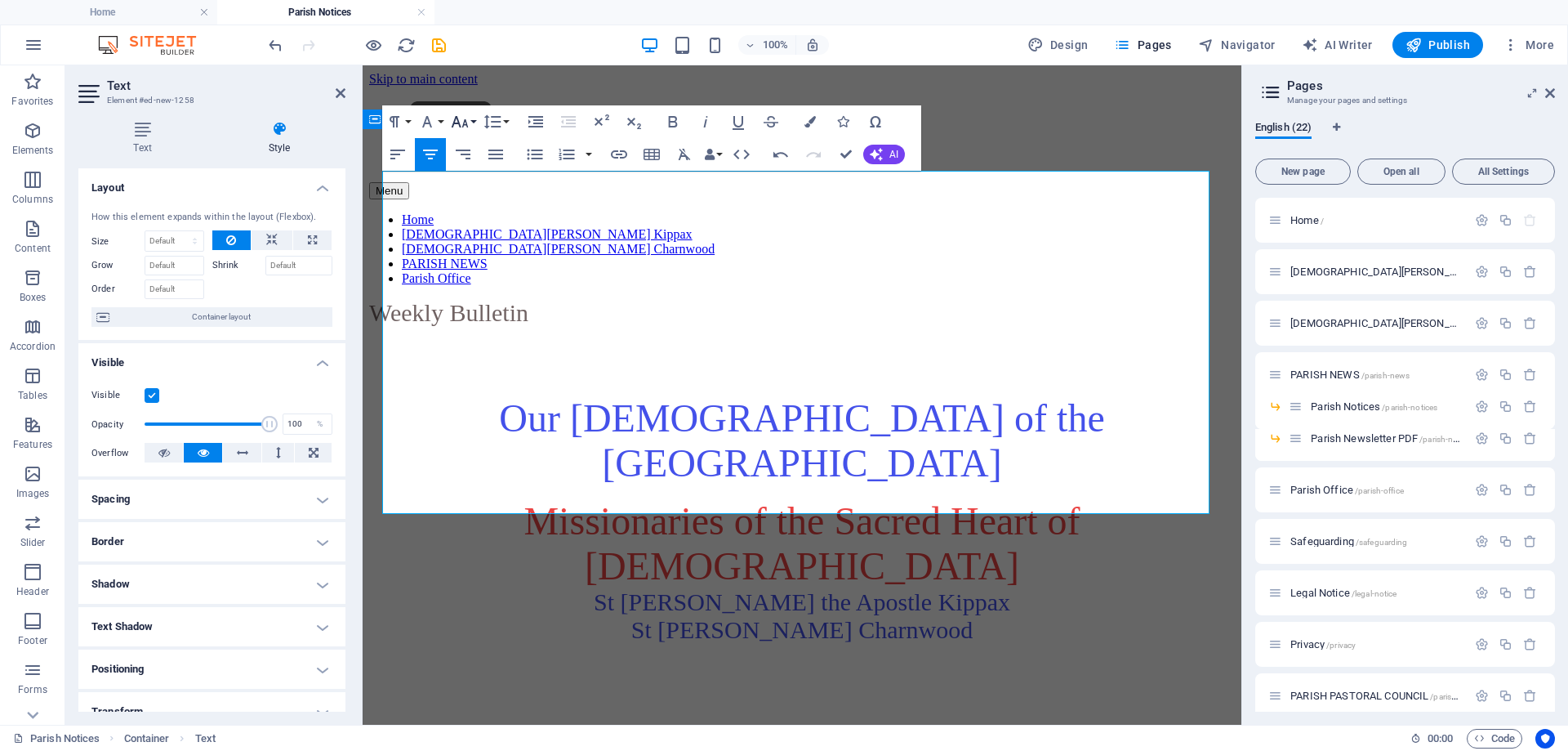
click at [464, 119] on icon "button" at bounding box center [459, 121] width 19 height 19
click at [480, 193] on link "24" at bounding box center [477, 193] width 59 height 25
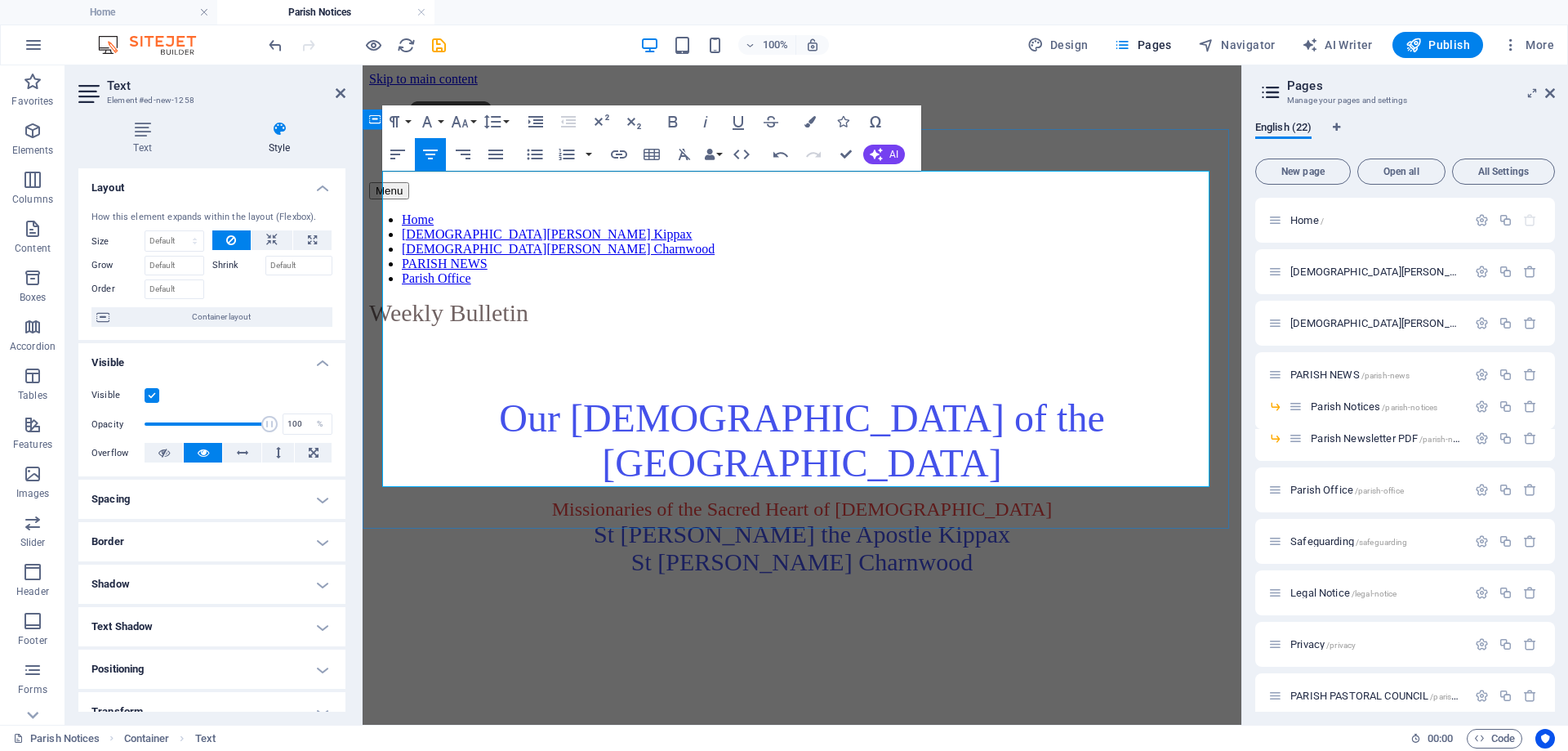
drag, startPoint x: 659, startPoint y: 339, endPoint x: 1002, endPoint y: 385, distance: 346.1
click at [1002, 499] on p "Missionaries of the Sacred Heart of [PERSON_NAME][DEMOGRAPHIC_DATA][PERSON_NAME…" at bounding box center [802, 538] width 866 height 78
click at [467, 118] on icon "button" at bounding box center [459, 121] width 19 height 19
click at [479, 188] on link "24" at bounding box center [477, 193] width 59 height 25
click at [652, 499] on p "Missionaries of the Sacred Heart of [PERSON_NAME][DEMOGRAPHIC_DATA][PERSON_NAME…" at bounding box center [802, 535] width 866 height 72
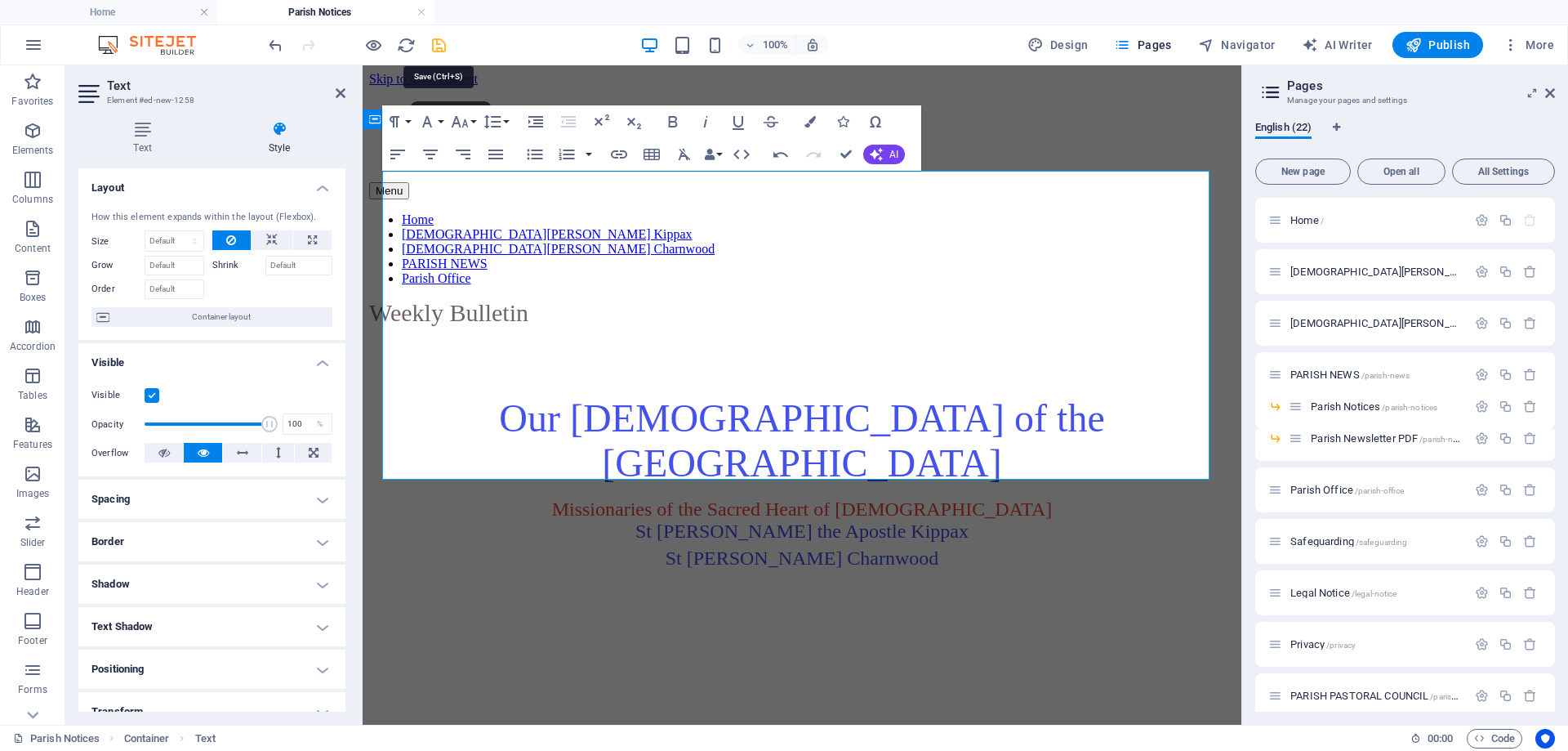
click at [437, 41] on icon "save" at bounding box center [439, 45] width 18 height 18
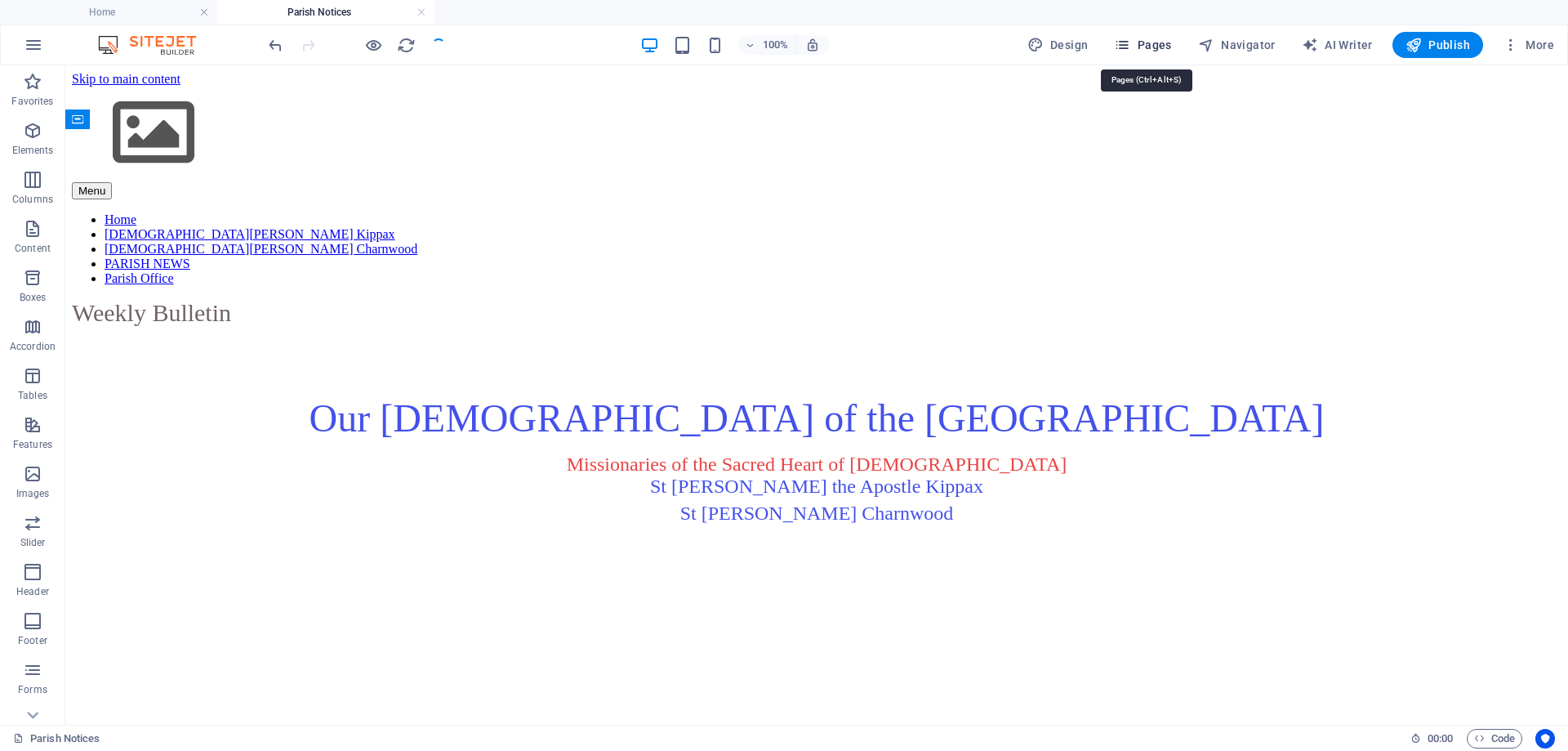
click at [1161, 49] on span "Pages" at bounding box center [1143, 45] width 57 height 17
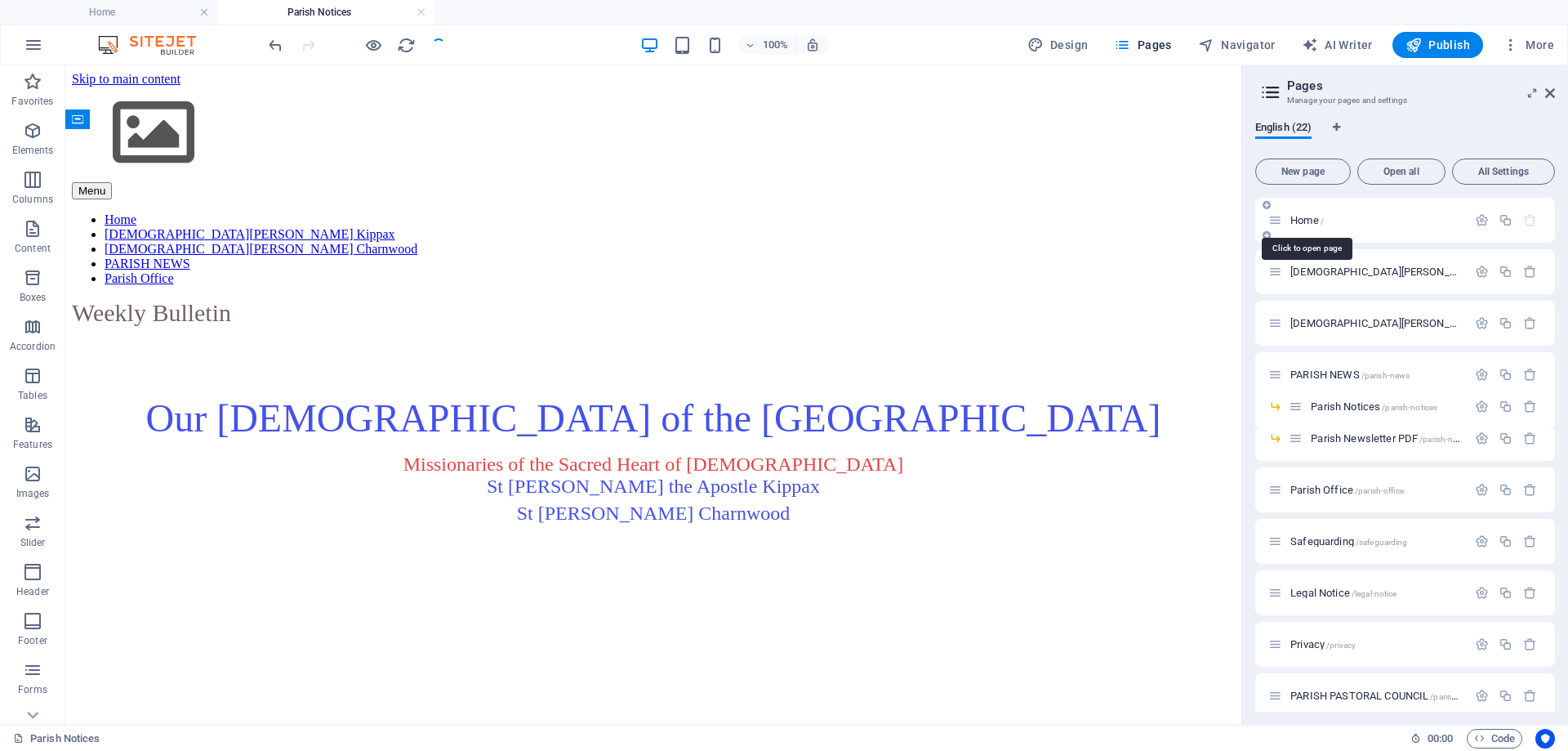
click at [1310, 221] on span "Home /" at bounding box center [1308, 220] width 33 height 12
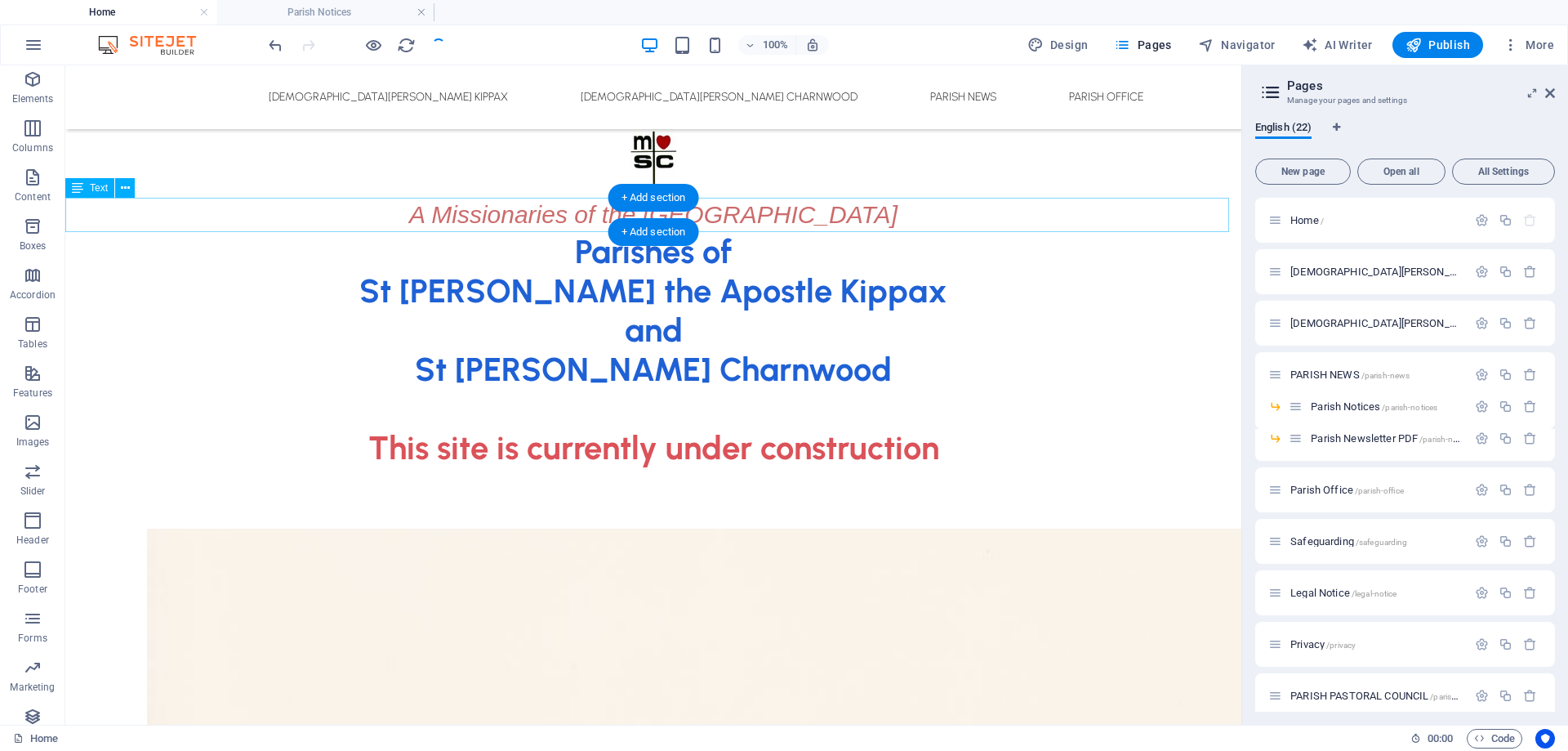
click at [492, 219] on div "A Missionaries of the [GEOGRAPHIC_DATA]" at bounding box center [654, 214] width 1176 height 34
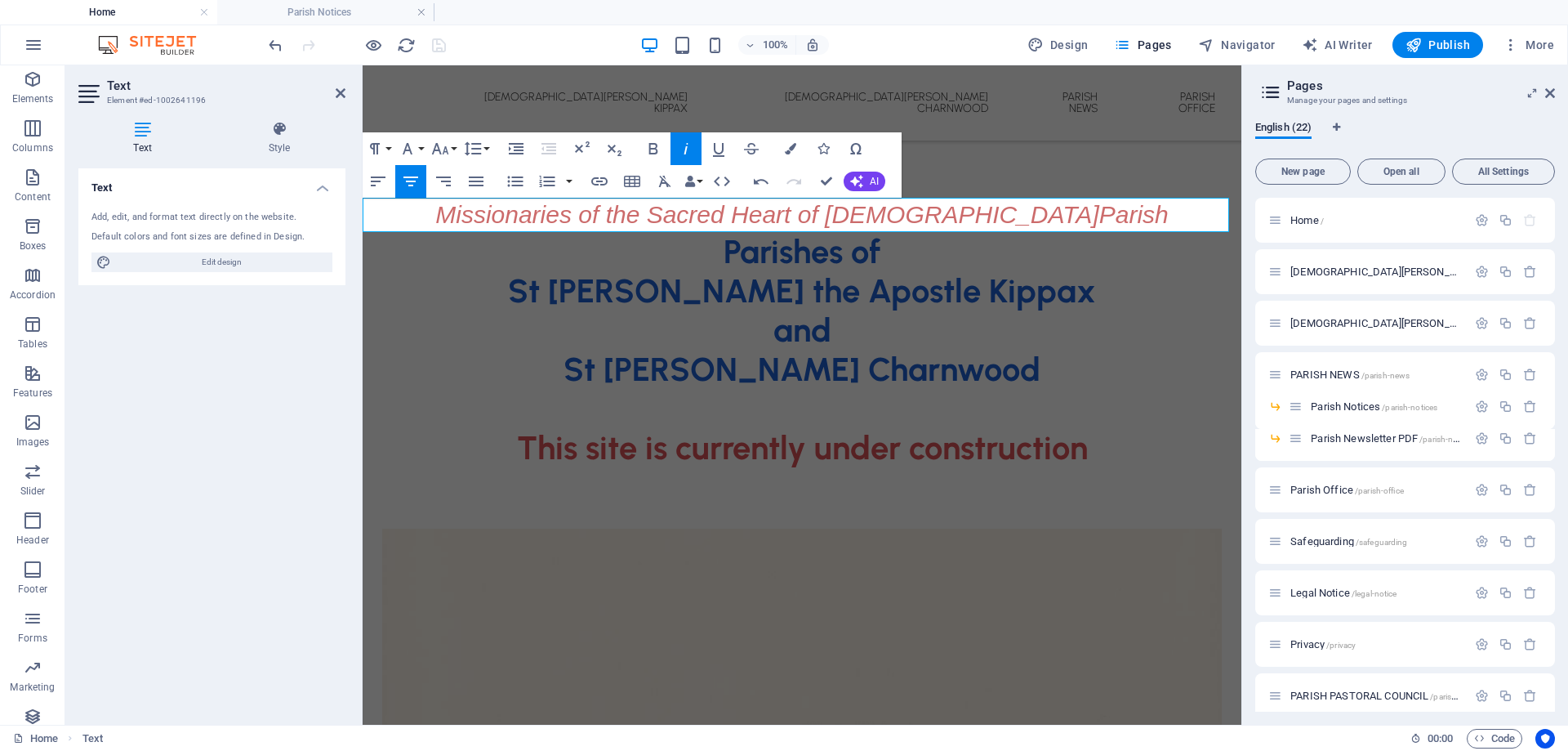
click at [1063, 212] on span "Missionaries of the [DEMOGRAPHIC_DATA][PERSON_NAME]" at bounding box center [802, 214] width 733 height 27
click at [821, 331] on div "Parishes of St [PERSON_NAME] the Apostle Kippax and [GEOGRAPHIC_DATA][PERSON_NA…" at bounding box center [802, 349] width 879 height 236
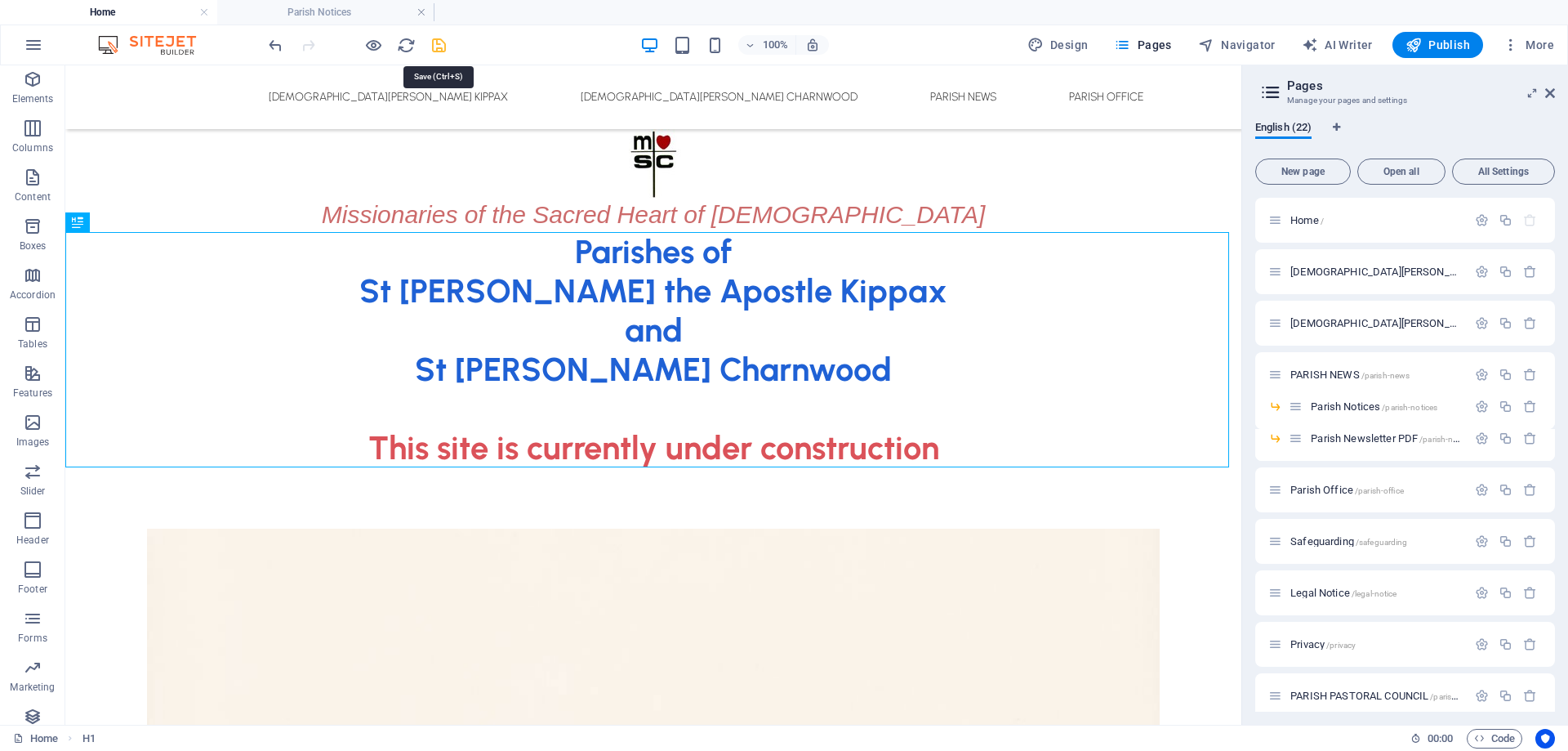
click at [444, 46] on icon "save" at bounding box center [439, 45] width 18 height 18
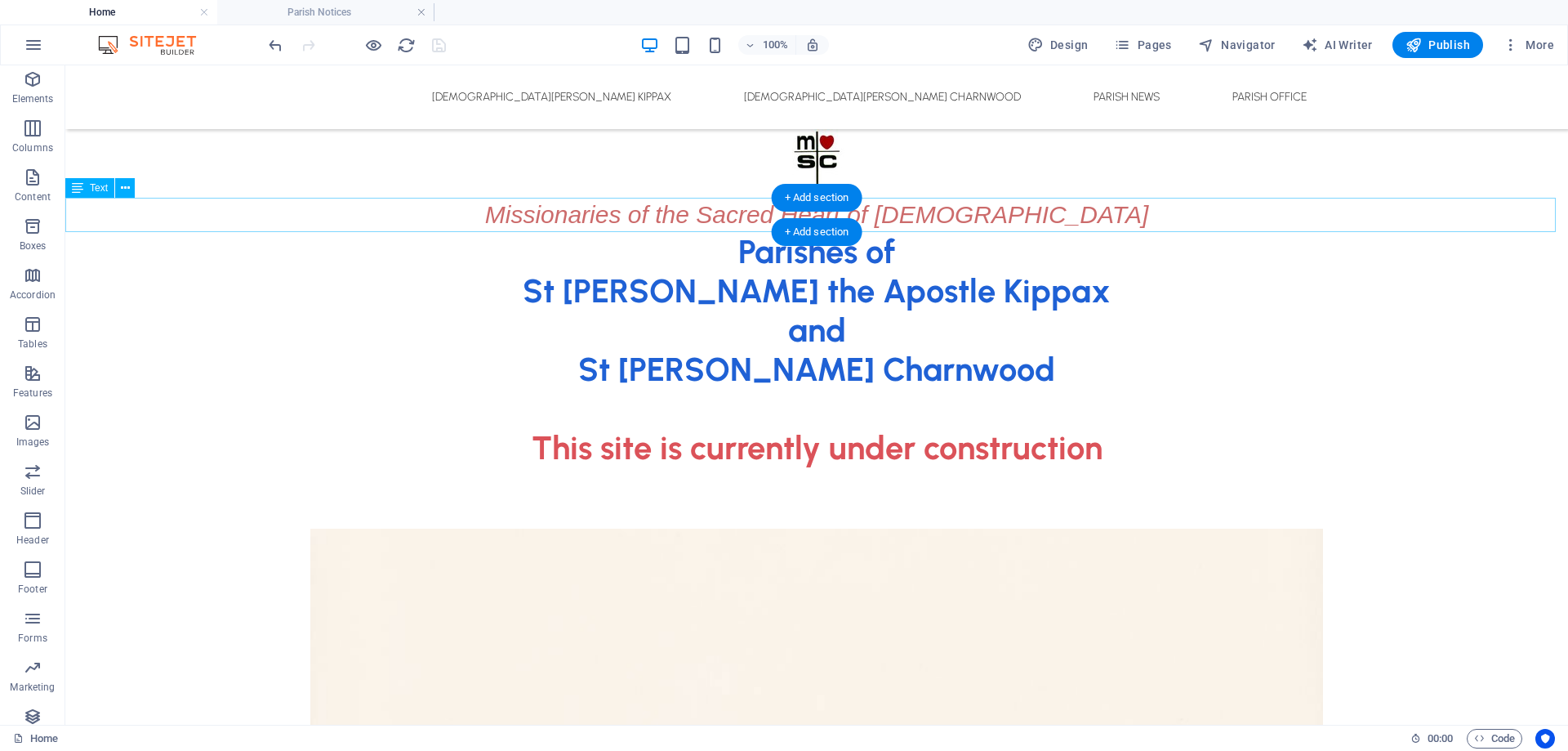
click at [605, 216] on div "Missionaries of the Sacred Heart of [DEMOGRAPHIC_DATA]" at bounding box center [817, 214] width 1503 height 34
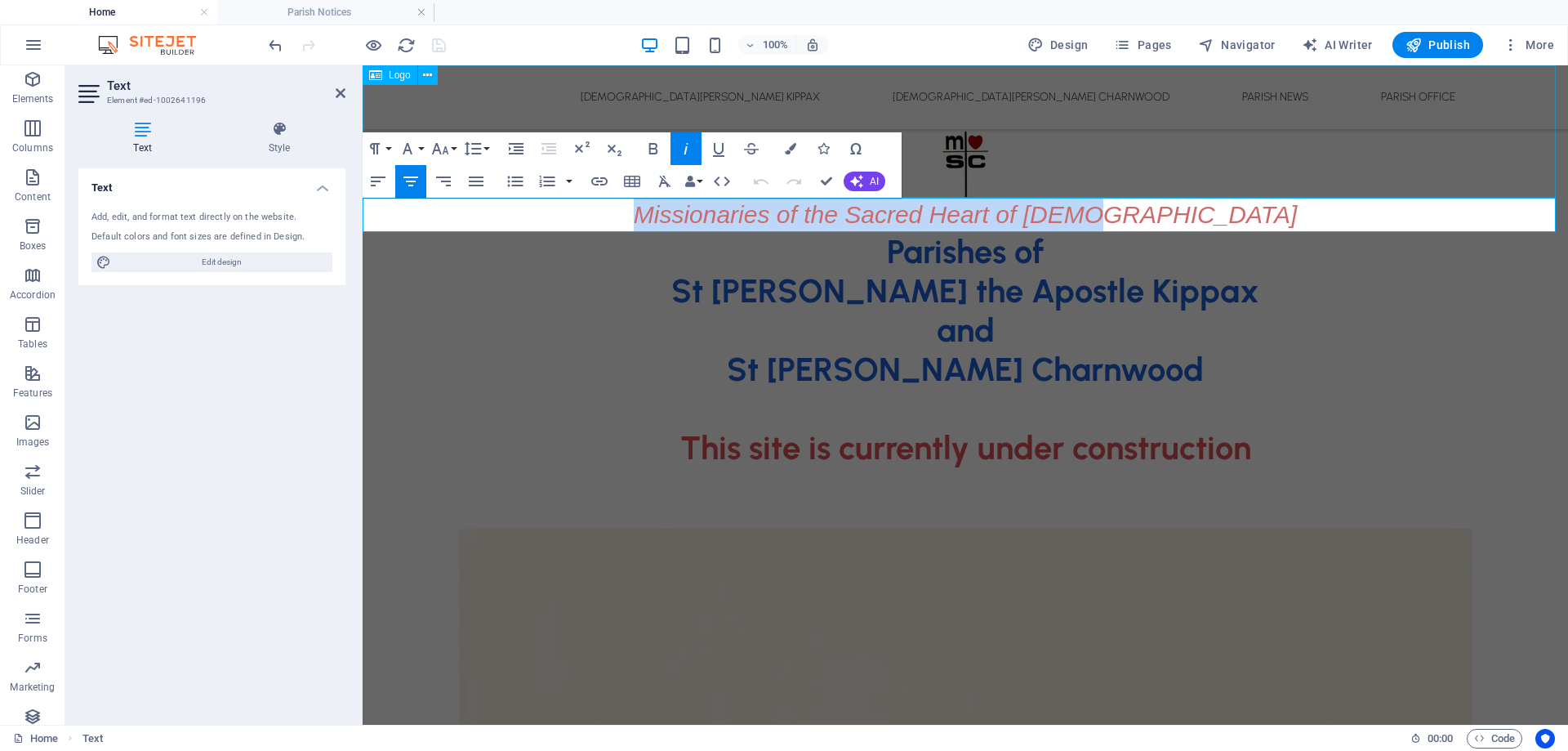
drag, startPoint x: 706, startPoint y: 220, endPoint x: 1271, endPoint y: 164, distance: 567.8
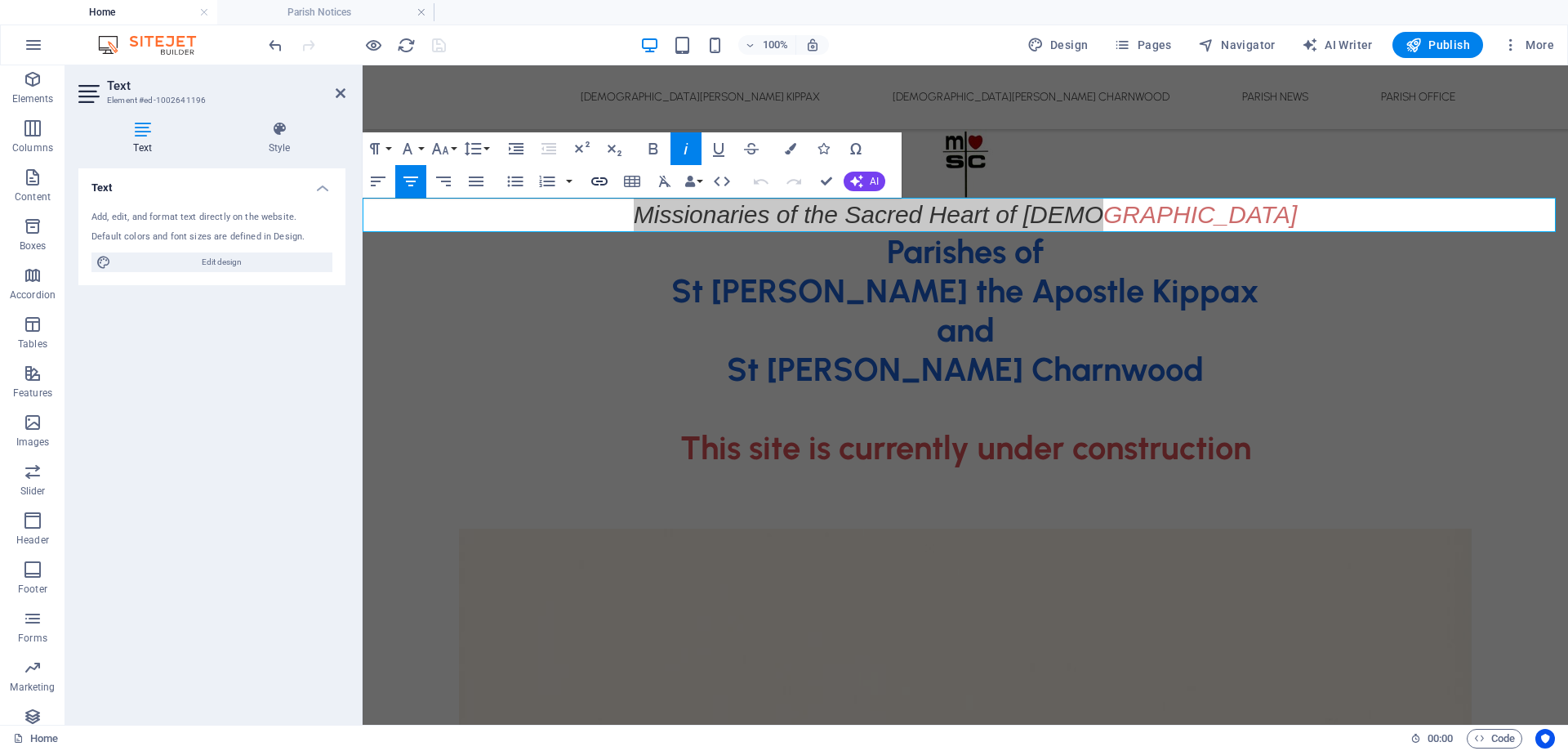
click at [604, 181] on icon "button" at bounding box center [599, 181] width 19 height 19
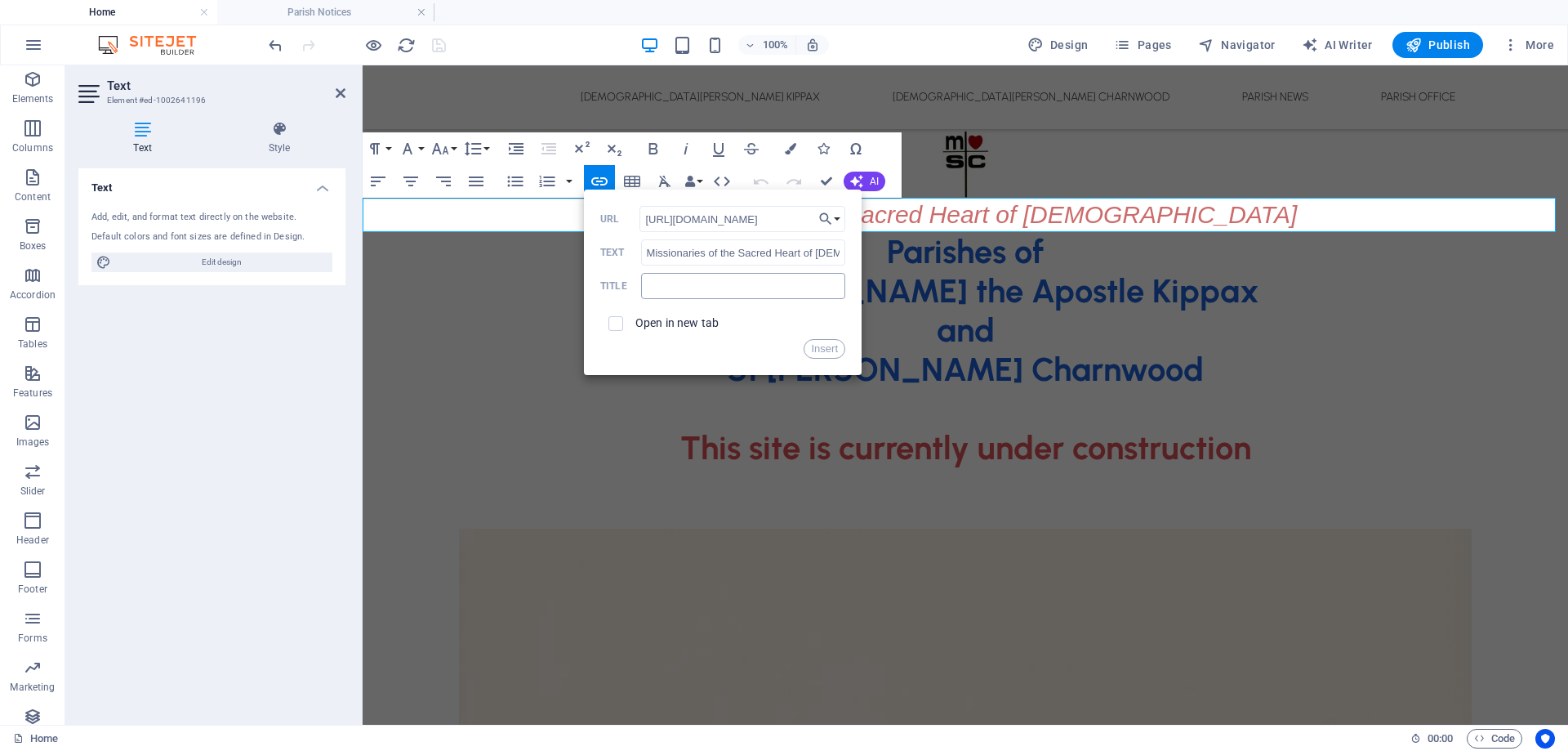
type input "[URL][DOMAIN_NAME]"
click at [681, 290] on input "text" at bounding box center [742, 285] width 204 height 26
click at [620, 318] on input "checkbox" at bounding box center [613, 321] width 15 height 15
checkbox input "true"
click at [822, 350] on button "Insert" at bounding box center [824, 348] width 42 height 19
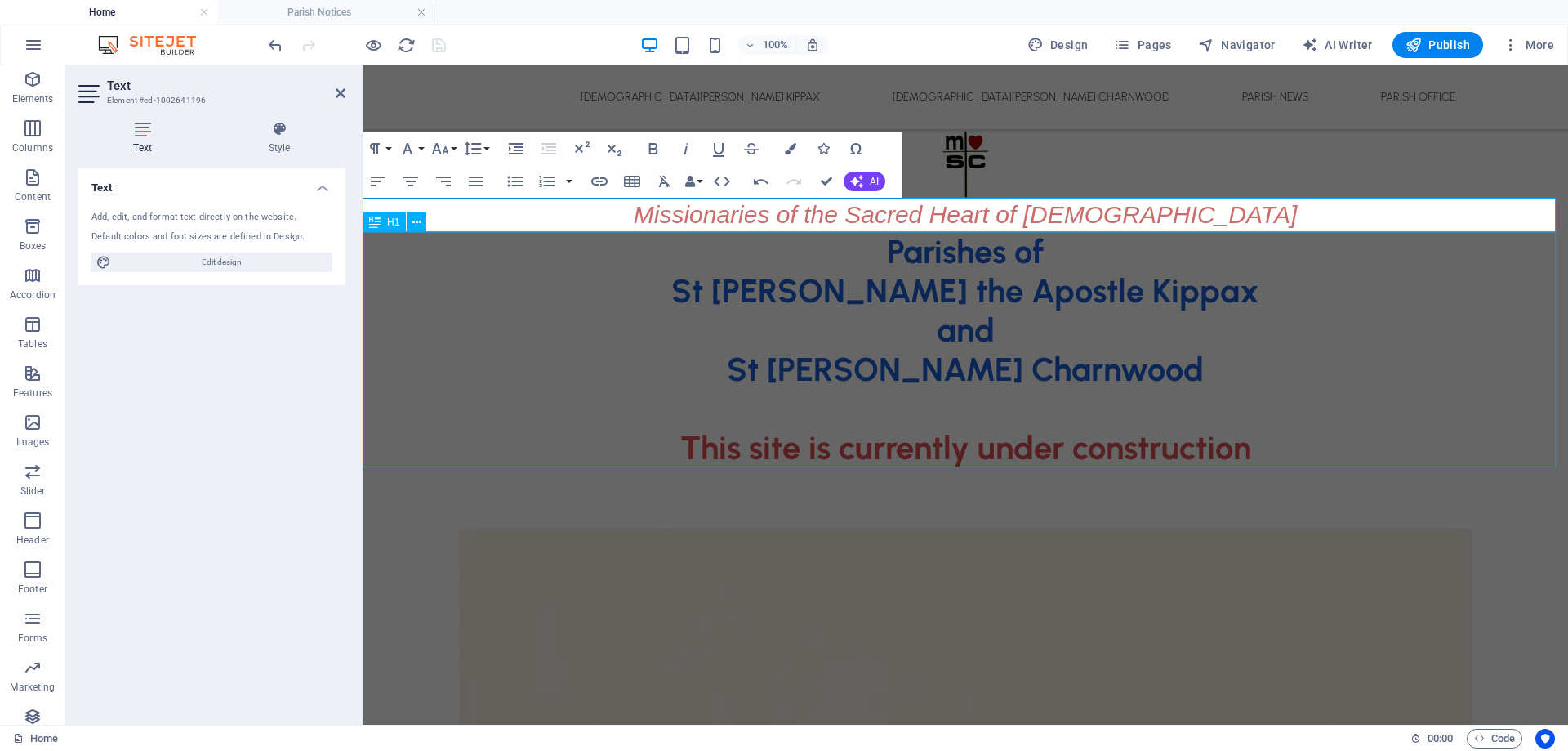
click at [822, 350] on div "Parishes of St [PERSON_NAME] the Apostle Kippax and [GEOGRAPHIC_DATA][PERSON_NA…" at bounding box center [966, 349] width 1206 height 236
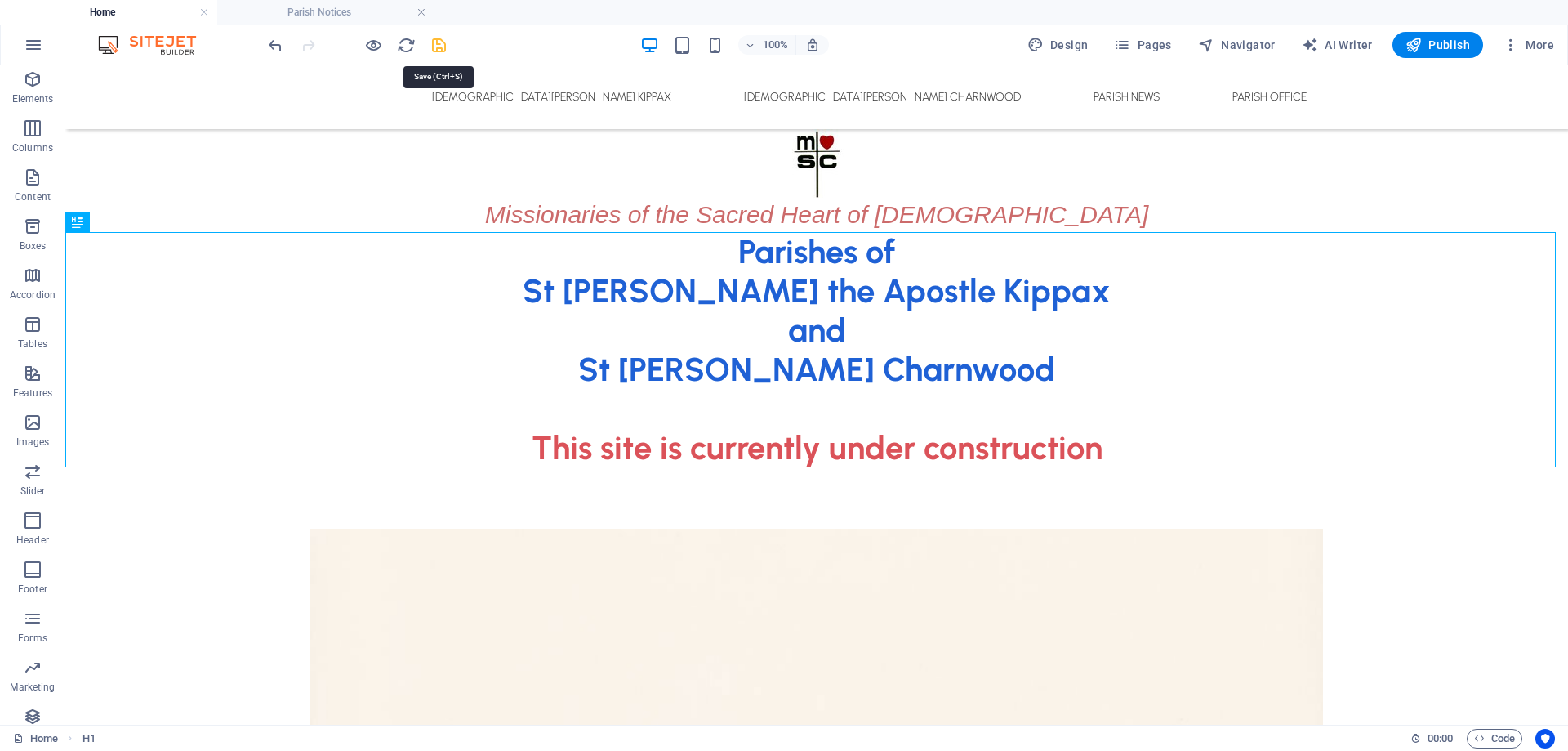
click at [441, 46] on icon "save" at bounding box center [439, 45] width 18 height 18
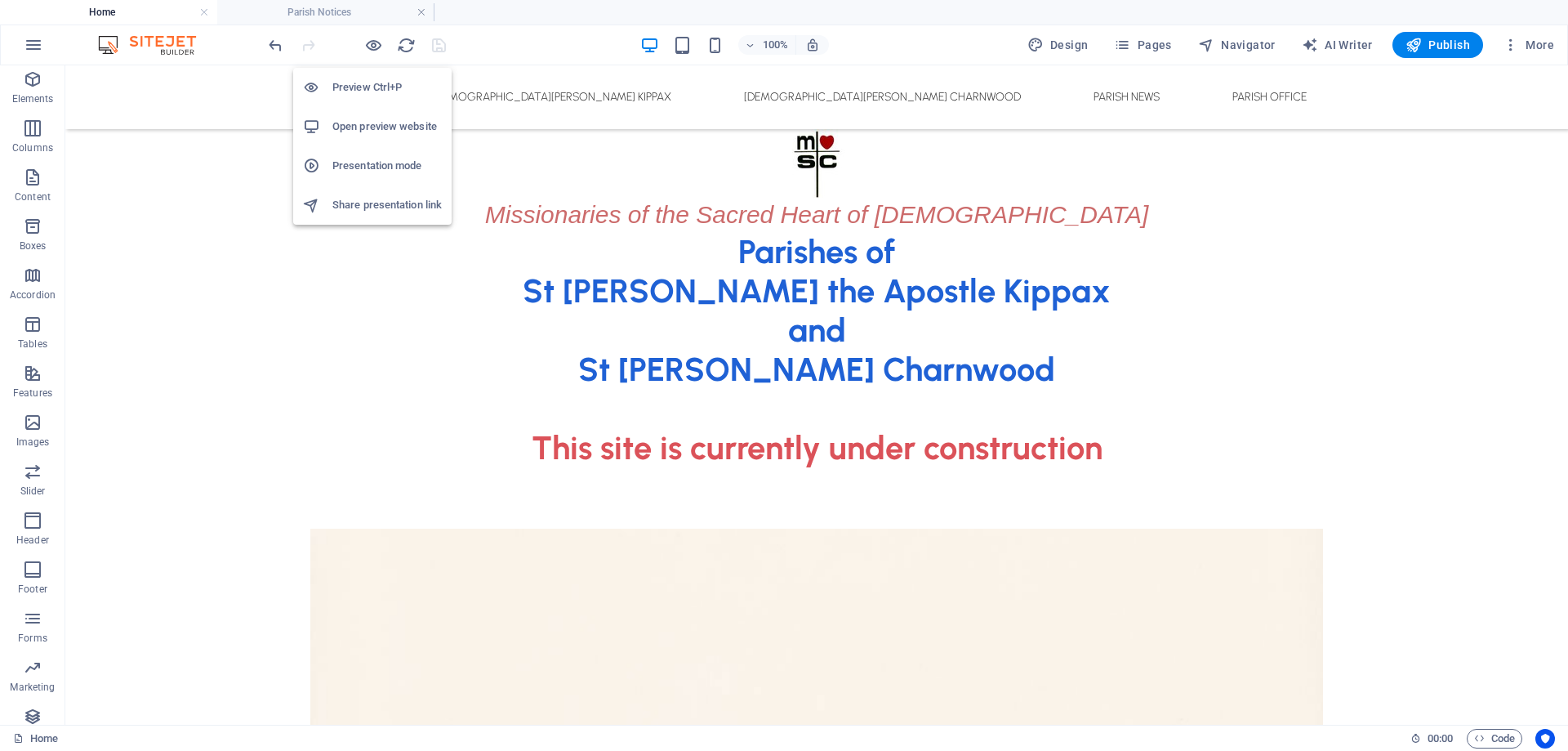
click at [387, 128] on h6 "Open preview website" at bounding box center [387, 126] width 110 height 19
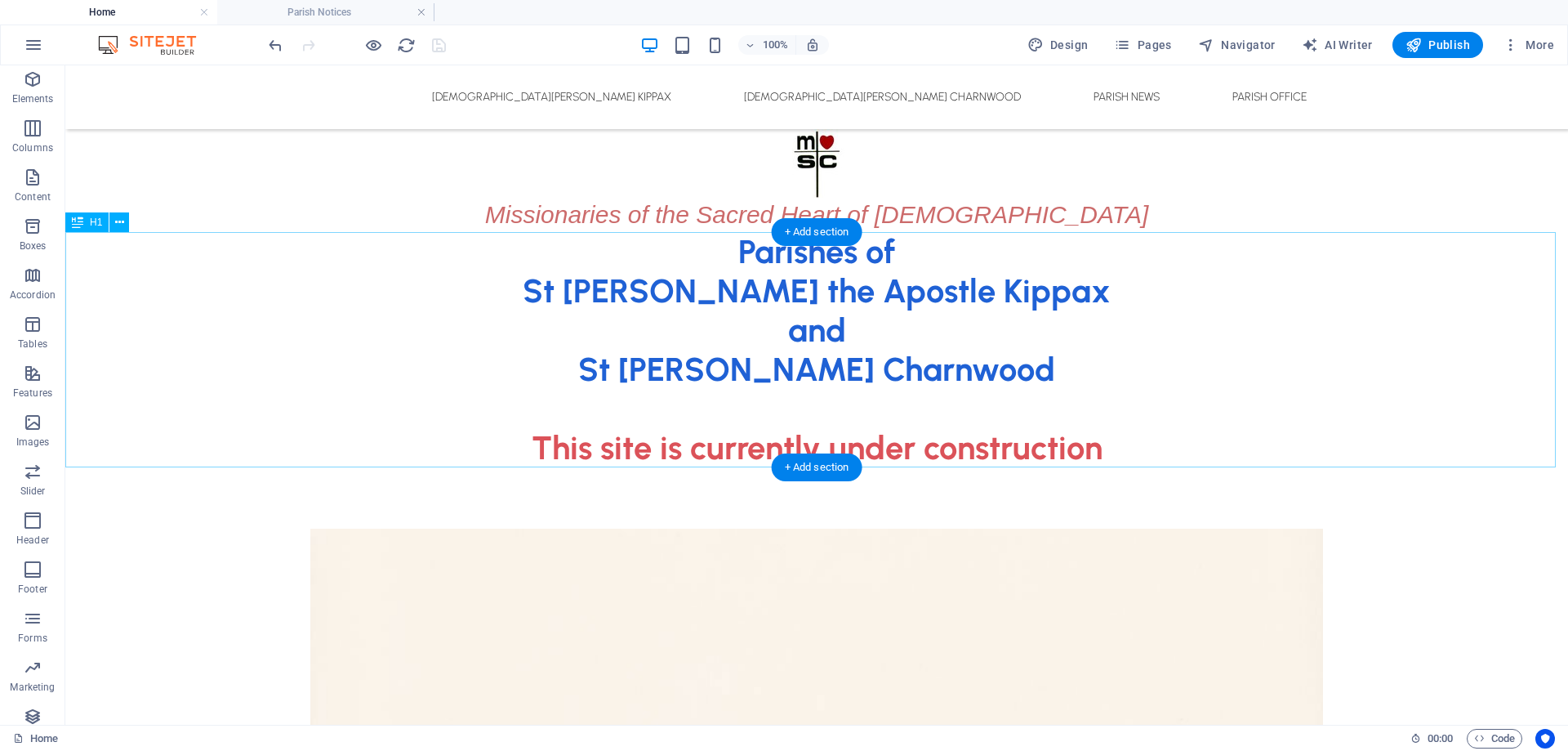
click at [737, 253] on div "Parishes of St [PERSON_NAME] the Apostle Kippax and [GEOGRAPHIC_DATA][PERSON_NA…" at bounding box center [817, 349] width 1503 height 236
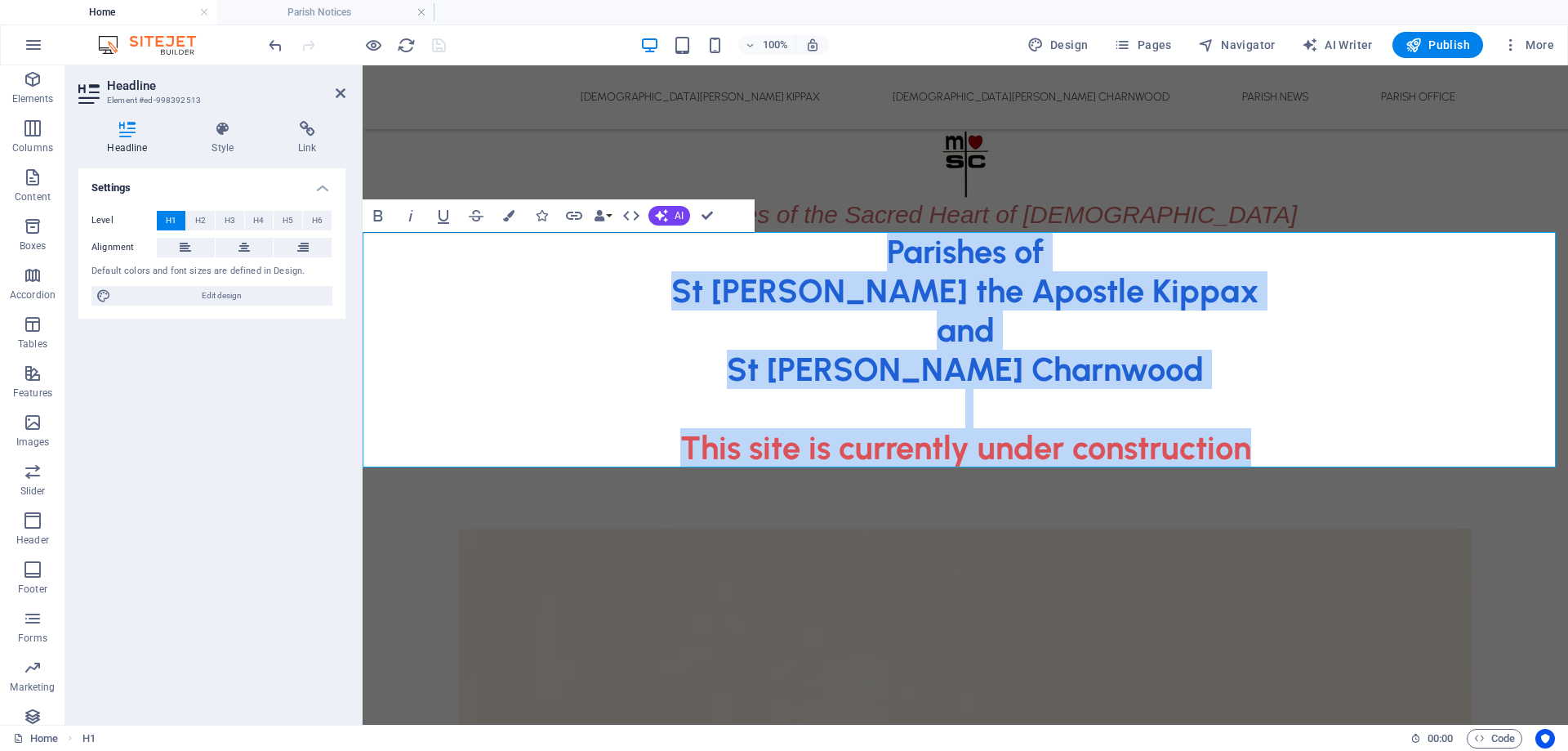
click at [935, 268] on span "Parishes of St [PERSON_NAME] the Apostle Kippax and St [PERSON_NAME] Charnwood" at bounding box center [965, 310] width 588 height 157
drag, startPoint x: 872, startPoint y: 253, endPoint x: 1289, endPoint y: 458, distance: 464.7
click at [1289, 458] on h1 "Parishes of St [PERSON_NAME] the Apostle Kippax and [GEOGRAPHIC_DATA][PERSON_NA…" at bounding box center [966, 349] width 1206 height 236
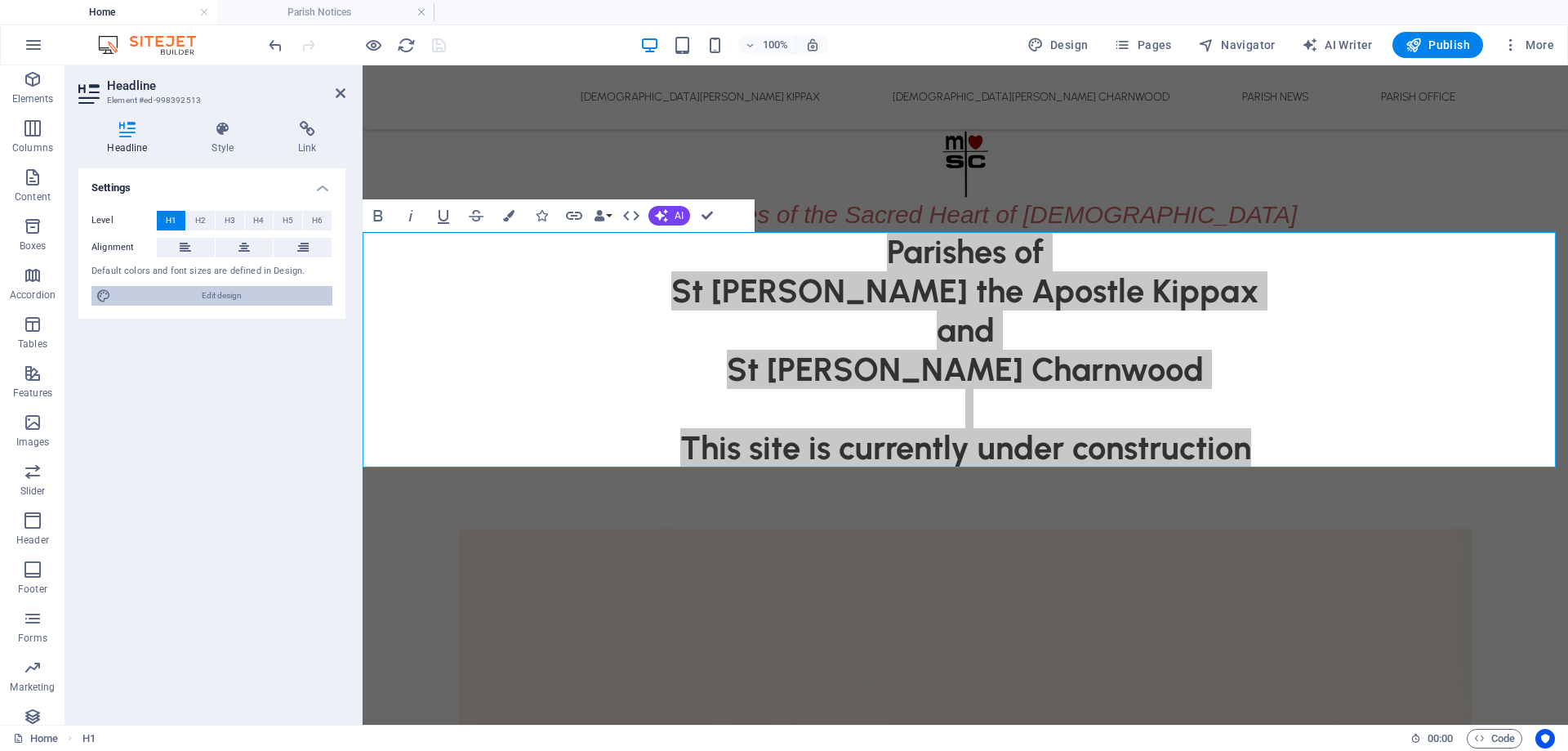
click at [203, 296] on span "Edit design" at bounding box center [222, 296] width 211 height 19
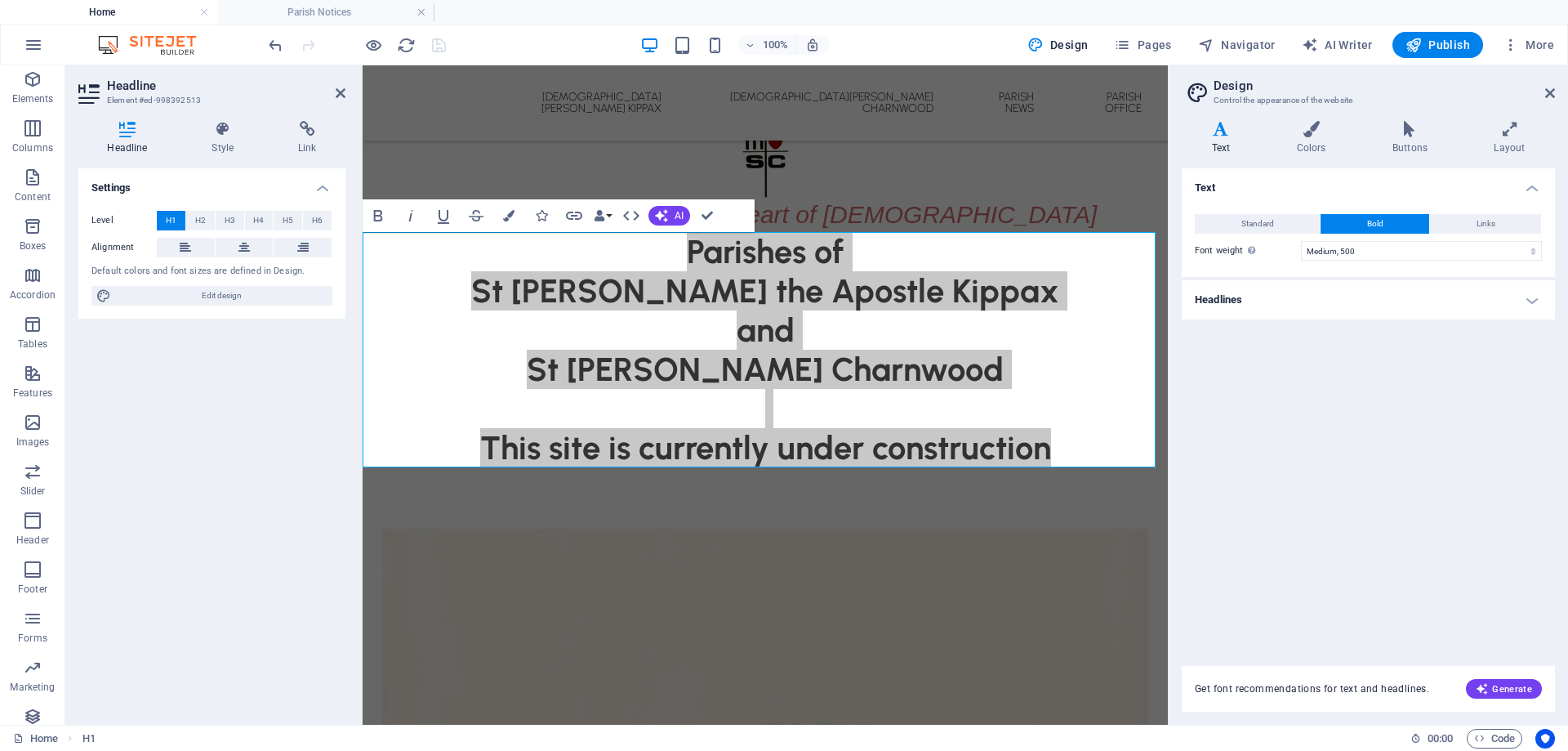
click at [1235, 139] on h4 "Text" at bounding box center [1224, 138] width 85 height 34
click at [1335, 245] on select "Thin, 100 Extra-light, 200 Light, 300 Regular, 400 Medium, 500 Semi-bold, 600 B…" at bounding box center [1421, 250] width 241 height 19
select select "100"
click at [1301, 241] on select "Thin, 100 Extra-light, 200 Light, 300 Regular, 400 Medium, 500 Semi-bold, 600 B…" at bounding box center [1421, 250] width 241 height 19
click at [1396, 181] on h4 "Text" at bounding box center [1369, 183] width 373 height 30
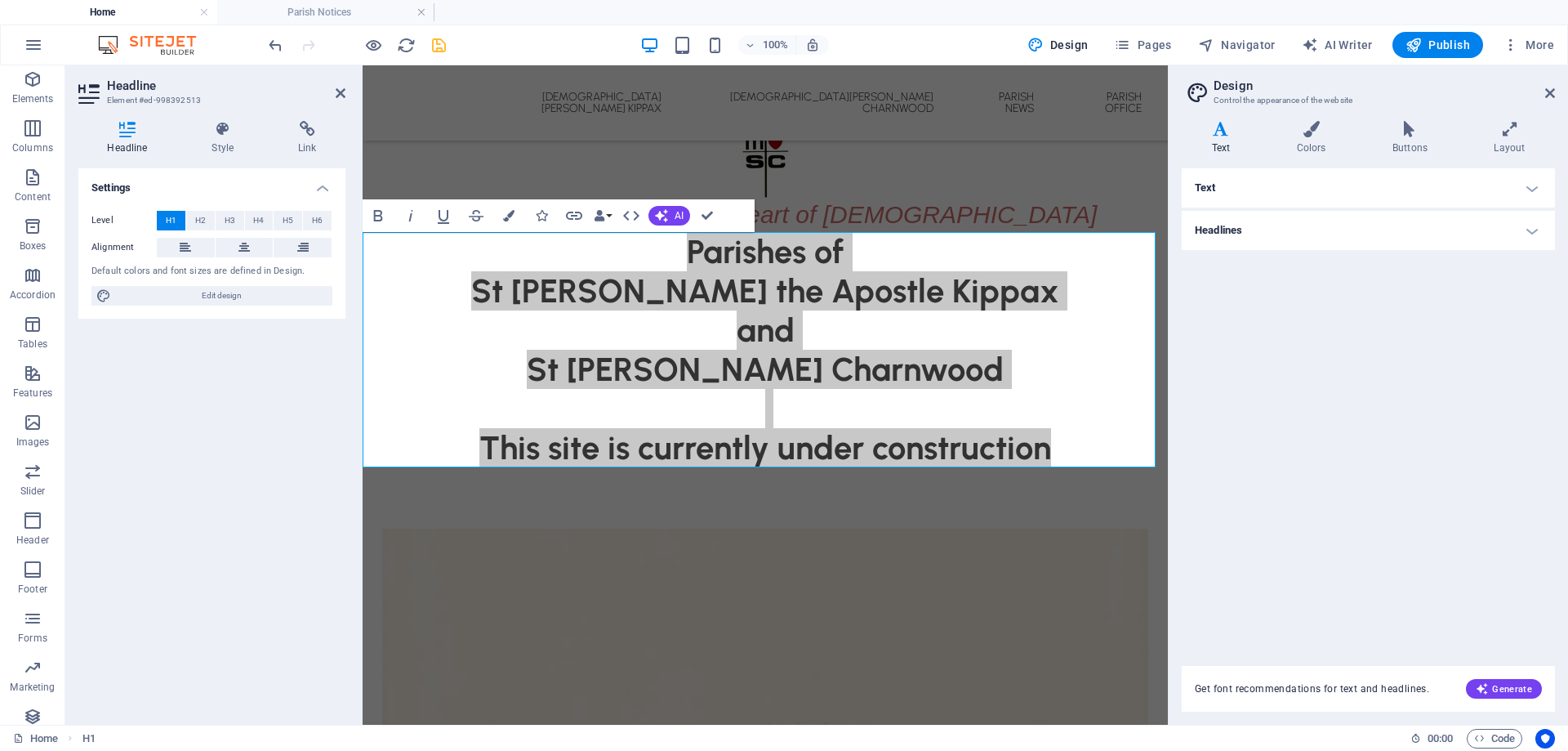
click at [1395, 238] on h4 "Headlines" at bounding box center [1369, 230] width 373 height 39
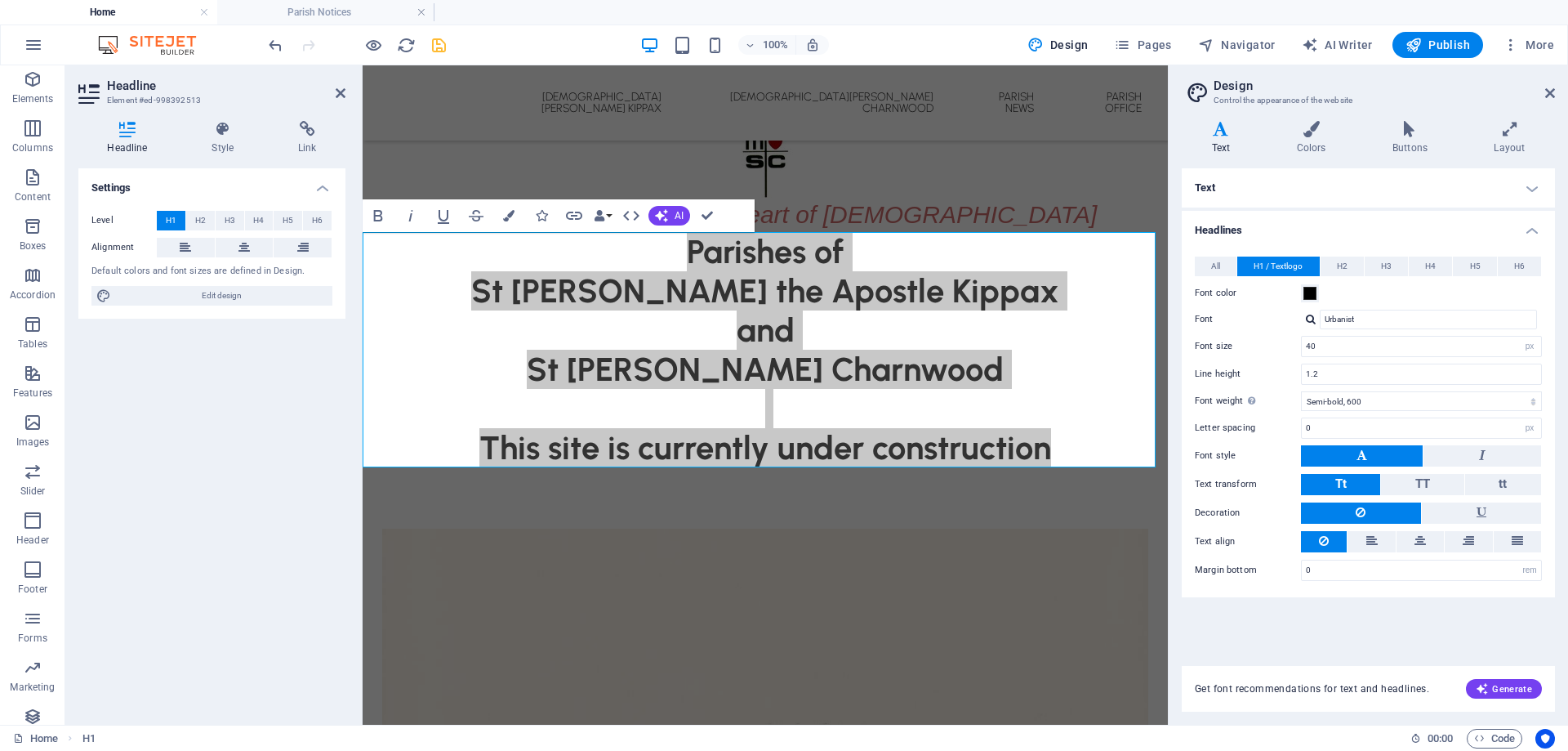
click at [1286, 192] on h4 "Text" at bounding box center [1369, 188] width 373 height 39
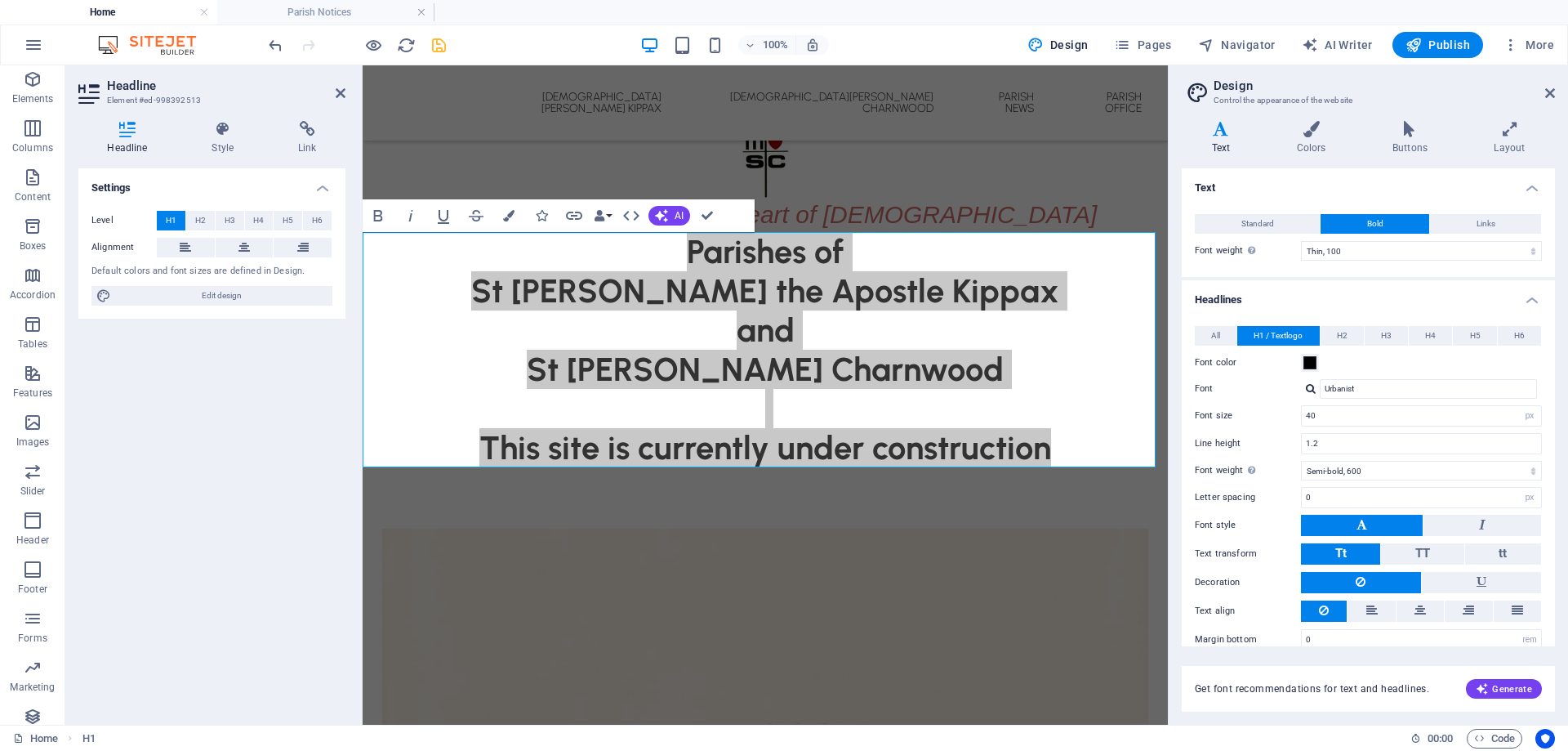
click at [1290, 181] on h4 "Text" at bounding box center [1369, 183] width 373 height 30
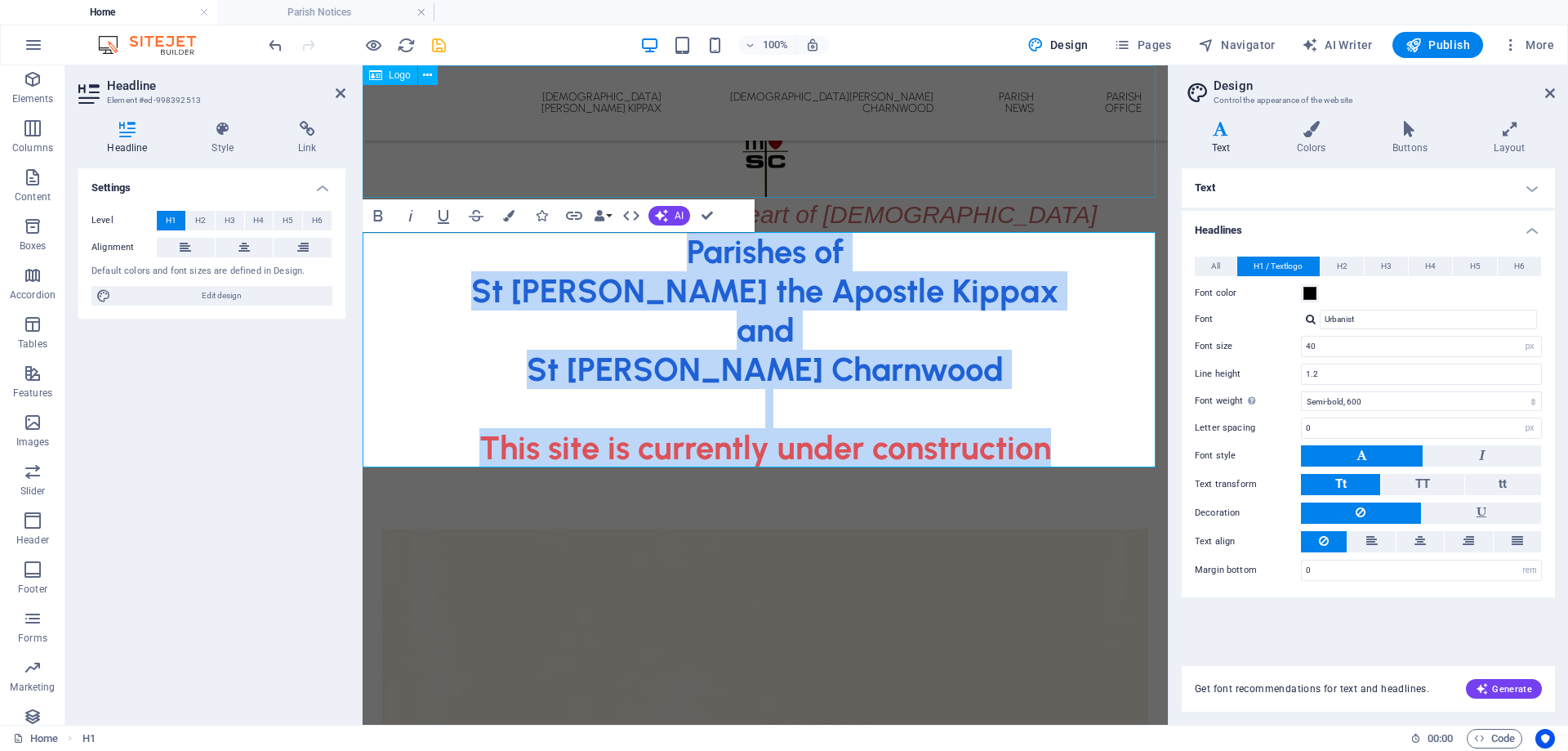
drag, startPoint x: 1037, startPoint y: 176, endPoint x: 1337, endPoint y: 175, distance: 300.0
click at [1168, 176] on div at bounding box center [766, 131] width 805 height 132
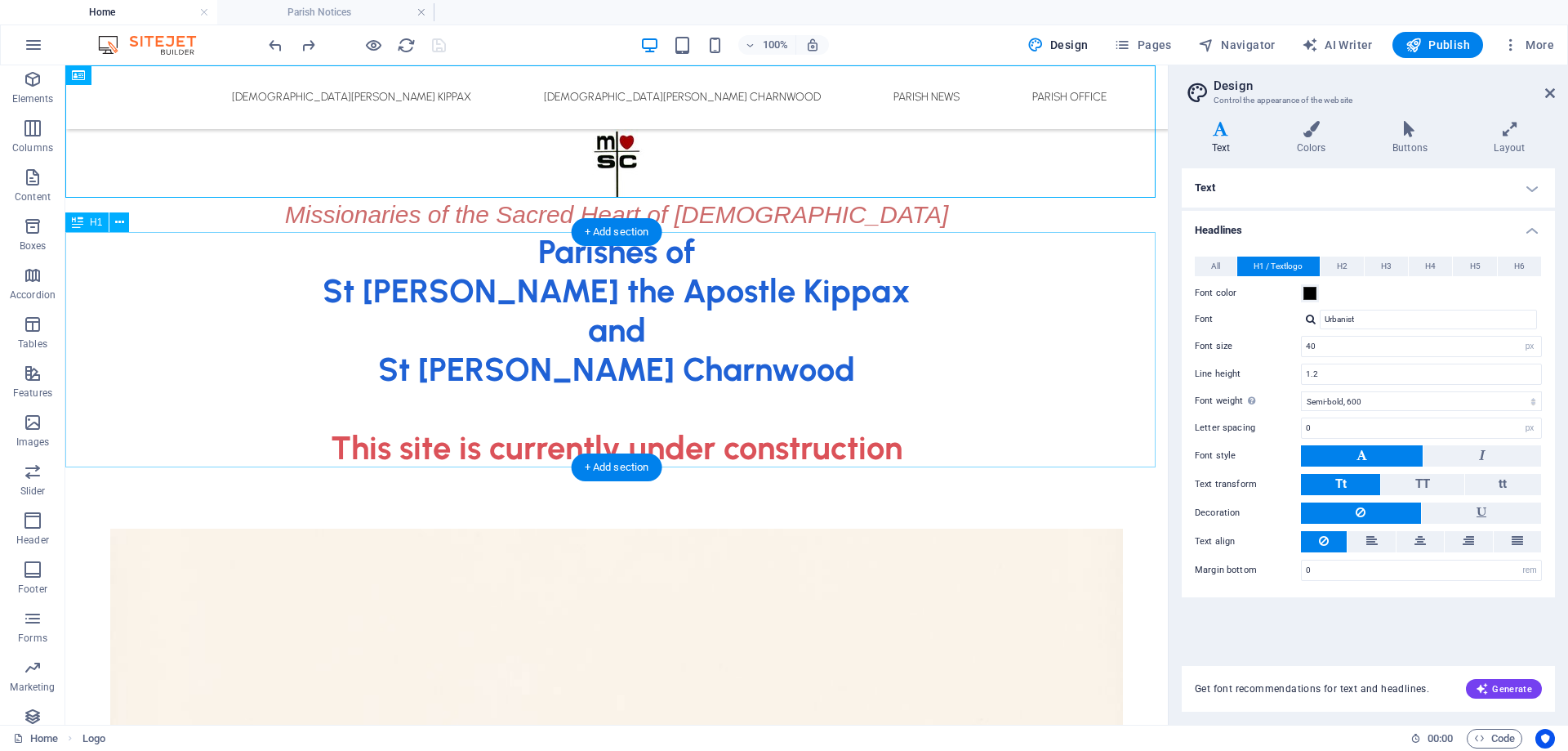
click at [851, 293] on div "Parishes of St [PERSON_NAME] the Apostle Kippax and [GEOGRAPHIC_DATA][PERSON_NA…" at bounding box center [617, 349] width 1103 height 236
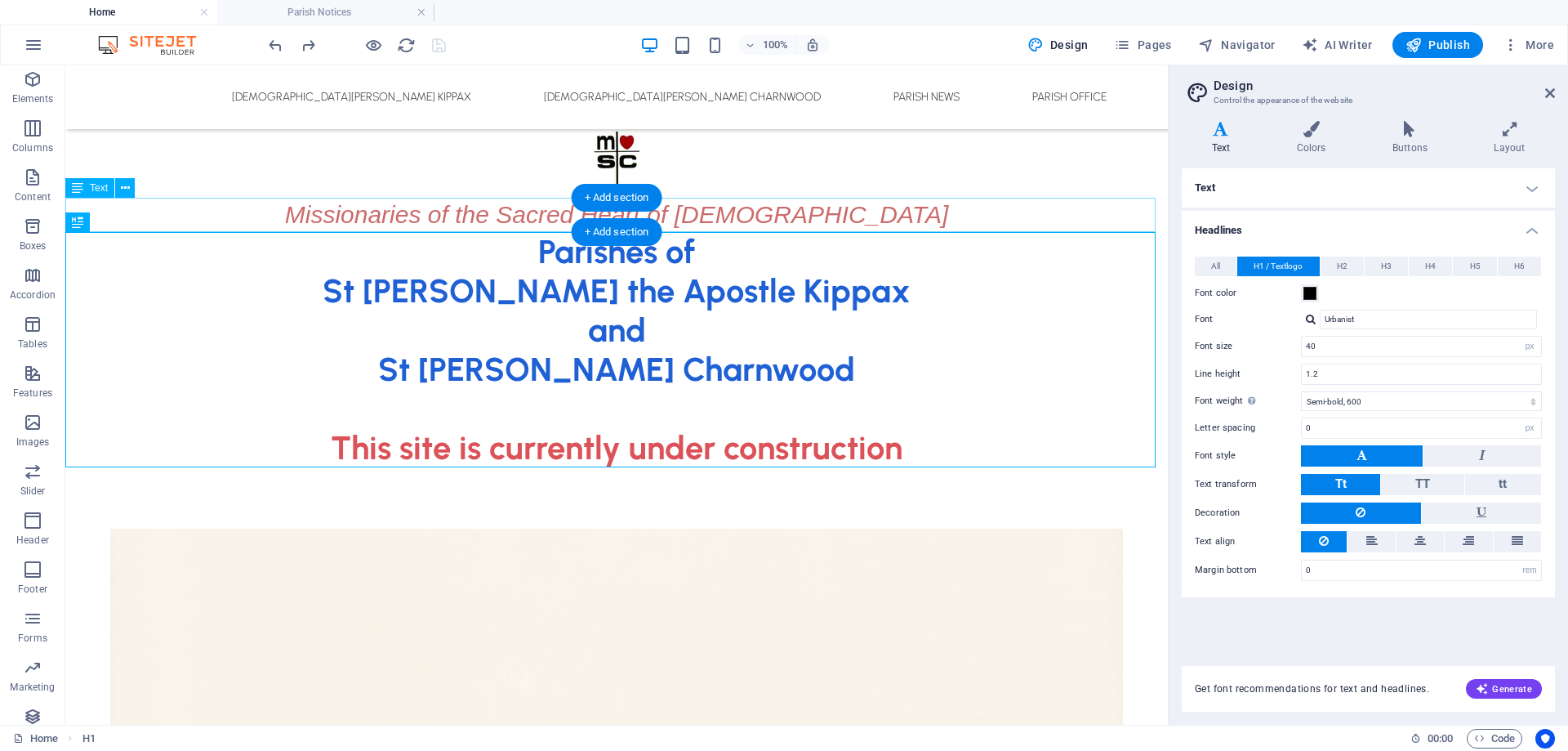
click at [799, 216] on div "Missionaries of the Sacred Heart of [DEMOGRAPHIC_DATA]" at bounding box center [617, 214] width 1103 height 34
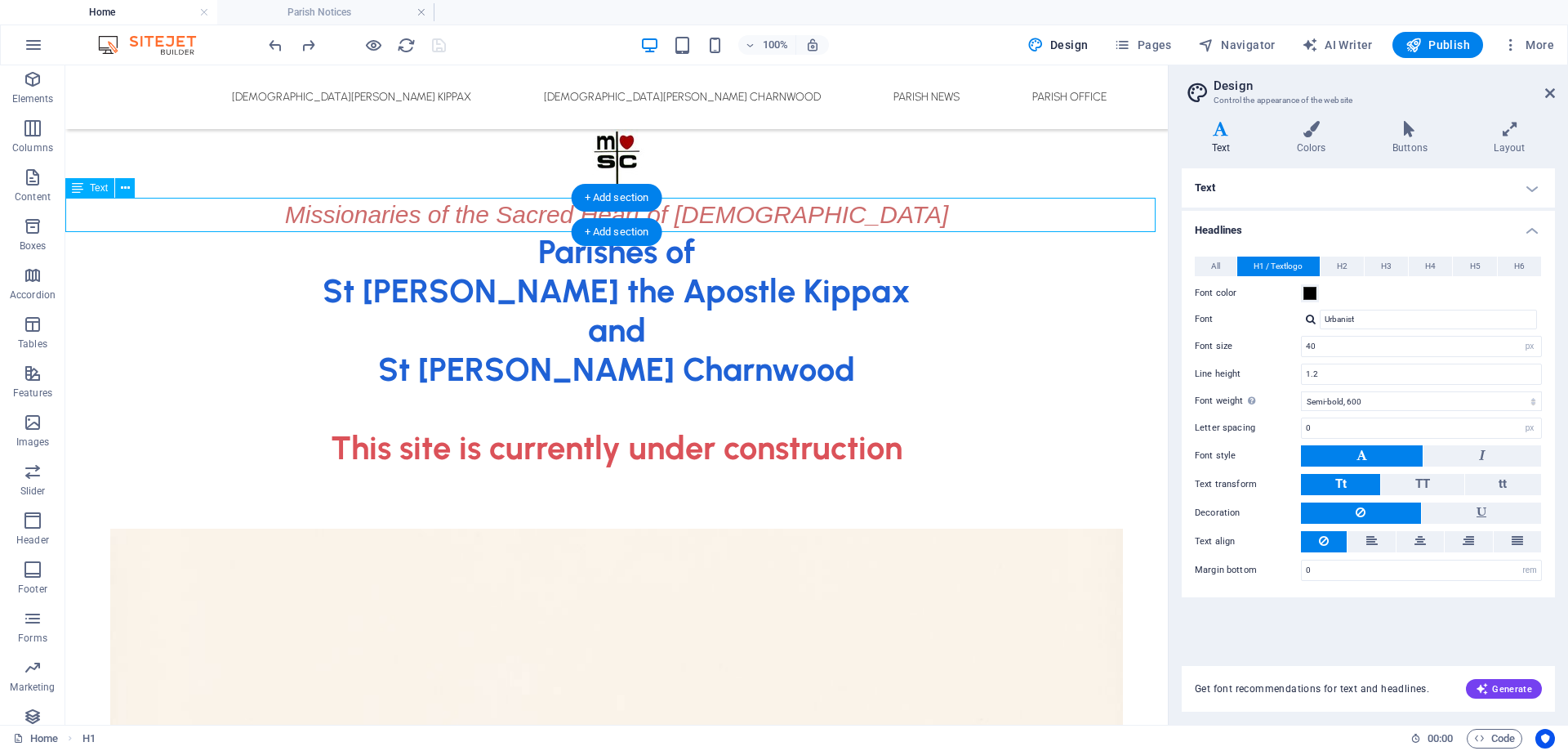
click at [799, 216] on div "Missionaries of the Sacred Heart of [DEMOGRAPHIC_DATA]" at bounding box center [617, 214] width 1103 height 34
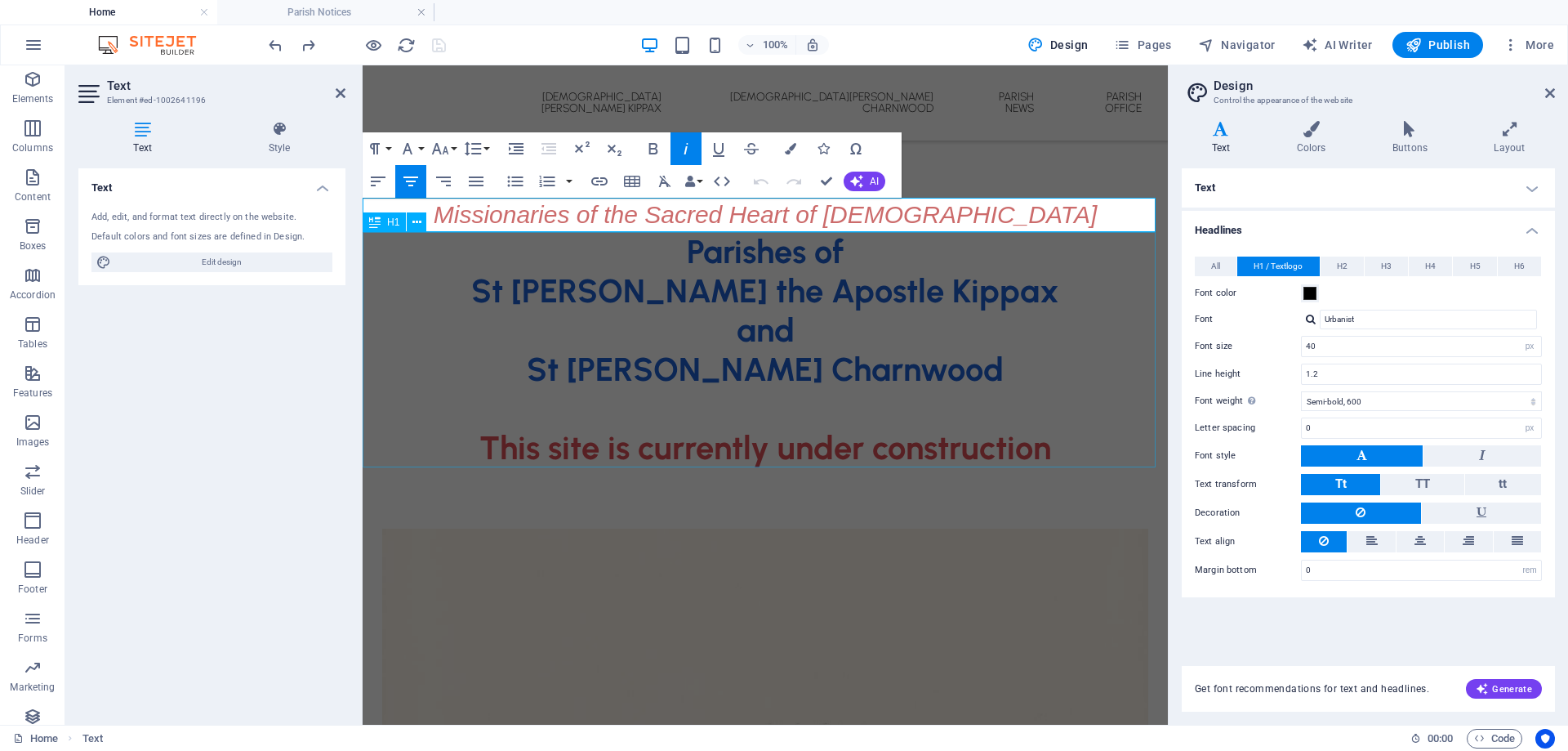
click at [714, 316] on div "Parishes of St [PERSON_NAME] the Apostle Kippax and [GEOGRAPHIC_DATA][PERSON_NA…" at bounding box center [766, 349] width 805 height 236
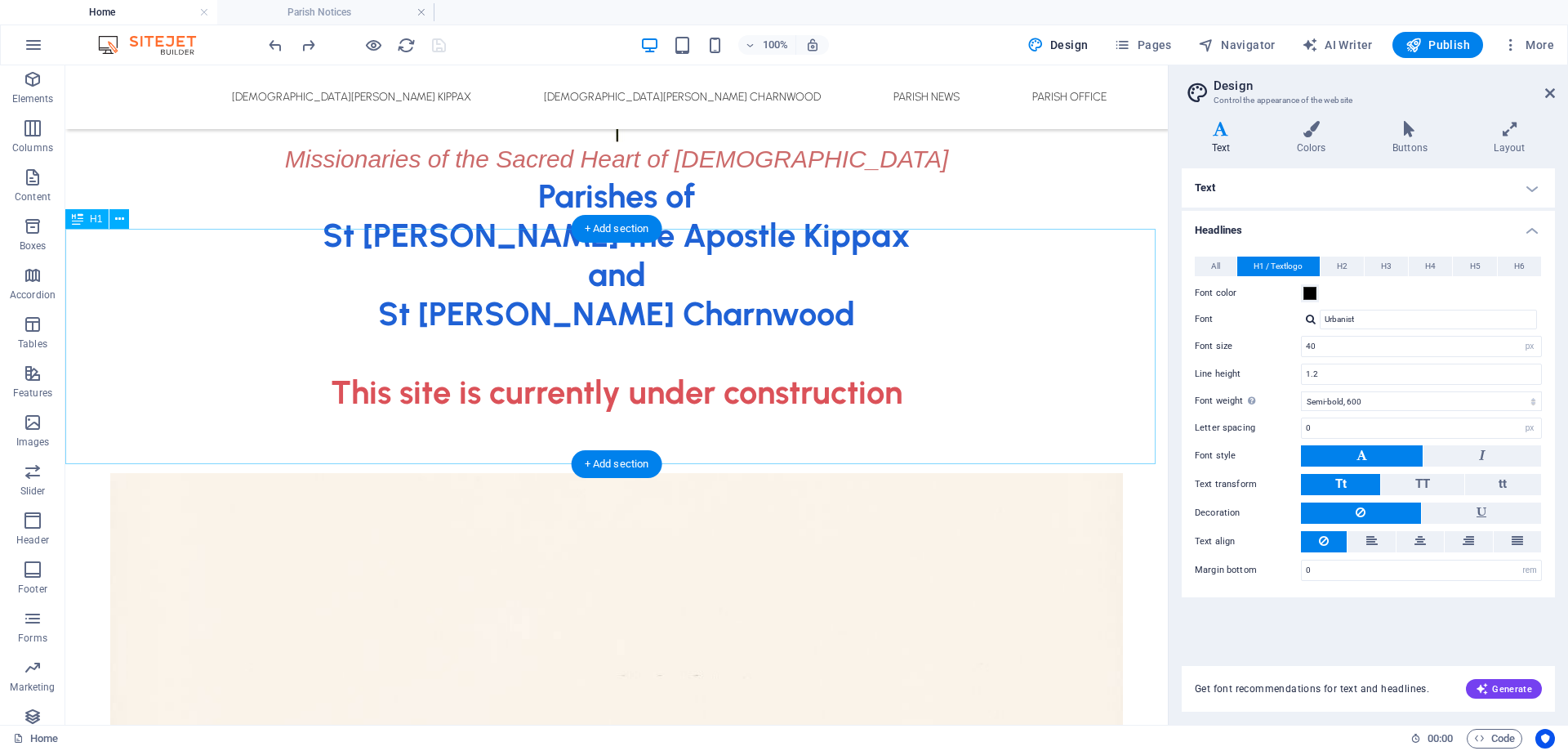
scroll to position [0, 0]
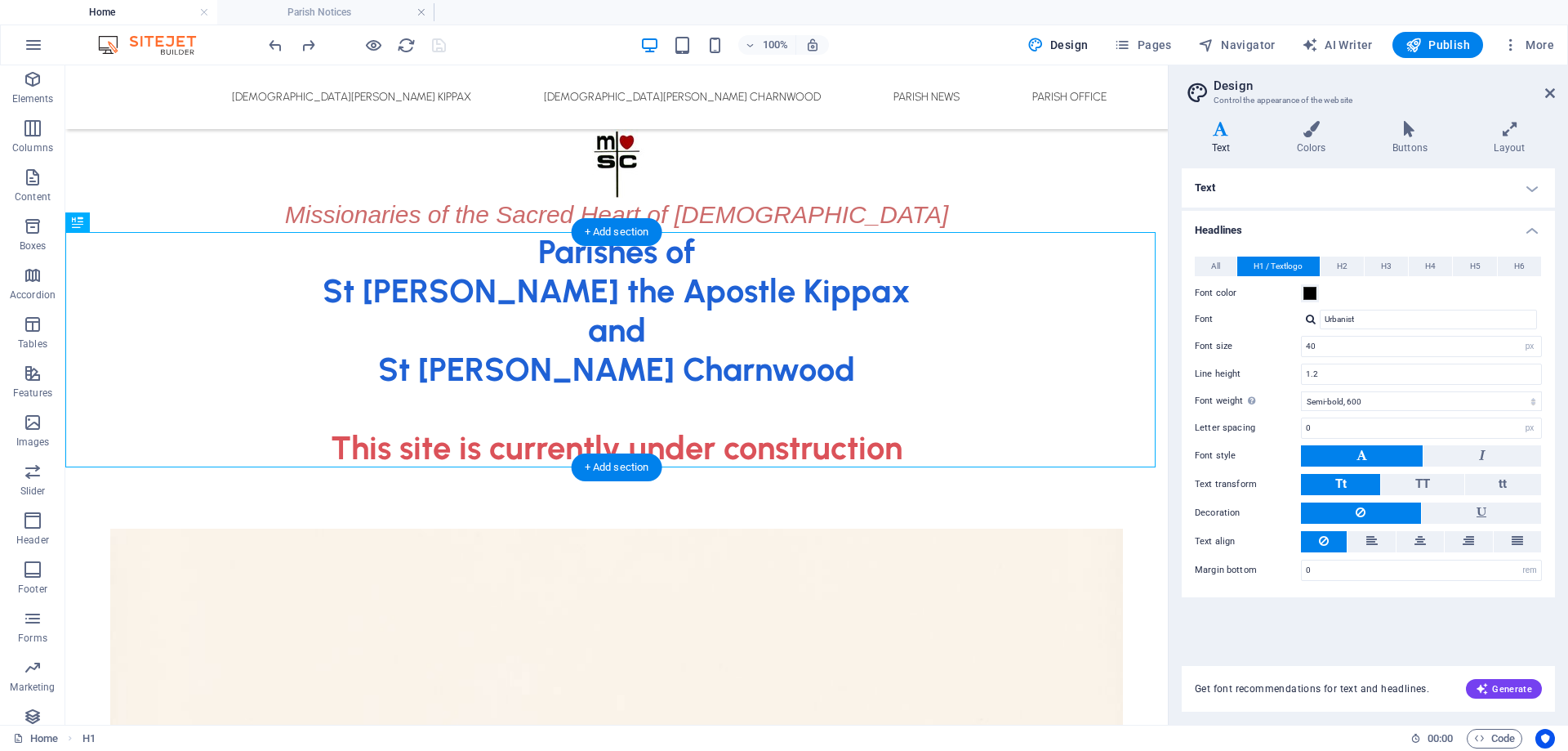
drag, startPoint x: 138, startPoint y: 290, endPoint x: 380, endPoint y: 297, distance: 242.1
click at [514, 285] on div "Parishes of St [PERSON_NAME] the Apostle Kippax and [GEOGRAPHIC_DATA][PERSON_NA…" at bounding box center [617, 349] width 1103 height 236
click at [567, 268] on div "Parishes of St [PERSON_NAME] the Apostle Kippax and [GEOGRAPHIC_DATA][PERSON_NA…" at bounding box center [617, 349] width 1103 height 236
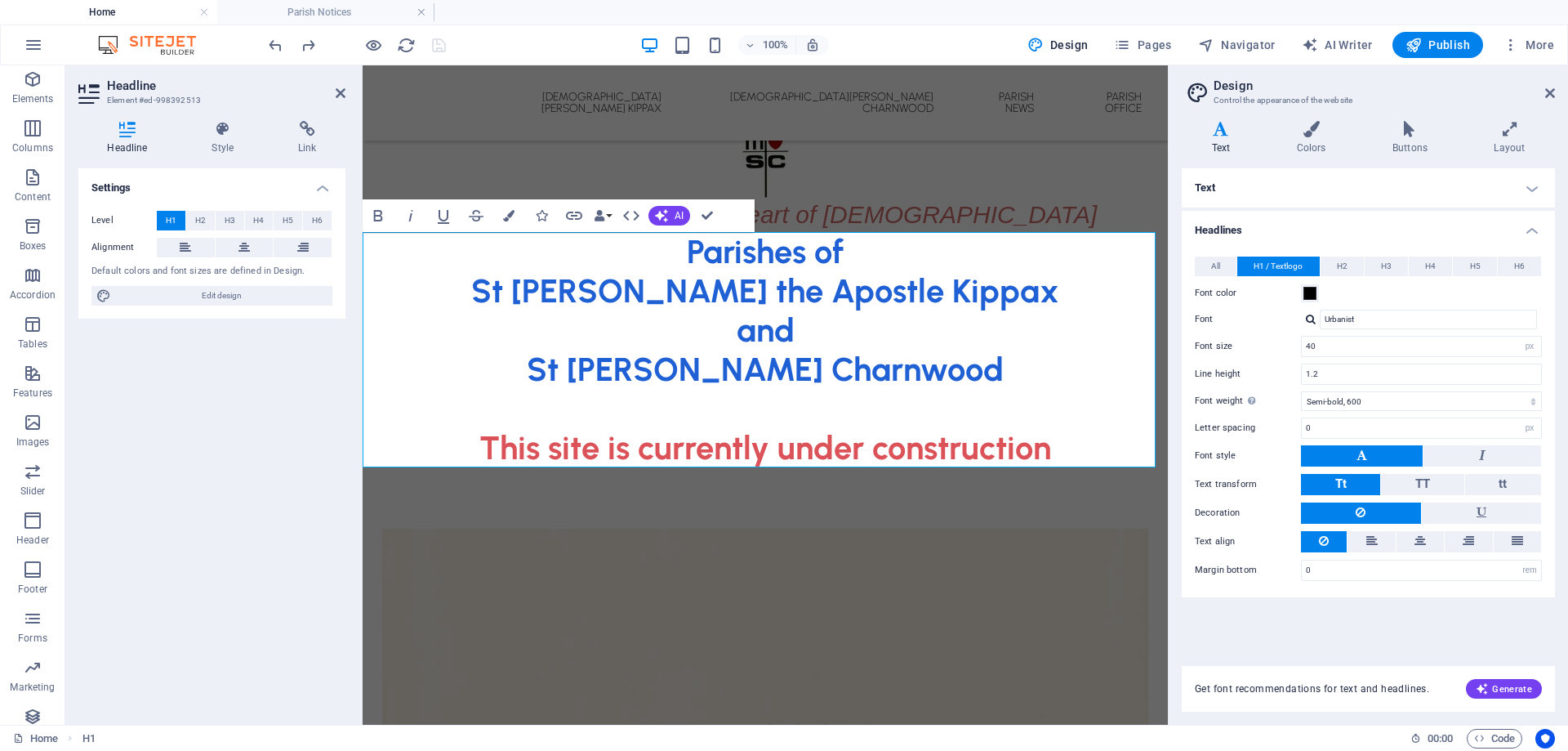
click at [662, 312] on h1 "Parishes of St [PERSON_NAME] the Apostle Kippax and [GEOGRAPHIC_DATA][PERSON_NA…" at bounding box center [766, 349] width 805 height 236
click at [230, 142] on h4 "Style" at bounding box center [226, 138] width 87 height 34
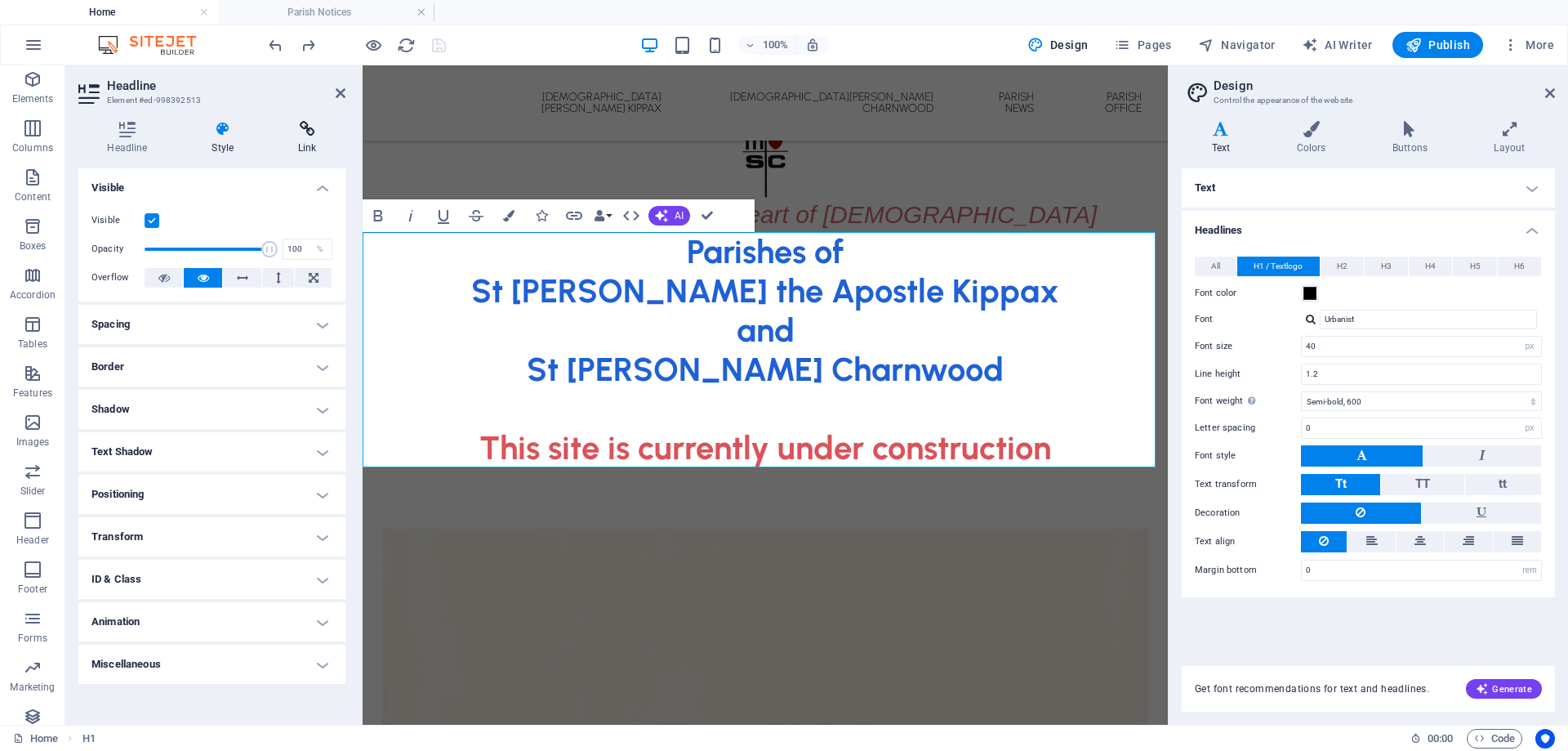
click at [303, 131] on icon at bounding box center [308, 129] width 76 height 17
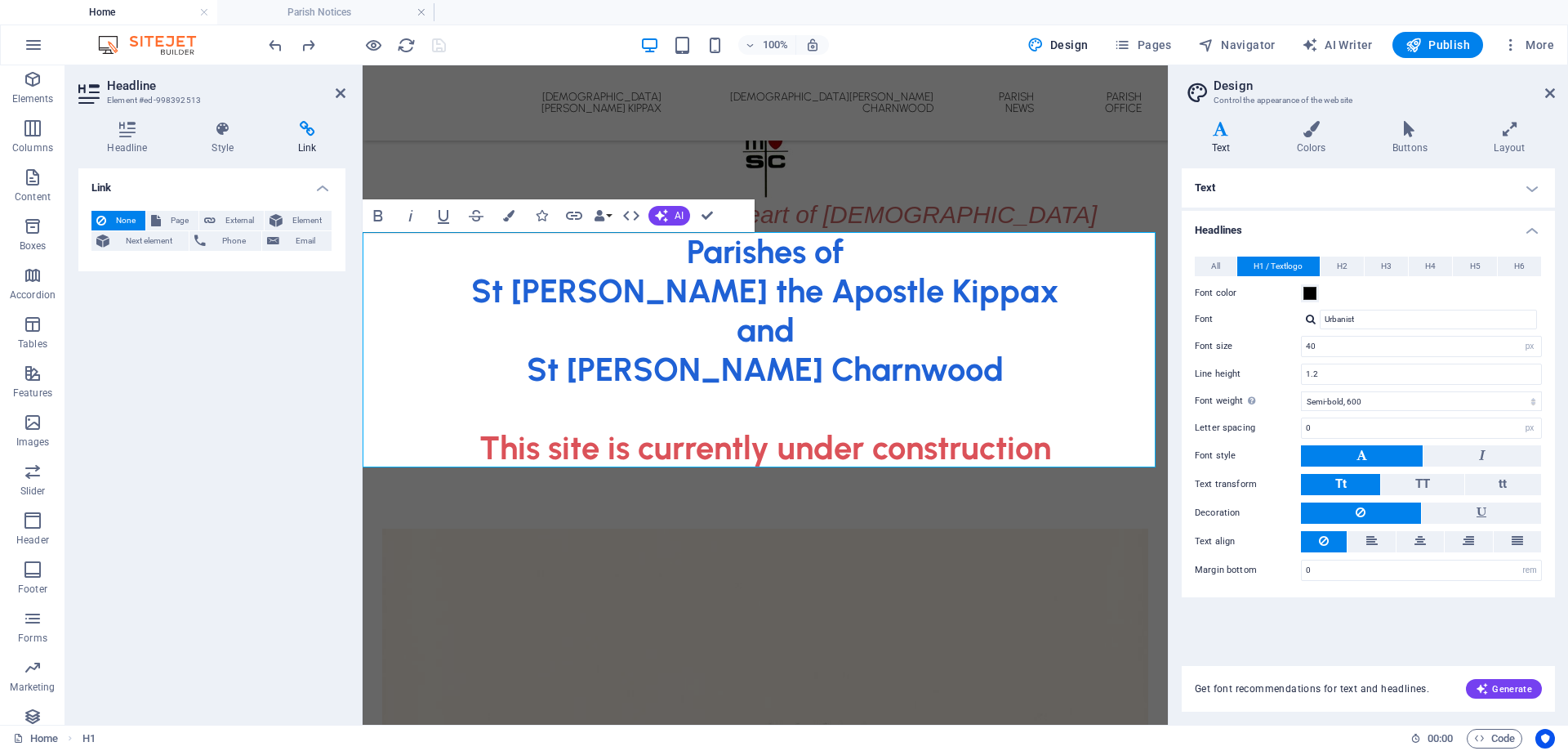
click at [251, 88] on h2 "Headline" at bounding box center [226, 86] width 238 height 15
click at [344, 93] on icon at bounding box center [341, 93] width 10 height 13
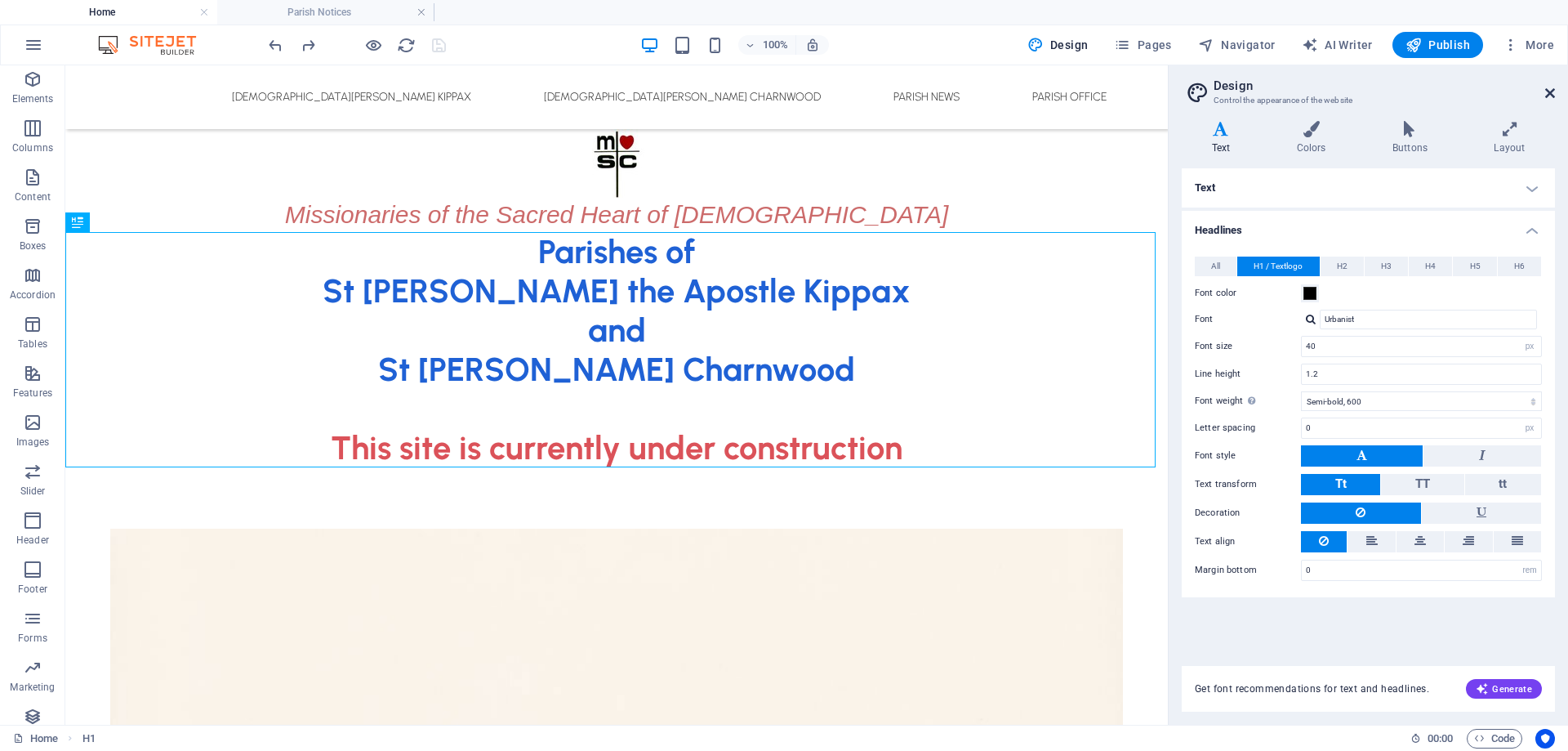
click at [1554, 93] on icon at bounding box center [1550, 93] width 10 height 13
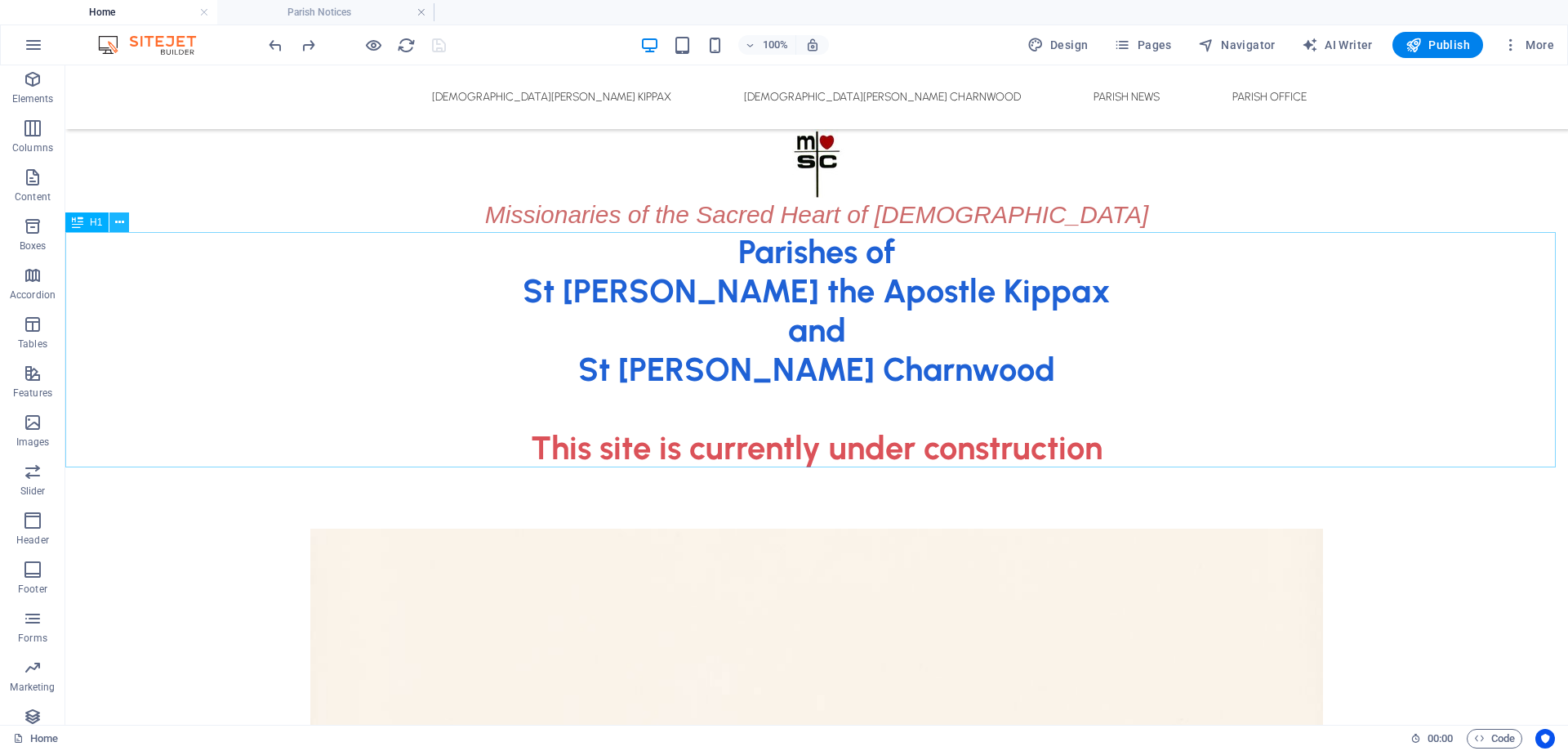
click at [118, 228] on icon at bounding box center [120, 223] width 9 height 18
click at [687, 293] on div "Parishes of St [PERSON_NAME] the Apostle Kippax and [GEOGRAPHIC_DATA][PERSON_NA…" at bounding box center [817, 349] width 1503 height 236
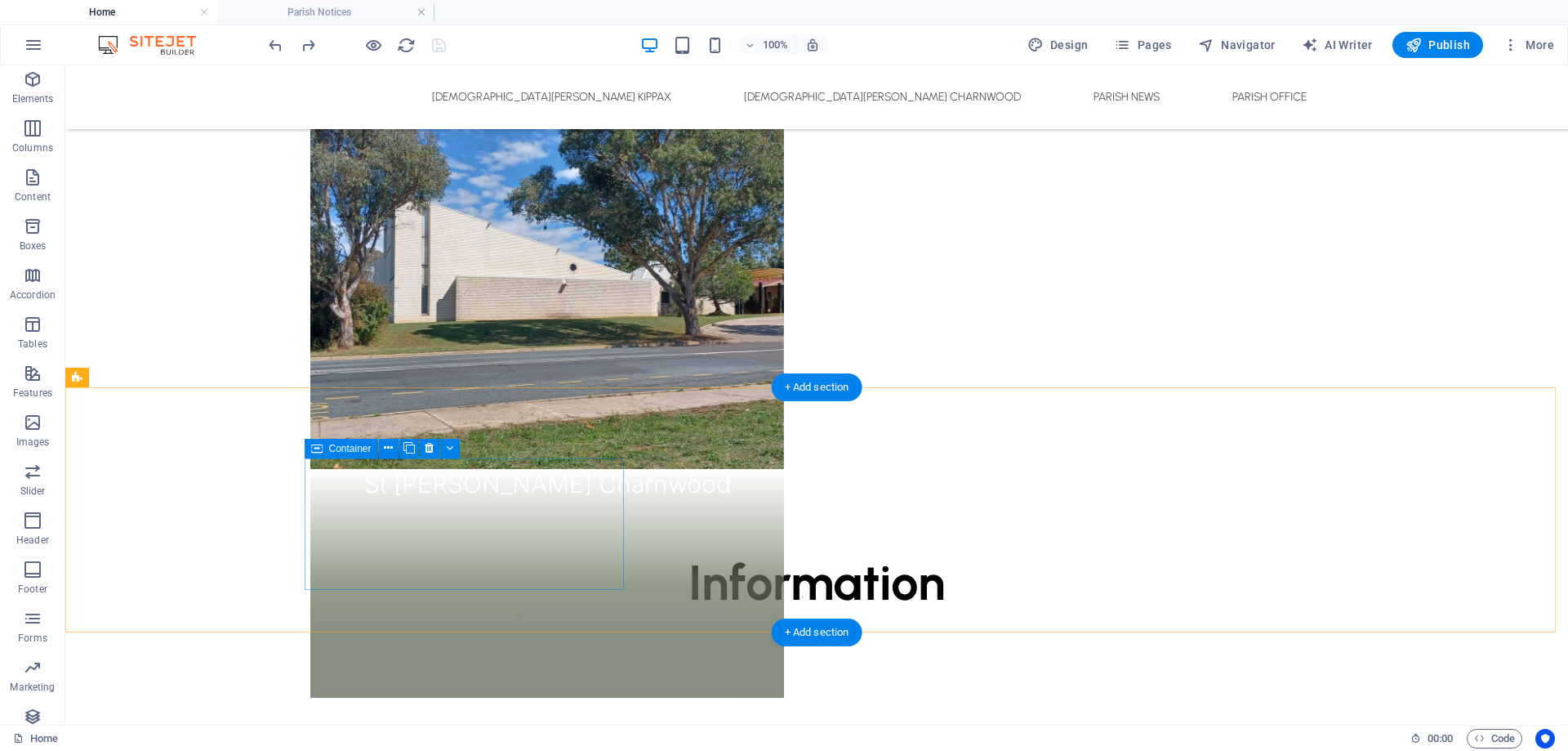
scroll to position [1130, 0]
